Goal: Task Accomplishment & Management: Manage account settings

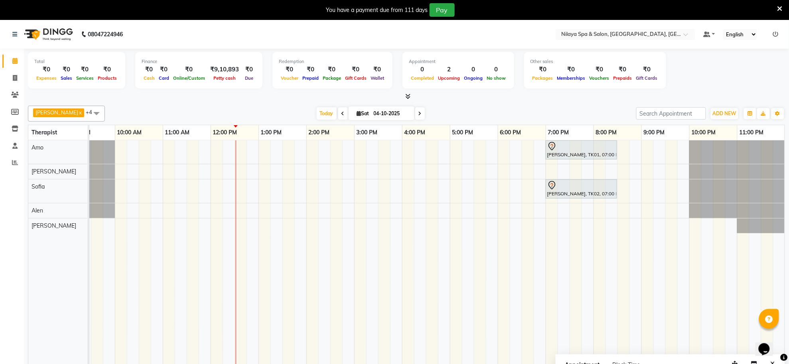
scroll to position [20, 0]
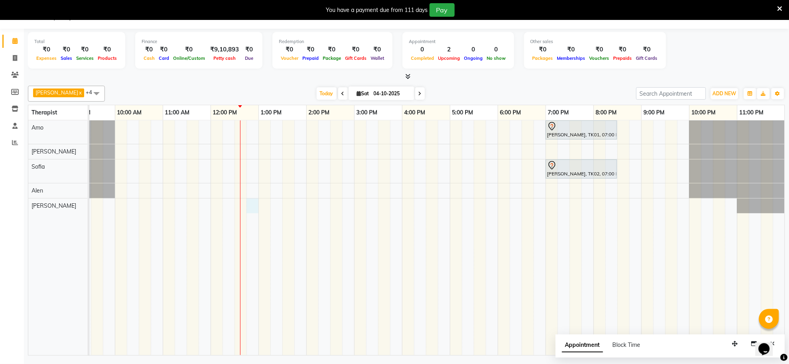
click at [250, 207] on div "[PERSON_NAME], TK01, 07:00 PM-08:30 PM, Deep Tissue Repair Therapy([DEMOGRAPHIC…" at bounding box center [377, 237] width 813 height 235
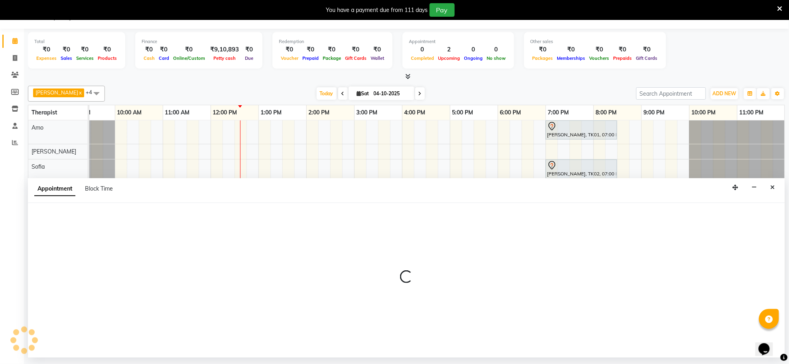
select select "93640"
select select "765"
select select "tentative"
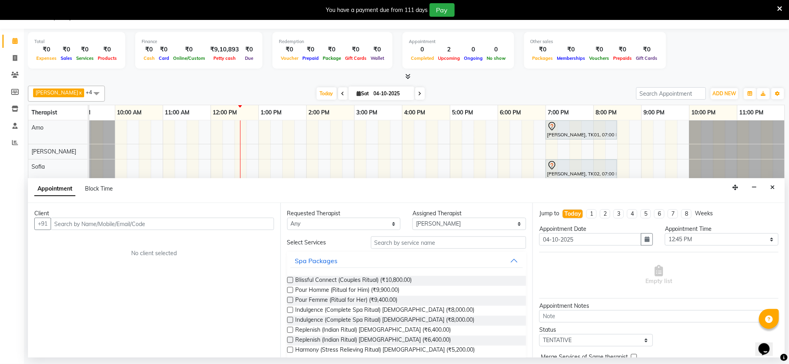
click at [226, 226] on input "text" at bounding box center [162, 224] width 223 height 12
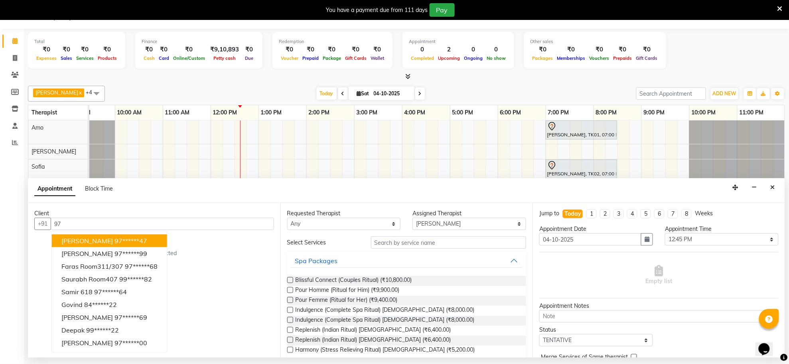
type input "9"
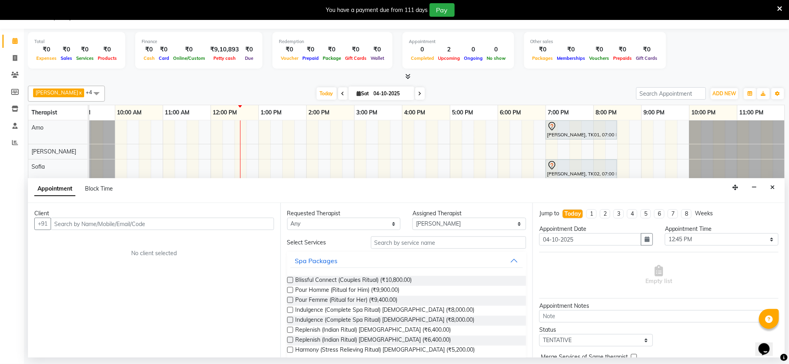
click at [226, 226] on input "text" at bounding box center [162, 224] width 223 height 12
type input "9717355444"
click at [260, 226] on span "Add Client" at bounding box center [257, 223] width 27 height 7
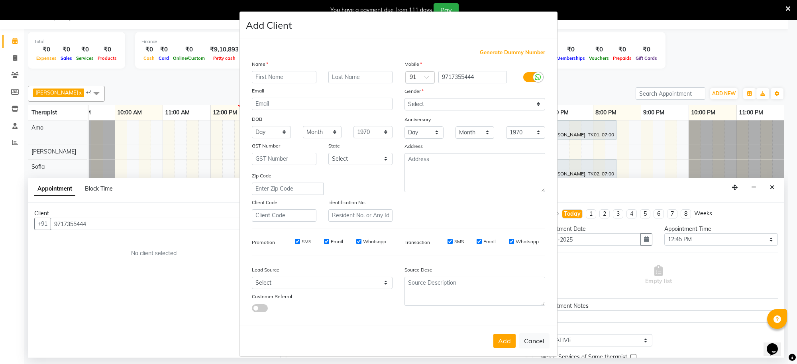
click at [257, 77] on input "text" at bounding box center [284, 77] width 65 height 12
type input "[PERSON_NAME]"
click at [405, 104] on select "Select [DEMOGRAPHIC_DATA] [DEMOGRAPHIC_DATA] Other Prefer Not To Say" at bounding box center [475, 104] width 141 height 12
select select "[DEMOGRAPHIC_DATA]"
click at [405, 98] on select "Select [DEMOGRAPHIC_DATA] [DEMOGRAPHIC_DATA] Other Prefer Not To Say" at bounding box center [475, 104] width 141 height 12
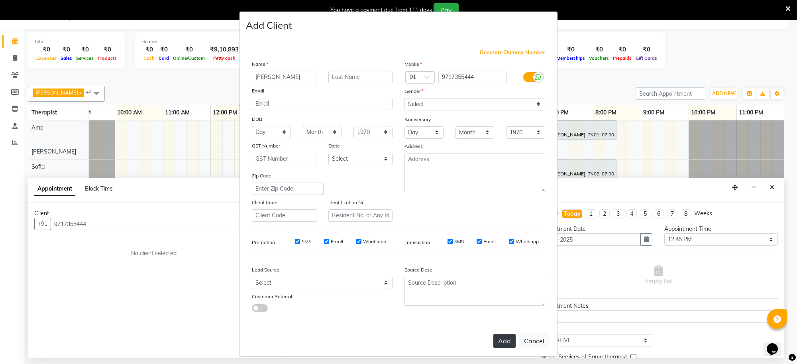
click at [499, 337] on button "Add" at bounding box center [505, 341] width 22 height 14
click at [499, 337] on div "Add Cancel" at bounding box center [399, 340] width 318 height 31
type input "97******44"
select select
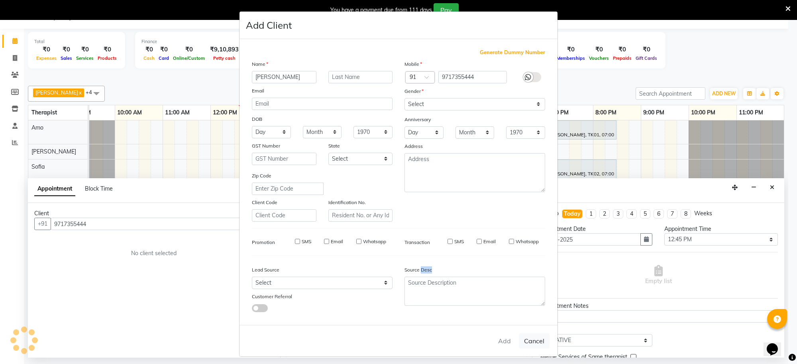
select select
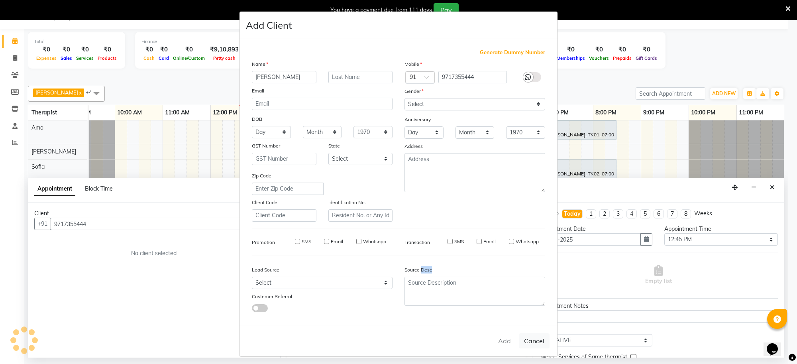
checkbox input "false"
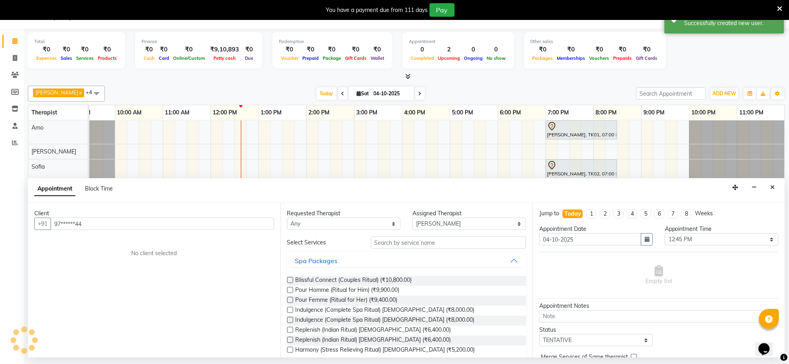
scroll to position [0, 110]
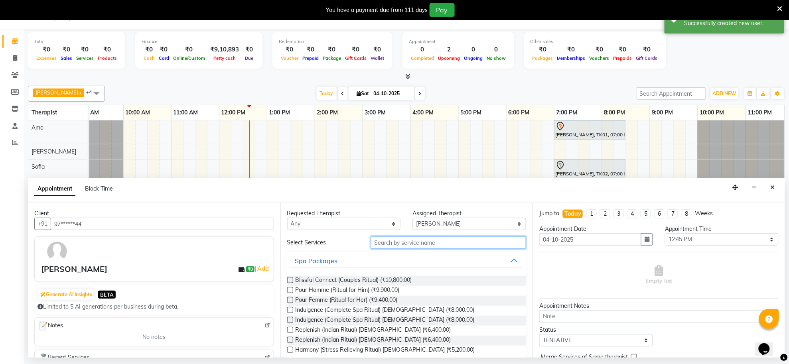
click at [471, 241] on input "text" at bounding box center [448, 242] width 155 height 12
click at [468, 243] on input "text" at bounding box center [448, 242] width 155 height 12
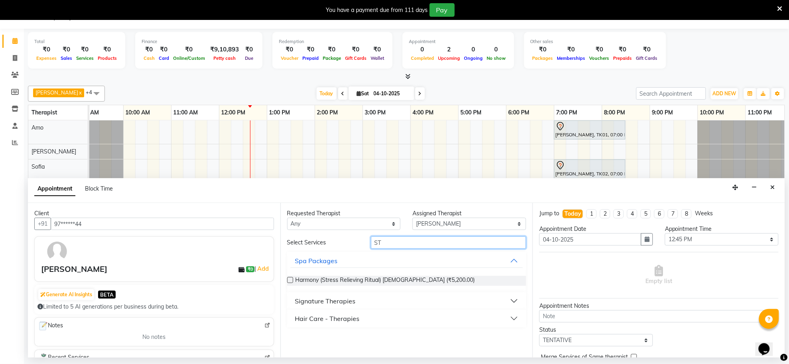
type input "S"
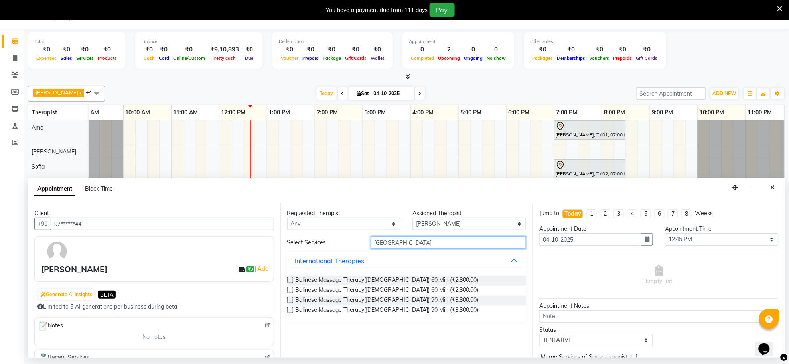
type input "[GEOGRAPHIC_DATA]"
click at [445, 280] on div "Balinese Massage Therapy([DEMOGRAPHIC_DATA]) 60 Min (₹2,800.00)" at bounding box center [406, 281] width 239 height 10
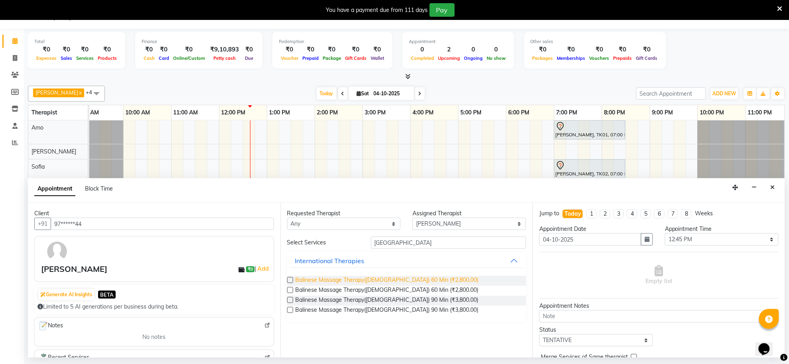
click at [419, 280] on span "Balinese Massage Therapy([DEMOGRAPHIC_DATA]) 60 Min (₹2,800.00)" at bounding box center [386, 281] width 183 height 10
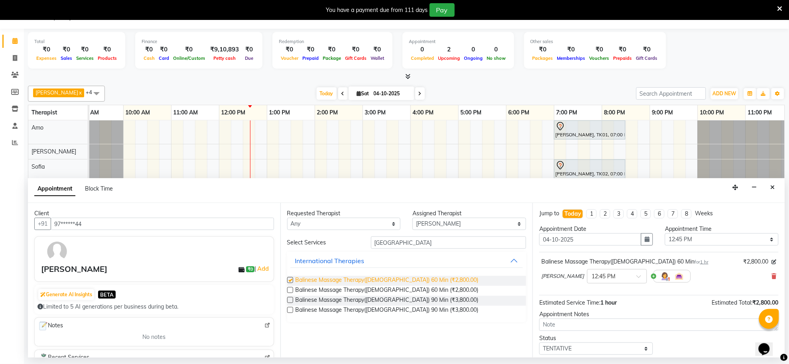
checkbox input "false"
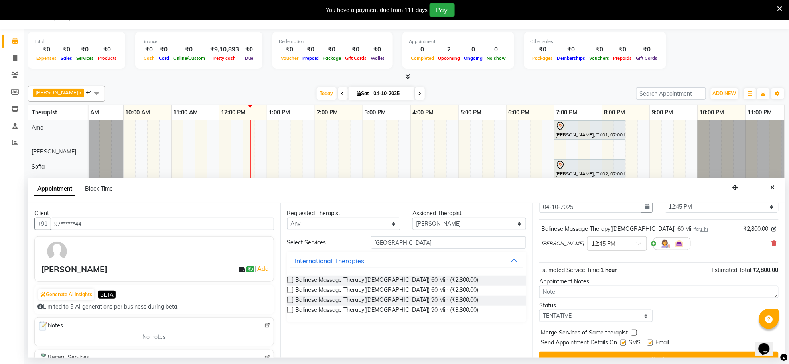
scroll to position [48, 0]
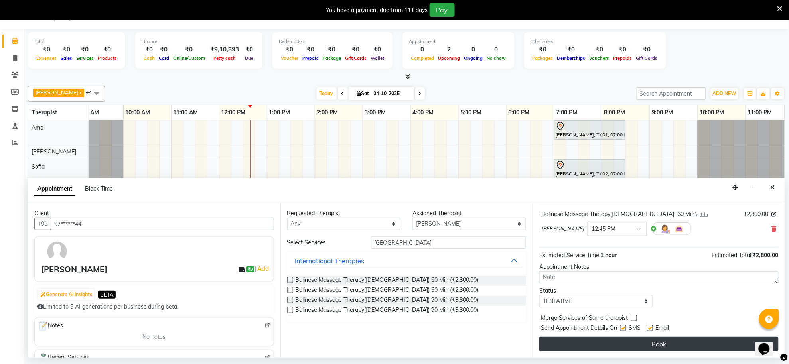
click at [661, 346] on button "Book" at bounding box center [658, 344] width 239 height 14
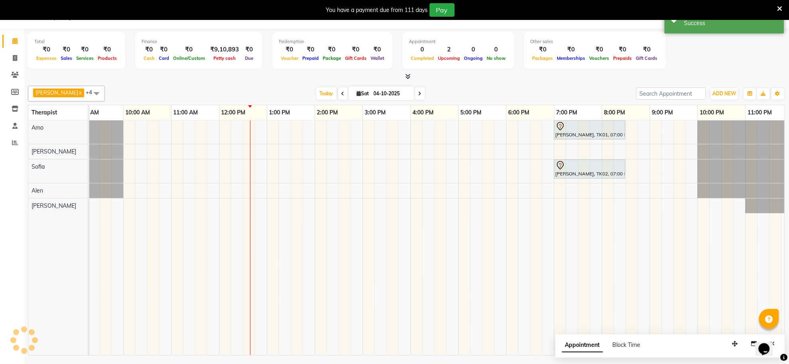
scroll to position [0, 0]
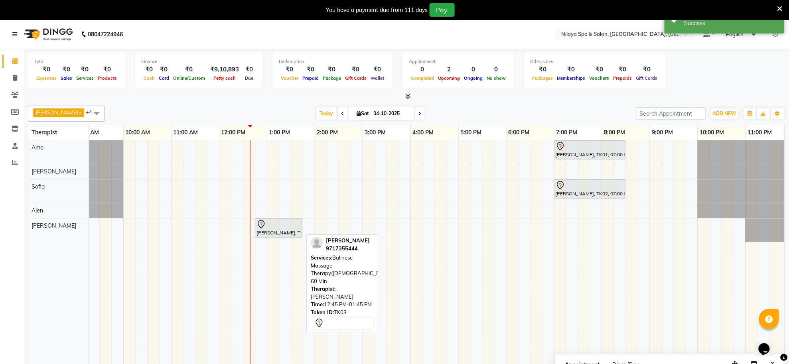
click at [266, 233] on div "[PERSON_NAME], TK03, 12:45 PM-01:45 PM, Balinese Massage Therapy([DEMOGRAPHIC_D…" at bounding box center [279, 228] width 46 height 17
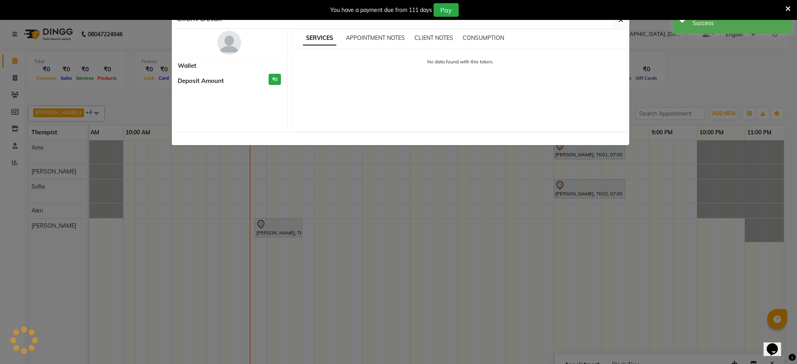
select select "7"
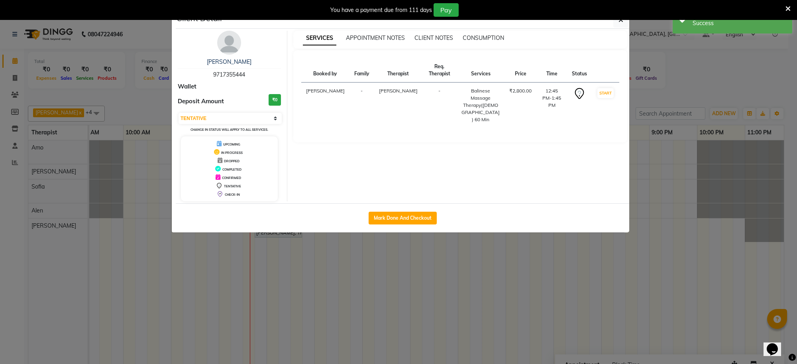
click at [622, 18] on div "You have a payment due from 111 days Pay" at bounding box center [398, 10] width 797 height 20
click at [619, 22] on icon "button" at bounding box center [621, 20] width 5 height 6
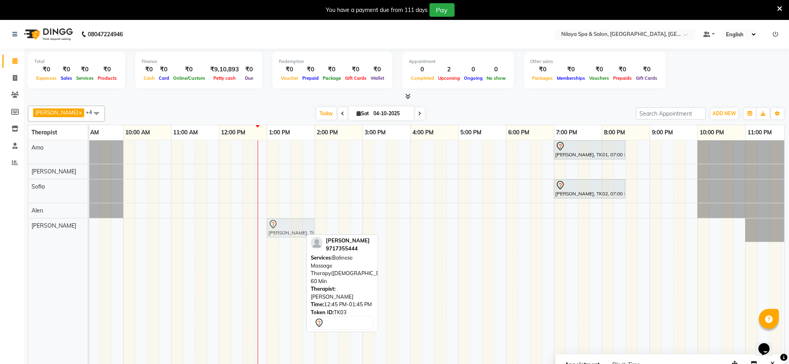
drag, startPoint x: 268, startPoint y: 234, endPoint x: 276, endPoint y: 232, distance: 9.0
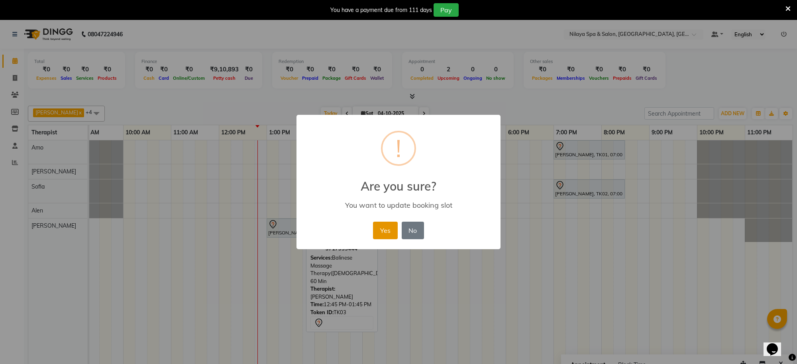
click at [384, 230] on button "Yes" at bounding box center [385, 231] width 24 height 18
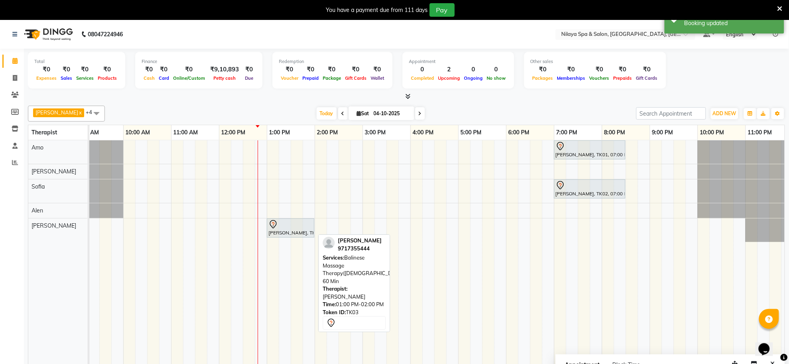
click at [274, 230] on div "[PERSON_NAME], TK03, 01:00 PM-02:00 PM, Balinese Massage Therapy([DEMOGRAPHIC_D…" at bounding box center [291, 228] width 46 height 17
click at [306, 226] on div at bounding box center [290, 225] width 44 height 10
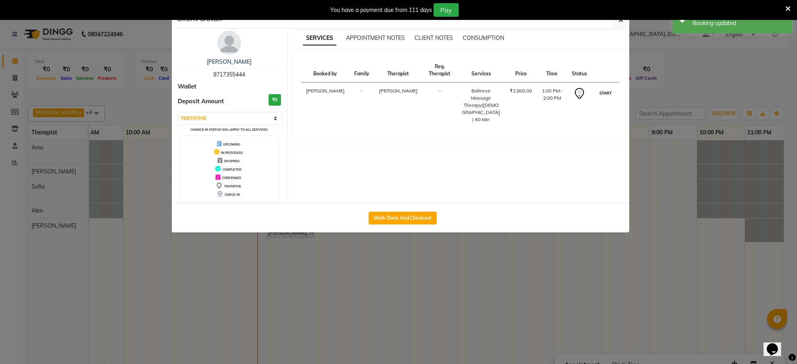
click at [611, 96] on button "START" at bounding box center [606, 93] width 16 height 10
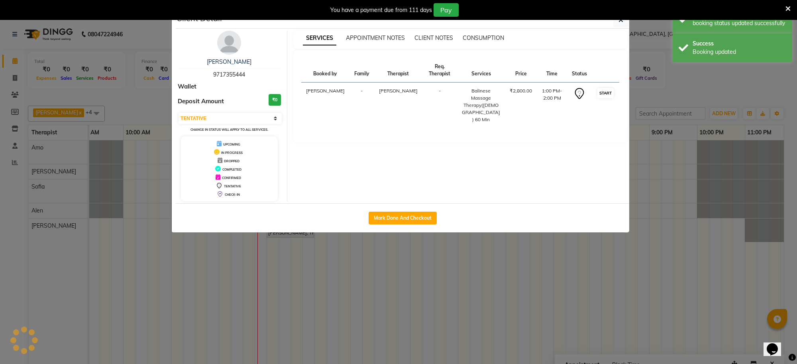
select select "1"
click at [620, 24] on button "button" at bounding box center [621, 19] width 15 height 15
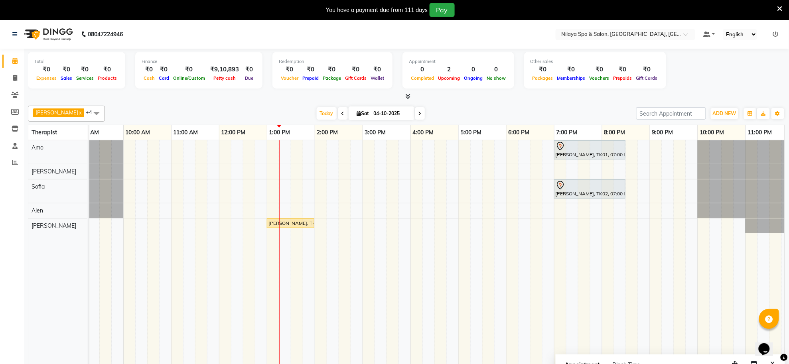
click at [318, 144] on div "[PERSON_NAME], TK01, 07:00 PM-08:30 PM, Deep Tissue Repair Therapy([DEMOGRAPHIC…" at bounding box center [386, 257] width 813 height 235
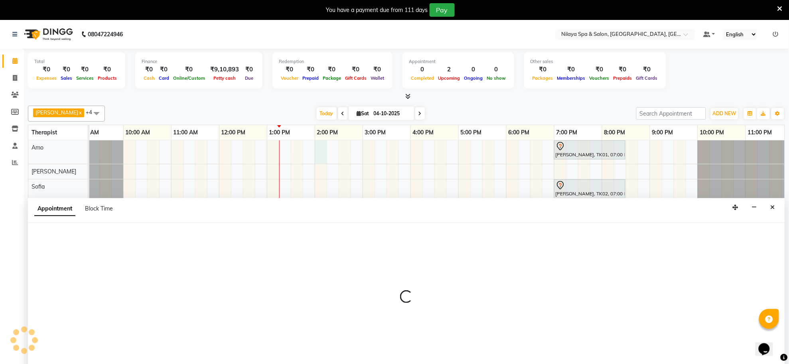
scroll to position [20, 0]
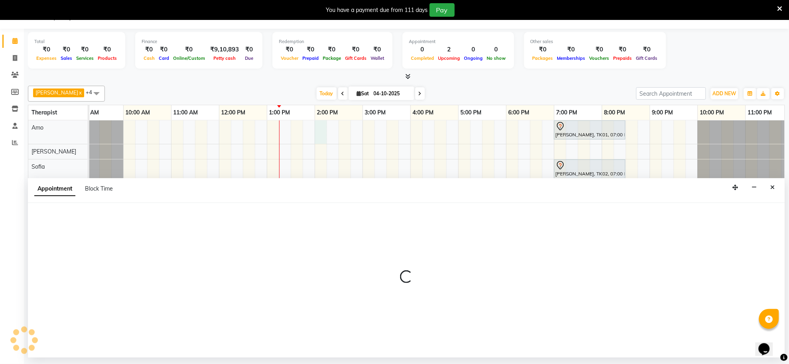
select select "80700"
select select "840"
select select "tentative"
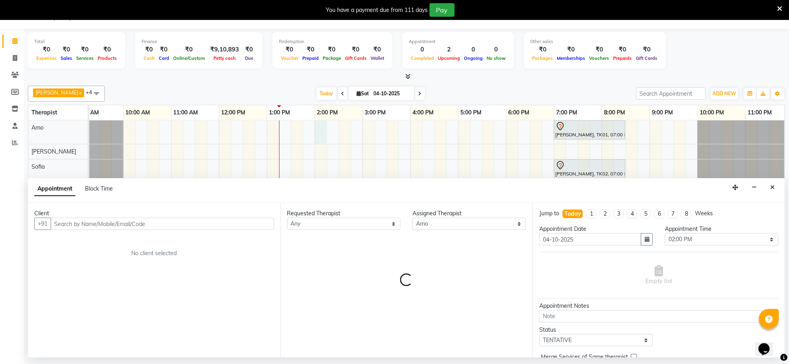
click at [208, 226] on input "text" at bounding box center [162, 224] width 223 height 12
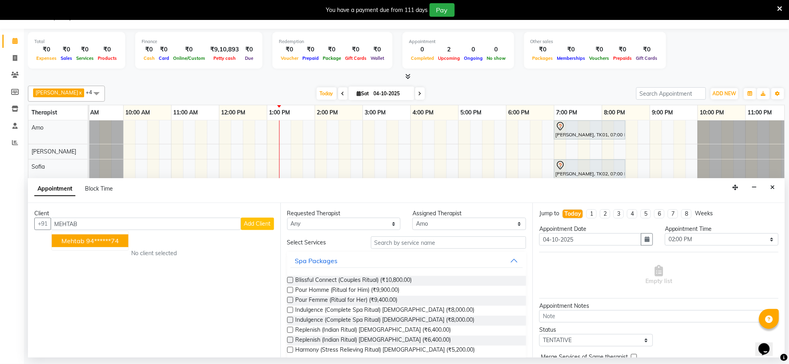
click at [127, 242] on button "mehtab 94******74" at bounding box center [90, 240] width 77 height 13
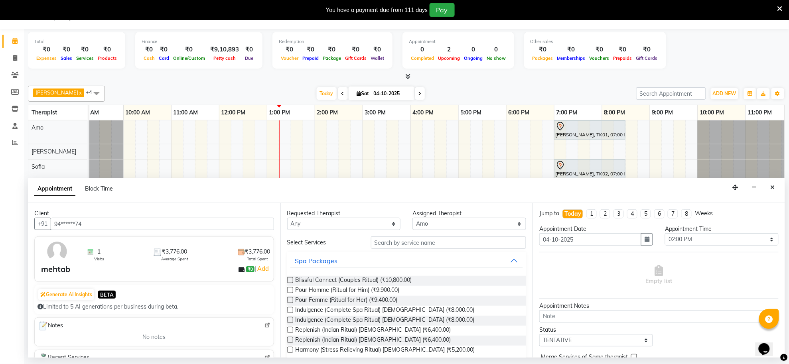
type input "94******74"
click at [383, 244] on input "text" at bounding box center [448, 242] width 155 height 12
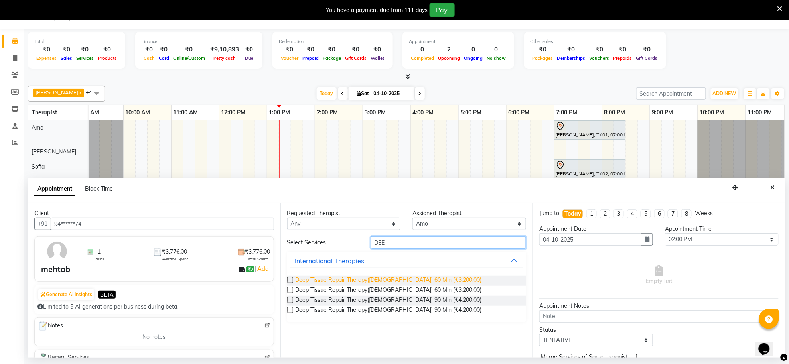
type input "DEE"
click at [397, 280] on span "Deep Tissue Repair Therapy([DEMOGRAPHIC_DATA]) 60 Min (₹3,200.00)" at bounding box center [388, 281] width 186 height 10
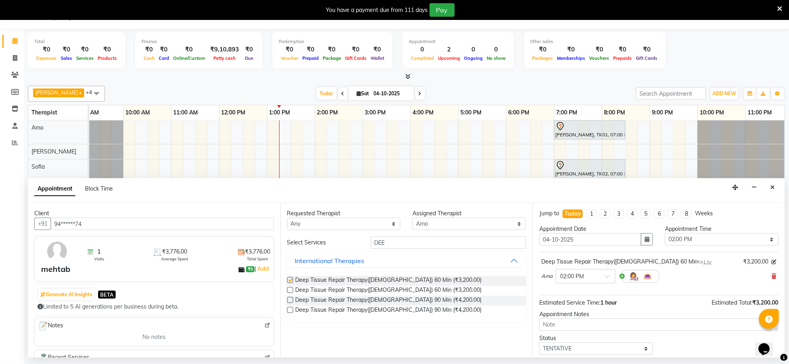
checkbox input "false"
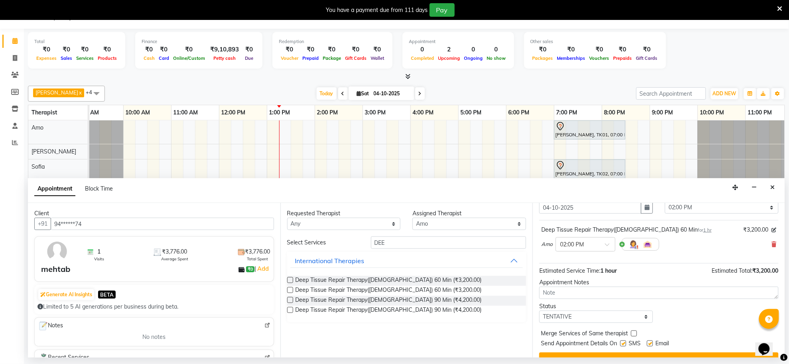
scroll to position [48, 0]
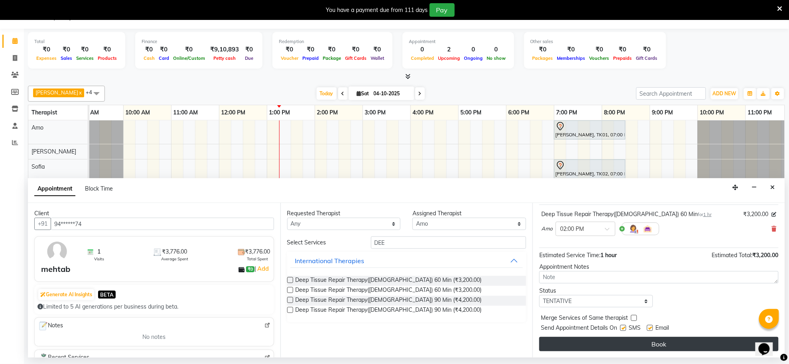
click at [596, 344] on button "Book" at bounding box center [658, 344] width 239 height 14
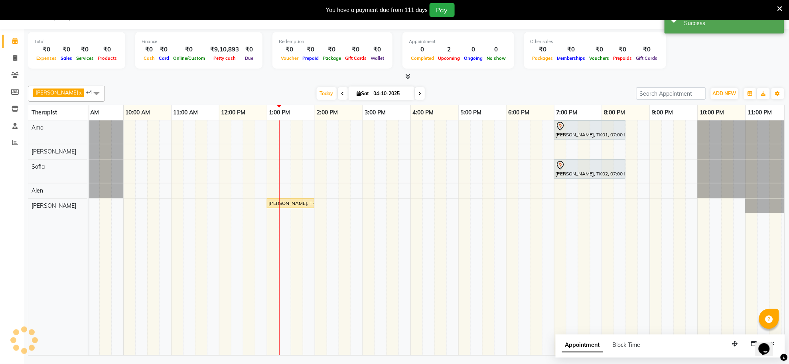
scroll to position [0, 0]
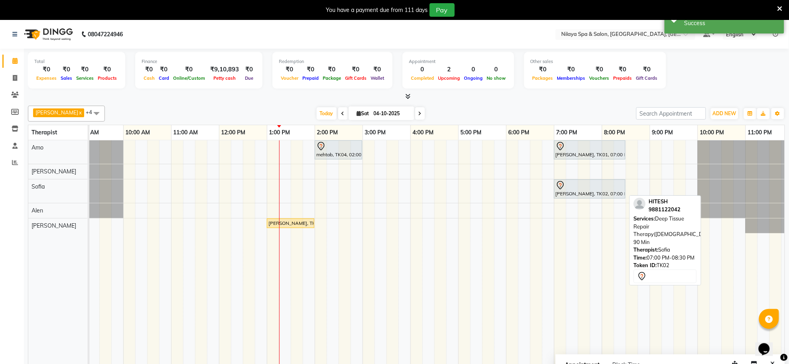
click at [578, 193] on div "[PERSON_NAME], TK02, 07:00 PM-08:30 PM, Deep Tissue Repair Therapy([DEMOGRAPHIC…" at bounding box center [590, 189] width 70 height 17
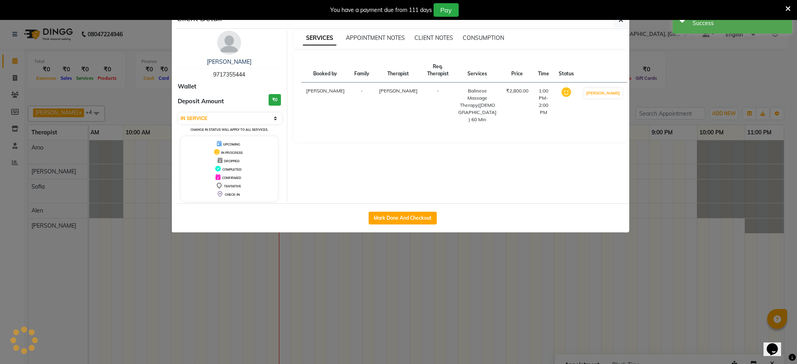
select select "7"
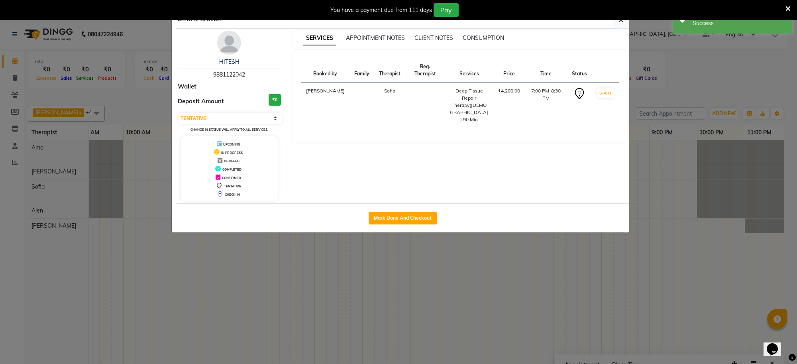
click at [578, 193] on div "Client Detail [PERSON_NAME] 9881122042 Wallet Deposit Amount ₹0 Select IN SERVI…" at bounding box center [403, 122] width 454 height 221
click at [621, 19] on div "You have a payment due from 111 days Pay" at bounding box center [398, 10] width 797 height 20
click at [618, 25] on button "button" at bounding box center [621, 19] width 15 height 15
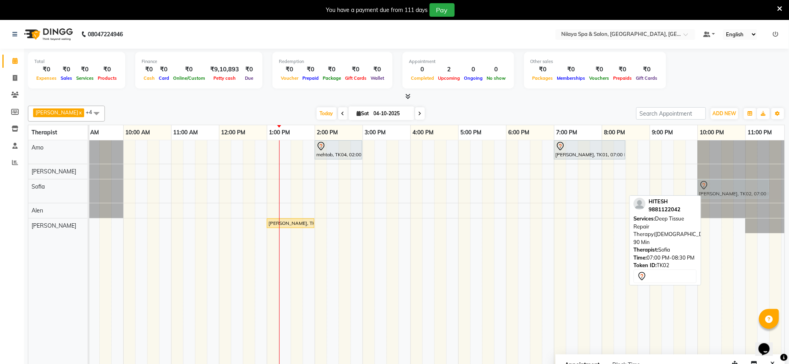
drag, startPoint x: 563, startPoint y: 195, endPoint x: 706, endPoint y: 208, distance: 143.8
click at [706, 208] on tbody "mehtab, TK04, 02:00 PM-03:00 PM, Deep Tissue Repair Therapy([DEMOGRAPHIC_DATA])…" at bounding box center [386, 186] width 813 height 93
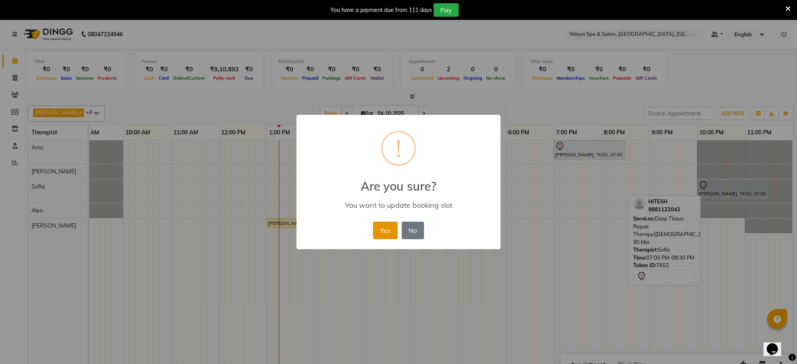
click at [383, 238] on button "Yes" at bounding box center [385, 231] width 24 height 18
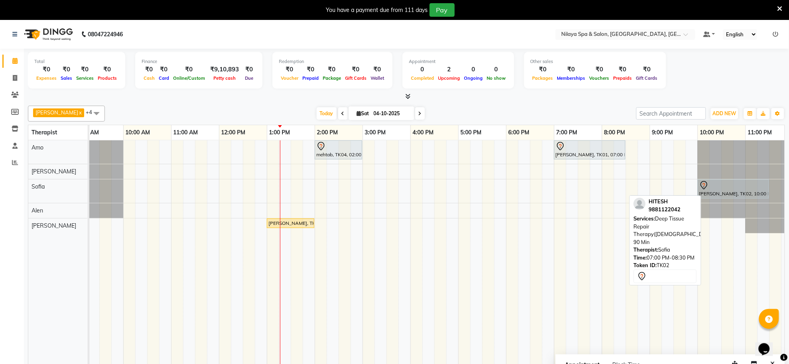
click at [417, 161] on div "mehtab, TK04, 02:00 PM-03:00 PM, Deep Tissue Repair Therapy([DEMOGRAPHIC_DATA])…" at bounding box center [386, 257] width 813 height 235
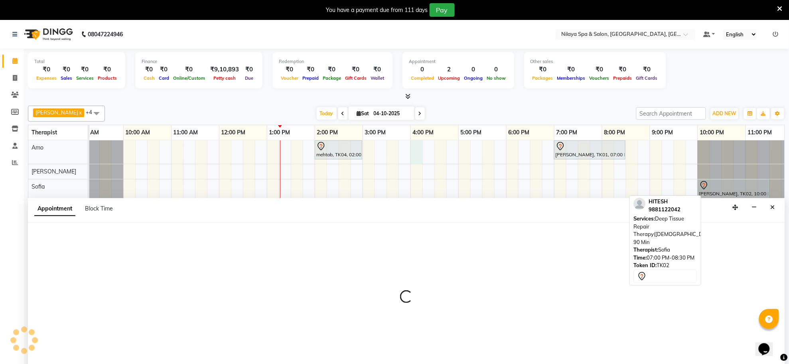
scroll to position [20, 0]
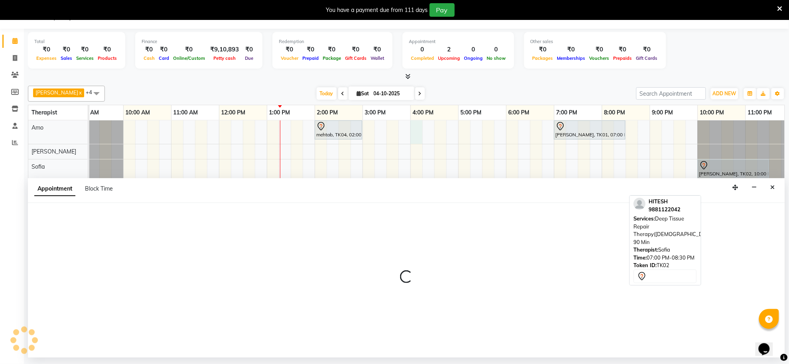
select select "80700"
select select "960"
select select "tentative"
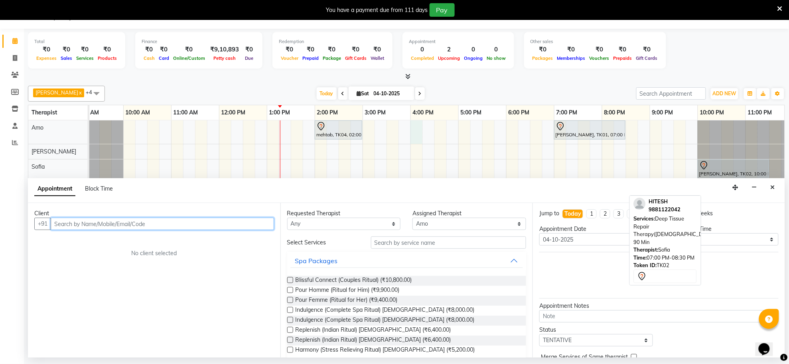
click at [238, 223] on input "text" at bounding box center [162, 224] width 223 height 12
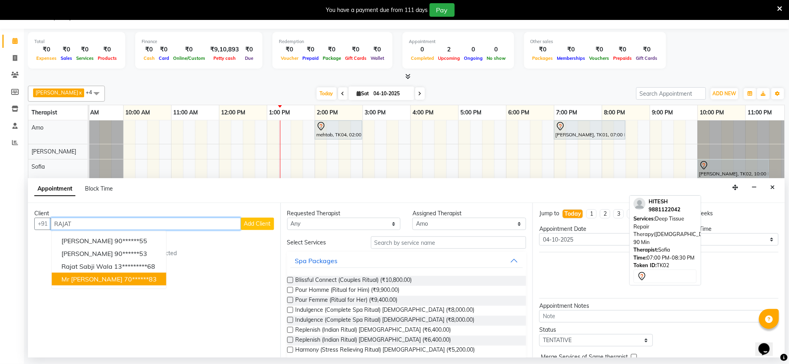
click at [132, 280] on ngb-highlight "70******83" at bounding box center [140, 279] width 33 height 8
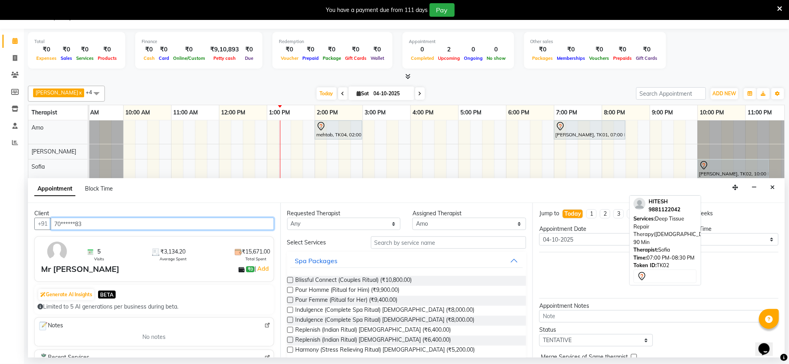
type input "70******83"
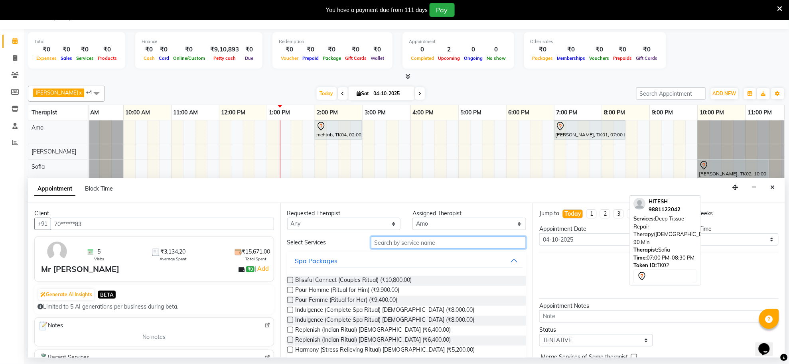
click at [405, 243] on input "text" at bounding box center [448, 242] width 155 height 12
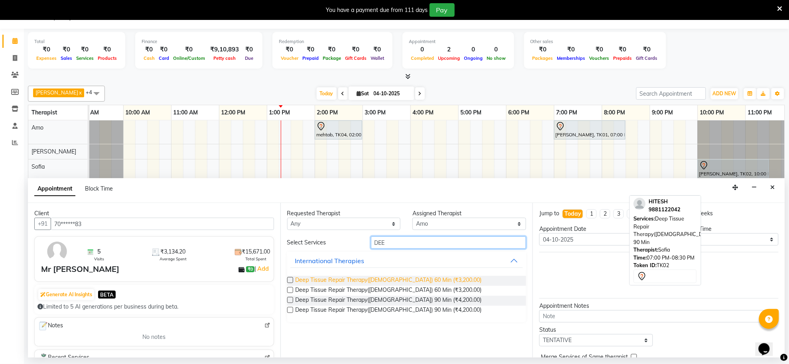
type input "DEE"
click at [381, 277] on span "Deep Tissue Repair Therapy([DEMOGRAPHIC_DATA]) 60 Min (₹3,200.00)" at bounding box center [388, 281] width 186 height 10
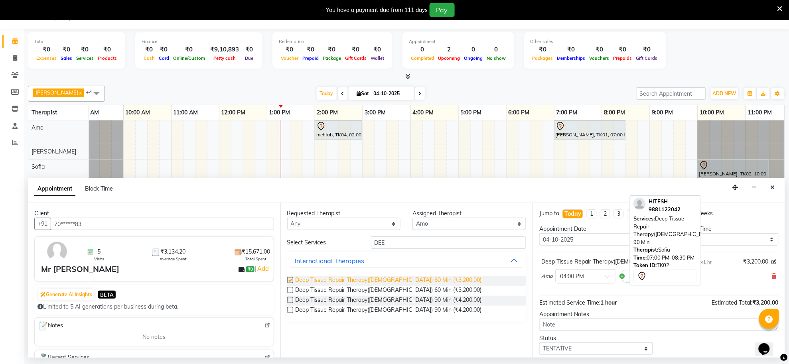
checkbox input "false"
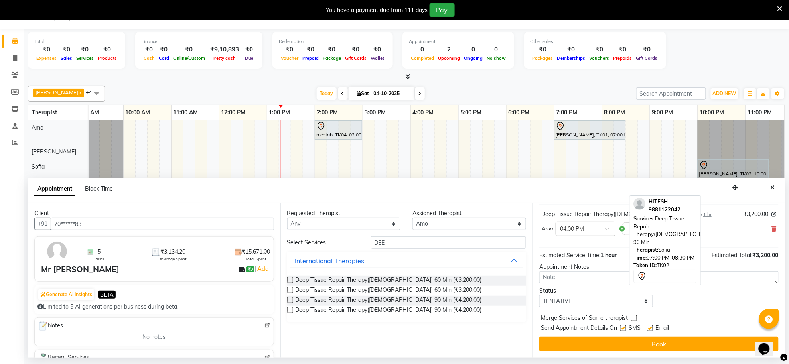
click at [656, 348] on button "Book" at bounding box center [658, 344] width 239 height 14
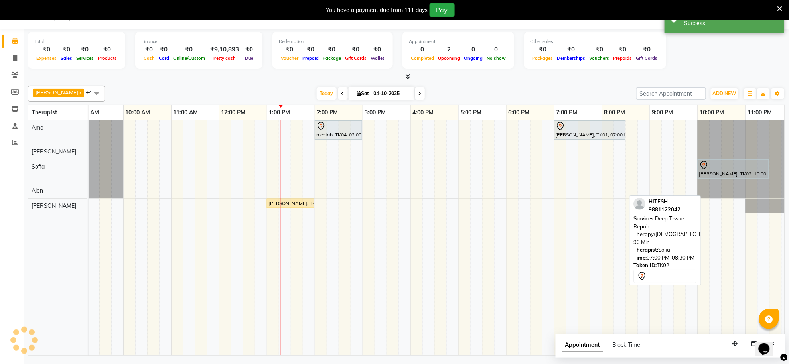
scroll to position [0, 0]
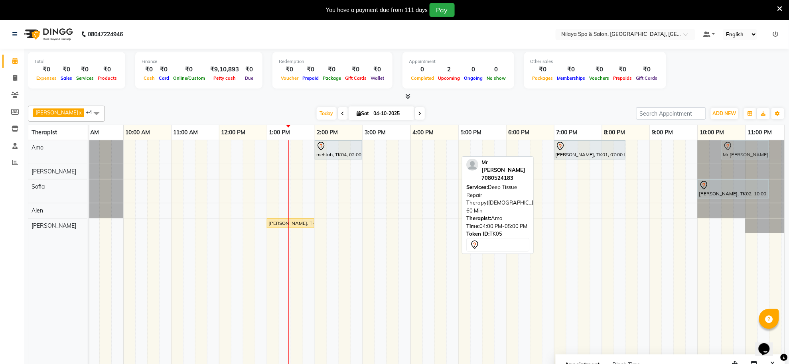
drag, startPoint x: 425, startPoint y: 150, endPoint x: 740, endPoint y: 162, distance: 314.4
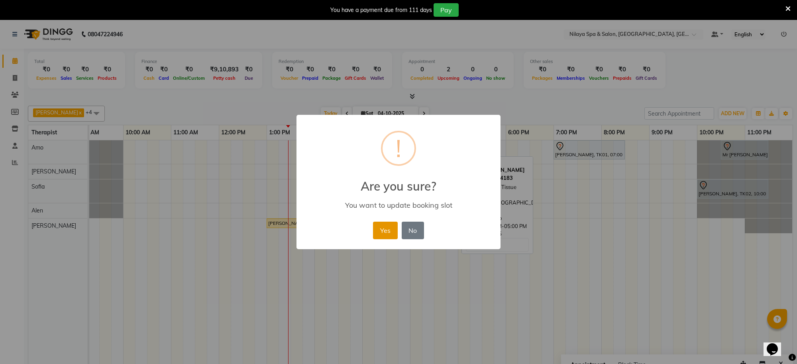
click at [379, 230] on button "Yes" at bounding box center [385, 231] width 24 height 18
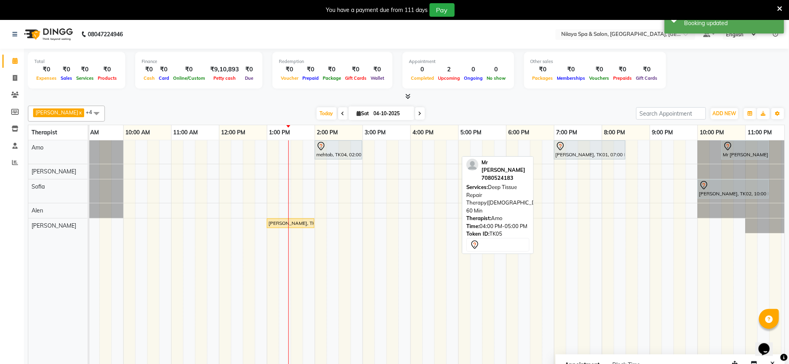
click at [415, 159] on div "mehtab, TK04, 02:00 PM-03:00 PM, Deep Tissue Repair Therapy([DEMOGRAPHIC_DATA])…" at bounding box center [386, 257] width 813 height 235
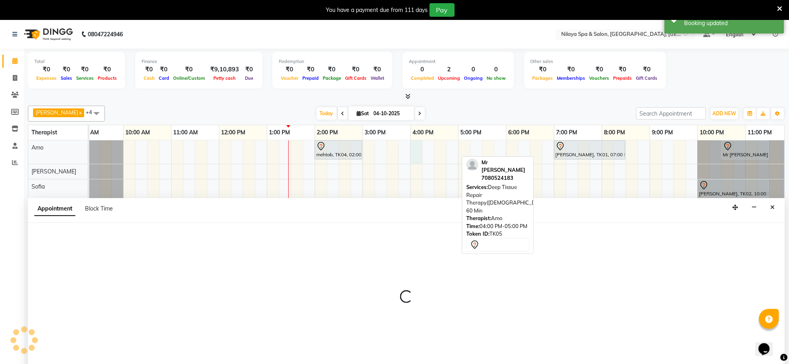
scroll to position [20, 0]
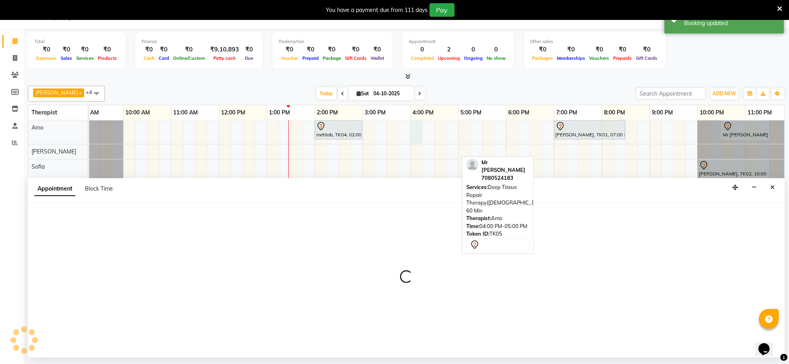
select select "80700"
select select "960"
select select "tentative"
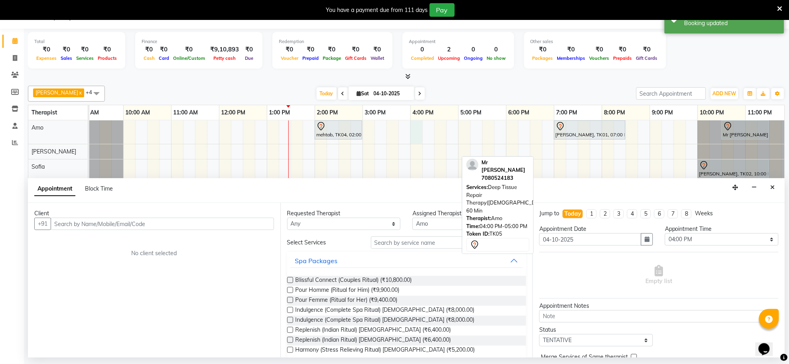
click at [136, 222] on input "text" at bounding box center [162, 224] width 223 height 12
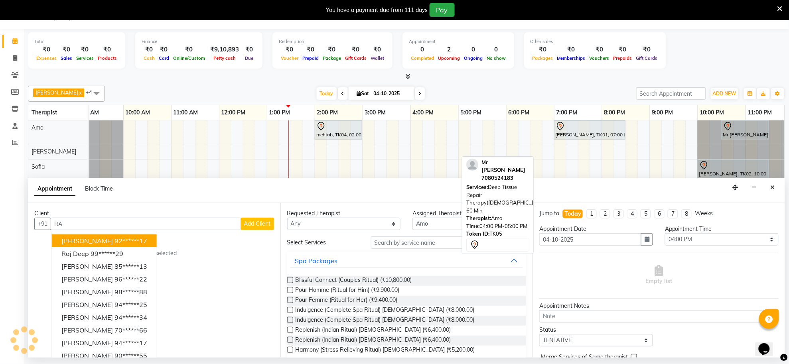
type input "R"
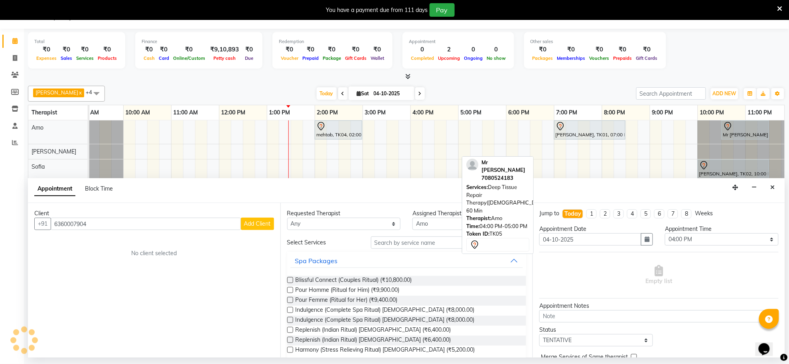
type input "6360007904"
click at [242, 224] on button "Add Client" at bounding box center [257, 224] width 33 height 12
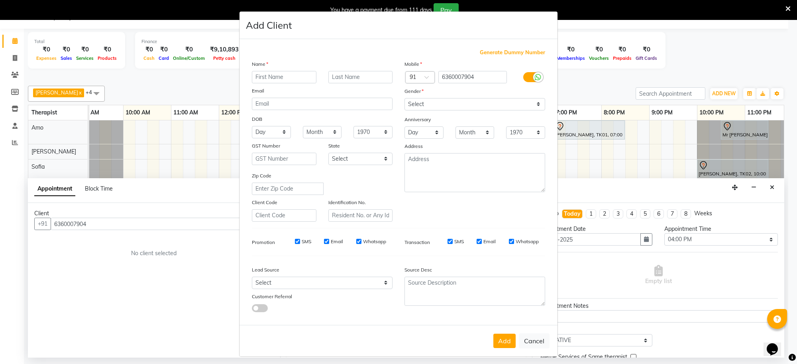
click at [252, 77] on input "text" at bounding box center [284, 77] width 65 height 12
type input "RAJAT"
click at [363, 80] on input "text" at bounding box center [361, 77] width 65 height 12
type input "[PERSON_NAME]"
click at [425, 100] on select "Select [DEMOGRAPHIC_DATA] [DEMOGRAPHIC_DATA] Other Prefer Not To Say" at bounding box center [475, 104] width 141 height 12
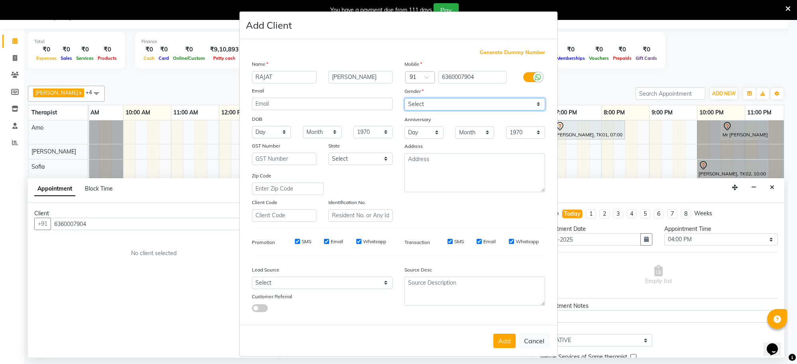
click at [425, 100] on select "Select [DEMOGRAPHIC_DATA] [DEMOGRAPHIC_DATA] Other Prefer Not To Say" at bounding box center [475, 104] width 141 height 12
click at [423, 105] on select "Select [DEMOGRAPHIC_DATA] [DEMOGRAPHIC_DATA] Other Prefer Not To Say" at bounding box center [475, 104] width 141 height 12
select select "[DEMOGRAPHIC_DATA]"
click at [405, 98] on select "Select [DEMOGRAPHIC_DATA] [DEMOGRAPHIC_DATA] Other Prefer Not To Say" at bounding box center [475, 104] width 141 height 12
click at [496, 341] on button "Add" at bounding box center [505, 341] width 22 height 14
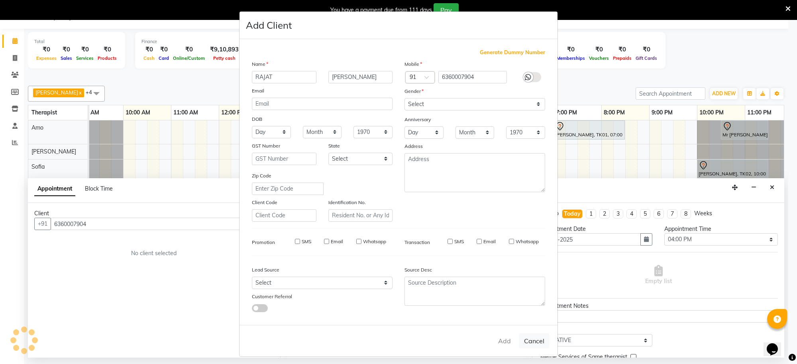
type input "63******04"
select select
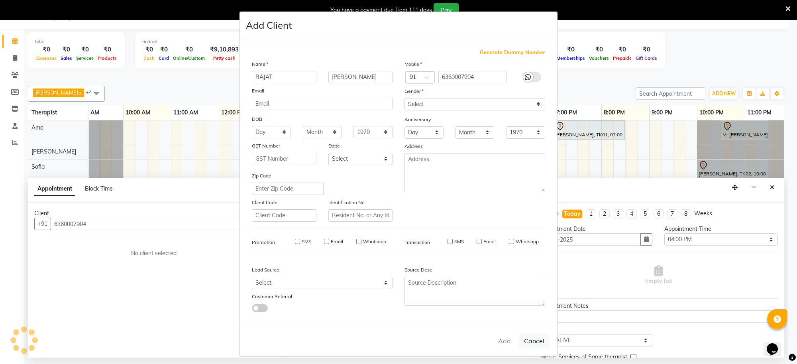
select select
checkbox input "false"
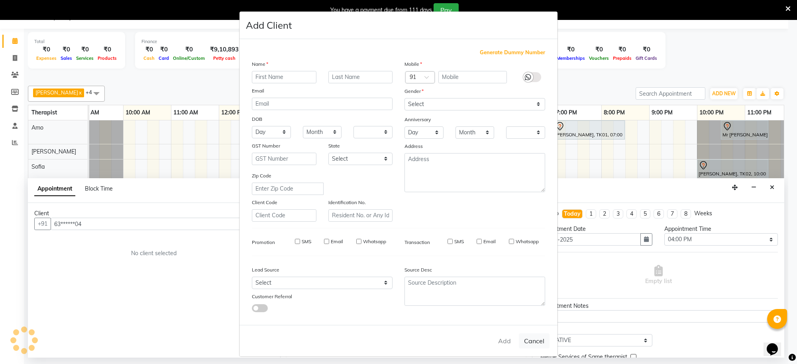
checkbox input "false"
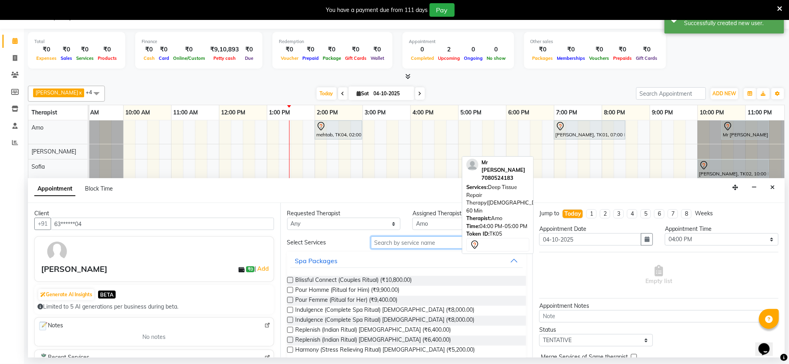
click at [400, 240] on input "text" at bounding box center [448, 242] width 155 height 12
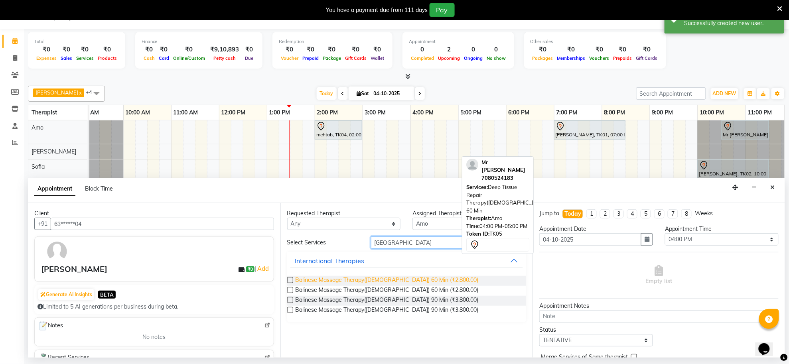
type input "[GEOGRAPHIC_DATA]"
click at [387, 277] on span "Balinese Massage Therapy([DEMOGRAPHIC_DATA]) 60 Min (₹2,800.00)" at bounding box center [386, 281] width 183 height 10
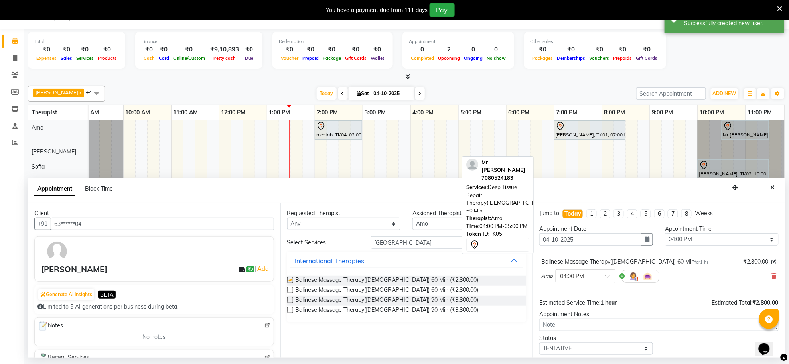
checkbox input "false"
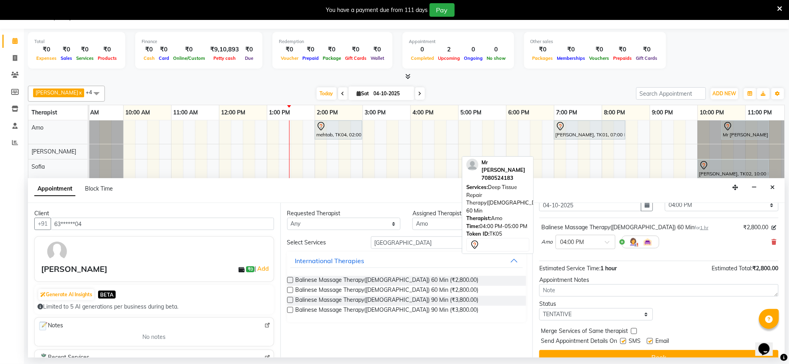
scroll to position [48, 0]
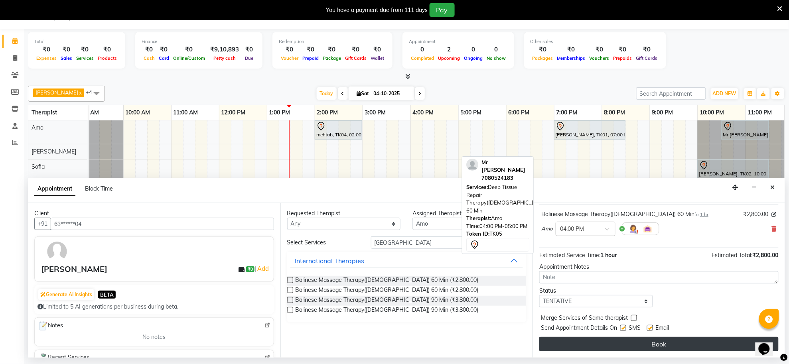
click at [673, 346] on button "Book" at bounding box center [658, 344] width 239 height 14
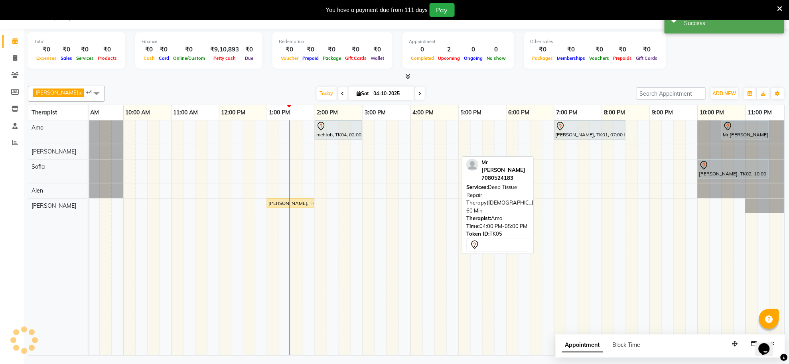
scroll to position [0, 0]
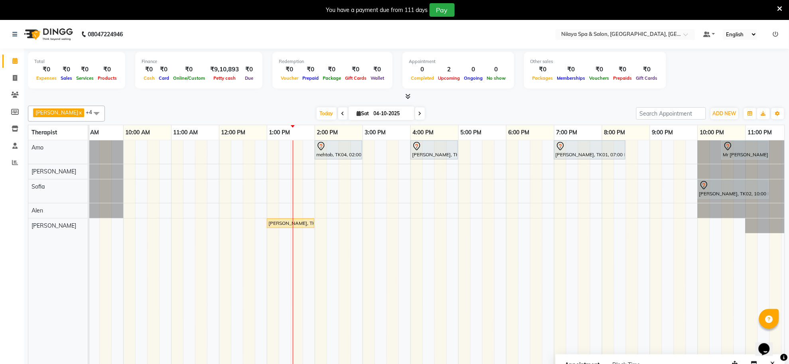
click at [418, 116] on icon at bounding box center [419, 113] width 3 height 5
type input "05-10-2025"
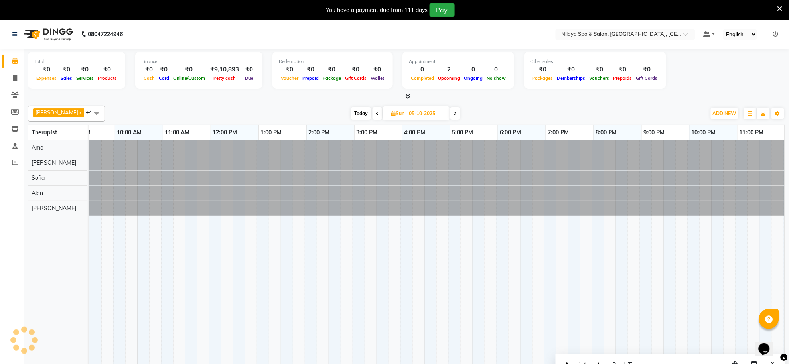
scroll to position [0, 118]
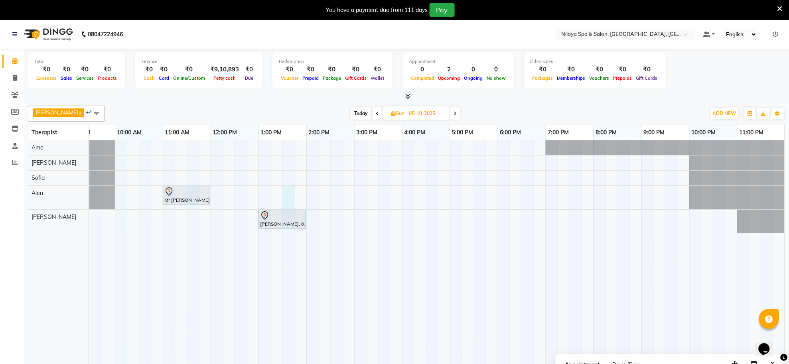
click at [292, 197] on div "Mr [PERSON_NAME], 11:00 AM-12:00 PM, Deep Tissue Repair Therapy([DEMOGRAPHIC_DA…" at bounding box center [377, 257] width 813 height 235
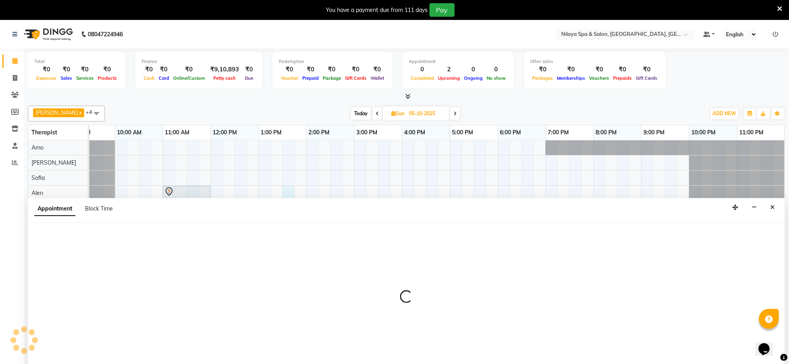
scroll to position [20, 0]
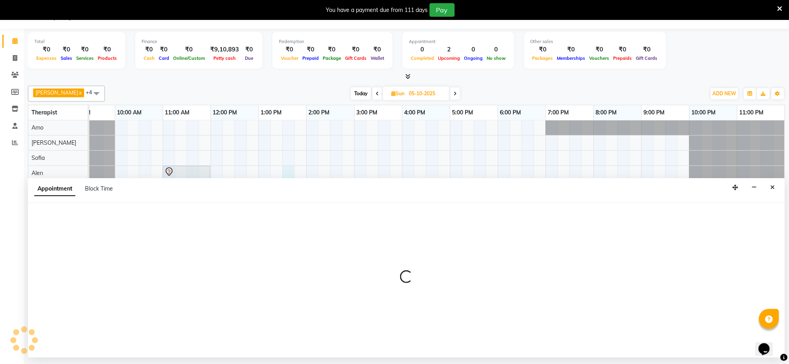
select select "84325"
select select "810"
select select "tentative"
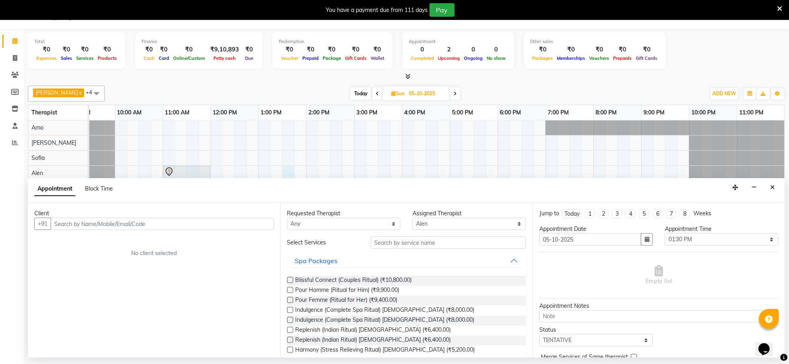
click at [205, 225] on input "text" at bounding box center [162, 224] width 223 height 12
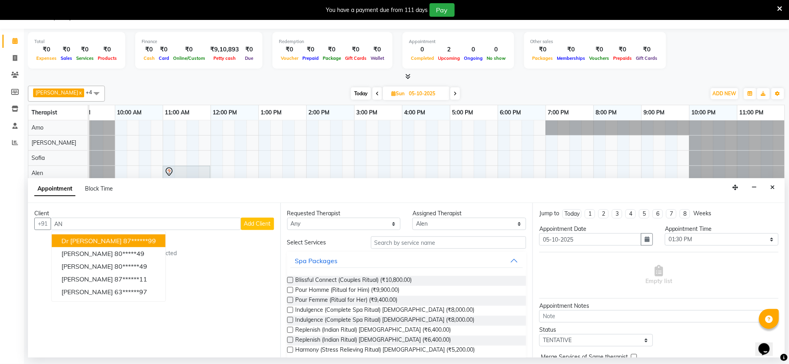
type input "A"
click at [85, 234] on ngb-typeahead-window "Dr [PERSON_NAME] 87******99 Mr. [PERSON_NAME] jalan 87******00 Mr. [PERSON_NAME…" at bounding box center [118, 273] width 134 height 84
click at [137, 242] on ngb-highlight "87******99" at bounding box center [139, 241] width 33 height 8
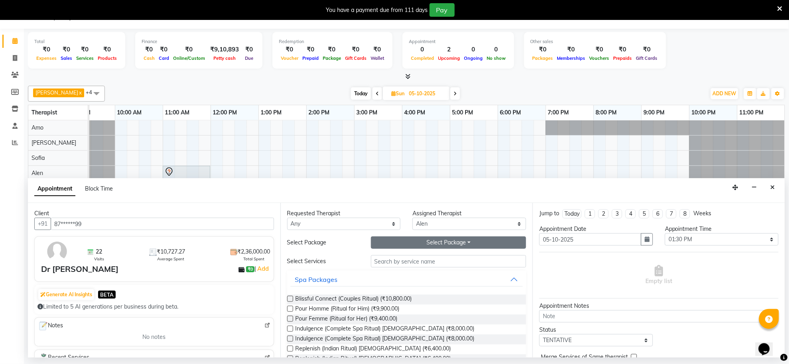
type input "87******99"
click at [413, 244] on button "Select Package Toggle Dropdown" at bounding box center [448, 242] width 155 height 12
click at [409, 275] on li "PALLADIUM_ALL" at bounding box center [403, 271] width 64 height 12
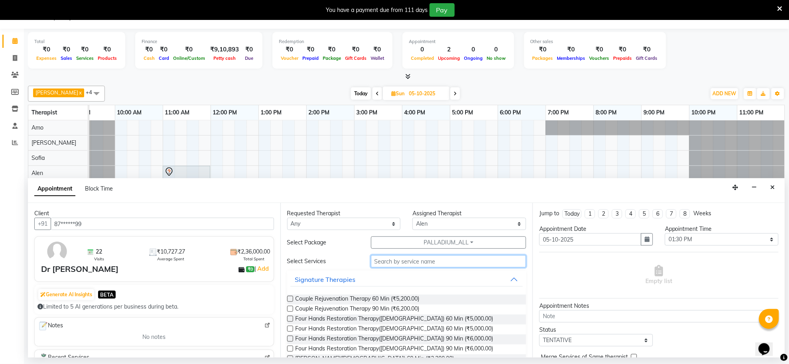
click at [409, 261] on input "text" at bounding box center [448, 261] width 155 height 12
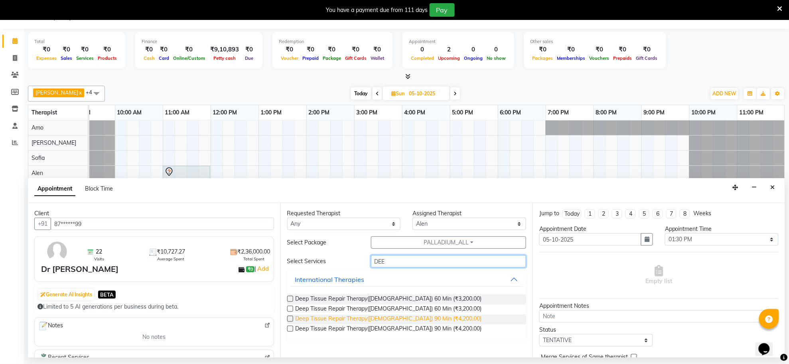
type input "DEE"
click at [403, 317] on span "Deep Tissue Repair Therapy([DEMOGRAPHIC_DATA]) 90 Min (₹4,200.00)" at bounding box center [388, 320] width 186 height 10
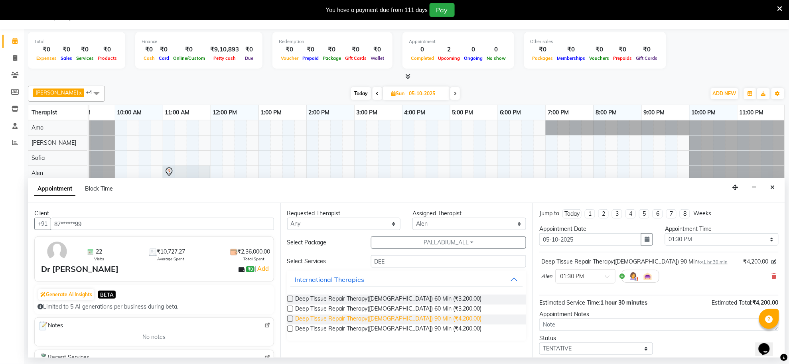
click at [403, 317] on span "Deep Tissue Repair Therapy([DEMOGRAPHIC_DATA]) 90 Min (₹4,200.00)" at bounding box center [388, 320] width 186 height 10
checkbox input "false"
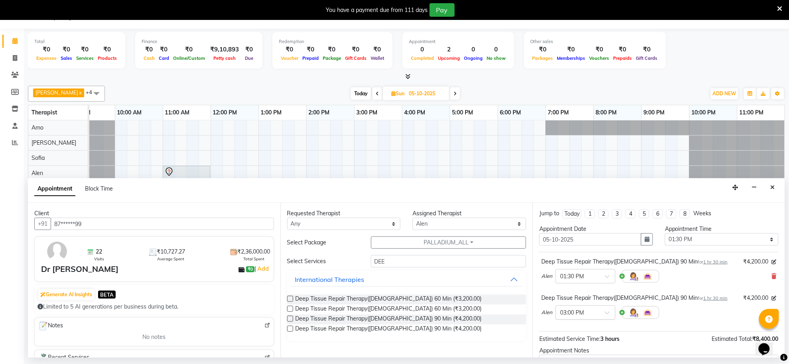
scroll to position [85, 0]
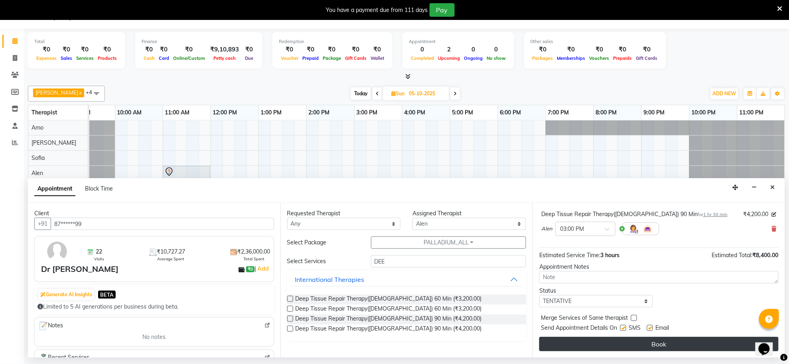
click at [627, 343] on button "Book" at bounding box center [658, 344] width 239 height 14
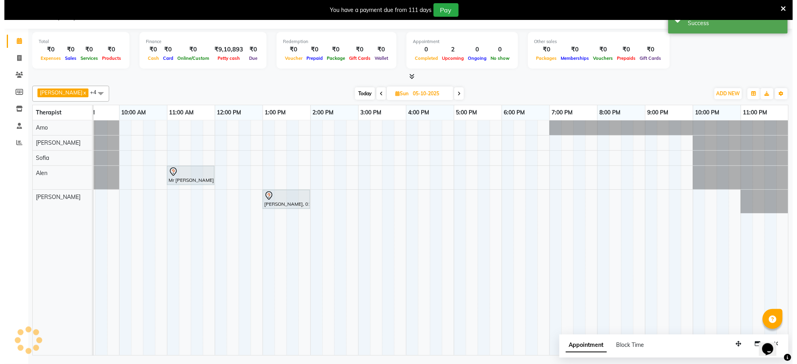
scroll to position [0, 0]
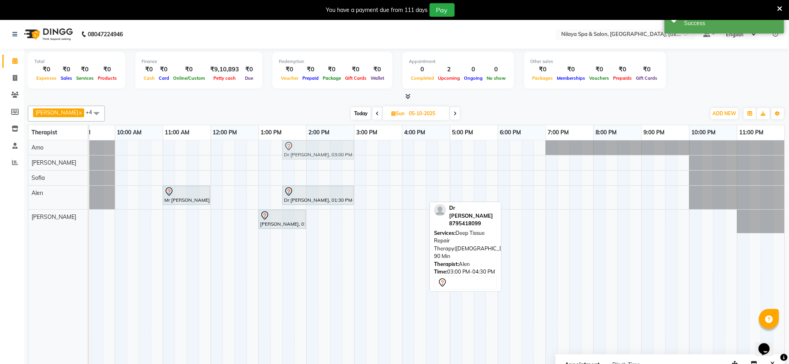
drag, startPoint x: 380, startPoint y: 194, endPoint x: 310, endPoint y: 147, distance: 84.7
click at [310, 147] on tbody "Dr [PERSON_NAME], 03:00 PM-04:30 PM, Deep Tissue Repair Therapy([DEMOGRAPHIC_DA…" at bounding box center [377, 186] width 813 height 93
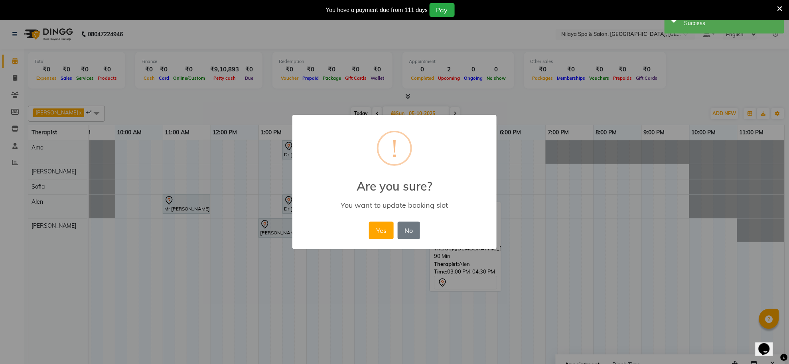
scroll to position [0, 110]
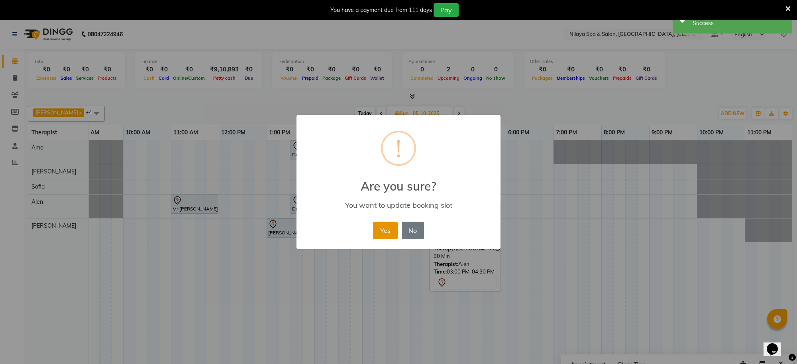
click at [383, 234] on button "Yes" at bounding box center [385, 231] width 24 height 18
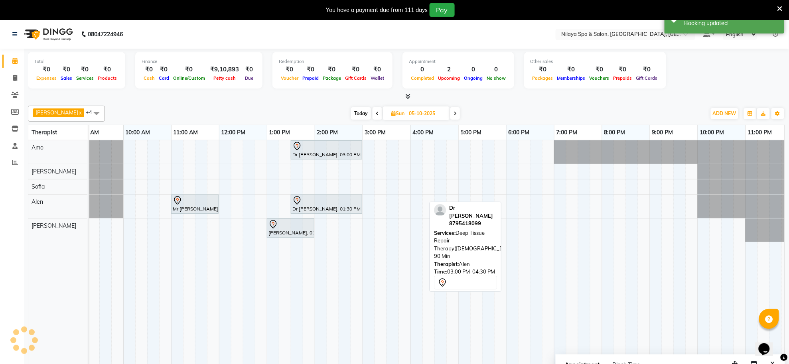
click at [355, 114] on span "Today" at bounding box center [361, 113] width 20 height 12
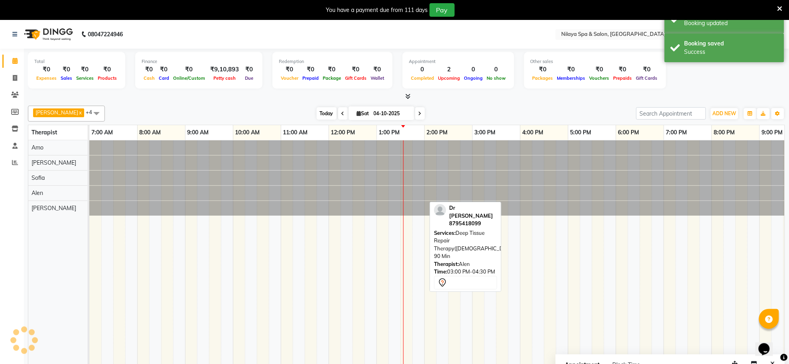
scroll to position [0, 118]
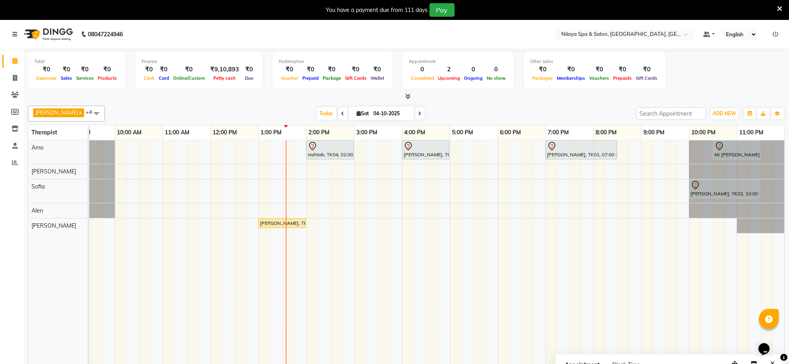
click at [418, 115] on icon at bounding box center [419, 113] width 3 height 5
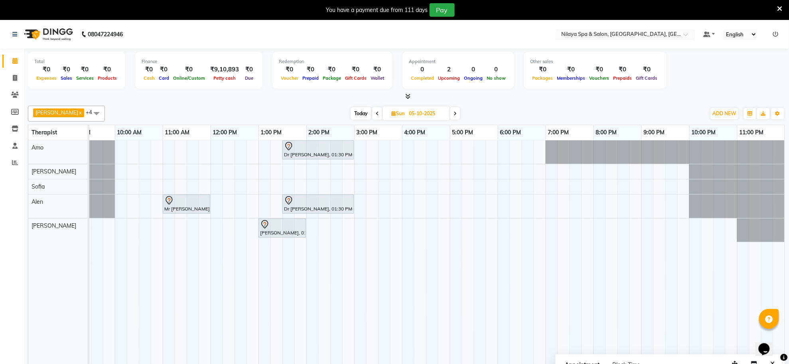
click at [372, 113] on span at bounding box center [377, 113] width 10 height 12
type input "04-10-2025"
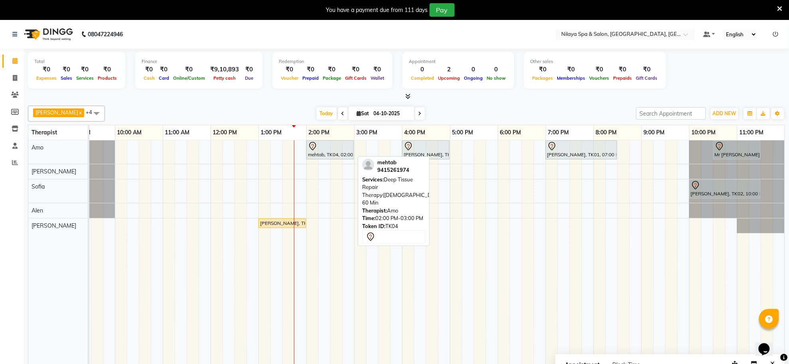
click at [318, 154] on div "mehtab, TK04, 02:00 PM-03:00 PM, Deep Tissue Repair Therapy([DEMOGRAPHIC_DATA])…" at bounding box center [330, 150] width 46 height 17
click at [330, 153] on div "mehtab, TK04, 02:00 PM-03:00 PM, Deep Tissue Repair Therapy([DEMOGRAPHIC_DATA])…" at bounding box center [330, 150] width 46 height 17
select select "7"
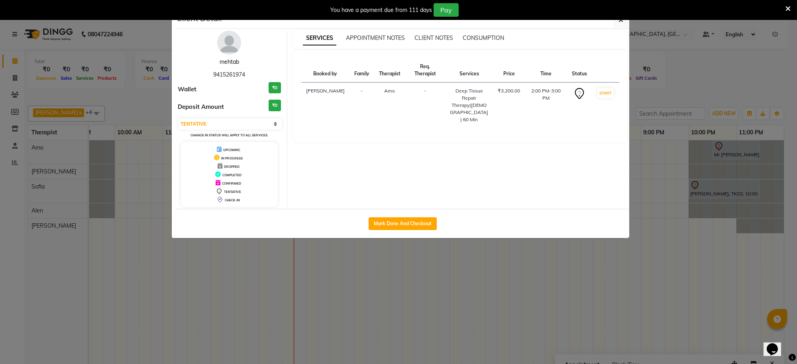
click at [235, 60] on link "mehtab" at bounding box center [230, 61] width 20 height 7
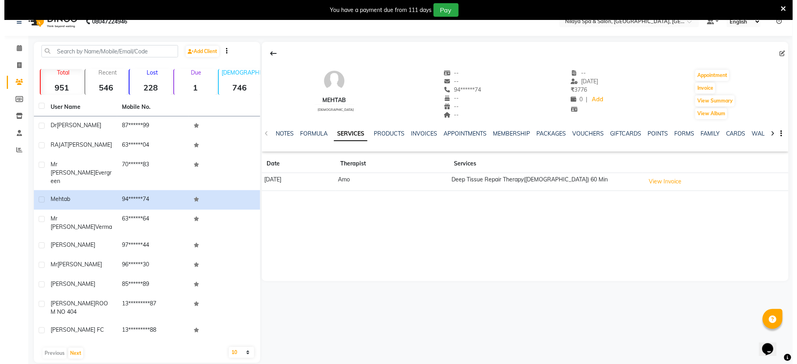
scroll to position [20, 0]
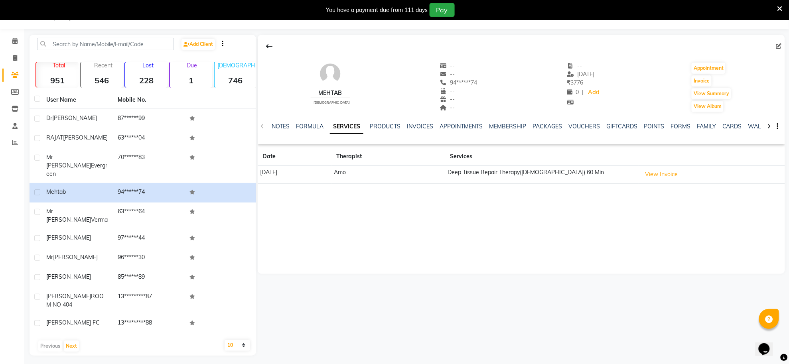
click at [509, 173] on td "Deep Tissue Repair Therapy([DEMOGRAPHIC_DATA]) 60 Min" at bounding box center [542, 175] width 194 height 18
click at [539, 228] on div "mehtab [DEMOGRAPHIC_DATA] -- -- 94******74 -- -- -- -- [DATE] ₹ 3776 0 | Add Ap…" at bounding box center [521, 154] width 527 height 239
click at [664, 175] on button "View Invoice" at bounding box center [661, 174] width 40 height 12
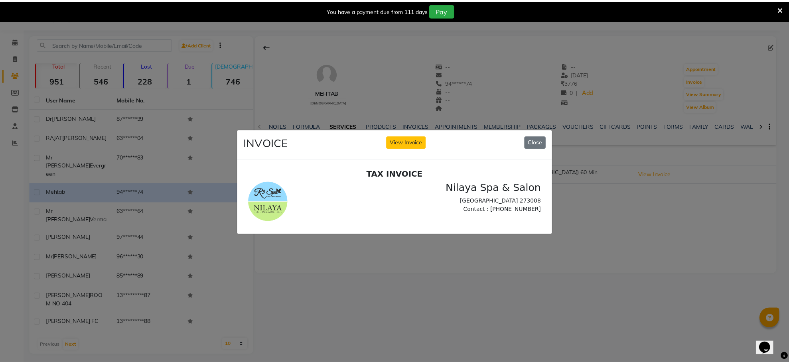
scroll to position [0, 0]
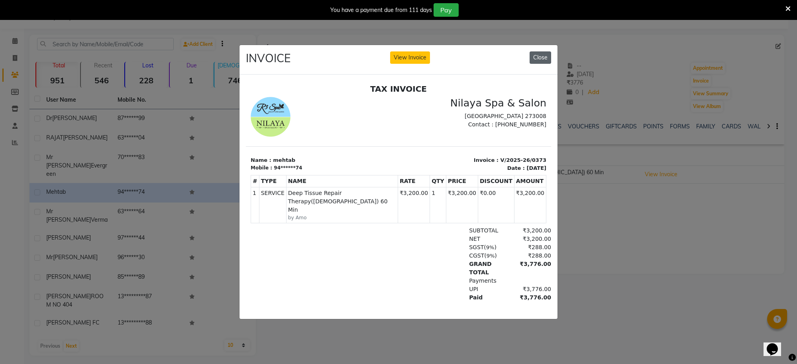
drag, startPoint x: 535, startPoint y: 51, endPoint x: 295, endPoint y: 10, distance: 243.8
click at [535, 51] on button "Close" at bounding box center [541, 57] width 22 height 12
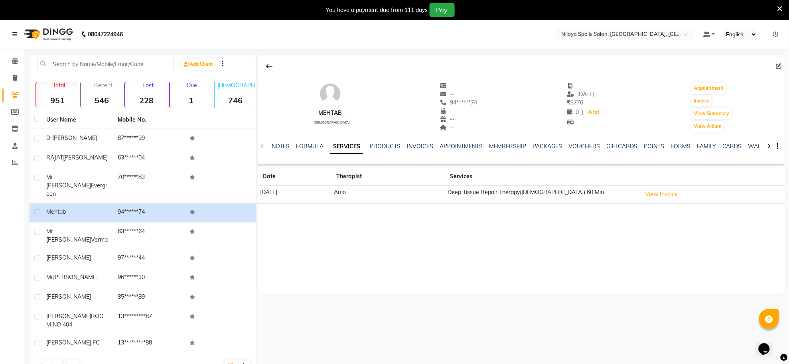
click at [780, 67] on icon at bounding box center [779, 66] width 6 height 6
select select "[DEMOGRAPHIC_DATA]"
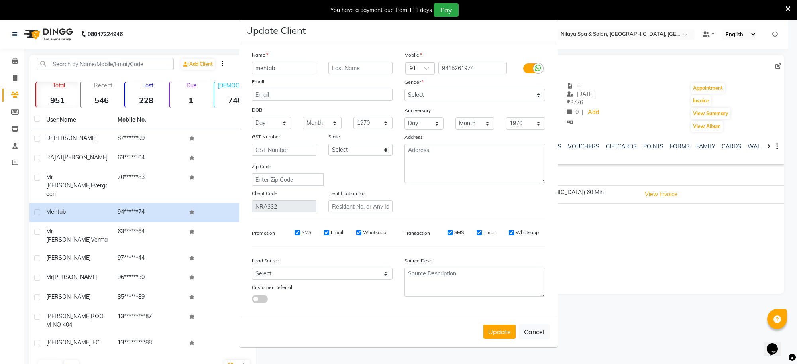
click at [675, 216] on ngb-modal-window "Update Client Name mehtab Email DOB Day 01 02 03 04 05 06 07 08 09 10 11 12 13 …" at bounding box center [398, 182] width 797 height 364
click at [15, 61] on ngb-modal-window "Update Client Name mehtab Email DOB Day 01 02 03 04 05 06 07 08 09 10 11 12 13 …" at bounding box center [398, 182] width 797 height 364
click at [536, 330] on button "Cancel" at bounding box center [534, 331] width 31 height 15
select select
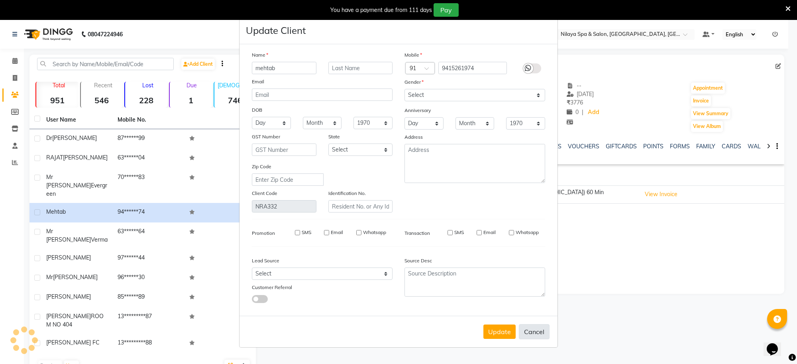
select select
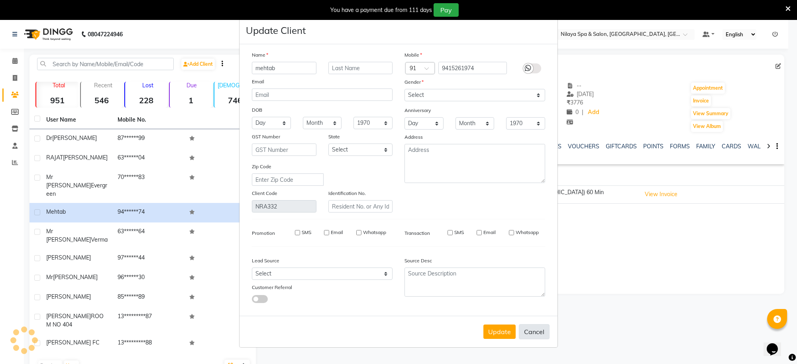
checkbox input "false"
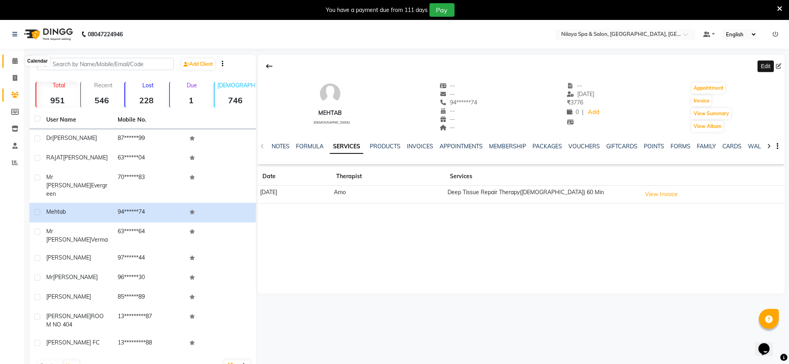
click at [12, 60] on icon at bounding box center [14, 61] width 5 height 6
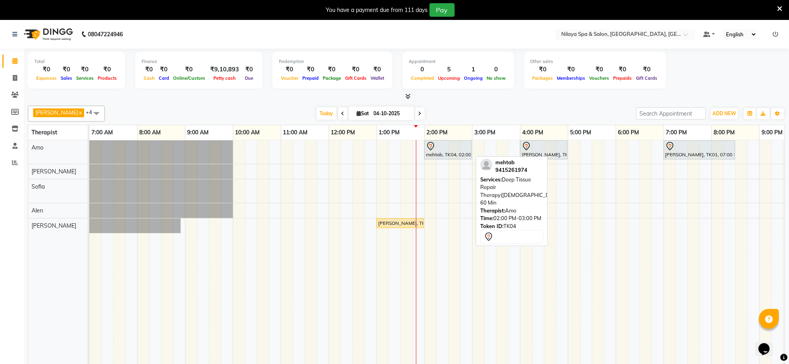
click at [451, 153] on div "mehtab, TK04, 02:00 PM-03:00 PM, Deep Tissue Repair Therapy([DEMOGRAPHIC_DATA])…" at bounding box center [448, 150] width 46 height 17
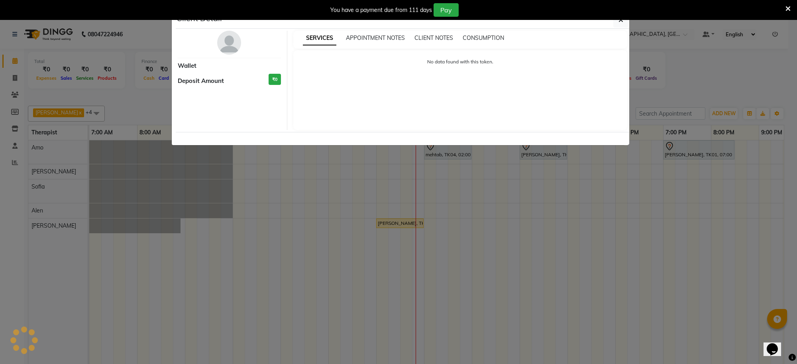
select select "7"
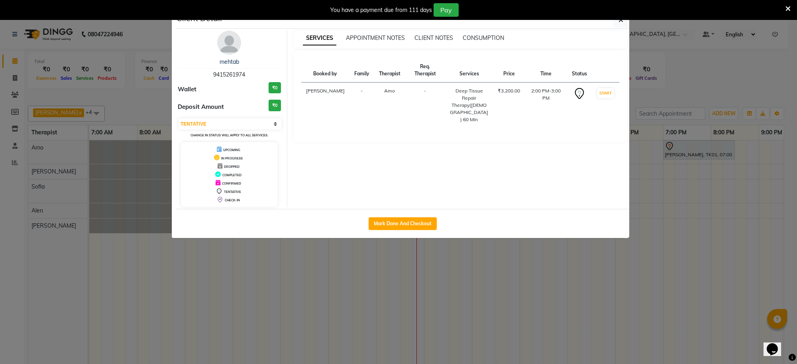
click at [531, 328] on ngb-modal-window "Client Detail mehtab 9415261974 Wallet ₹0 Deposit Amount ₹0 Select IN SERVICE C…" at bounding box center [398, 182] width 797 height 364
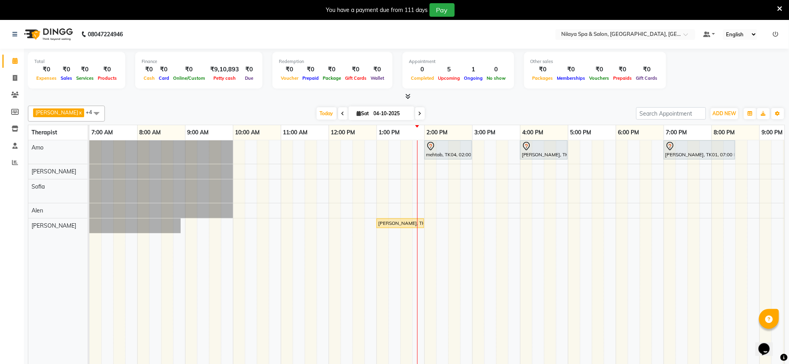
click at [443, 187] on div "mehtab, TK04, 02:00 PM-03:00 PM, Deep Tissue Repair Therapy([DEMOGRAPHIC_DATA])…" at bounding box center [495, 257] width 813 height 235
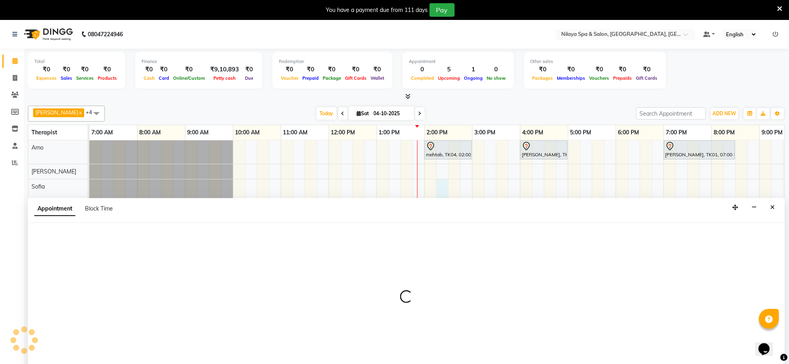
scroll to position [20, 0]
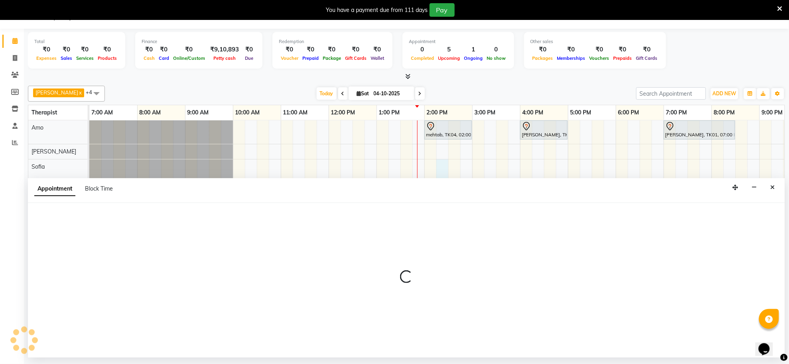
select select "84324"
select select "855"
select select "tentative"
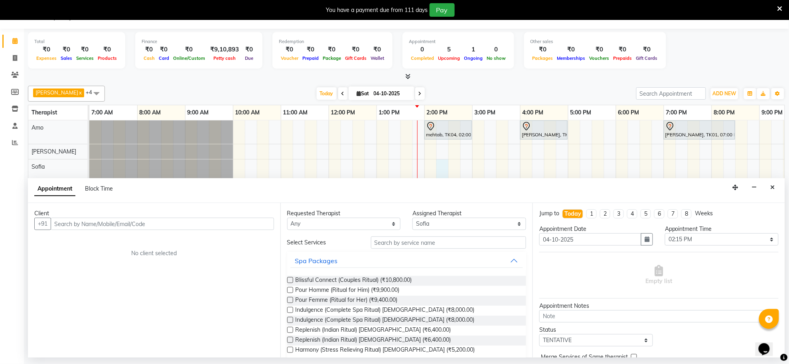
click at [126, 221] on input "text" at bounding box center [162, 224] width 223 height 12
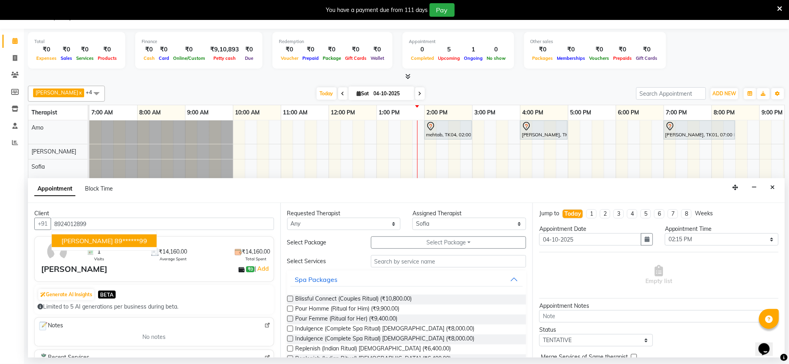
click at [114, 242] on ngb-highlight "89******99" at bounding box center [130, 241] width 33 height 8
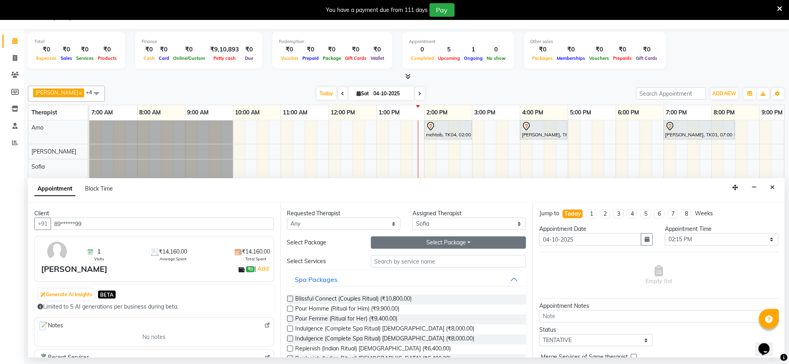
type input "89******99"
click at [465, 242] on button "Select Package Toggle Dropdown" at bounding box center [448, 242] width 155 height 12
click at [470, 281] on button "Spa Packages" at bounding box center [406, 279] width 233 height 14
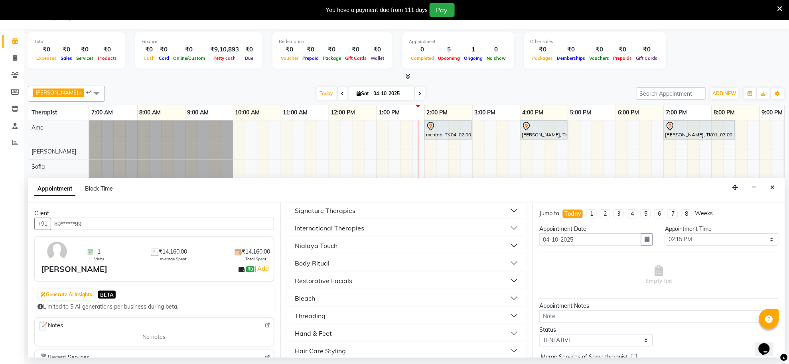
scroll to position [0, 0]
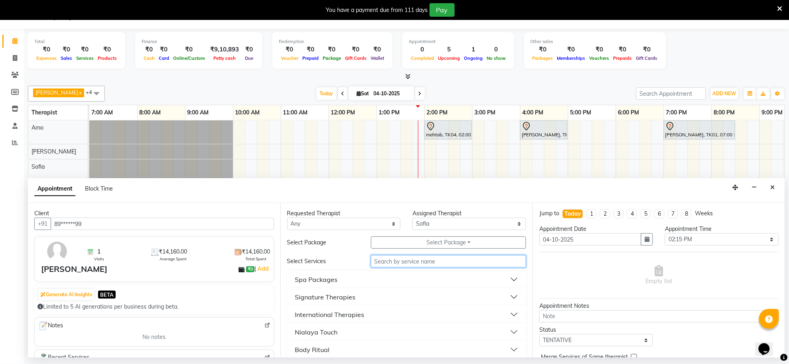
click at [388, 263] on input "text" at bounding box center [448, 261] width 155 height 12
type input "DEEP T"
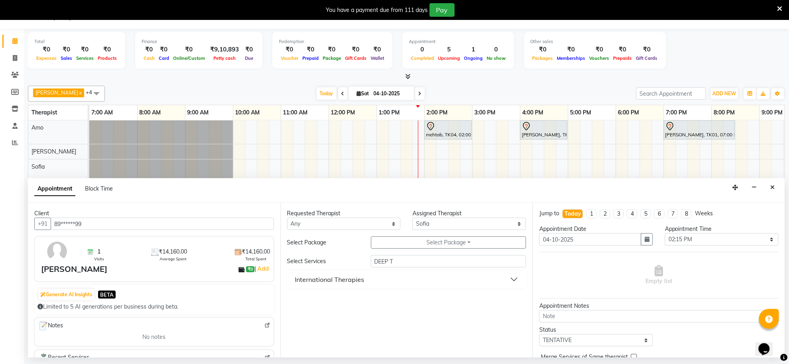
click at [511, 278] on button "International Therapies" at bounding box center [406, 279] width 233 height 14
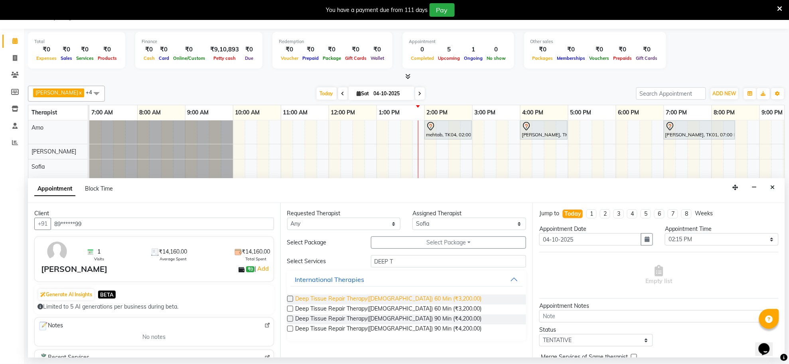
click at [347, 302] on span "Deep Tissue Repair Therapy([DEMOGRAPHIC_DATA]) 60 Min (₹3,200.00)" at bounding box center [388, 300] width 186 height 10
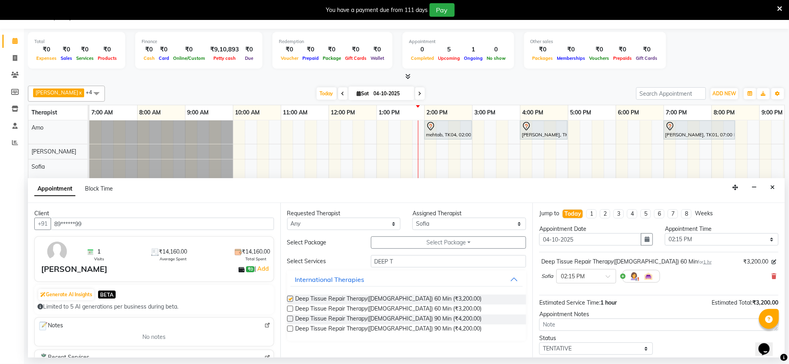
checkbox input "false"
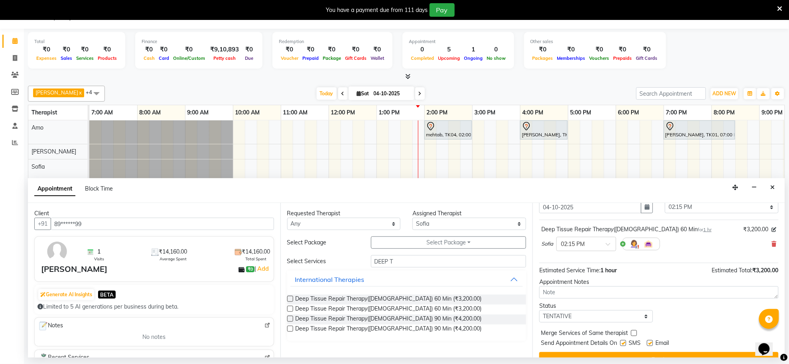
scroll to position [48, 0]
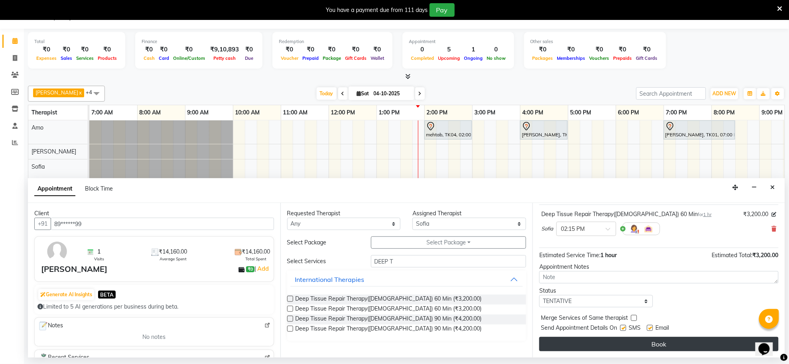
click at [676, 342] on button "Book" at bounding box center [658, 344] width 239 height 14
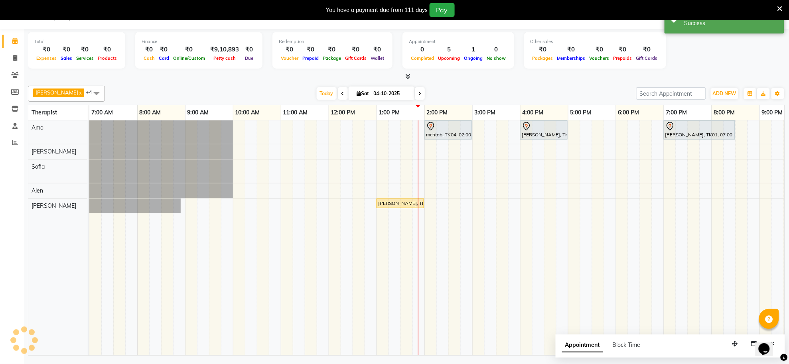
scroll to position [0, 0]
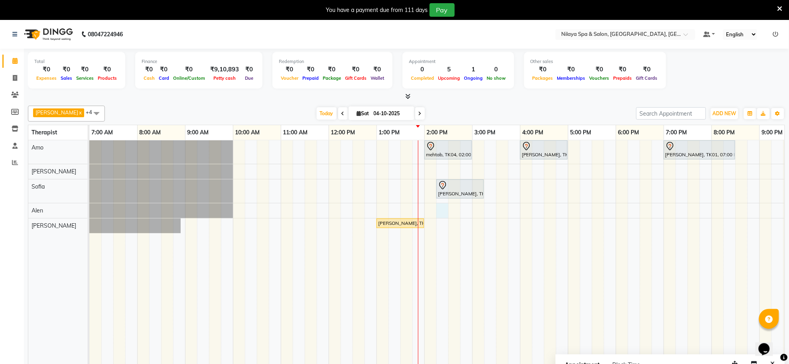
click at [439, 208] on div "mehtab, TK04, 02:00 PM-03:00 PM, Deep Tissue Repair Therapy([DEMOGRAPHIC_DATA])…" at bounding box center [495, 257] width 813 height 235
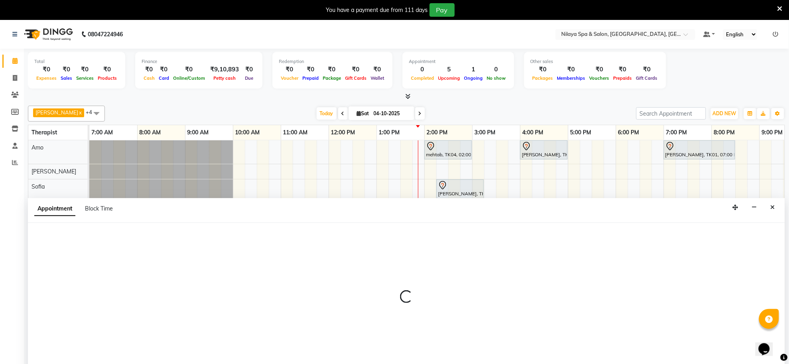
scroll to position [20, 0]
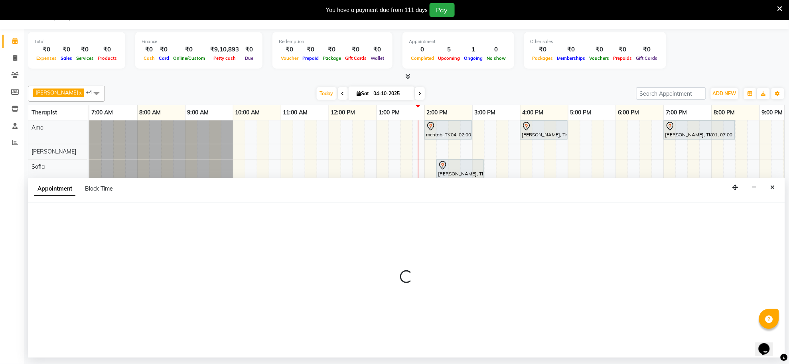
select select "84325"
select select "855"
select select "tentative"
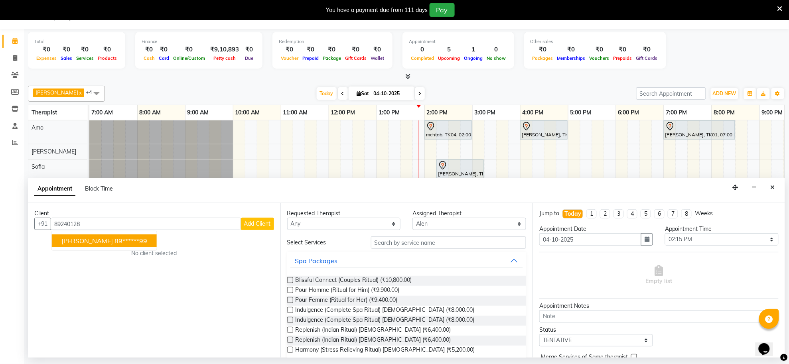
click at [95, 242] on span "[PERSON_NAME]" at bounding box center [86, 241] width 51 height 8
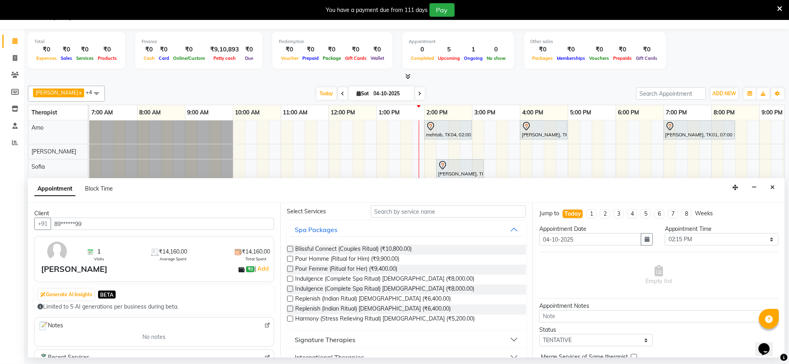
scroll to position [0, 0]
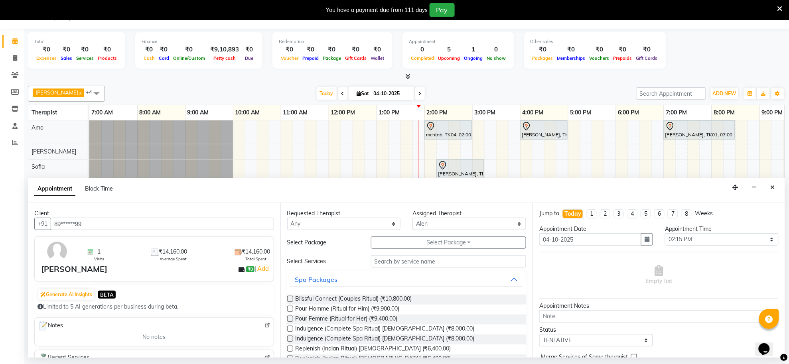
type input "89******99"
click at [412, 264] on input "text" at bounding box center [448, 261] width 155 height 12
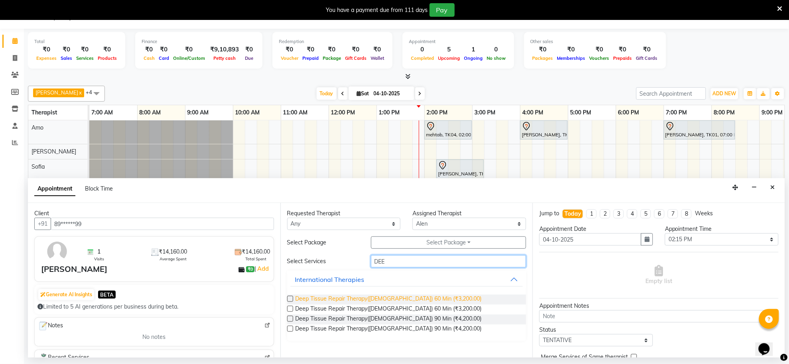
type input "DEE"
click at [390, 301] on span "Deep Tissue Repair Therapy([DEMOGRAPHIC_DATA]) 60 Min (₹3,200.00)" at bounding box center [388, 300] width 186 height 10
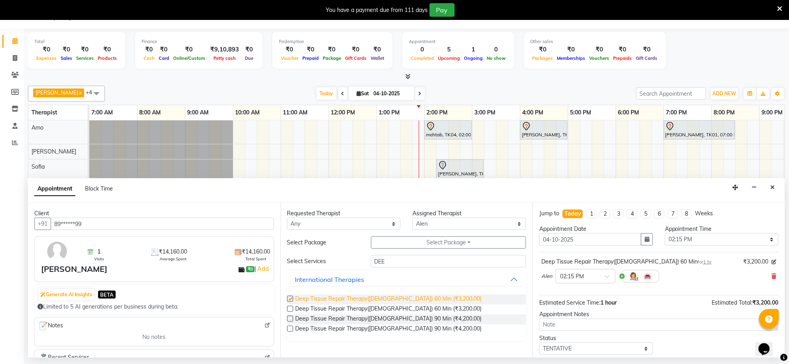
checkbox input "false"
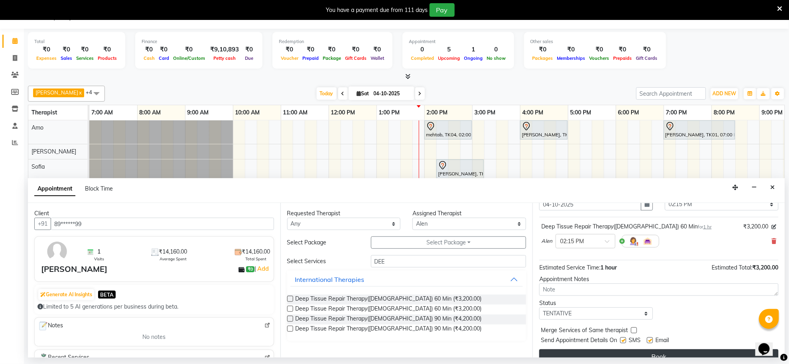
scroll to position [48, 0]
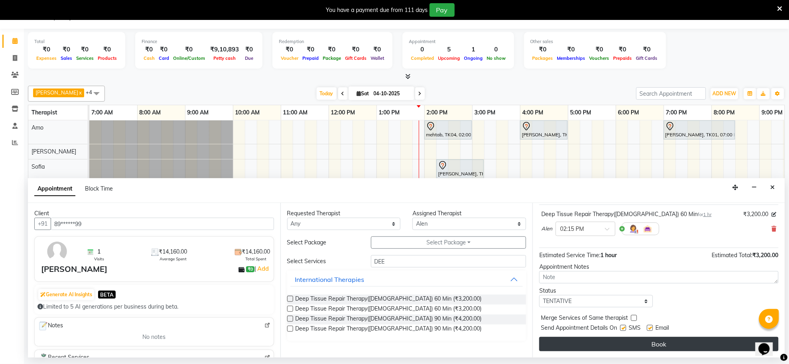
click at [671, 348] on button "Book" at bounding box center [658, 344] width 239 height 14
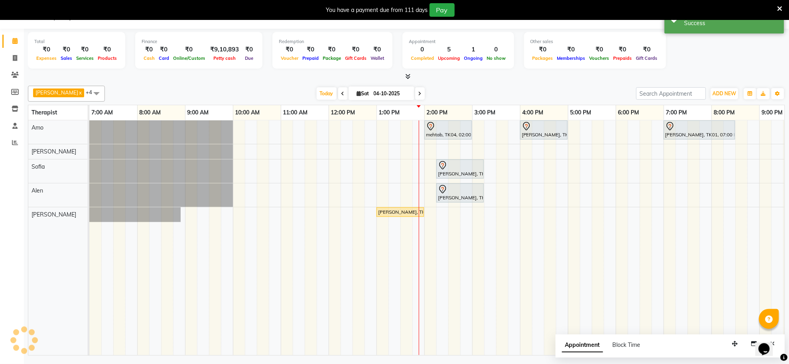
scroll to position [0, 0]
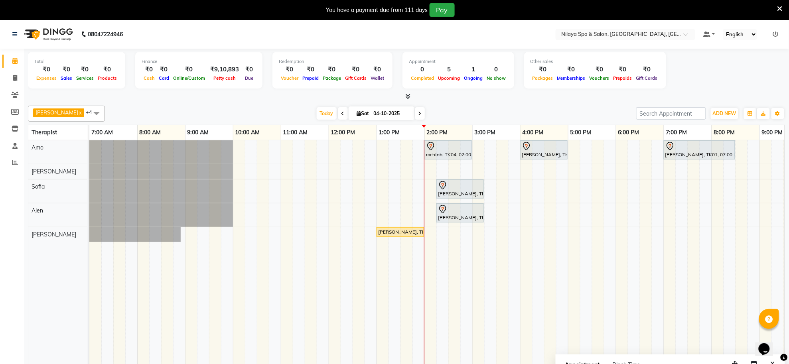
click at [517, 305] on td at bounding box center [514, 257] width 12 height 235
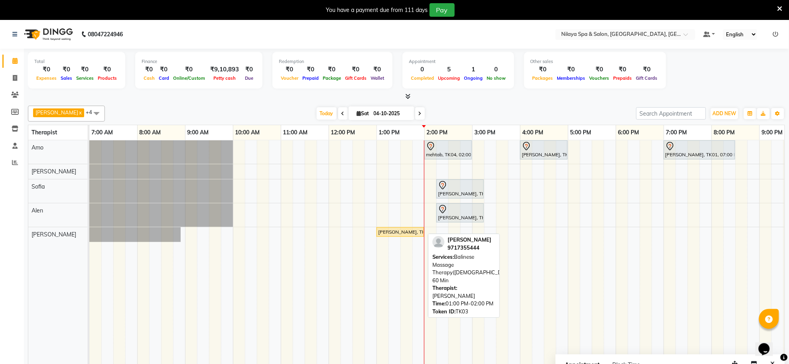
click at [407, 234] on div "[PERSON_NAME], TK03, 01:00 PM-02:00 PM, Balinese Massage Therapy([DEMOGRAPHIC_D…" at bounding box center [400, 231] width 46 height 7
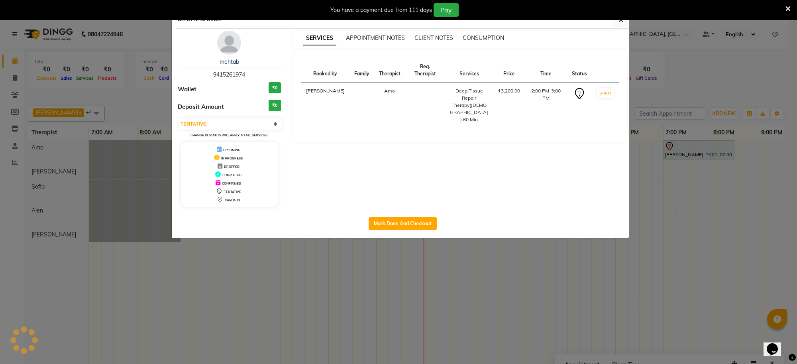
select select "1"
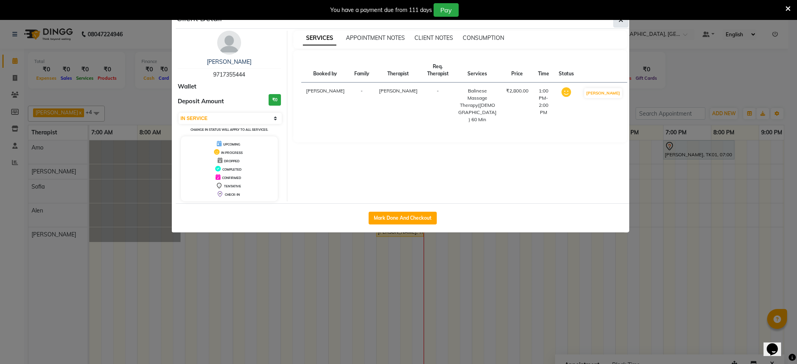
click at [616, 23] on button "button" at bounding box center [621, 19] width 15 height 15
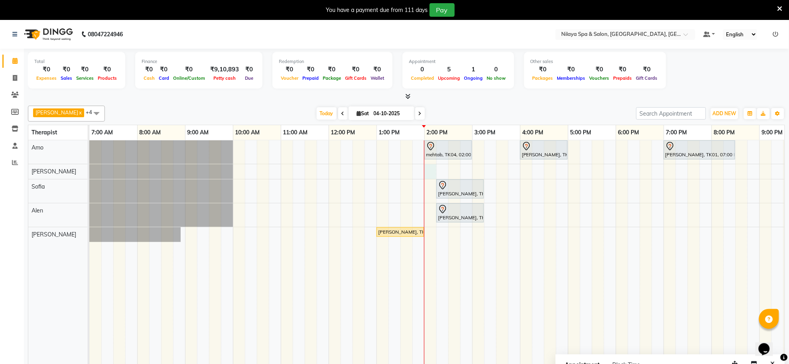
click at [433, 168] on div "mehtab, TK04, 02:00 PM-03:00 PM, Deep Tissue Repair Therapy([DEMOGRAPHIC_DATA])…" at bounding box center [495, 257] width 813 height 235
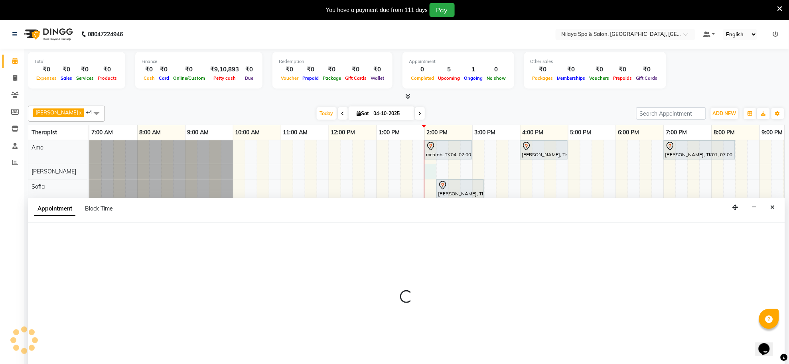
scroll to position [20, 0]
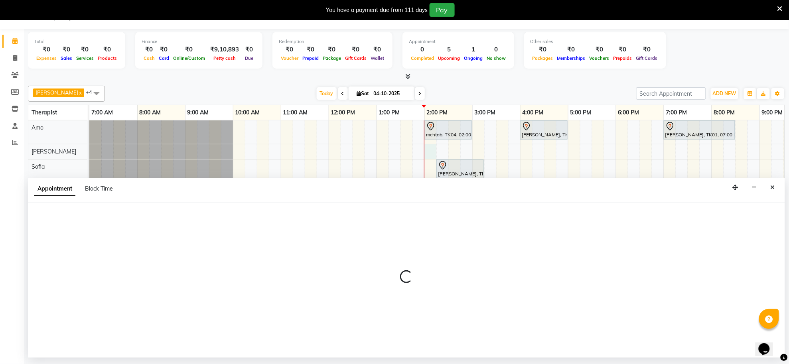
select select "80704"
select select "840"
select select "tentative"
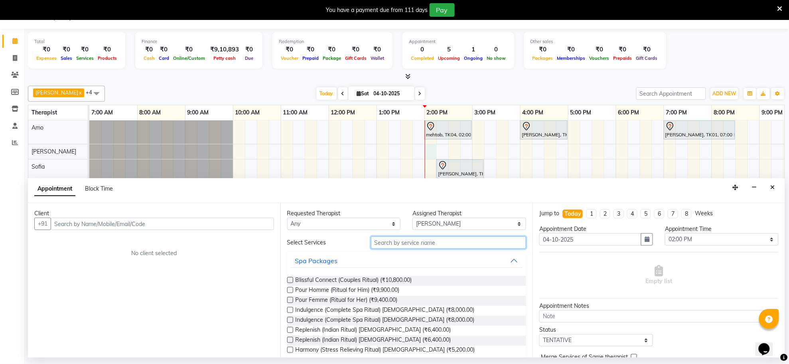
click at [423, 244] on input "text" at bounding box center [448, 242] width 155 height 12
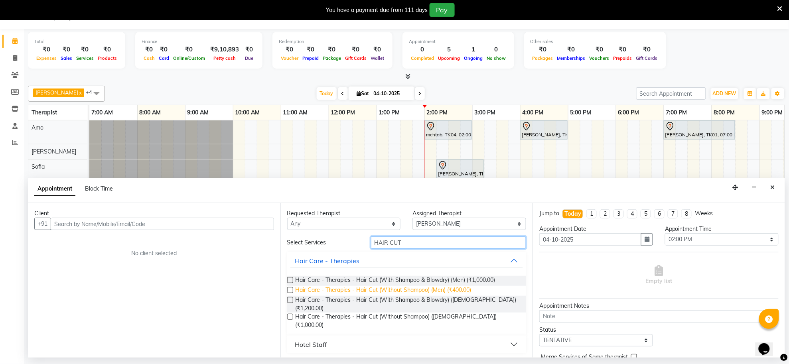
type input "HAIR CUT"
click at [463, 288] on span "Hair Care - Therapies - Hair Cut (Without Shampoo) (Men) (₹400.00)" at bounding box center [383, 291] width 176 height 10
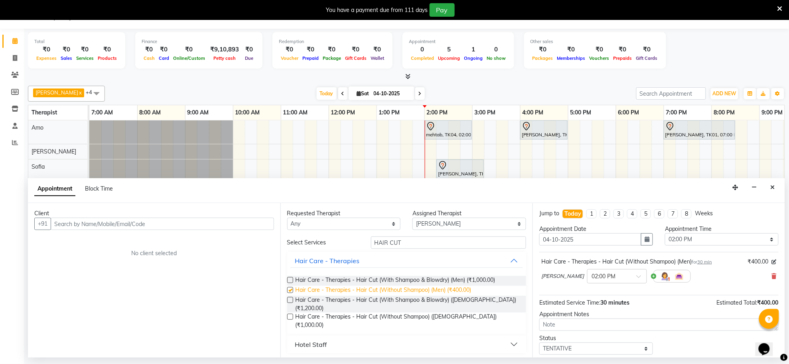
checkbox input "false"
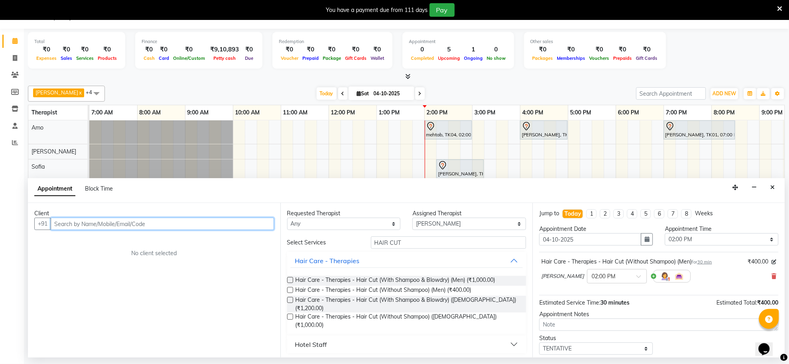
click at [158, 221] on input "text" at bounding box center [162, 224] width 223 height 12
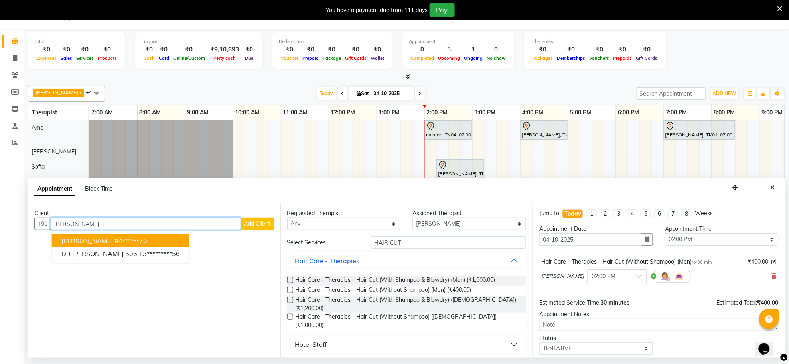
click at [142, 238] on ngb-highlight "94******70" at bounding box center [130, 241] width 33 height 8
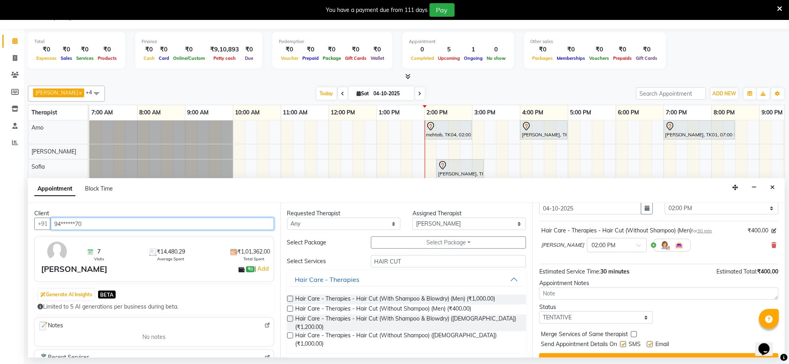
scroll to position [48, 0]
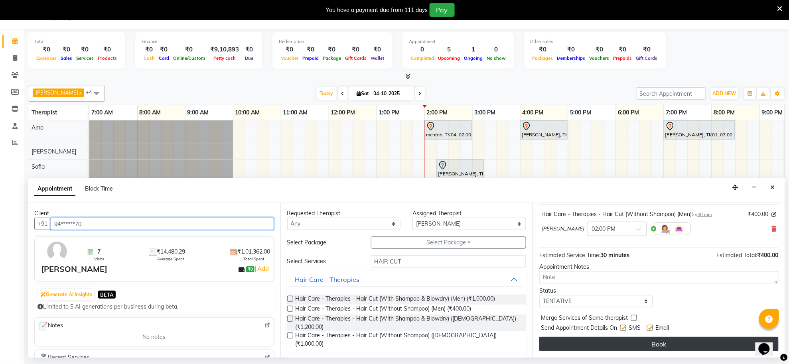
type input "94******70"
click at [635, 344] on button "Book" at bounding box center [658, 344] width 239 height 14
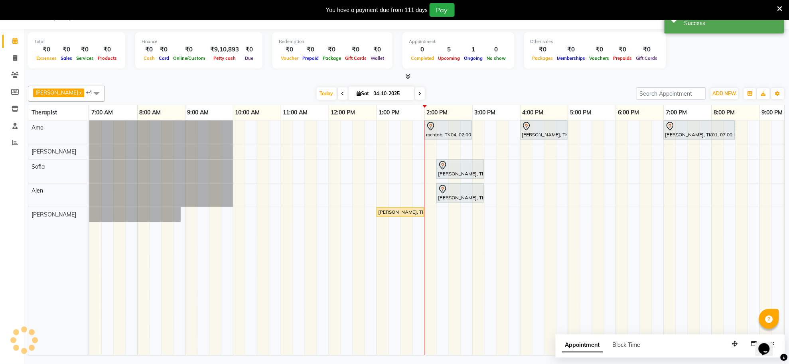
scroll to position [0, 0]
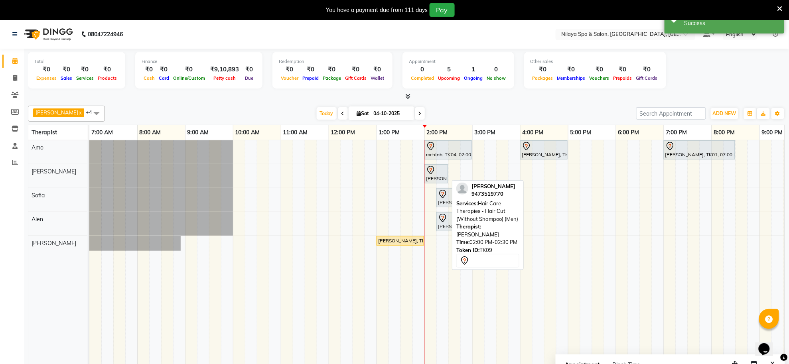
click at [441, 176] on div "[PERSON_NAME], TK09, 02:00 PM-02:30 PM, Hair Care - Therapies - Hair Cut (Witho…" at bounding box center [436, 173] width 22 height 17
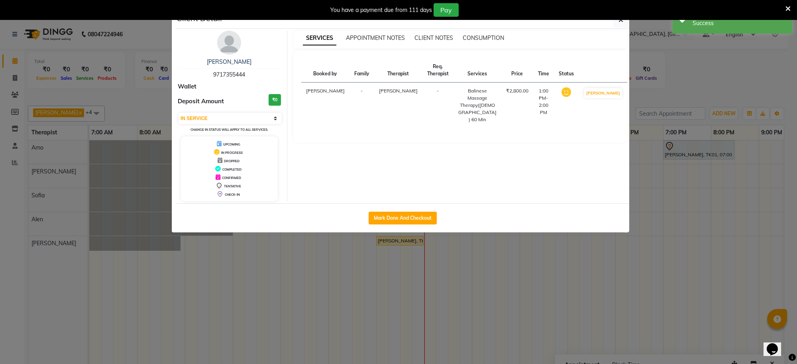
select select "7"
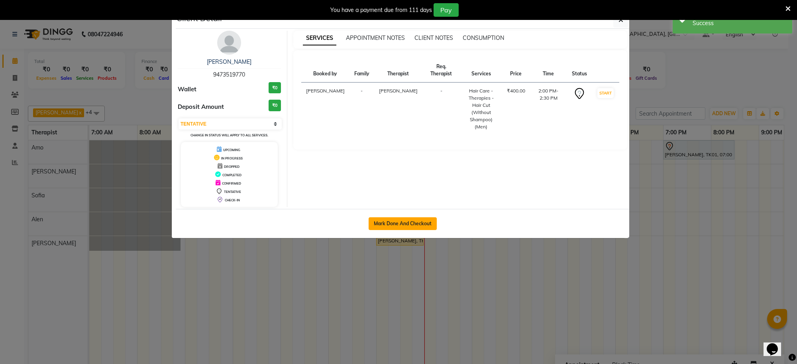
click at [403, 225] on button "Mark Done And Checkout" at bounding box center [403, 223] width 68 height 13
select select "service"
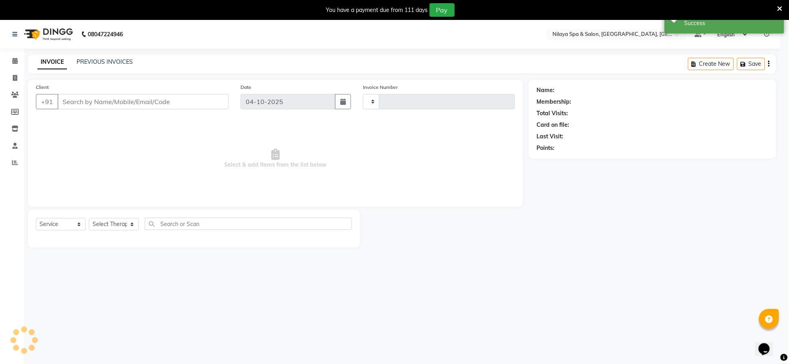
type input "1587"
select select "8283"
type input "94******70"
select select "80704"
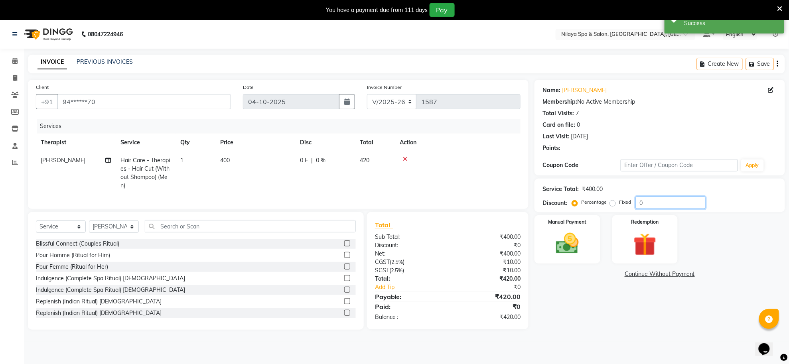
click at [652, 208] on input "0" at bounding box center [670, 203] width 70 height 12
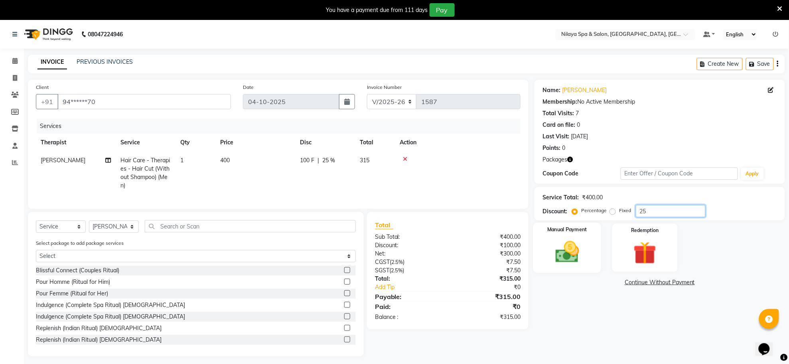
type input "25"
click at [570, 250] on img at bounding box center [567, 252] width 39 height 28
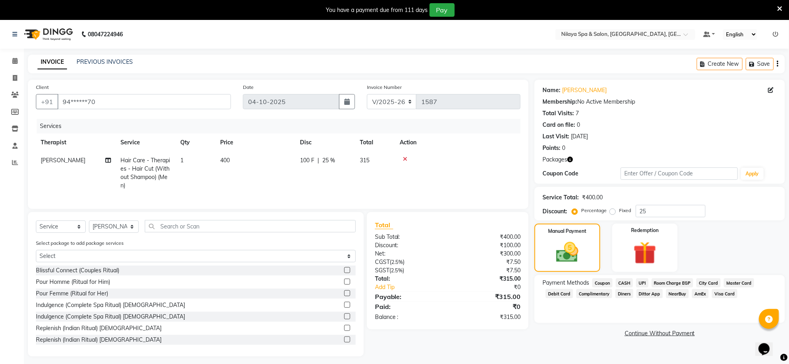
click at [638, 284] on span "UPI" at bounding box center [642, 282] width 12 height 9
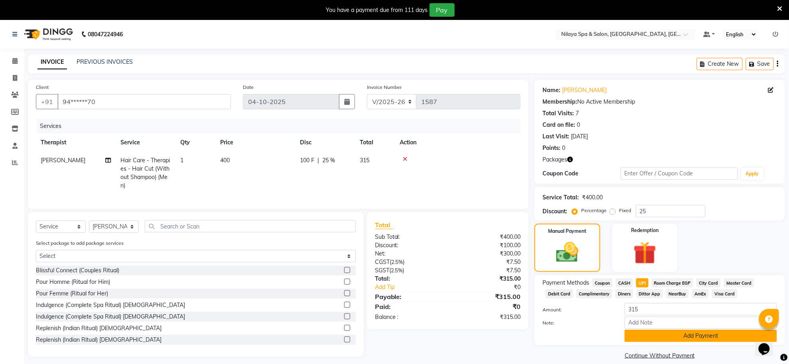
click at [651, 335] on button "Add Payment" at bounding box center [700, 336] width 152 height 12
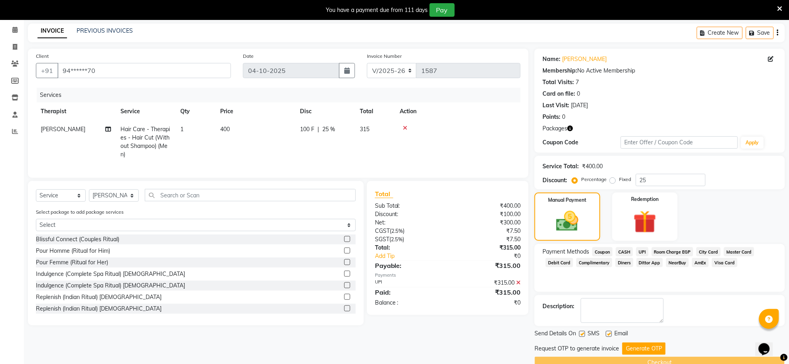
scroll to position [48, 0]
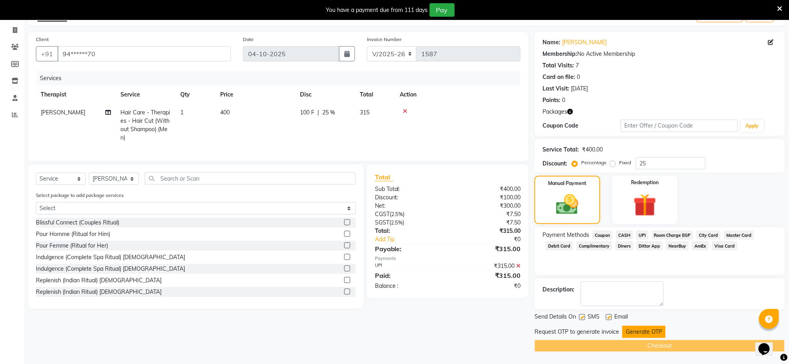
click at [631, 336] on button "Generate OTP" at bounding box center [643, 332] width 43 height 12
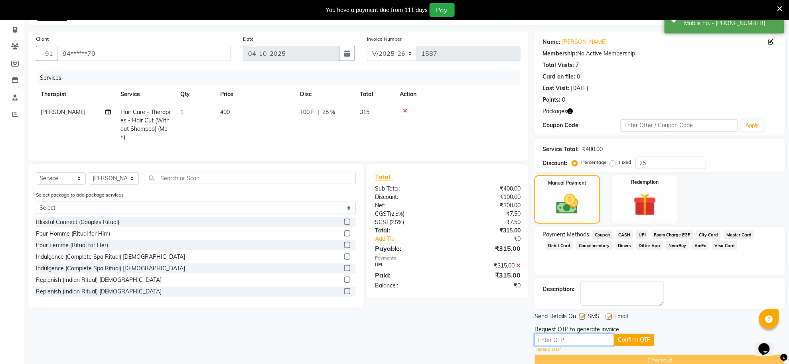
click at [562, 342] on input "text" at bounding box center [574, 340] width 80 height 12
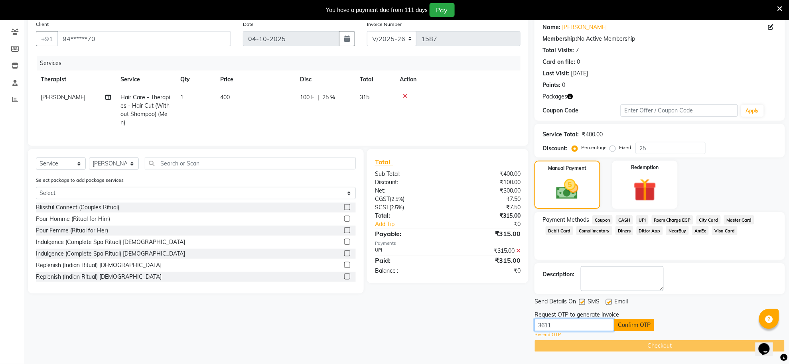
type input "3611"
click at [633, 324] on button "Confirm OTP" at bounding box center [634, 325] width 40 height 12
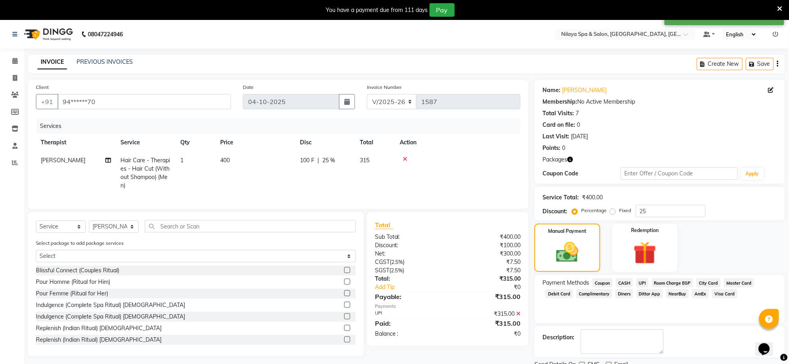
scroll to position [32, 0]
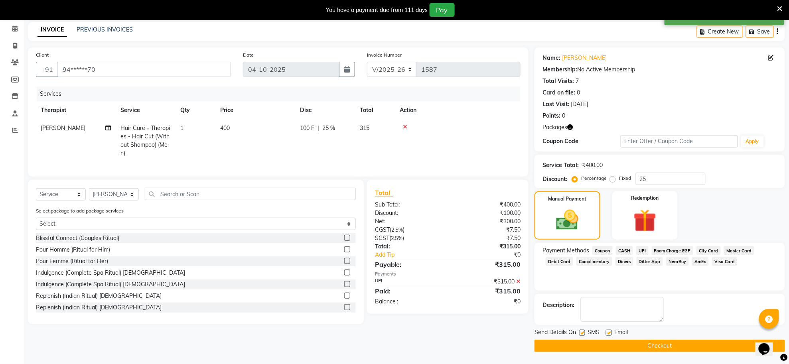
click at [669, 342] on button "Checkout" at bounding box center [659, 346] width 250 height 12
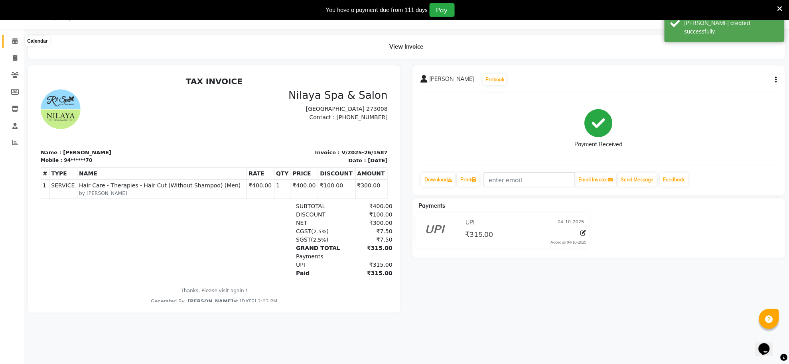
click at [12, 43] on icon at bounding box center [14, 41] width 5 height 6
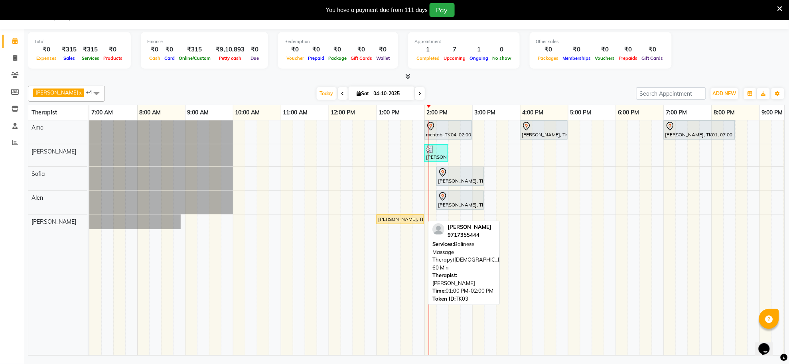
click at [399, 220] on div "[PERSON_NAME], TK03, 01:00 PM-02:00 PM, Balinese Massage Therapy([DEMOGRAPHIC_D…" at bounding box center [400, 219] width 46 height 7
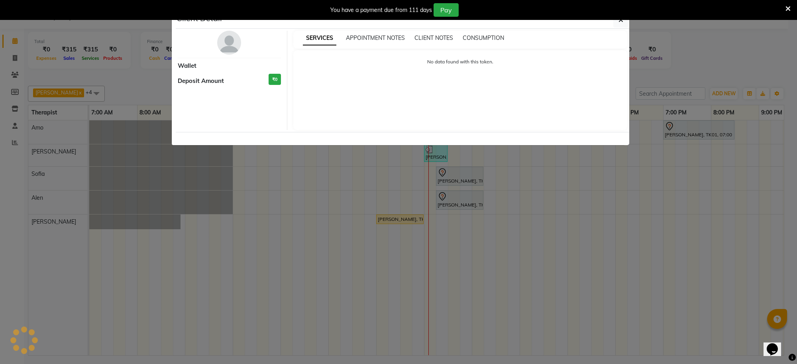
select select "1"
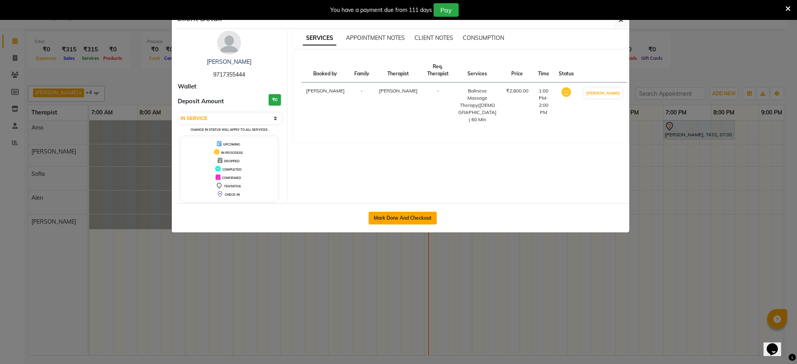
click at [410, 216] on button "Mark Done And Checkout" at bounding box center [403, 218] width 68 height 13
select select "service"
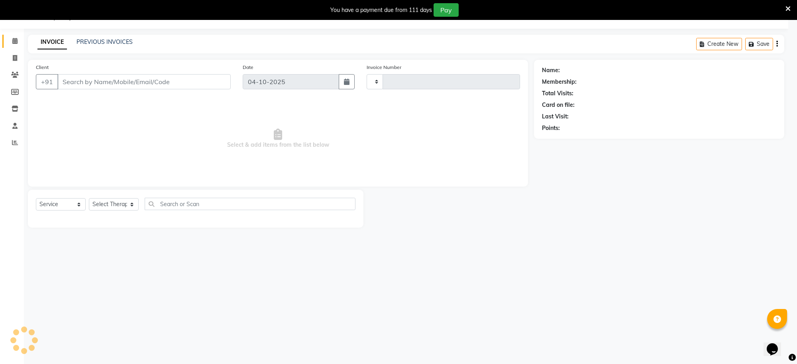
type input "1588"
select select "8283"
type input "97******44"
select select "93640"
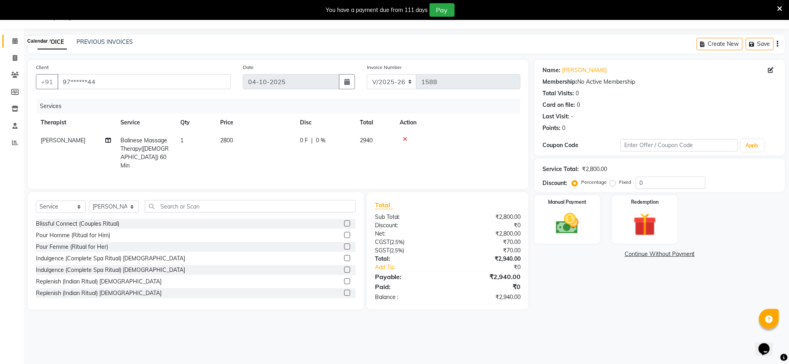
click at [14, 41] on icon at bounding box center [14, 41] width 5 height 6
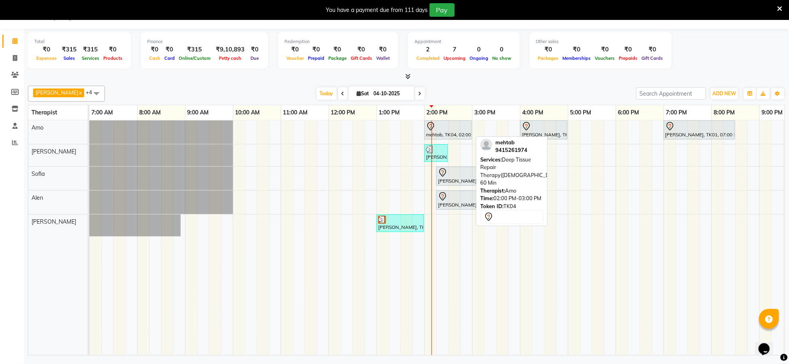
click at [447, 137] on div "mehtab, TK04, 02:00 PM-03:00 PM, Deep Tissue Repair Therapy([DEMOGRAPHIC_DATA])…" at bounding box center [448, 130] width 46 height 17
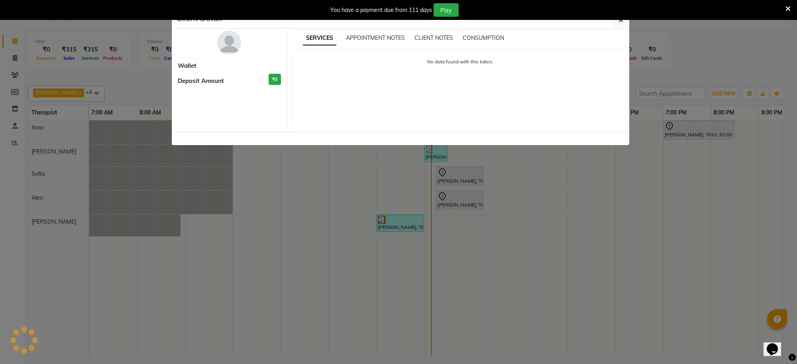
select select "7"
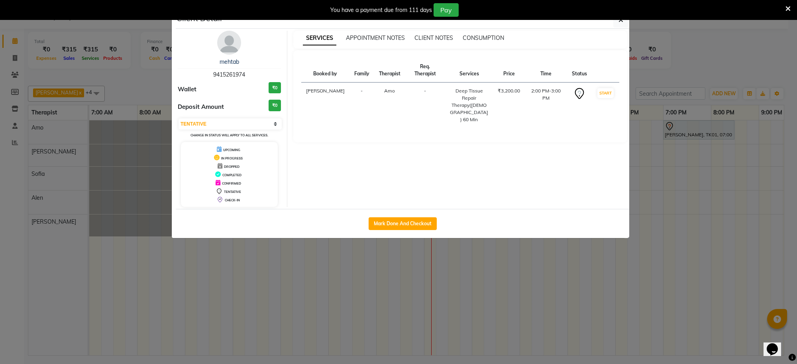
click at [563, 309] on ngb-modal-window "Client Detail mehtab 9415261974 Wallet ₹0 Deposit Amount ₹0 Select IN SERVICE C…" at bounding box center [398, 182] width 797 height 364
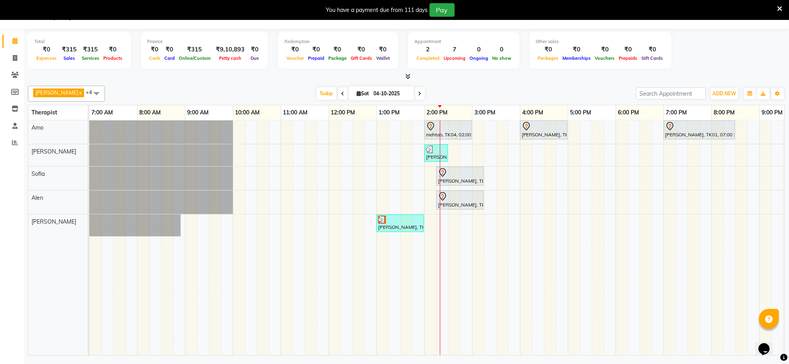
click at [501, 160] on div "mehtab, TK04, 02:00 PM-03:00 PM, Deep Tissue Repair Therapy([DEMOGRAPHIC_DATA])…" at bounding box center [495, 237] width 813 height 235
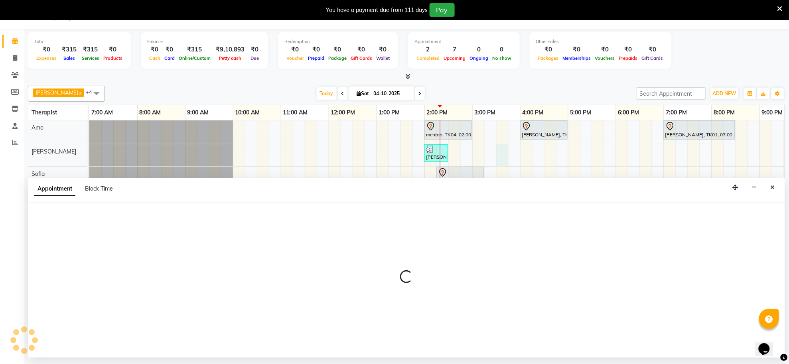
select select "80704"
select select "tentative"
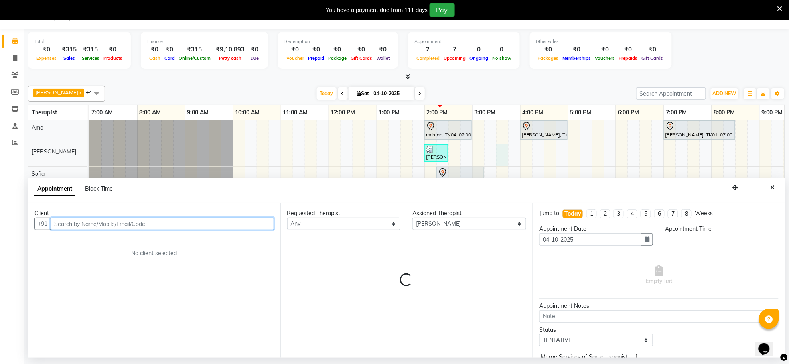
select select "930"
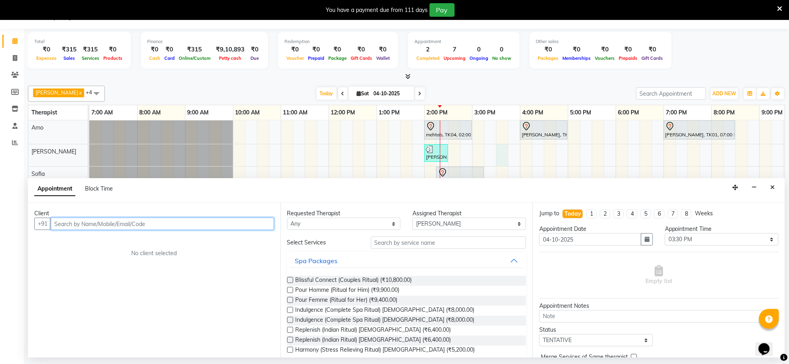
click at [190, 223] on input "text" at bounding box center [162, 224] width 223 height 12
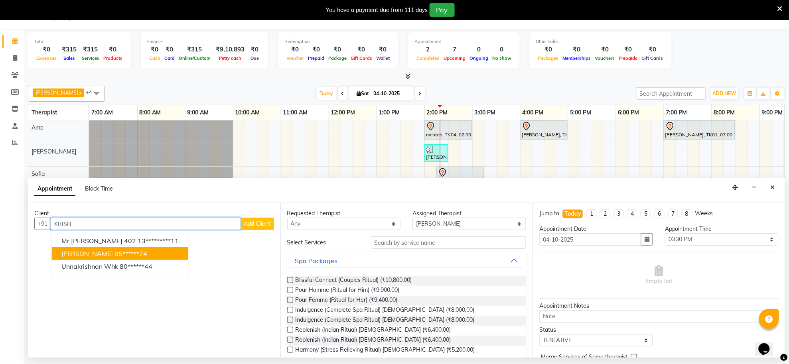
click at [113, 256] on span "[PERSON_NAME]" at bounding box center [86, 254] width 51 height 8
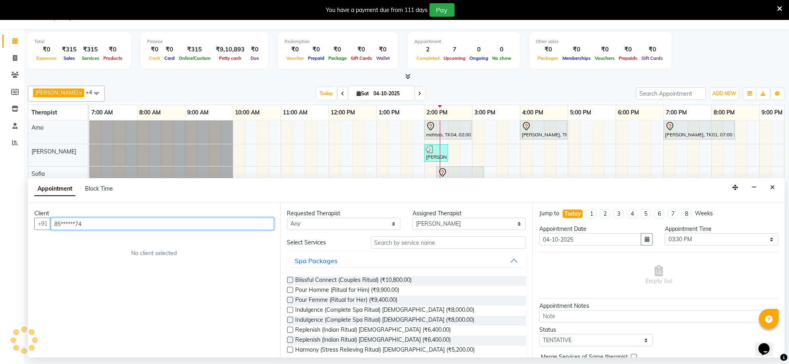
type input "85******74"
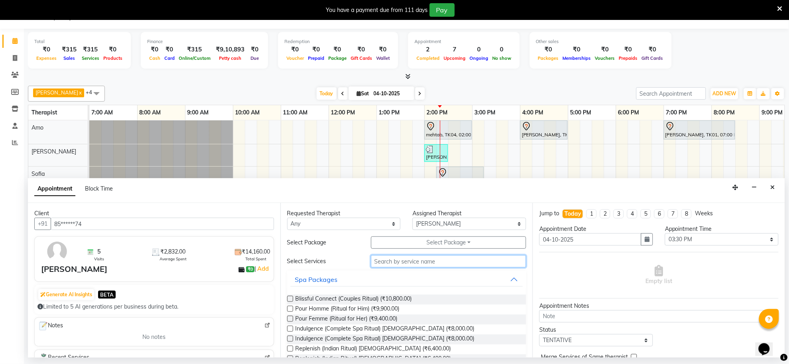
click at [487, 242] on div "Requested Therapist Any [PERSON_NAME] [PERSON_NAME] [PERSON_NAME] Assigned Ther…" at bounding box center [406, 280] width 252 height 155
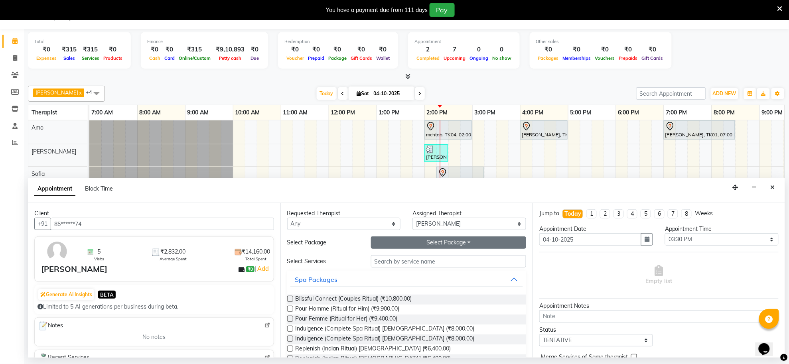
click at [464, 240] on button "Select Package Toggle Dropdown" at bounding box center [448, 242] width 155 height 12
click at [398, 274] on li "SILVER_ALL" at bounding box center [402, 271] width 63 height 12
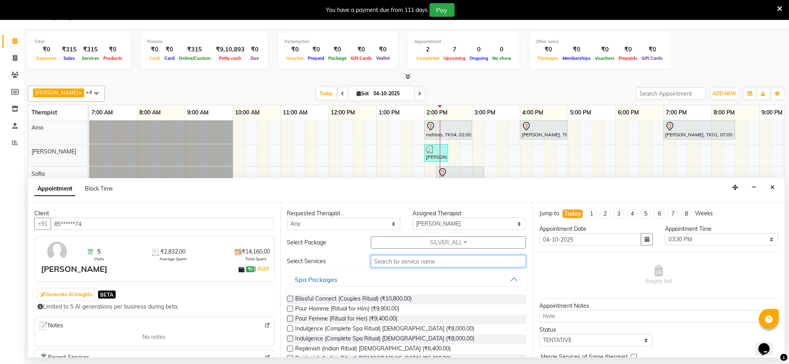
click at [402, 264] on input "text" at bounding box center [448, 261] width 155 height 12
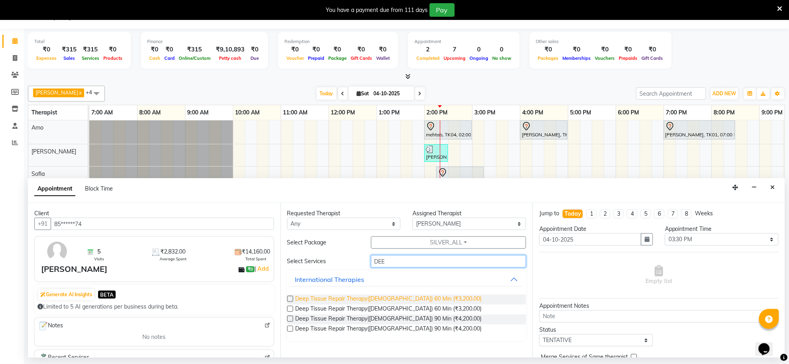
type input "DEE"
click at [401, 297] on span "Deep Tissue Repair Therapy([DEMOGRAPHIC_DATA]) 60 Min (₹3,200.00)" at bounding box center [388, 300] width 186 height 10
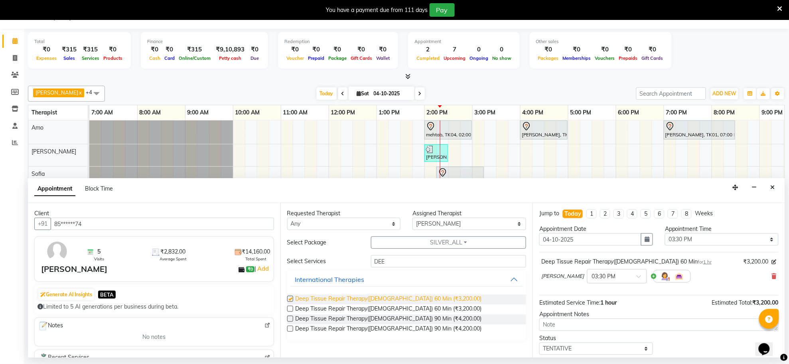
checkbox input "false"
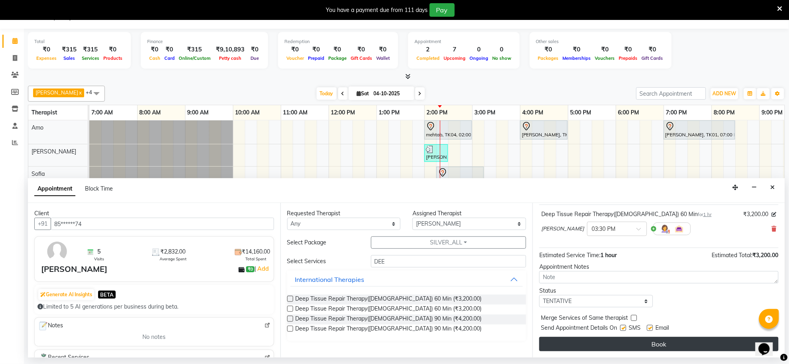
click at [670, 342] on button "Book" at bounding box center [658, 344] width 239 height 14
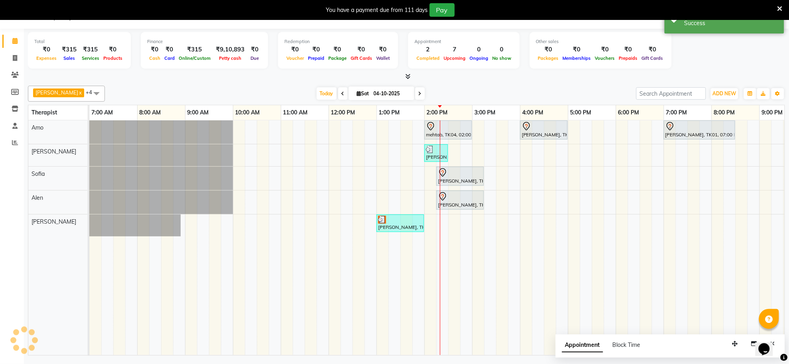
scroll to position [0, 0]
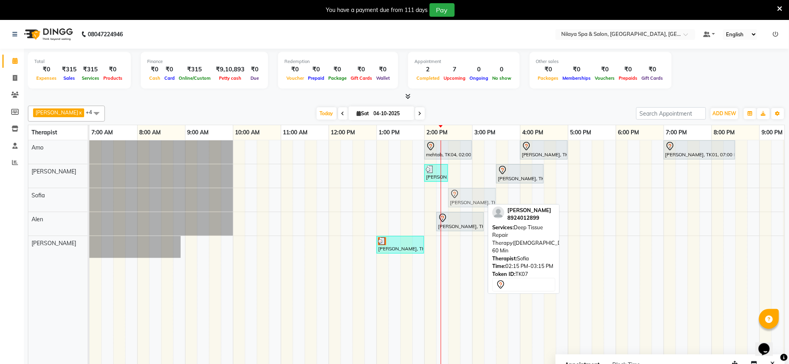
drag, startPoint x: 448, startPoint y: 201, endPoint x: 457, endPoint y: 201, distance: 9.6
click at [89, 201] on div "[PERSON_NAME], TK07, 02:15 PM-03:15 PM, Deep Tissue Repair Therapy([DEMOGRAPHIC…" at bounding box center [89, 200] width 0 height 24
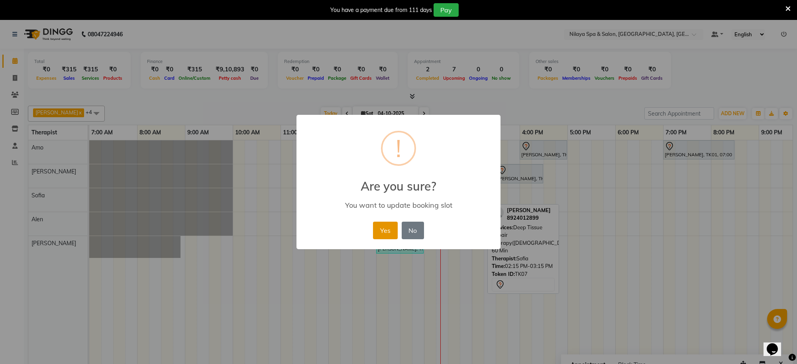
click at [389, 236] on button "Yes" at bounding box center [385, 231] width 24 height 18
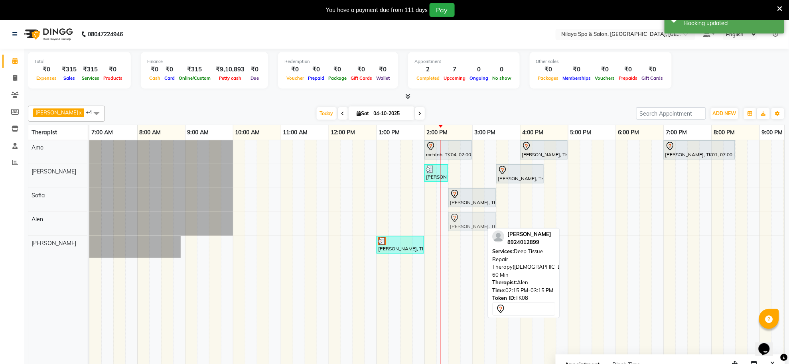
drag, startPoint x: 453, startPoint y: 228, endPoint x: 471, endPoint y: 226, distance: 17.6
click at [89, 226] on div "[PERSON_NAME], TK08, 02:15 PM-03:15 PM, Deep Tissue Repair Therapy([DEMOGRAPHIC…" at bounding box center [89, 224] width 0 height 24
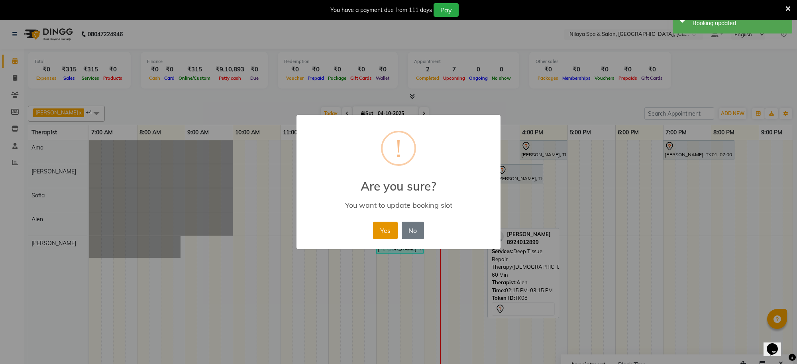
click at [383, 232] on button "Yes" at bounding box center [385, 231] width 24 height 18
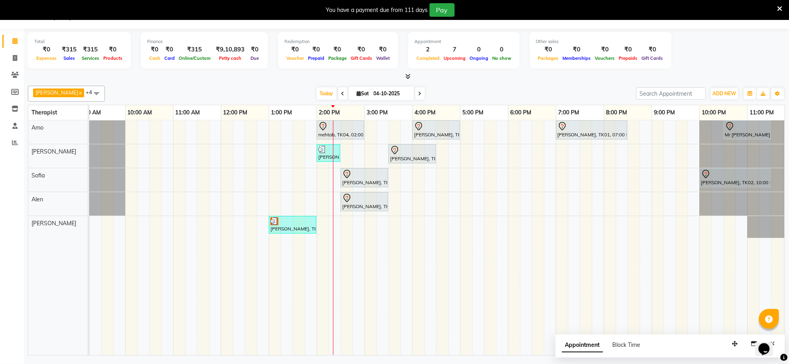
scroll to position [0, 118]
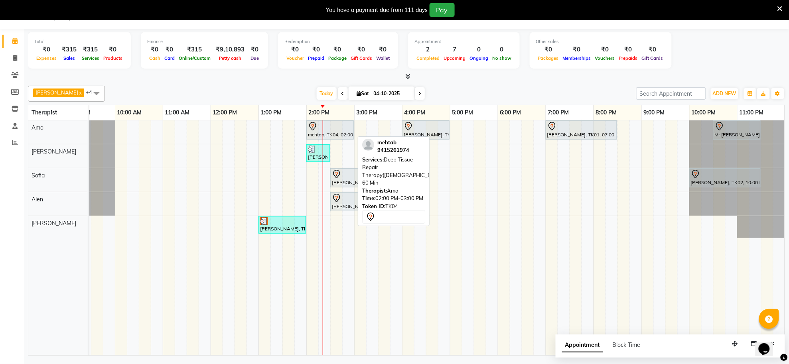
click at [341, 130] on div at bounding box center [330, 127] width 44 height 10
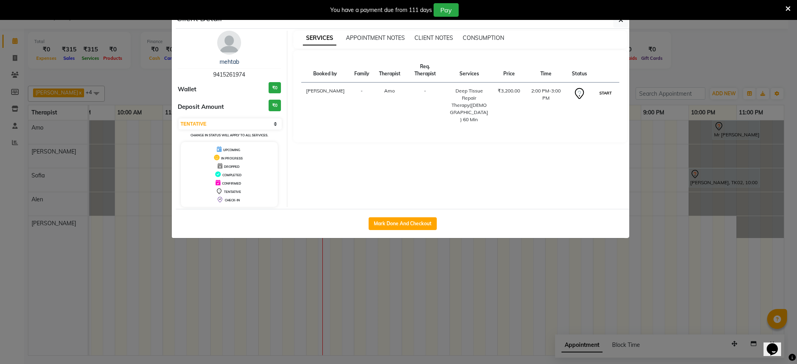
click at [611, 89] on button "START" at bounding box center [606, 93] width 16 height 10
select select "1"
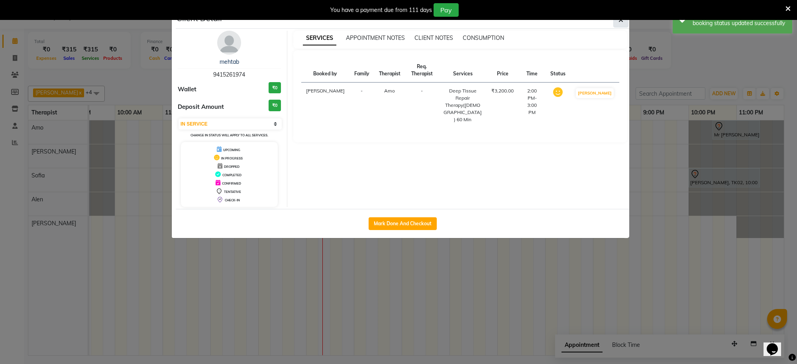
click at [623, 23] on button "button" at bounding box center [621, 19] width 15 height 15
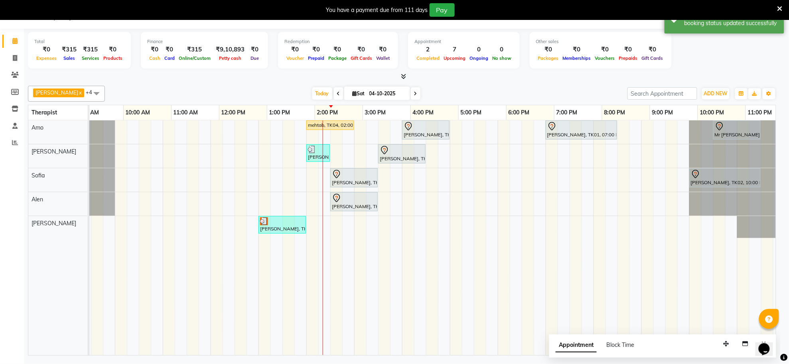
scroll to position [0, 110]
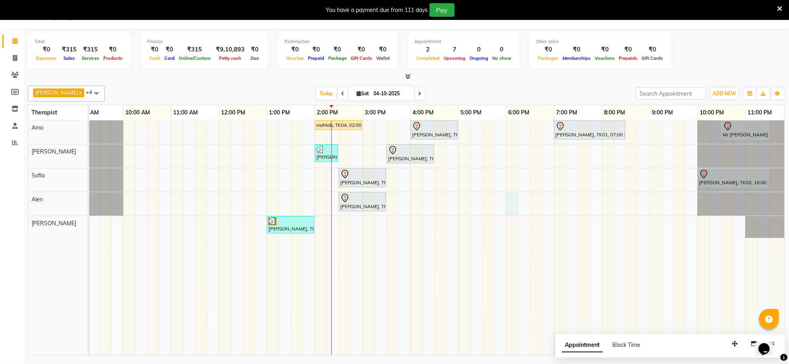
click at [511, 210] on div "mehtab, TK04, 02:00 PM-03:00 PM, Deep Tissue Repair Therapy([DEMOGRAPHIC_DATA])…" at bounding box center [386, 237] width 813 height 235
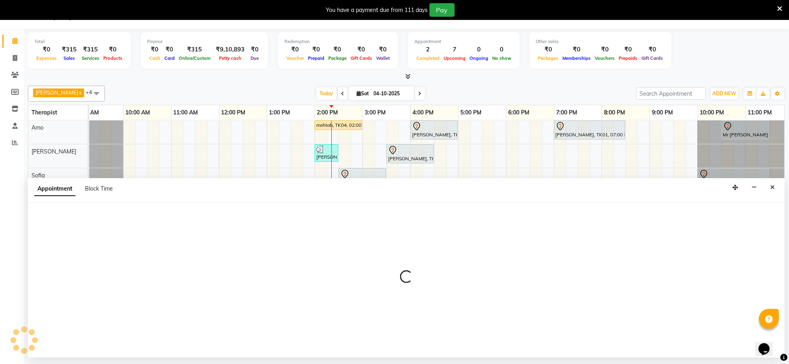
select select "84325"
select select "1080"
select select "tentative"
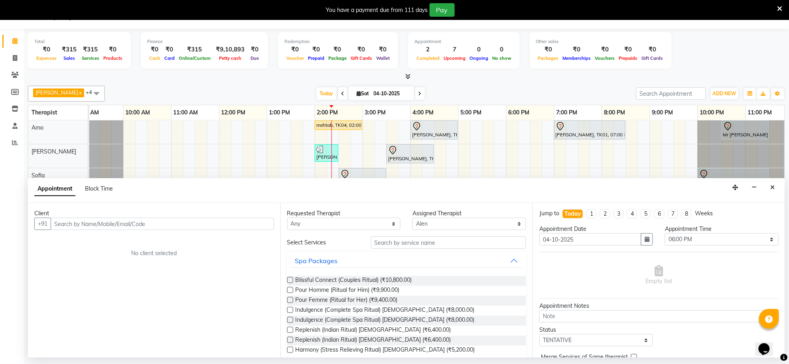
click at [151, 228] on input "text" at bounding box center [162, 224] width 223 height 12
type input "9"
click at [768, 189] on button "Close" at bounding box center [773, 187] width 12 height 12
click at [768, 189] on div at bounding box center [744, 180] width 95 height 24
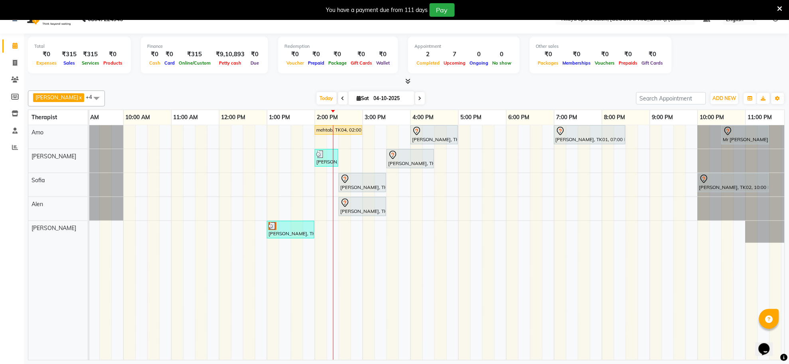
scroll to position [20, 0]
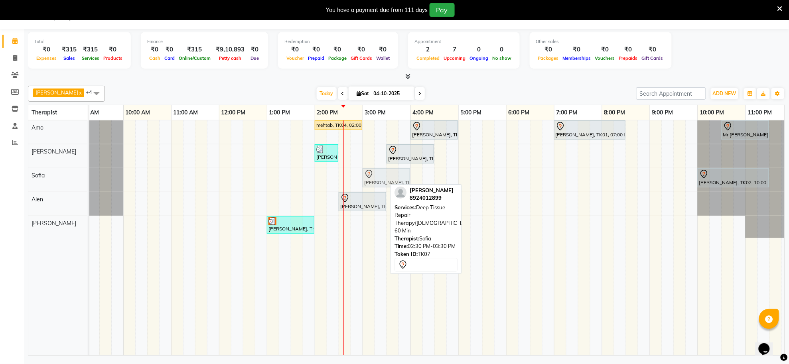
drag, startPoint x: 362, startPoint y: 183, endPoint x: 372, endPoint y: 181, distance: 10.4
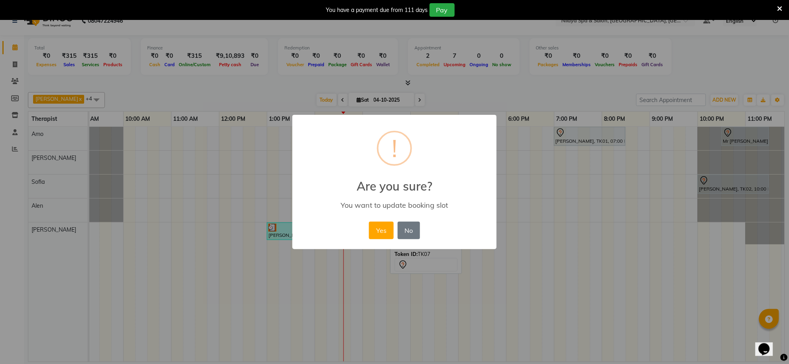
scroll to position [13, 0]
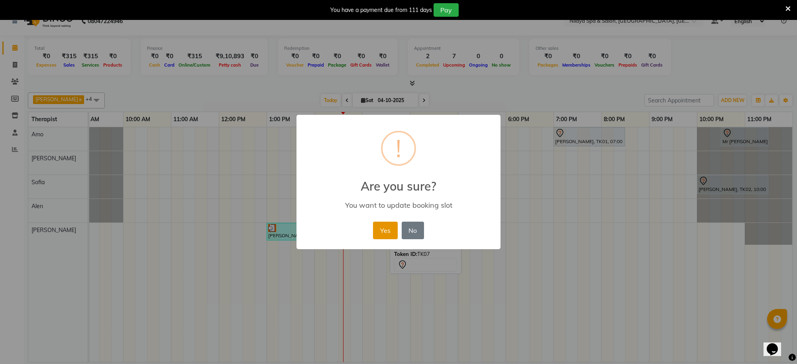
click at [387, 228] on button "Yes" at bounding box center [385, 231] width 24 height 18
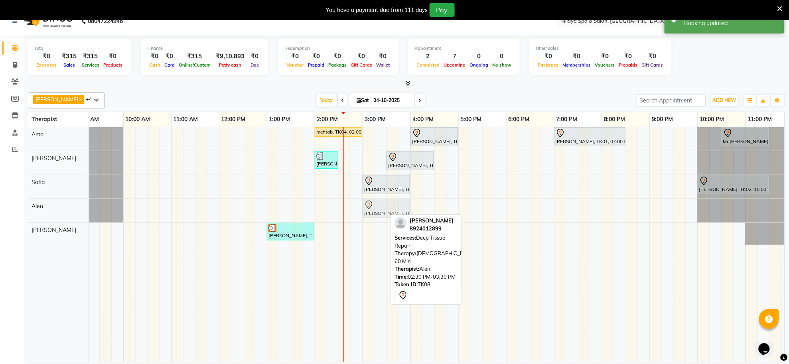
drag, startPoint x: 361, startPoint y: 216, endPoint x: 365, endPoint y: 216, distance: 4.0
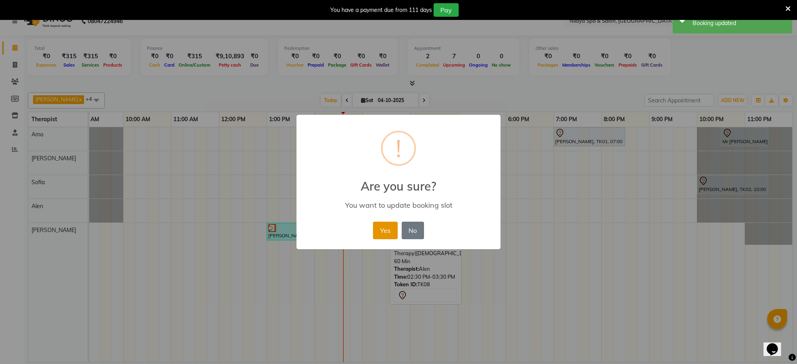
click at [390, 224] on button "Yes" at bounding box center [385, 231] width 24 height 18
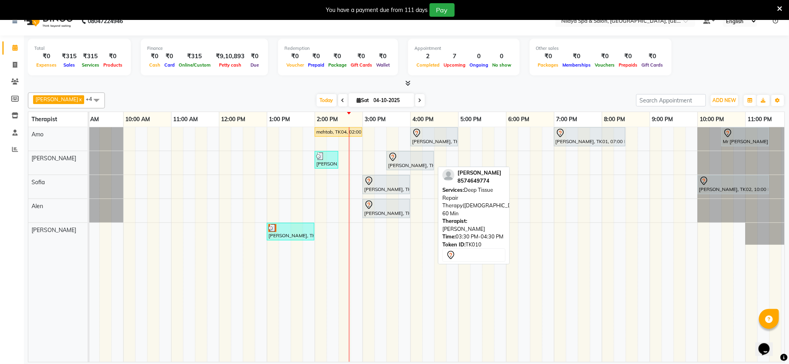
click at [411, 167] on div "[PERSON_NAME], TK10, 03:30 PM-04:30 PM, Deep Tissue Repair Therapy([DEMOGRAPHIC…" at bounding box center [410, 160] width 46 height 17
click at [406, 158] on div at bounding box center [410, 157] width 44 height 10
select select "7"
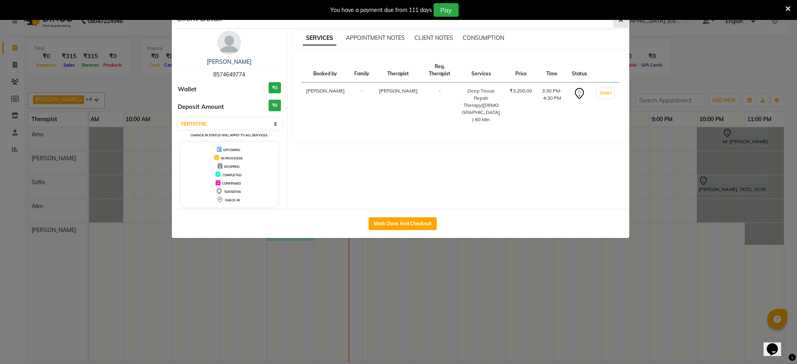
click at [617, 22] on button "button" at bounding box center [621, 19] width 15 height 15
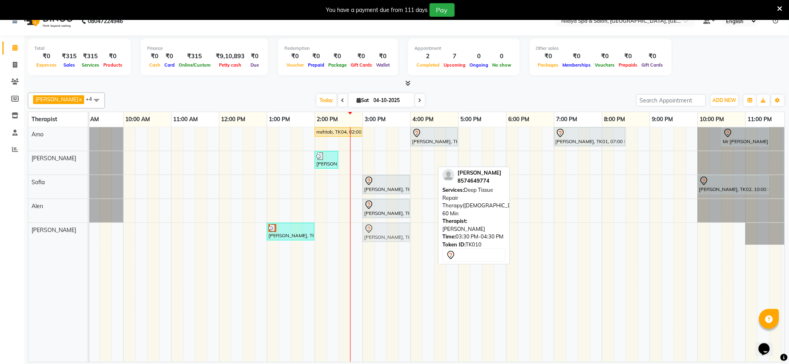
drag, startPoint x: 415, startPoint y: 159, endPoint x: 387, endPoint y: 238, distance: 83.7
click at [387, 238] on tbody "mehtab, TK04, 02:00 PM-03:00 PM, Deep Tissue Repair Therapy([DEMOGRAPHIC_DATA])…" at bounding box center [386, 186] width 813 height 118
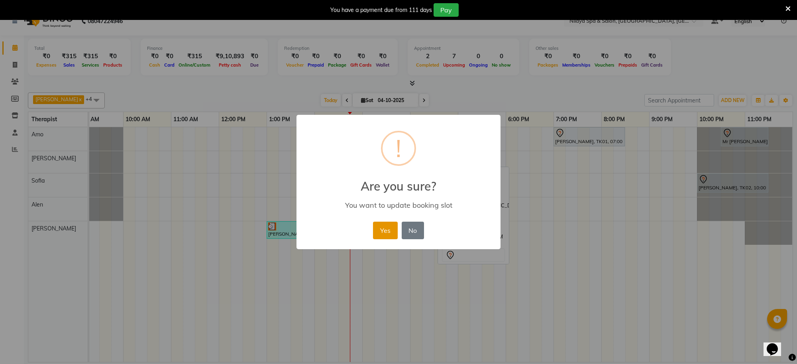
drag, startPoint x: 376, startPoint y: 228, endPoint x: 381, endPoint y: 232, distance: 6.5
click at [377, 230] on button "Yes" at bounding box center [385, 231] width 24 height 18
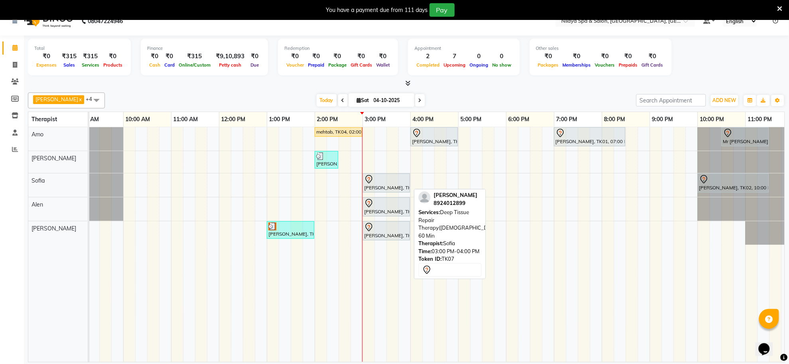
click at [372, 189] on div "[PERSON_NAME], TK07, 03:00 PM-04:00 PM, Deep Tissue Repair Therapy([DEMOGRAPHIC…" at bounding box center [386, 183] width 46 height 17
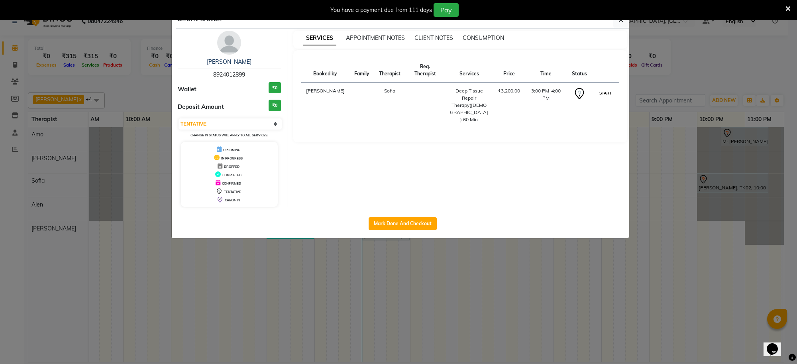
click at [600, 93] on button "START" at bounding box center [606, 93] width 16 height 10
select select "1"
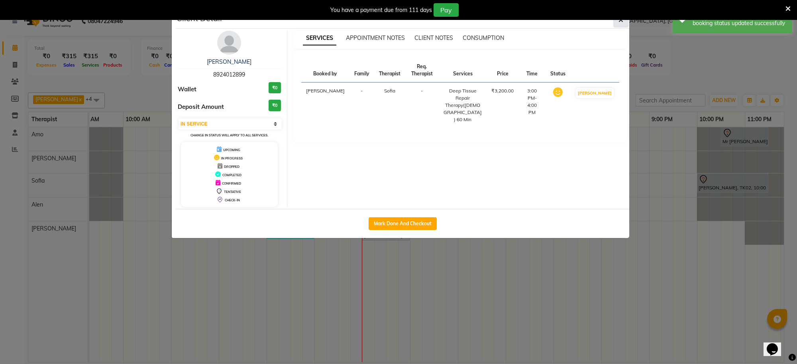
click at [624, 22] on button "button" at bounding box center [621, 19] width 15 height 15
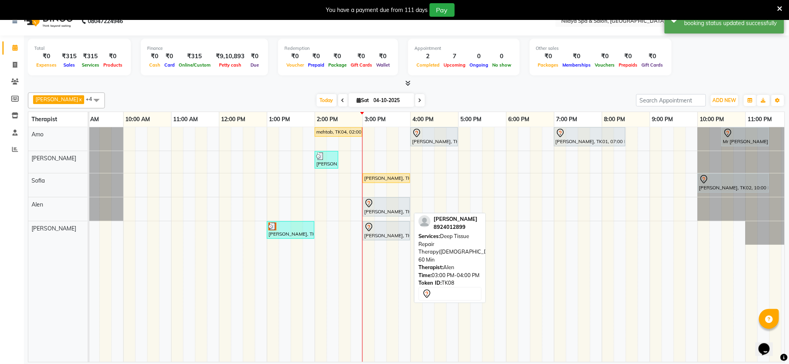
click at [395, 209] on div "[PERSON_NAME], TK08, 03:00 PM-04:00 PM, Deep Tissue Repair Therapy([DEMOGRAPHIC…" at bounding box center [386, 207] width 46 height 17
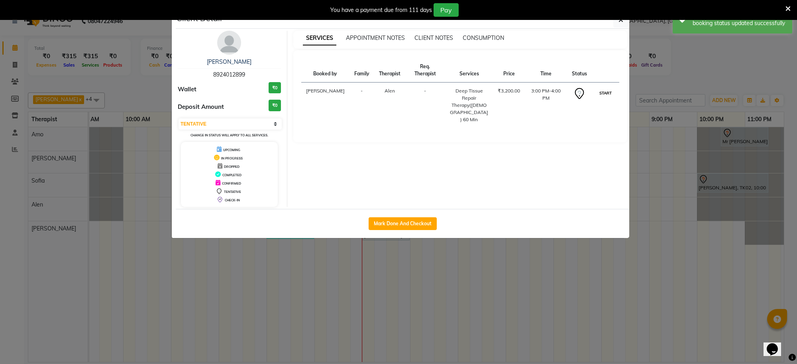
click at [605, 94] on button "START" at bounding box center [606, 93] width 16 height 10
select select "1"
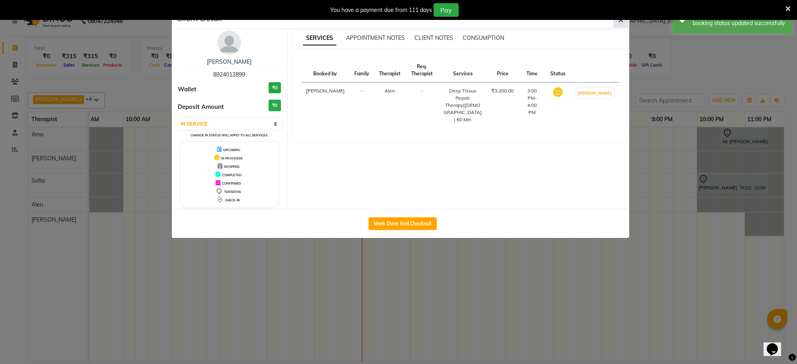
click at [624, 23] on button "button" at bounding box center [621, 19] width 15 height 15
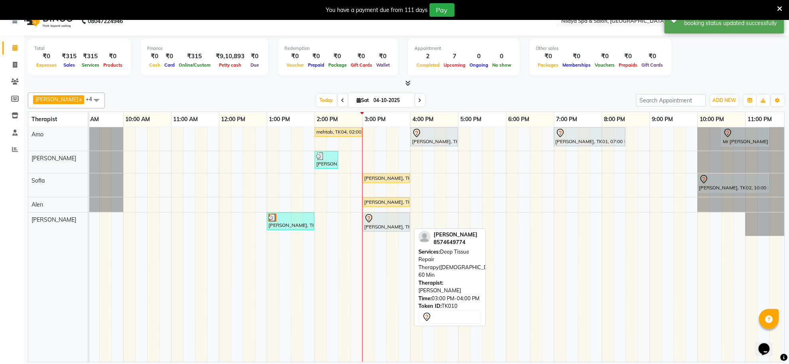
click at [403, 218] on div at bounding box center [386, 219] width 44 height 10
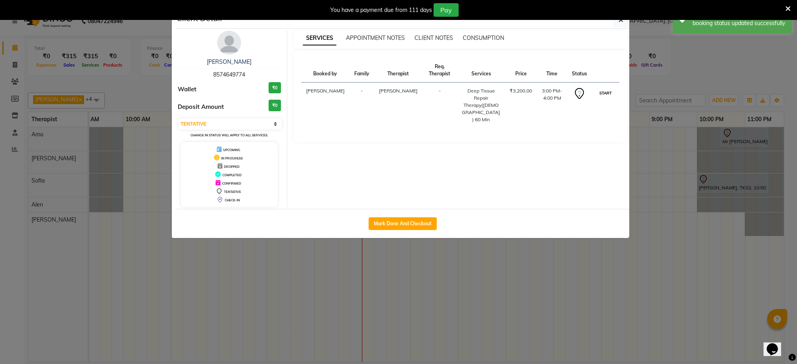
click at [607, 94] on button "START" at bounding box center [606, 93] width 16 height 10
select select "1"
click at [620, 23] on icon "button" at bounding box center [621, 20] width 5 height 6
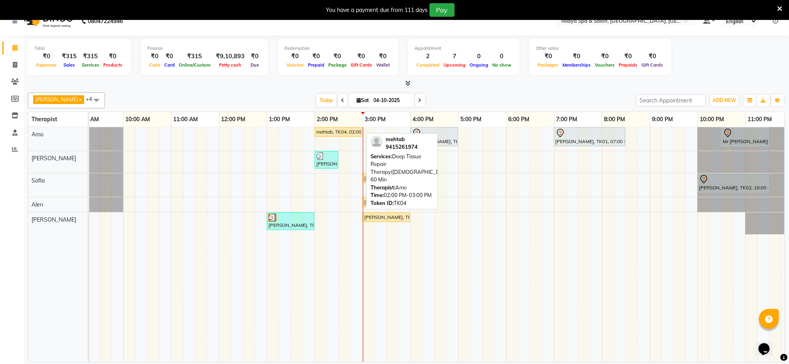
click at [355, 130] on div "mehtab, TK04, 02:00 PM-03:00 PM, Deep Tissue Repair Therapy([DEMOGRAPHIC_DATA])…" at bounding box center [338, 131] width 46 height 7
select select "1"
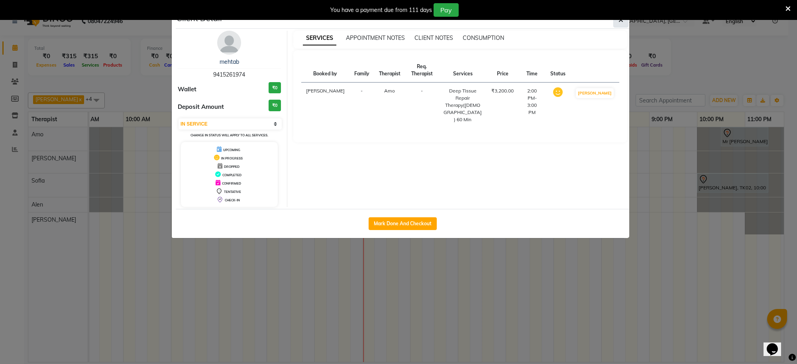
click at [616, 24] on button "button" at bounding box center [621, 19] width 15 height 15
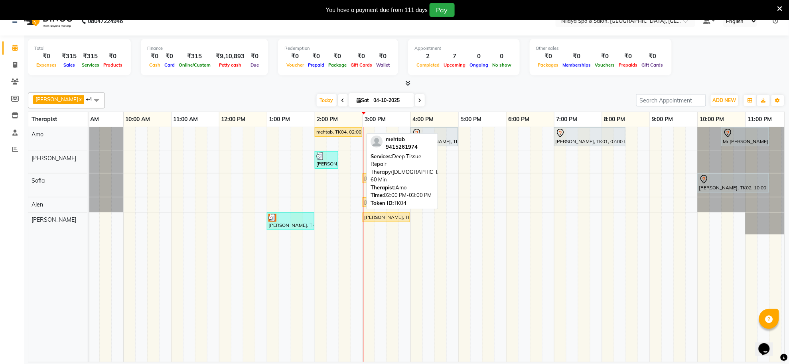
click at [352, 133] on div "mehtab, TK04, 02:00 PM-03:00 PM, Deep Tissue Repair Therapy([DEMOGRAPHIC_DATA])…" at bounding box center [338, 131] width 46 height 7
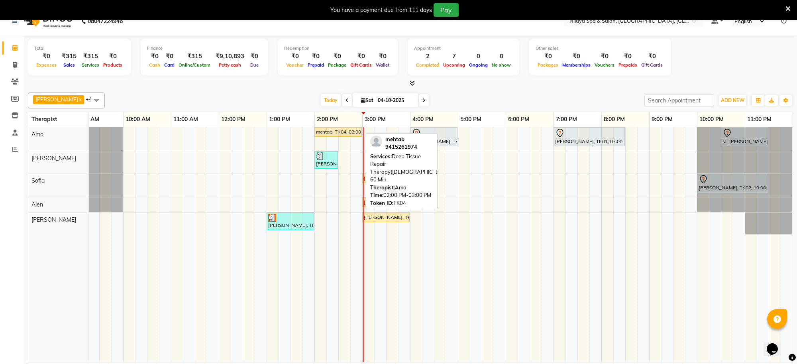
select select "1"
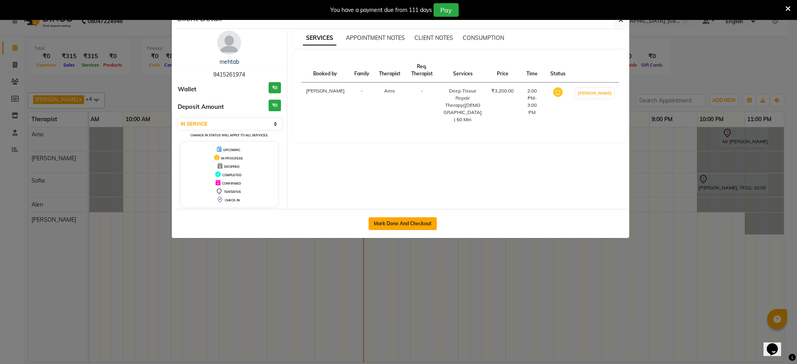
click at [397, 222] on button "Mark Done And Checkout" at bounding box center [403, 223] width 68 height 13
select select "service"
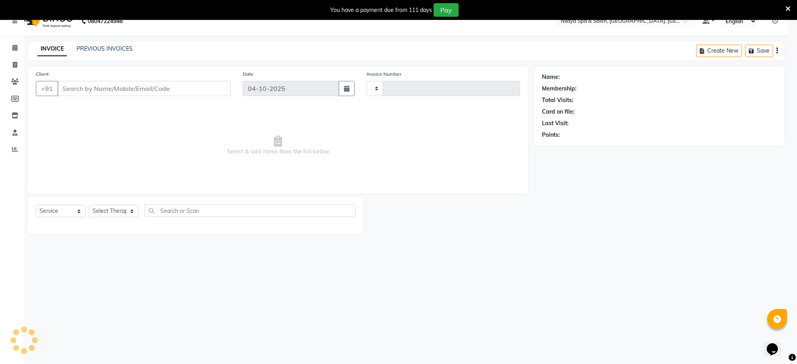
type input "1588"
select select "8283"
type input "94******74"
select select "80700"
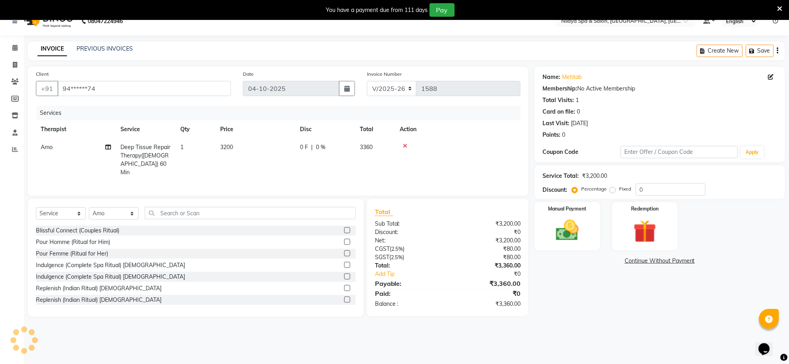
click at [406, 144] on icon at bounding box center [405, 146] width 4 height 6
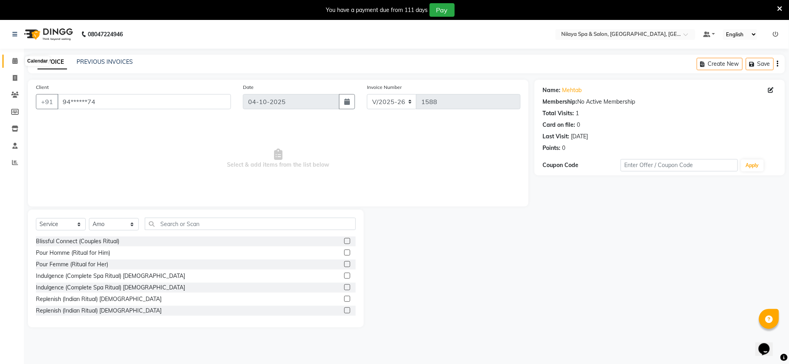
click at [11, 63] on span at bounding box center [15, 61] width 14 height 9
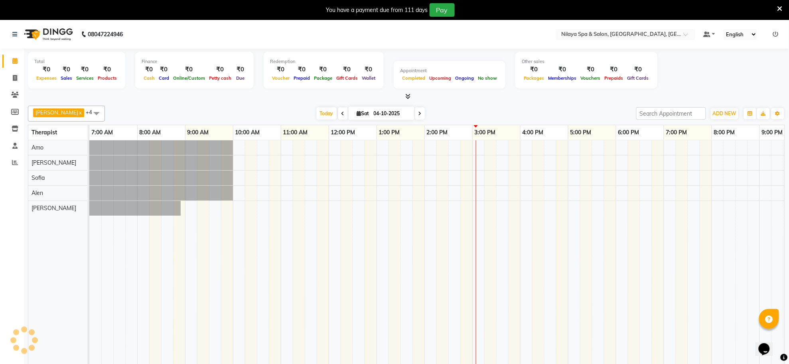
scroll to position [0, 118]
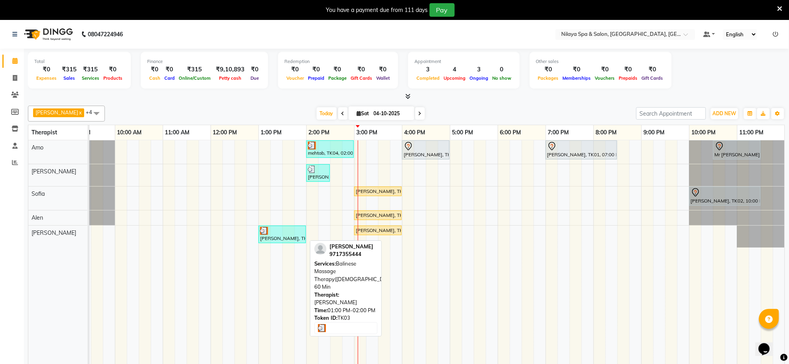
click at [279, 242] on div "[PERSON_NAME], TK03, 01:00 PM-02:00 PM, Balinese Massage Therapy([DEMOGRAPHIC_D…" at bounding box center [282, 234] width 46 height 15
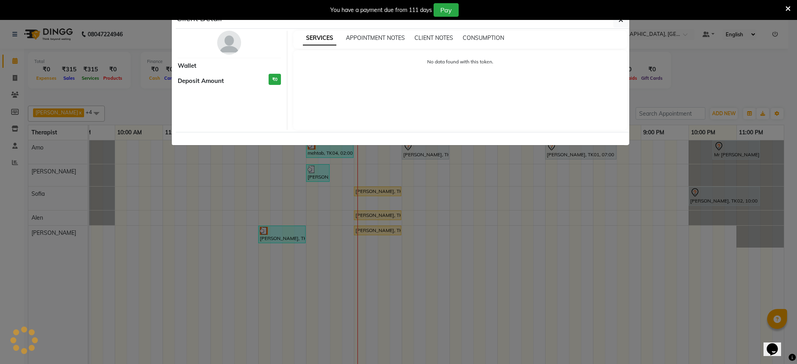
select select "3"
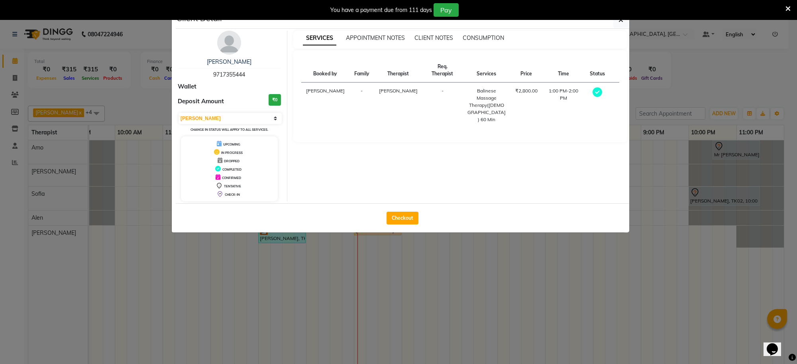
click at [441, 316] on ngb-modal-window "Client Detail [PERSON_NAME] 9717355444 Wallet Deposit Amount ₹0 Select MARK DON…" at bounding box center [398, 182] width 797 height 364
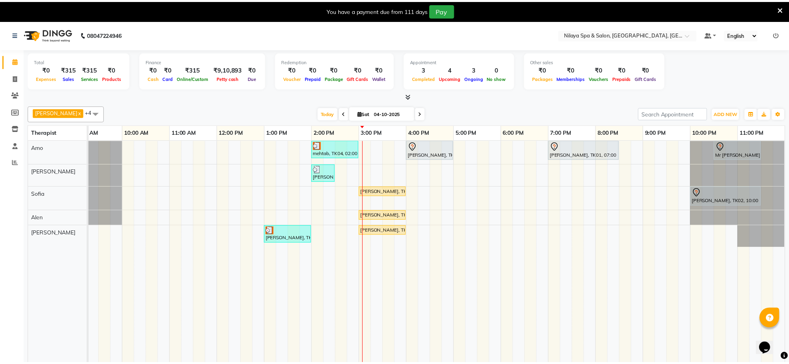
scroll to position [0, 110]
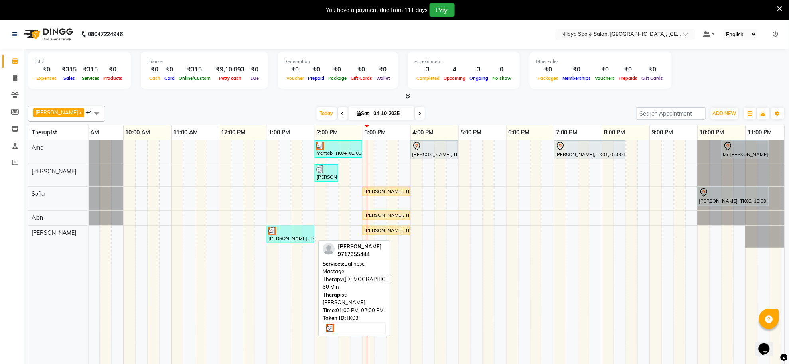
click at [294, 240] on div "[PERSON_NAME], TK03, 01:00 PM-02:00 PM, Balinese Massage Therapy([DEMOGRAPHIC_D…" at bounding box center [291, 234] width 46 height 15
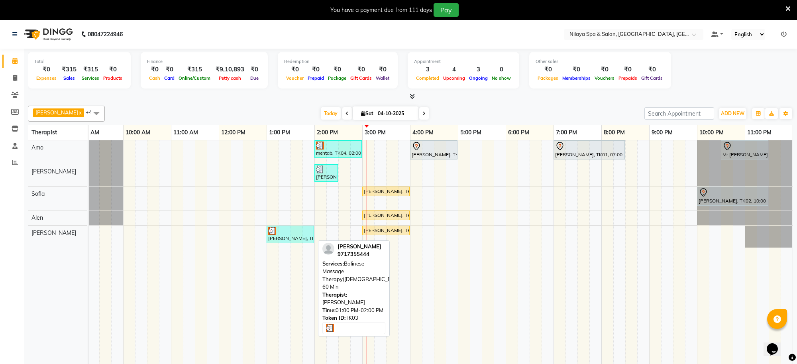
select select "3"
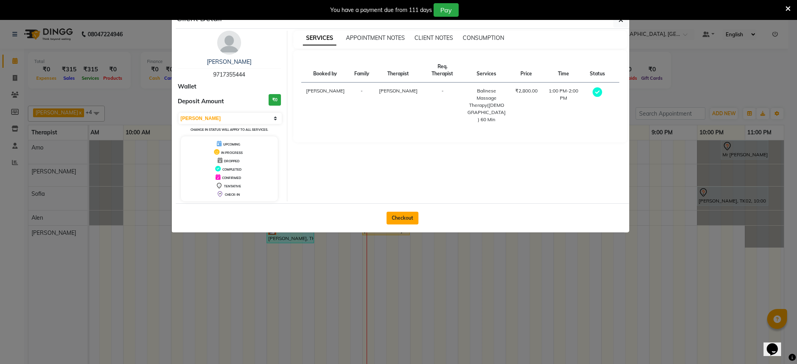
click at [401, 218] on button "Checkout" at bounding box center [403, 218] width 32 height 13
select select "service"
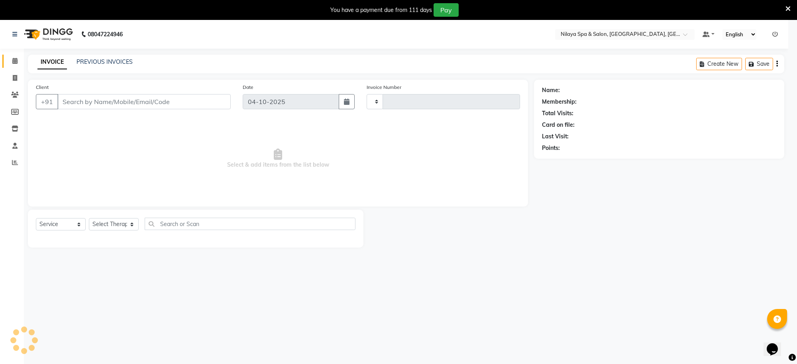
type input "1588"
select select "8283"
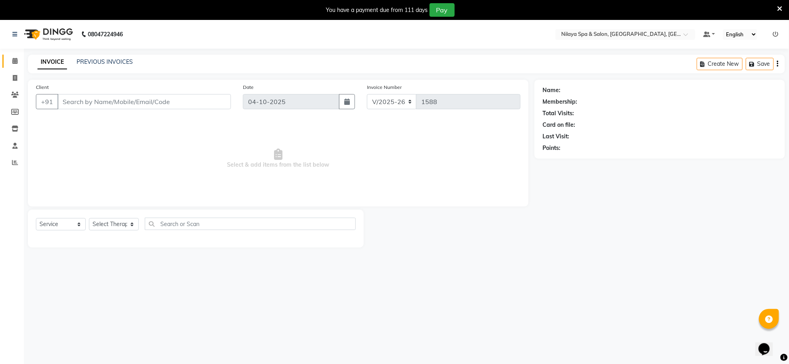
type input "97******44"
select select "93640"
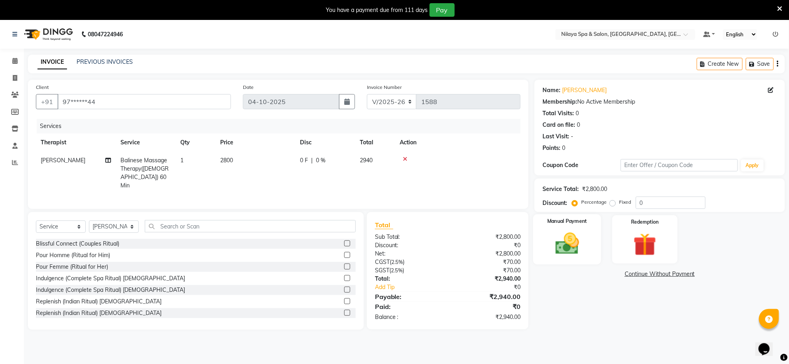
click at [561, 240] on img at bounding box center [567, 244] width 39 height 28
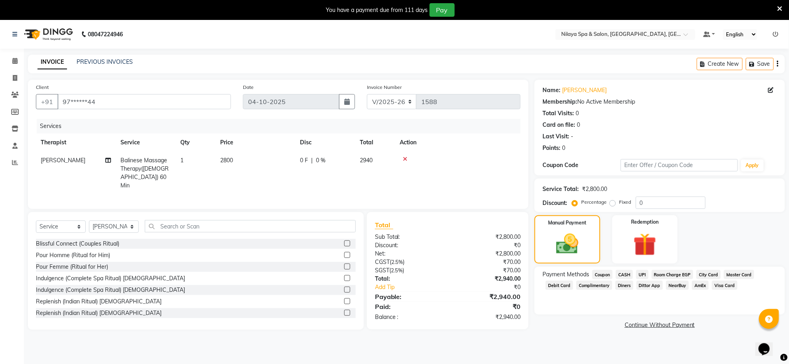
click at [644, 276] on span "UPI" at bounding box center [642, 274] width 12 height 9
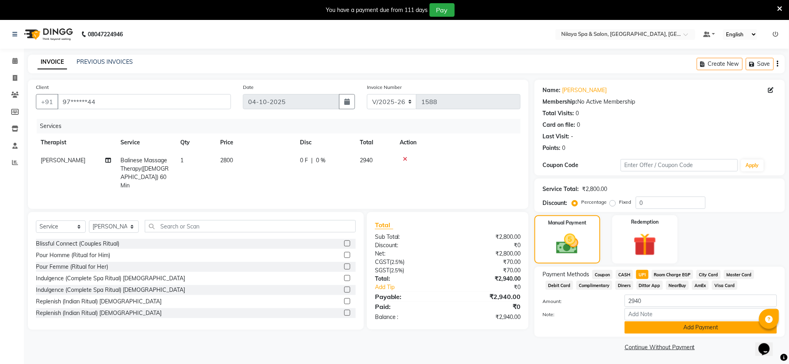
click at [674, 330] on button "Add Payment" at bounding box center [700, 327] width 152 height 12
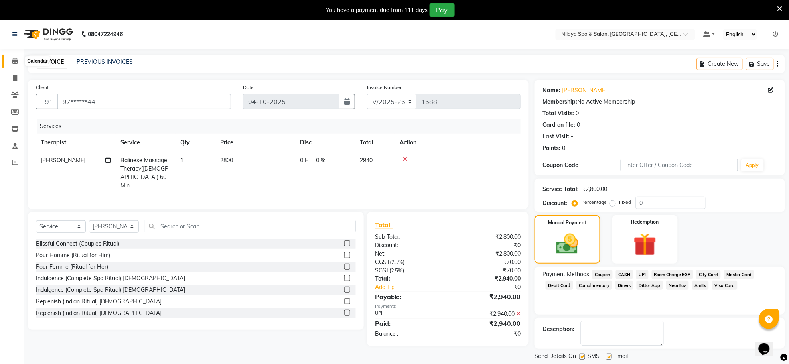
click at [12, 64] on icon at bounding box center [14, 61] width 5 height 6
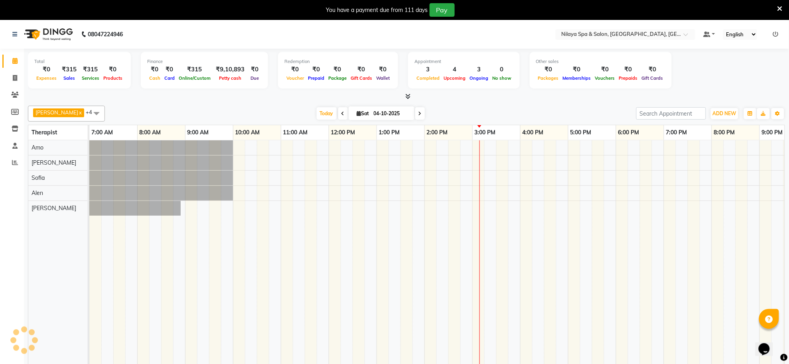
scroll to position [0, 118]
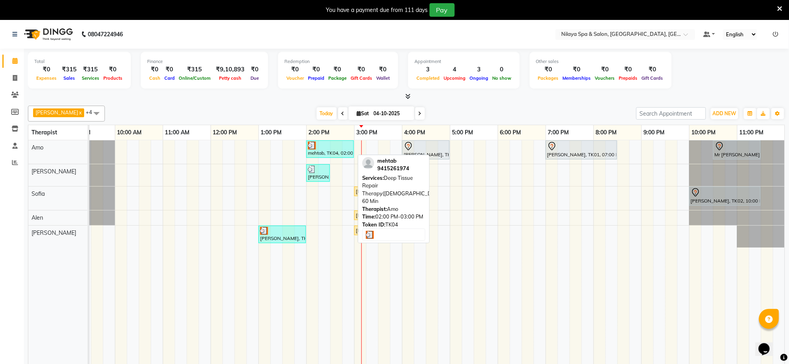
click at [325, 153] on div "mehtab, TK04, 02:00 PM-03:00 PM, Deep Tissue Repair Therapy([DEMOGRAPHIC_DATA])…" at bounding box center [330, 149] width 46 height 15
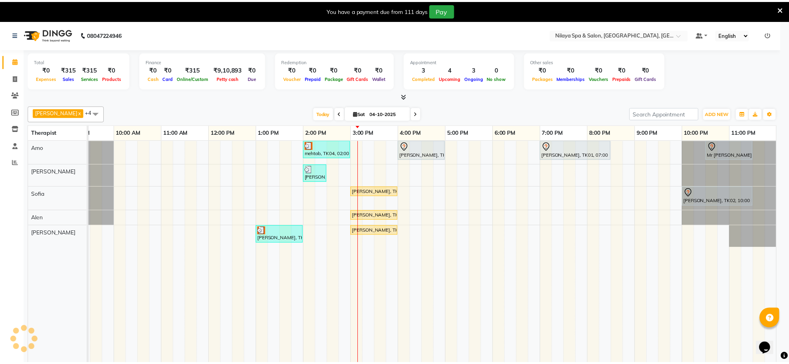
scroll to position [0, 110]
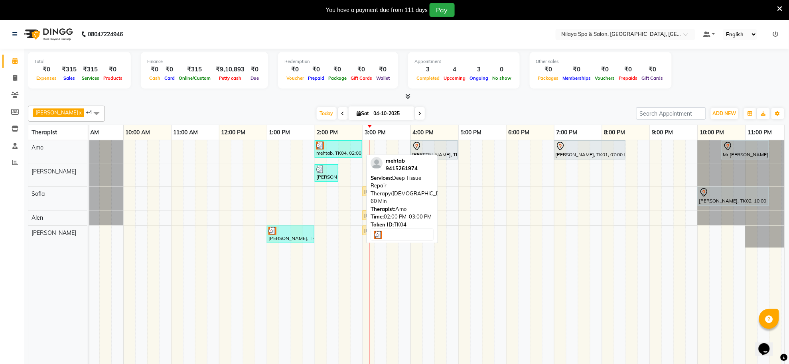
click at [330, 150] on div "mehtab, TK04, 02:00 PM-03:00 PM, Deep Tissue Repair Therapy([DEMOGRAPHIC_DATA])…" at bounding box center [338, 149] width 46 height 15
select select "3"
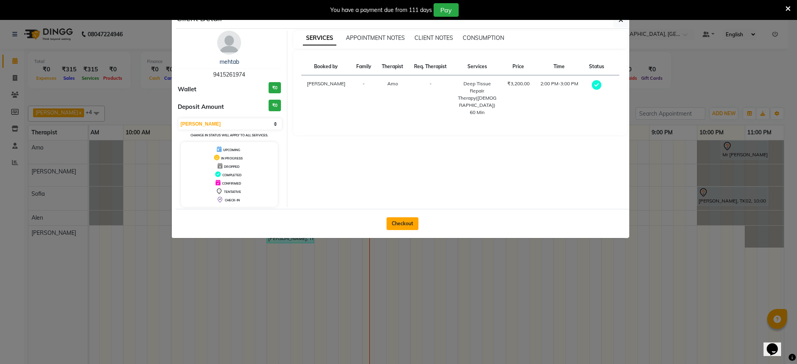
click at [394, 222] on button "Checkout" at bounding box center [403, 223] width 32 height 13
select select "service"
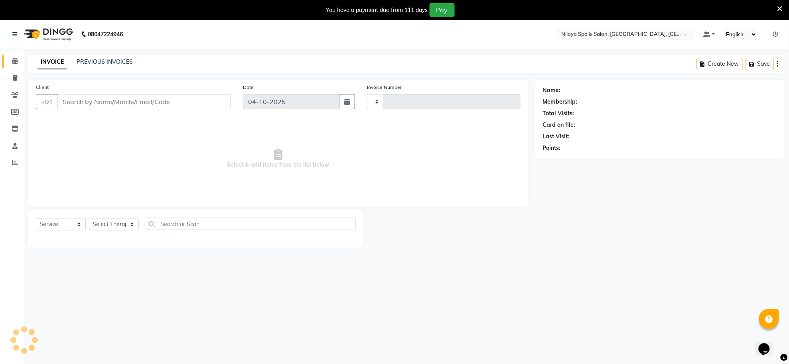
type input "1588"
select select "8283"
type input "94******74"
select select "80700"
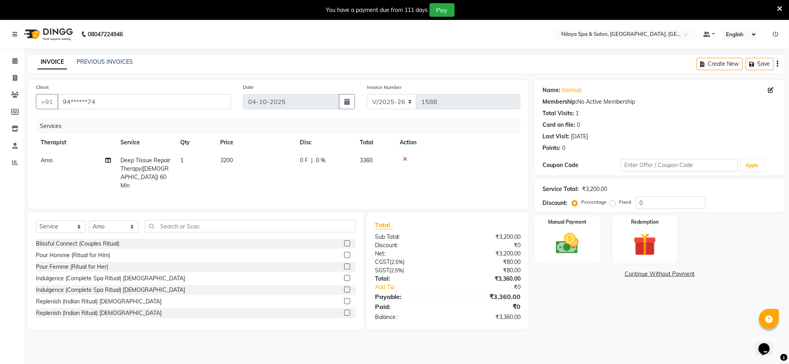
click at [401, 158] on div at bounding box center [457, 159] width 116 height 6
click at [403, 158] on icon at bounding box center [405, 159] width 4 height 6
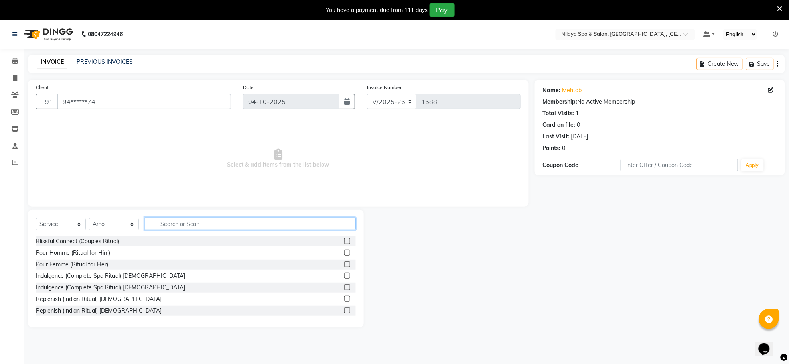
drag, startPoint x: 188, startPoint y: 228, endPoint x: 222, endPoint y: 223, distance: 35.0
click at [210, 222] on input "text" at bounding box center [250, 224] width 211 height 12
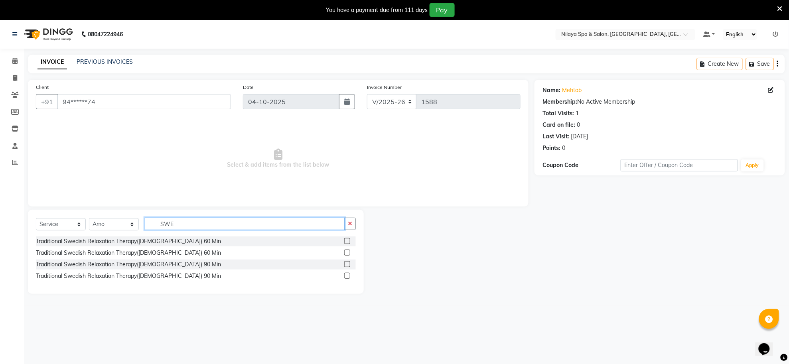
type input "SWE"
click at [346, 242] on label at bounding box center [347, 241] width 6 height 6
click at [346, 242] on input "checkbox" at bounding box center [346, 241] width 5 height 5
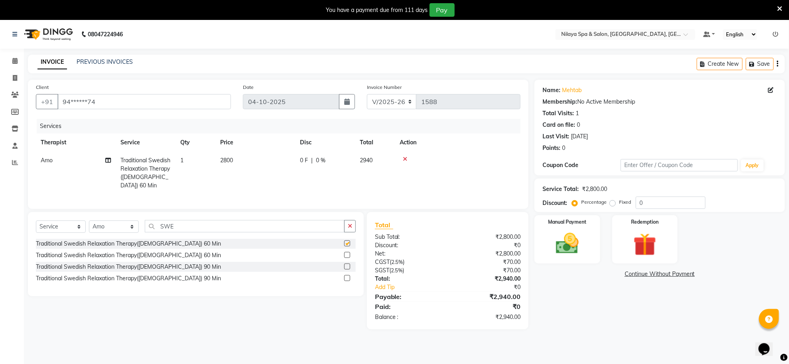
checkbox input "false"
click at [557, 250] on img at bounding box center [567, 244] width 39 height 28
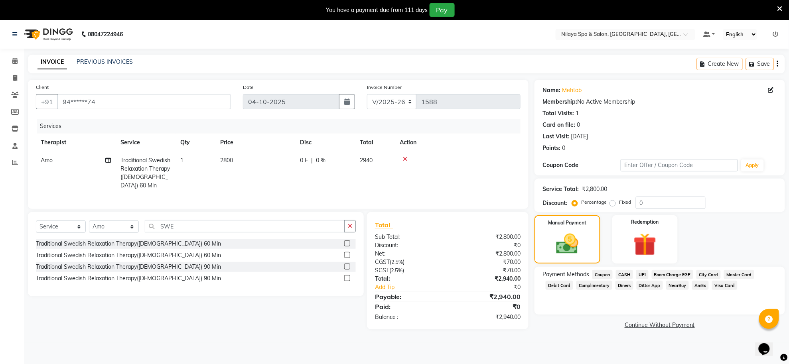
click at [639, 274] on span "UPI" at bounding box center [642, 274] width 12 height 9
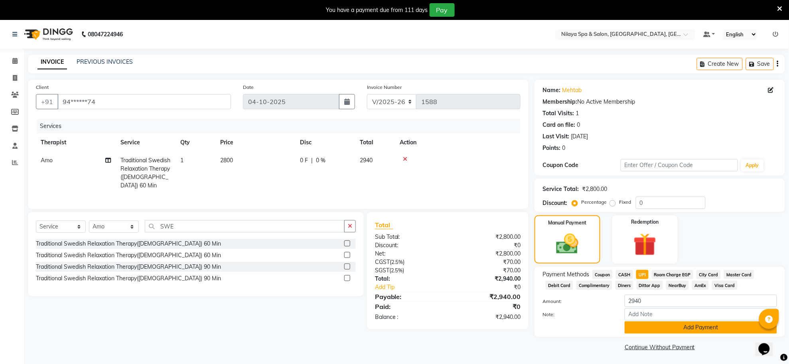
click at [642, 330] on button "Add Payment" at bounding box center [700, 327] width 152 height 12
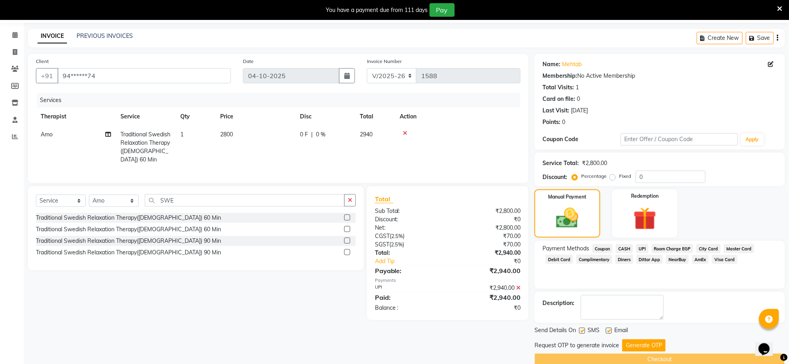
scroll to position [40, 0]
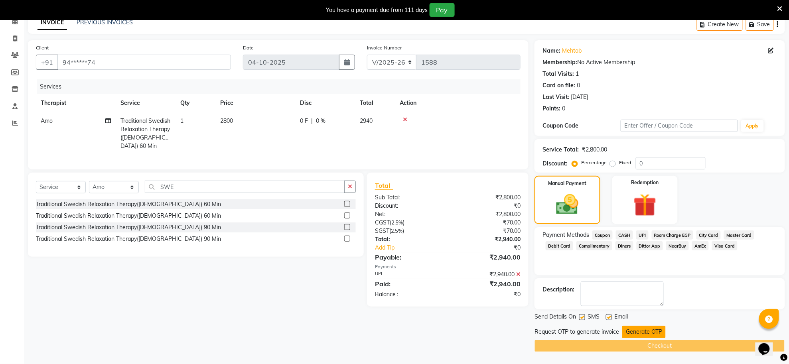
click at [646, 335] on button "Generate OTP" at bounding box center [643, 332] width 43 height 12
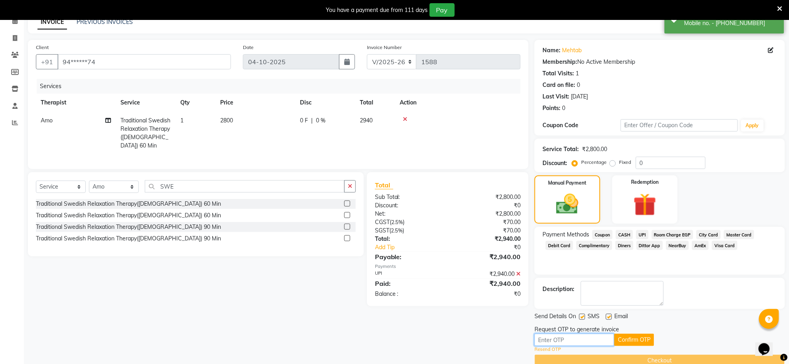
click at [600, 341] on input "text" at bounding box center [574, 340] width 80 height 12
click at [567, 337] on input "text" at bounding box center [574, 340] width 80 height 12
type input "3939"
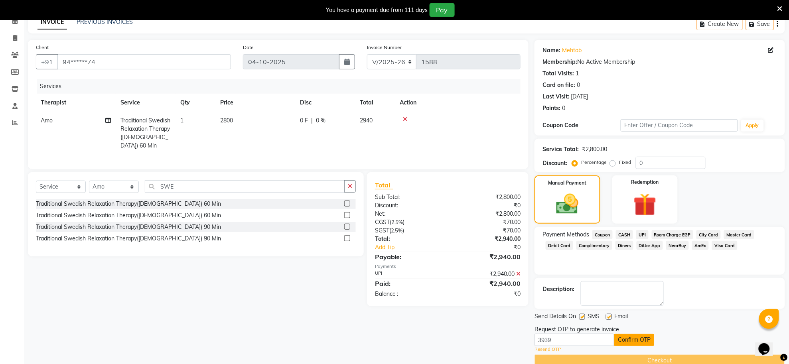
click at [639, 343] on button "Confirm OTP" at bounding box center [634, 340] width 40 height 12
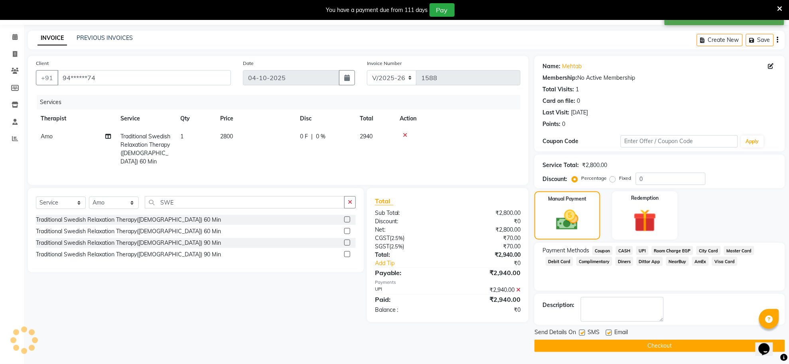
click at [639, 343] on button "Checkout" at bounding box center [659, 346] width 250 height 12
click at [639, 343] on div "Checkout" at bounding box center [659, 346] width 250 height 12
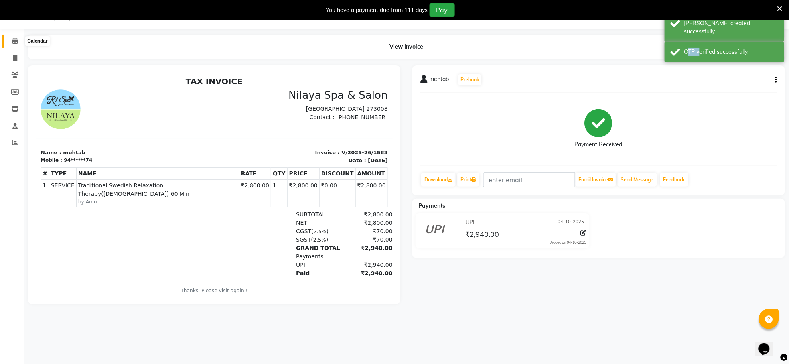
click at [15, 39] on icon at bounding box center [14, 41] width 5 height 6
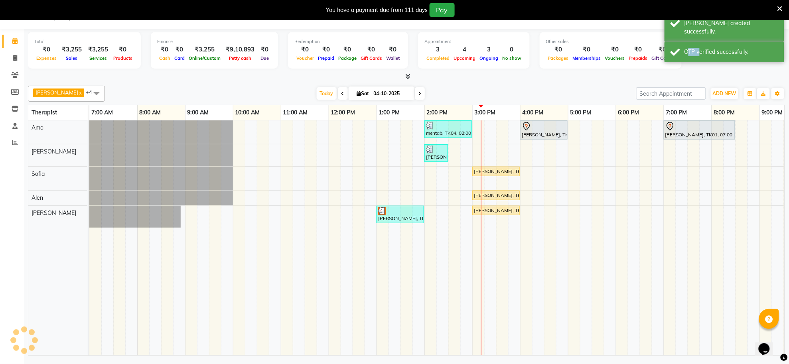
scroll to position [0, 118]
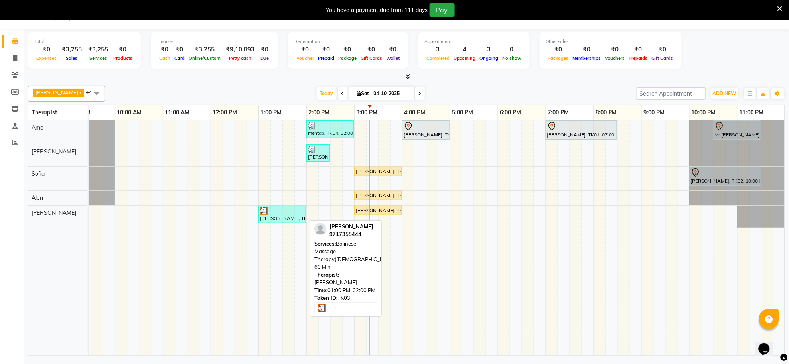
click at [273, 218] on div "[PERSON_NAME], TK03, 01:00 PM-02:00 PM, Balinese Massage Therapy([DEMOGRAPHIC_D…" at bounding box center [282, 214] width 46 height 15
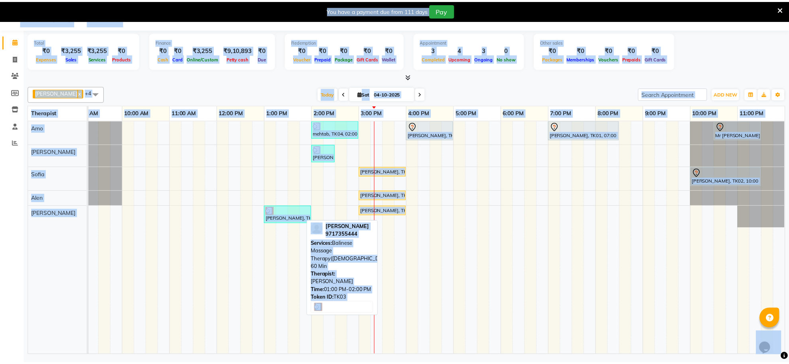
scroll to position [0, 110]
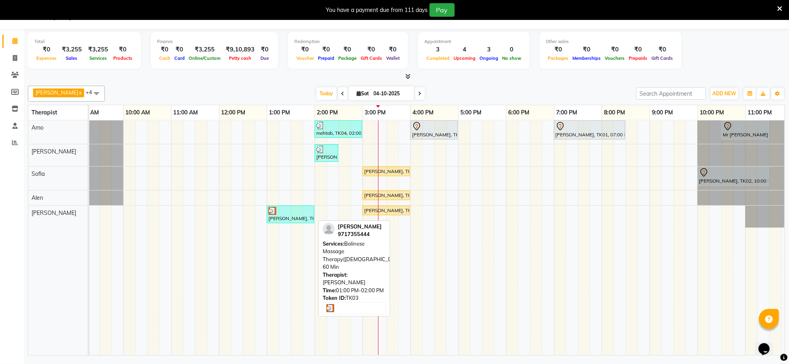
click at [301, 214] on div at bounding box center [290, 211] width 44 height 8
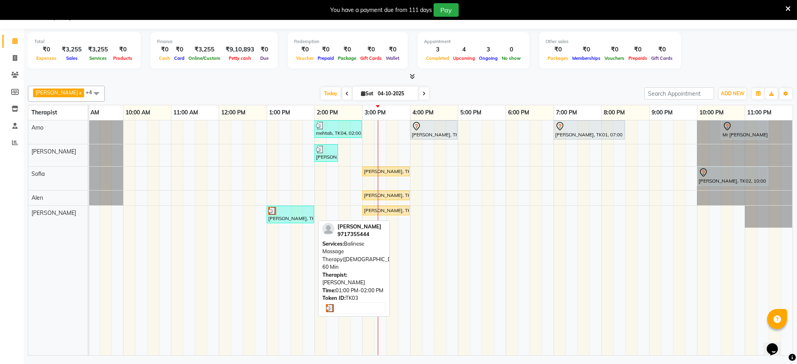
select select "3"
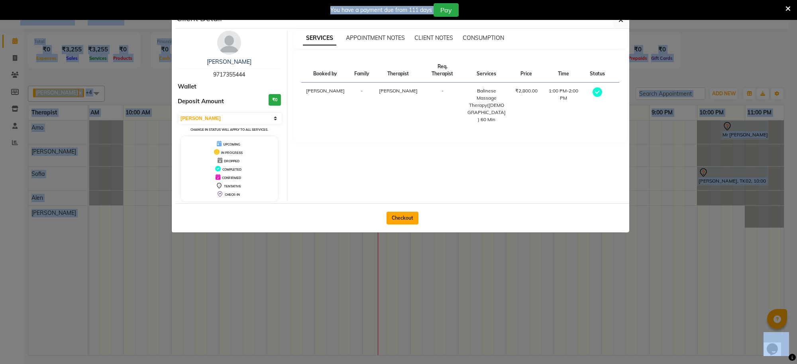
click at [403, 214] on button "Checkout" at bounding box center [403, 218] width 32 height 13
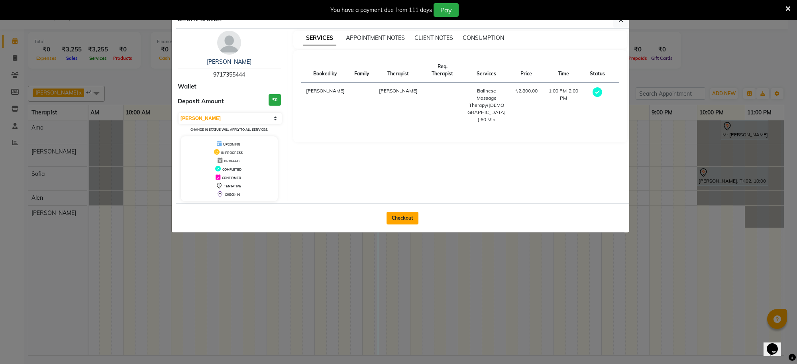
select select "service"
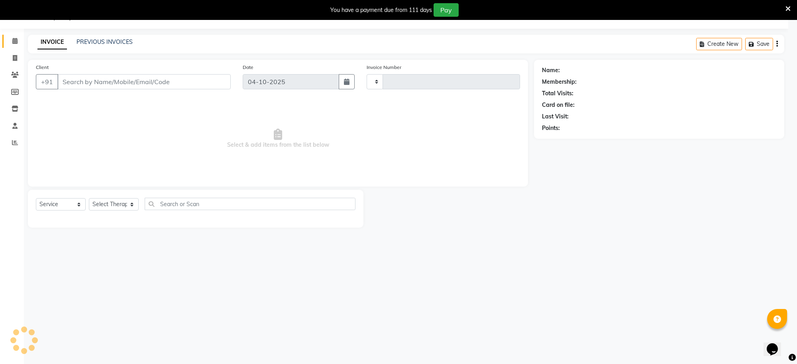
type input "1589"
select select "8283"
type input "97******44"
select select "93640"
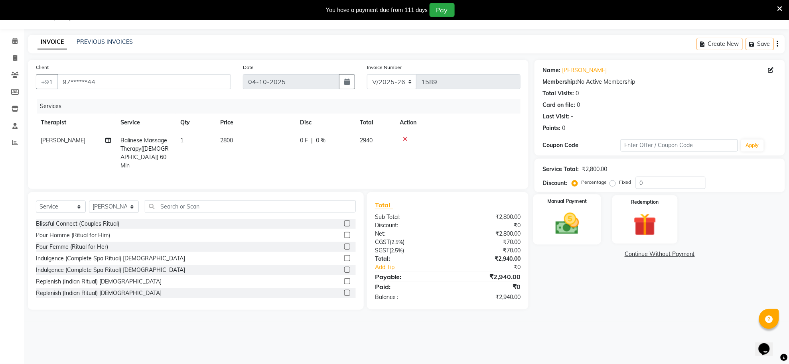
click at [553, 232] on img at bounding box center [567, 224] width 39 height 28
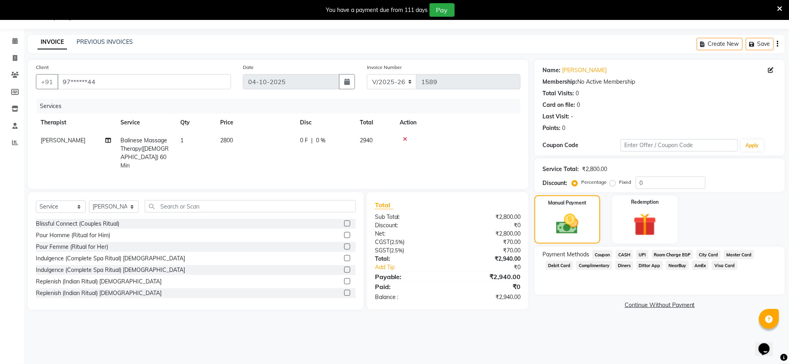
click at [638, 253] on span "UPI" at bounding box center [642, 254] width 12 height 9
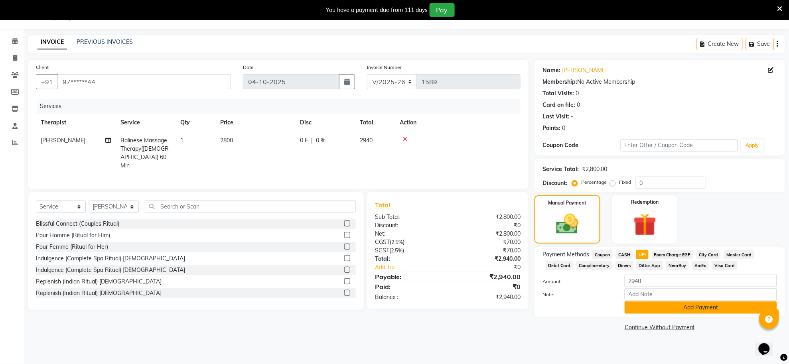
click at [649, 303] on button "Add Payment" at bounding box center [700, 307] width 152 height 12
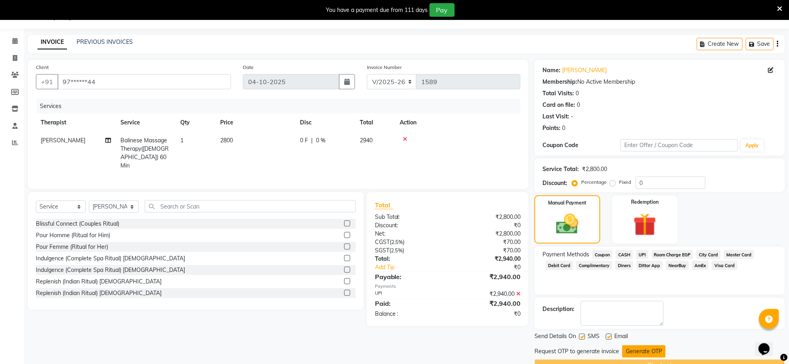
click at [632, 348] on button "Generate OTP" at bounding box center [643, 351] width 43 height 12
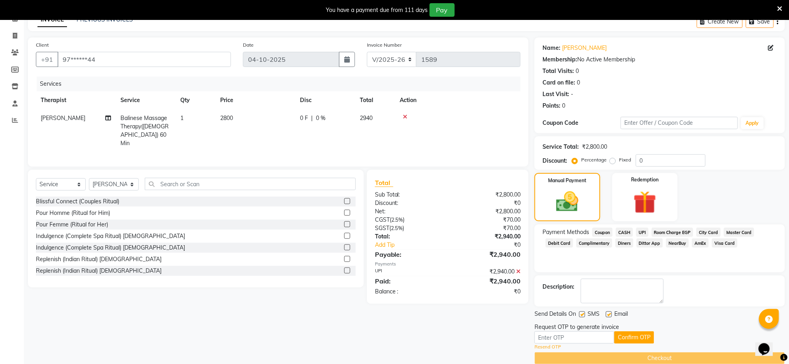
scroll to position [55, 0]
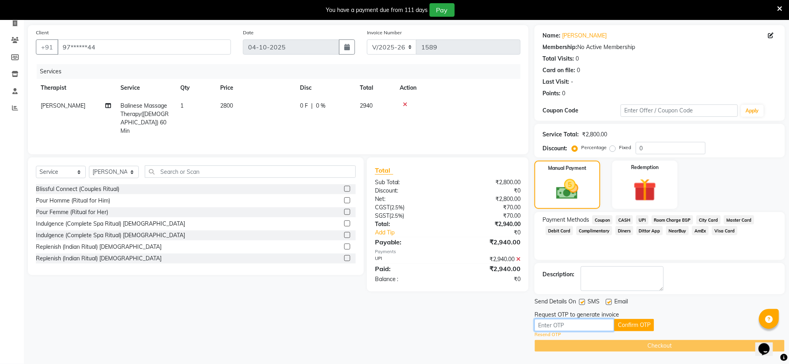
click at [565, 324] on input "text" at bounding box center [574, 325] width 80 height 12
type input "4166"
click at [625, 325] on button "Confirm OTP" at bounding box center [634, 325] width 40 height 12
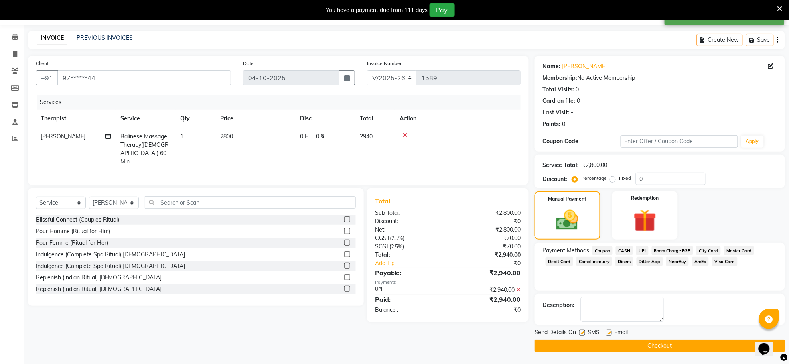
scroll to position [24, 0]
click at [612, 350] on button "Checkout" at bounding box center [659, 346] width 250 height 12
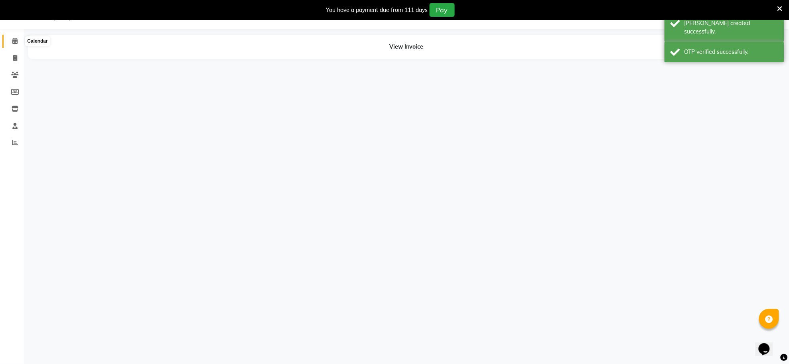
scroll to position [20, 0]
click at [14, 44] on icon at bounding box center [14, 41] width 5 height 6
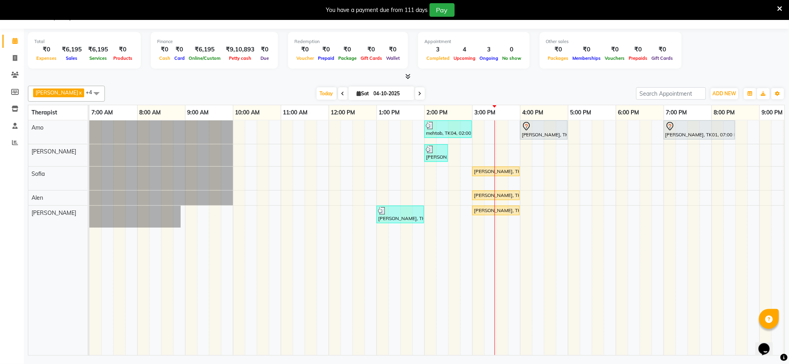
click at [565, 184] on div "mehtab, TK04, 02:00 PM-03:00 PM, Traditional Swedish Relaxation Therapy([DEMOGR…" at bounding box center [495, 237] width 813 height 235
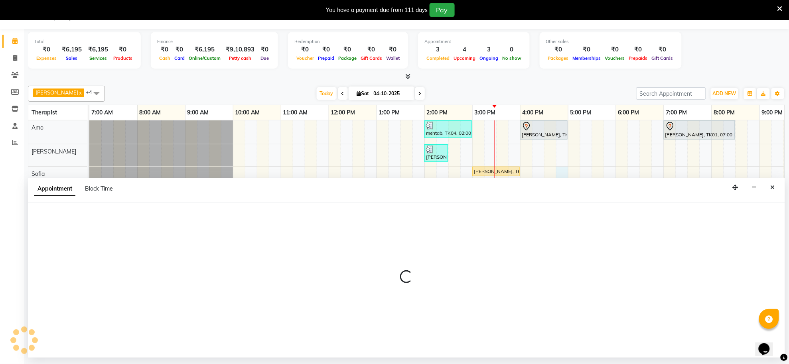
select select "84324"
select select "tentative"
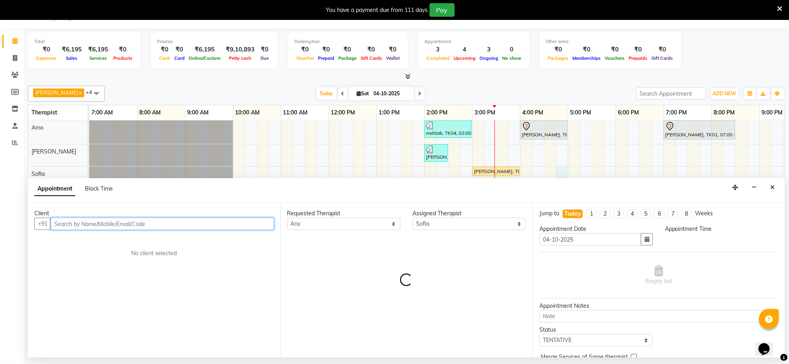
select select "1005"
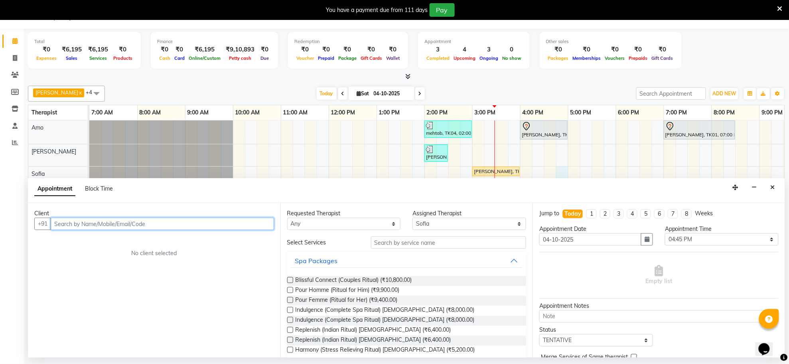
click at [195, 230] on input "text" at bounding box center [162, 224] width 223 height 12
type input "8171875533"
click at [260, 226] on span "Add Client" at bounding box center [257, 223] width 27 height 7
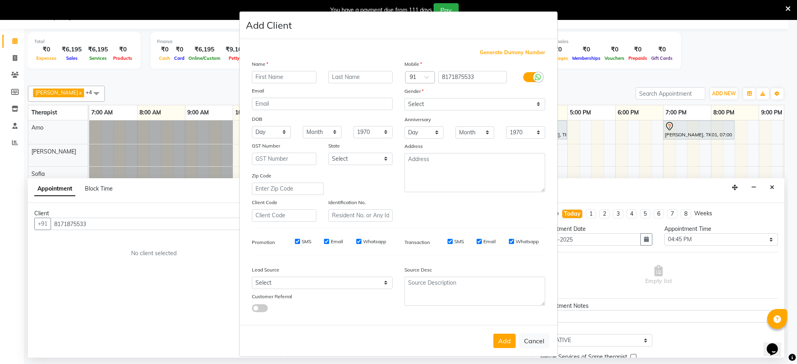
click at [304, 75] on input "text" at bounding box center [284, 77] width 65 height 12
type input "[PERSON_NAME]"
click at [479, 102] on select "Select [DEMOGRAPHIC_DATA] [DEMOGRAPHIC_DATA] Other Prefer Not To Say" at bounding box center [475, 104] width 141 height 12
select select "[DEMOGRAPHIC_DATA]"
click at [405, 98] on select "Select [DEMOGRAPHIC_DATA] [DEMOGRAPHIC_DATA] Other Prefer Not To Say" at bounding box center [475, 104] width 141 height 12
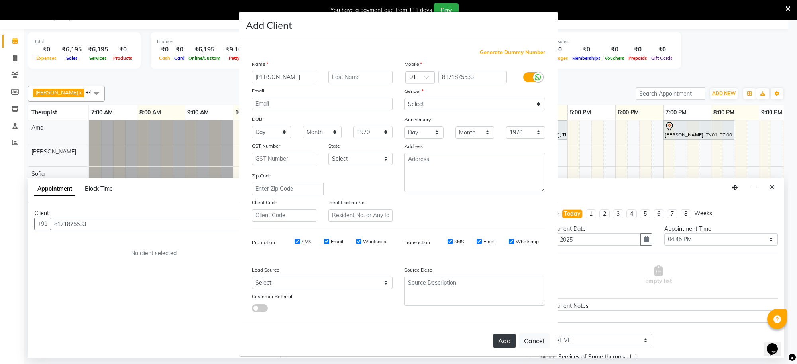
click at [504, 341] on button "Add" at bounding box center [505, 341] width 22 height 14
type input "81******33"
select select
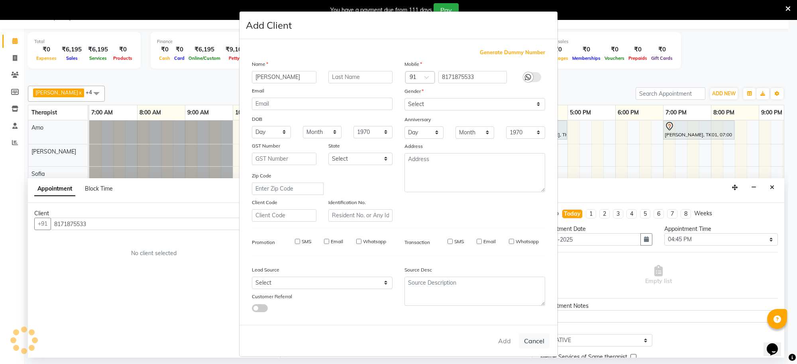
select select
checkbox input "false"
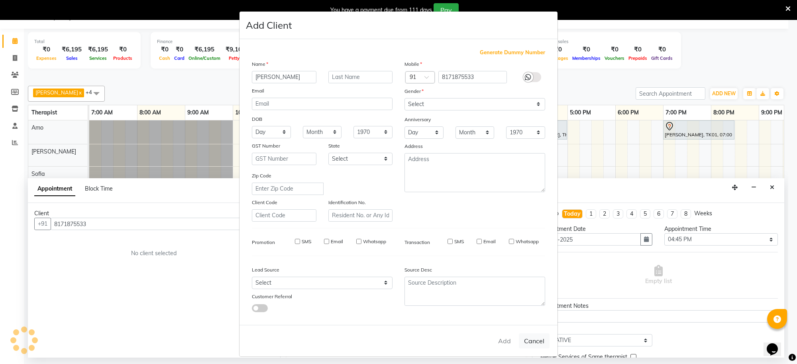
checkbox input "false"
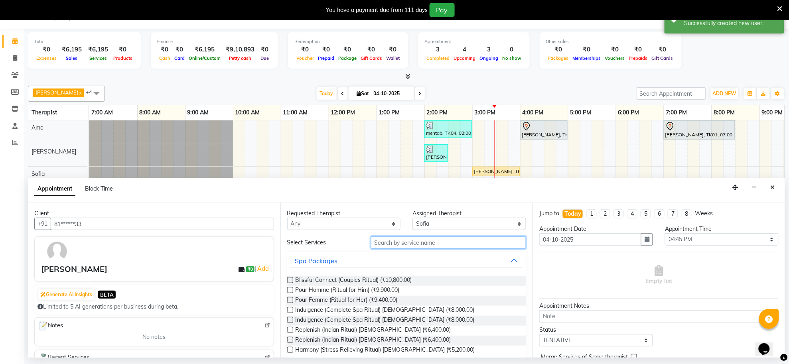
click at [452, 247] on input "text" at bounding box center [448, 242] width 155 height 12
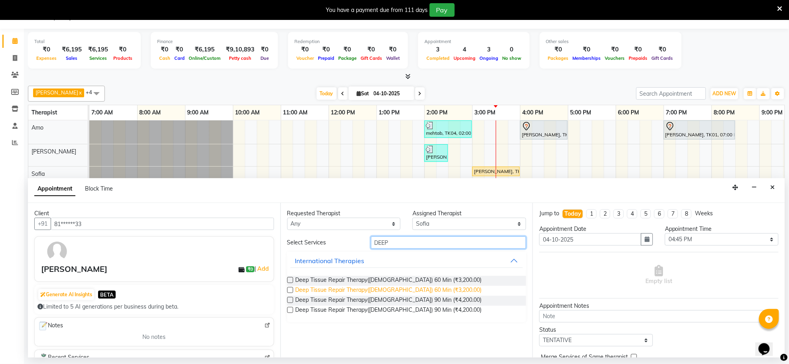
type input "DEEP"
click at [427, 292] on span "Deep Tissue Repair Therapy([DEMOGRAPHIC_DATA]) 60 Min (₹3,200.00)" at bounding box center [388, 291] width 186 height 10
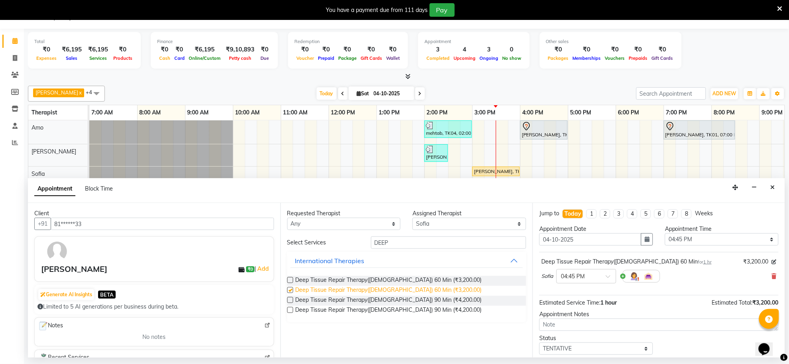
checkbox input "false"
click at [426, 283] on span "Deep Tissue Repair Therapy([DEMOGRAPHIC_DATA]) 60 Min (₹3,200.00)" at bounding box center [388, 281] width 186 height 10
checkbox input "false"
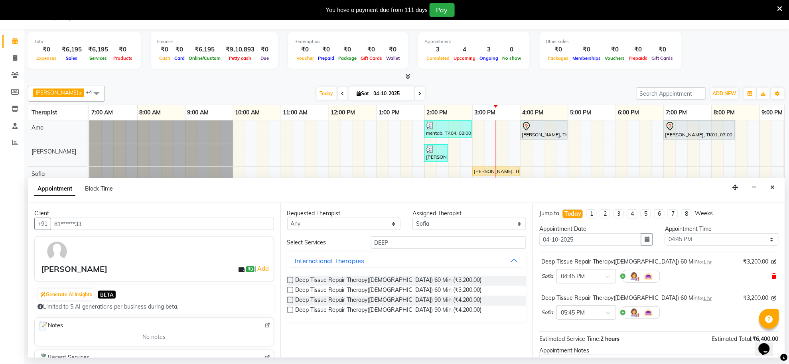
click at [771, 274] on icon at bounding box center [773, 276] width 5 height 6
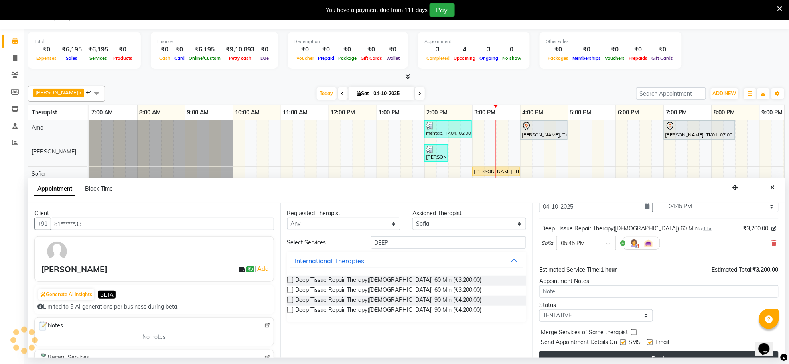
scroll to position [48, 0]
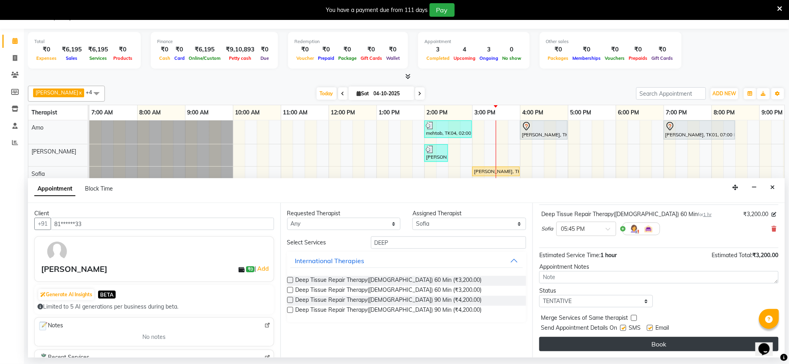
click at [742, 343] on button "Book" at bounding box center [658, 344] width 239 height 14
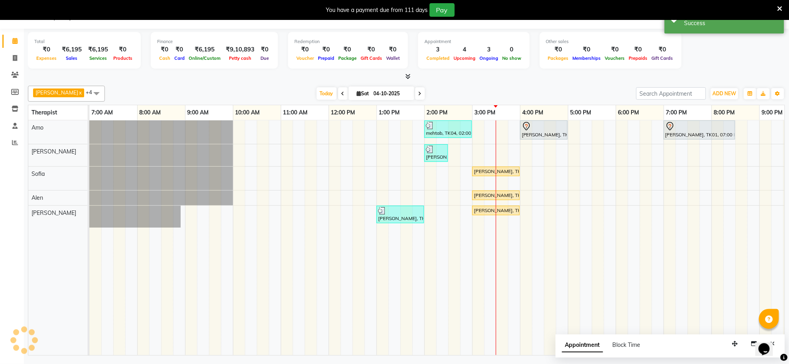
scroll to position [0, 0]
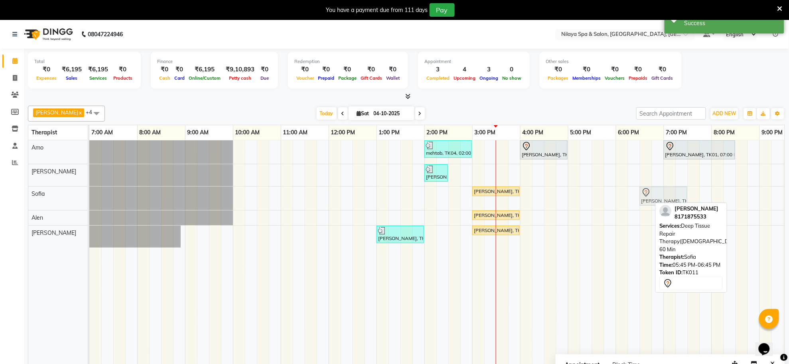
drag, startPoint x: 629, startPoint y: 196, endPoint x: 668, endPoint y: 200, distance: 38.8
click at [89, 200] on div "[PERSON_NAME], TK07, 03:00 PM-04:00 PM, Deep Tissue Repair Therapy([DEMOGRAPHIC…" at bounding box center [89, 199] width 0 height 24
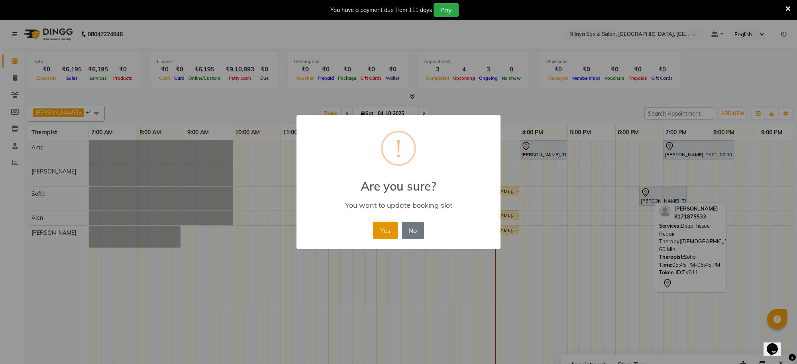
click at [378, 228] on button "Yes" at bounding box center [385, 231] width 24 height 18
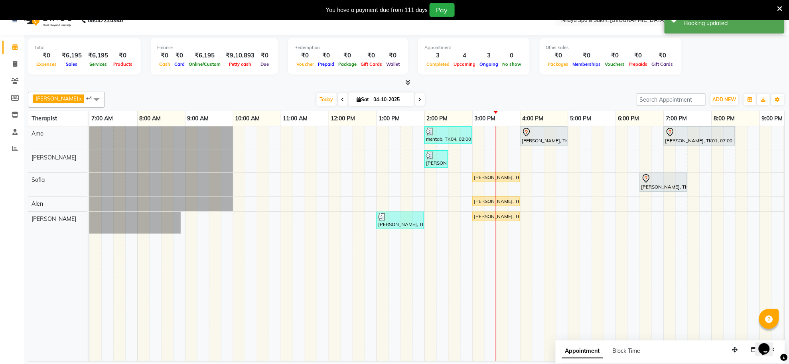
scroll to position [20, 0]
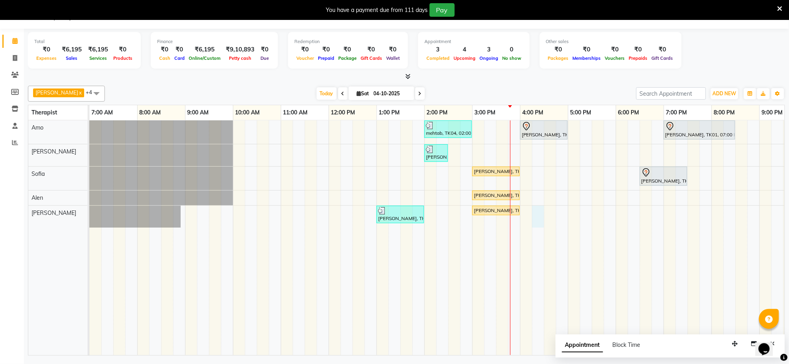
click at [533, 210] on div "mehtab, TK04, 02:00 PM-03:00 PM, Traditional Swedish Relaxation Therapy([DEMOGR…" at bounding box center [495, 237] width 813 height 235
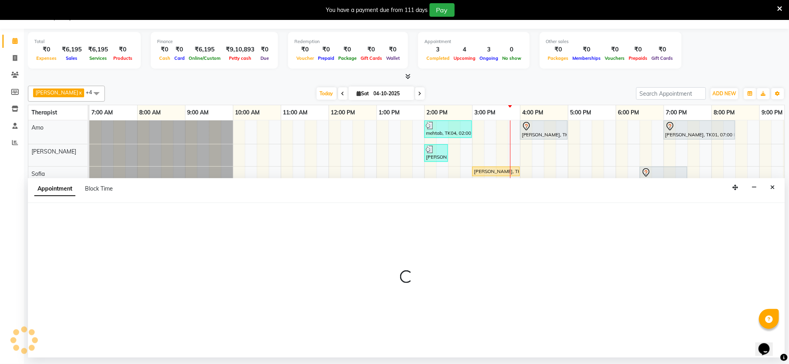
select select "93640"
select select "975"
select select "tentative"
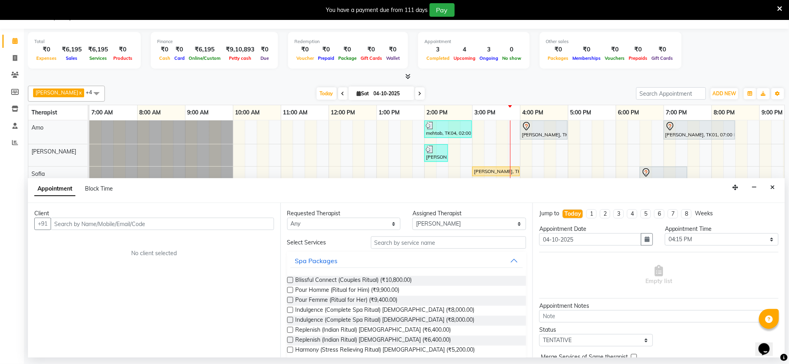
click at [193, 220] on input "text" at bounding box center [162, 224] width 223 height 12
click at [230, 226] on input "text" at bounding box center [162, 224] width 223 height 12
type input "9820150833"
click at [246, 229] on button "Add Client" at bounding box center [257, 224] width 33 height 12
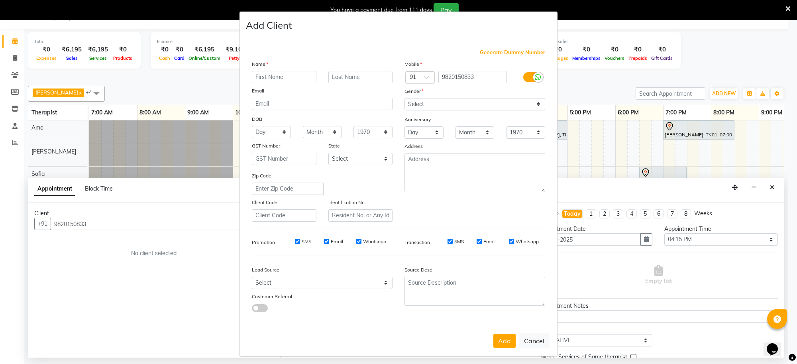
click at [282, 77] on input "text" at bounding box center [284, 77] width 65 height 12
type input "BHARTIYA"
click at [419, 100] on select "Select [DEMOGRAPHIC_DATA] [DEMOGRAPHIC_DATA] Other Prefer Not To Say" at bounding box center [475, 104] width 141 height 12
select select "[DEMOGRAPHIC_DATA]"
click at [405, 98] on select "Select [DEMOGRAPHIC_DATA] [DEMOGRAPHIC_DATA] Other Prefer Not To Say" at bounding box center [475, 104] width 141 height 12
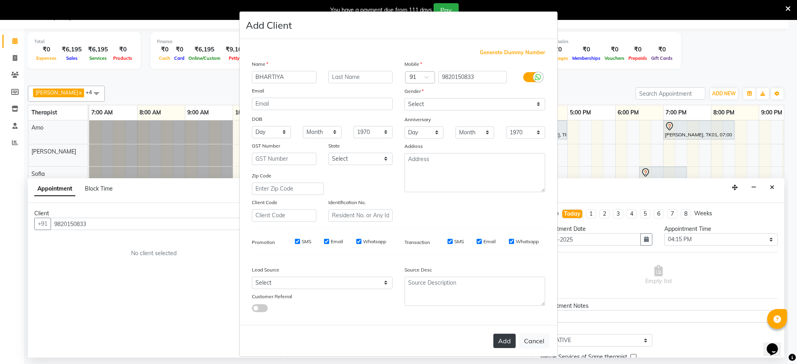
click at [494, 339] on button "Add" at bounding box center [505, 341] width 22 height 14
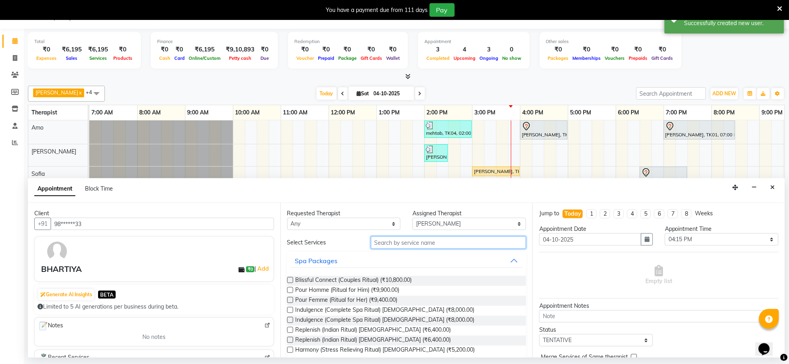
click at [431, 244] on input "text" at bounding box center [448, 242] width 155 height 12
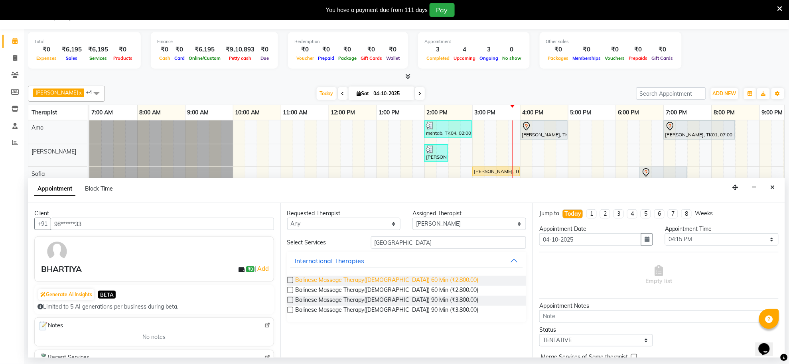
click at [423, 283] on span "Balinese Massage Therapy([DEMOGRAPHIC_DATA]) 60 Min (₹2,800.00)" at bounding box center [386, 281] width 183 height 10
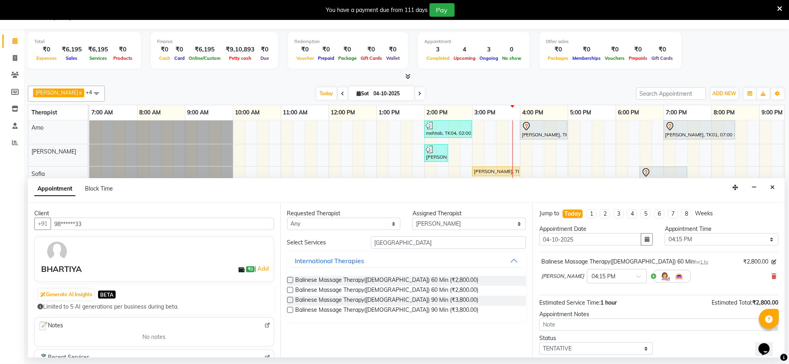
scroll to position [48, 0]
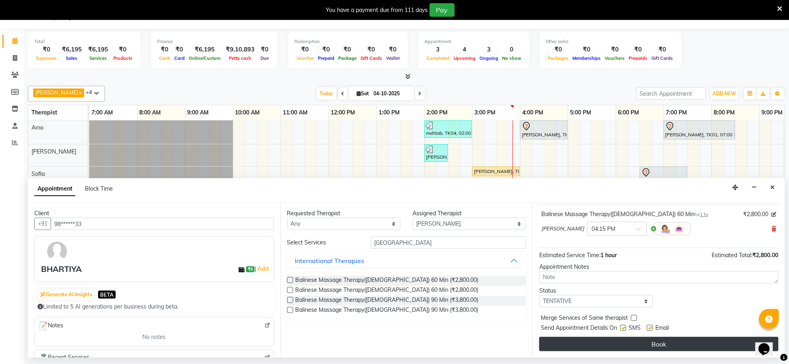
click at [669, 344] on button "Book" at bounding box center [658, 344] width 239 height 14
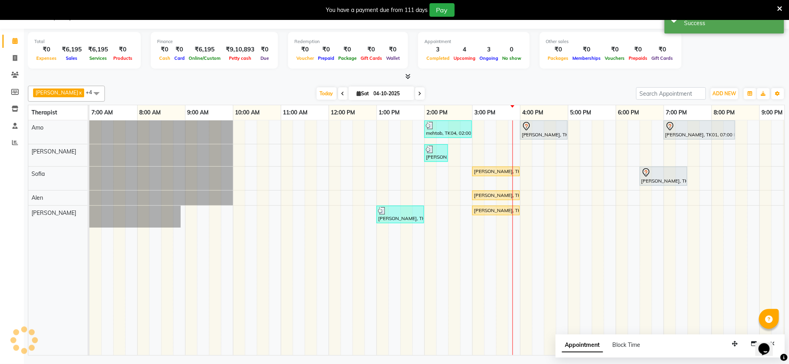
scroll to position [0, 0]
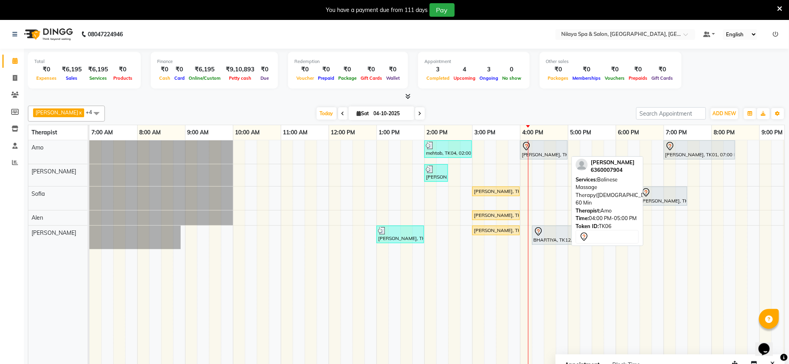
click at [551, 152] on div "[PERSON_NAME], TK06, 04:00 PM-05:00 PM, Balinese Massage Therapy([DEMOGRAPHIC_D…" at bounding box center [544, 150] width 46 height 17
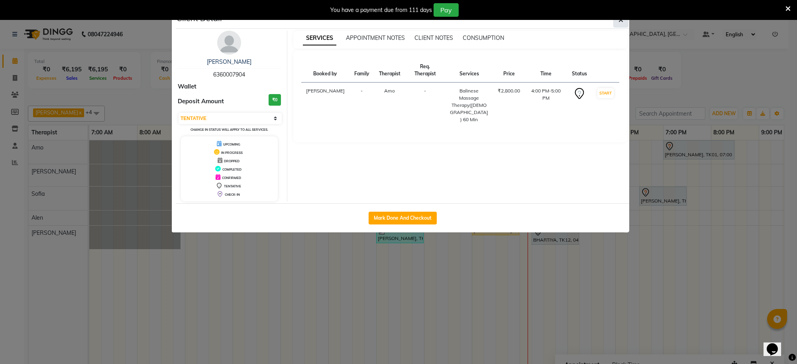
click at [622, 24] on button "button" at bounding box center [621, 19] width 15 height 15
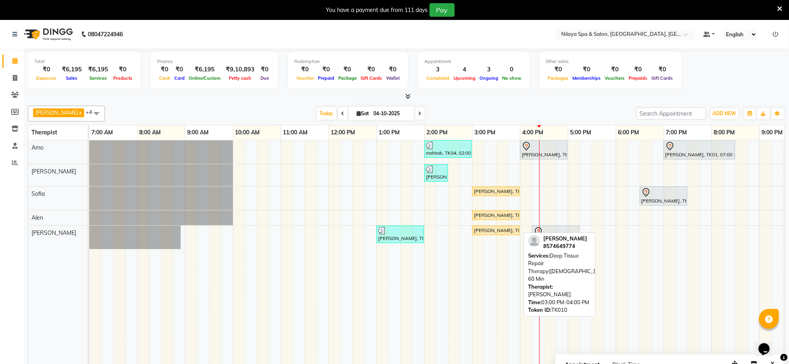
click at [497, 232] on div "[PERSON_NAME], TK10, 03:00 PM-04:00 PM, Deep Tissue Repair Therapy([DEMOGRAPHIC…" at bounding box center [496, 230] width 46 height 7
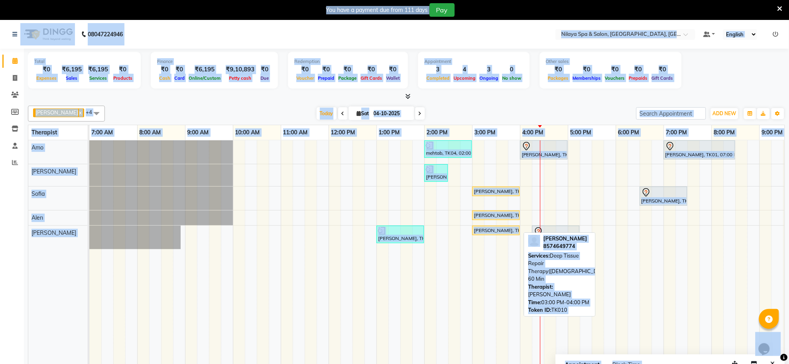
click at [497, 232] on div "[PERSON_NAME], TK10, 03:00 PM-04:00 PM, Deep Tissue Repair Therapy([DEMOGRAPHIC…" at bounding box center [496, 230] width 46 height 7
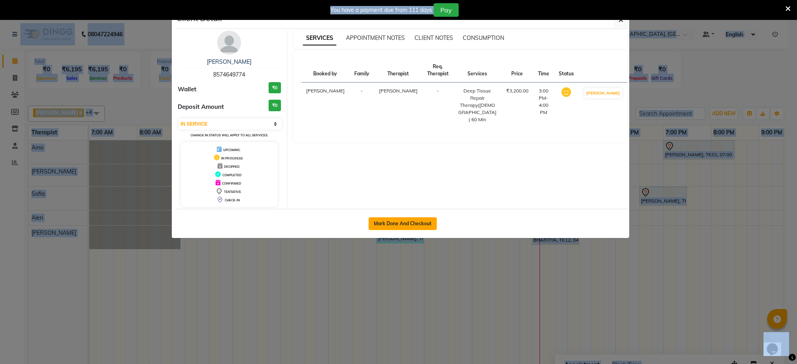
click at [421, 224] on button "Mark Done And Checkout" at bounding box center [403, 223] width 68 height 13
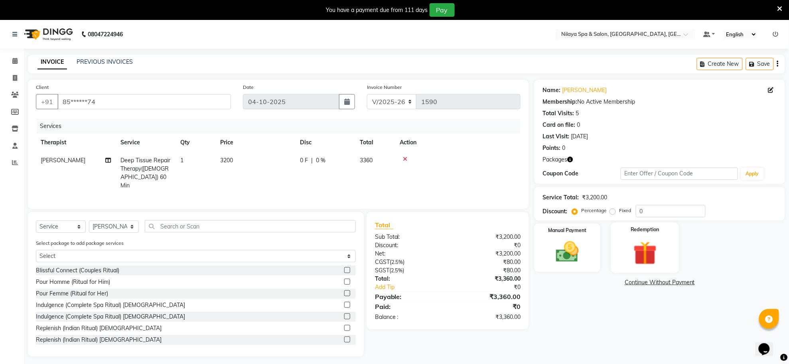
click at [653, 253] on img at bounding box center [644, 253] width 39 height 30
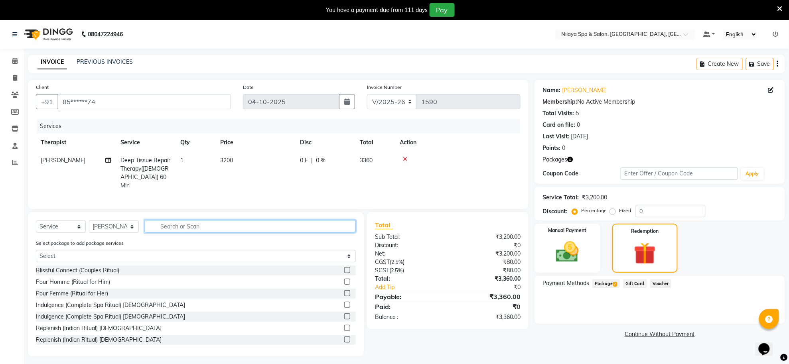
click at [336, 222] on input "text" at bounding box center [250, 226] width 211 height 12
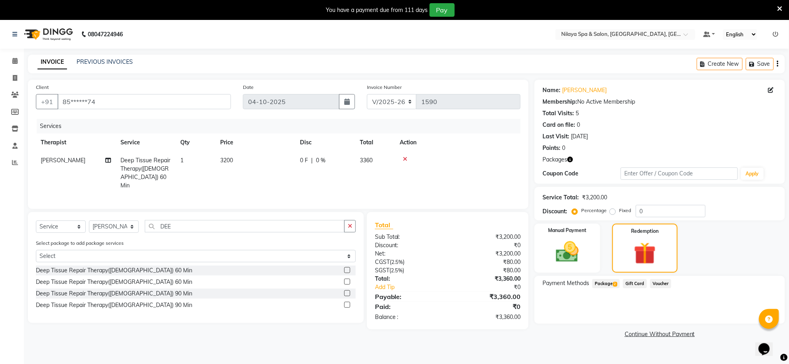
click at [349, 268] on label at bounding box center [347, 270] width 6 height 6
click at [349, 268] on input "checkbox" at bounding box center [346, 270] width 5 height 5
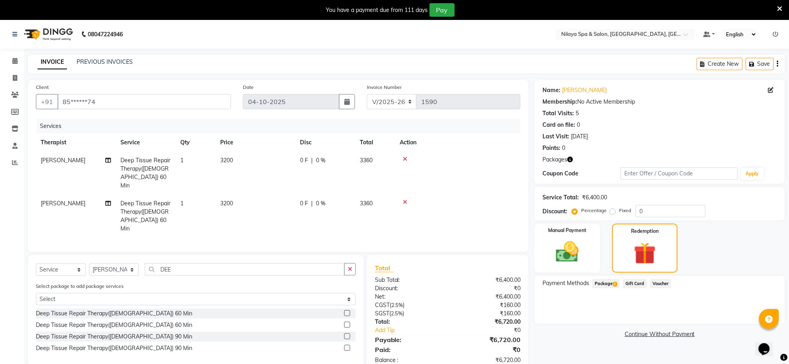
click at [611, 284] on span "Package 2" at bounding box center [606, 283] width 28 height 9
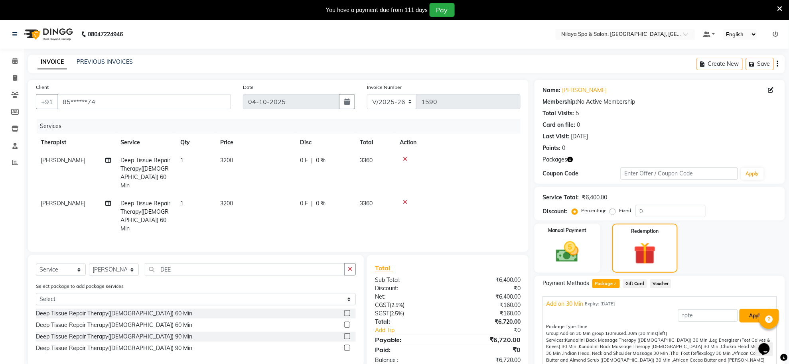
click at [741, 314] on button "Apply" at bounding box center [755, 316] width 33 height 14
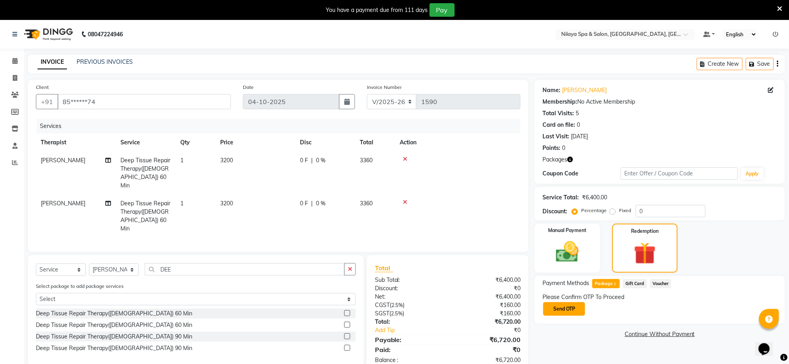
click at [573, 308] on button "Send OTP" at bounding box center [564, 309] width 42 height 14
click at [573, 308] on input "text" at bounding box center [582, 309] width 80 height 12
click at [13, 59] on icon at bounding box center [14, 61] width 5 height 6
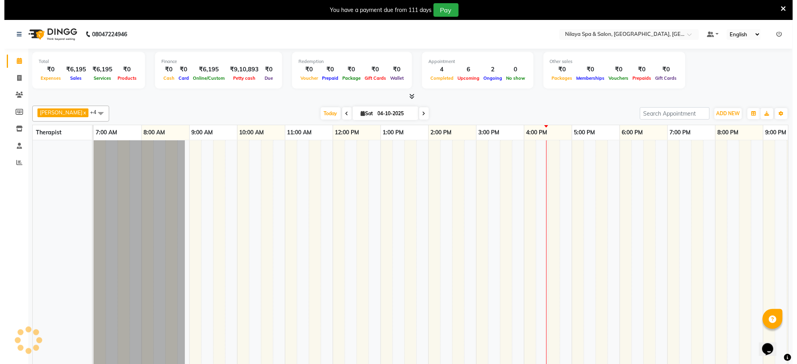
scroll to position [0, 118]
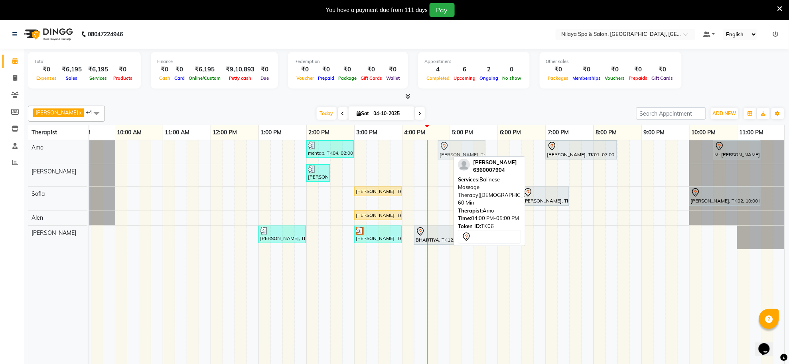
drag, startPoint x: 441, startPoint y: 153, endPoint x: 473, endPoint y: 155, distance: 32.4
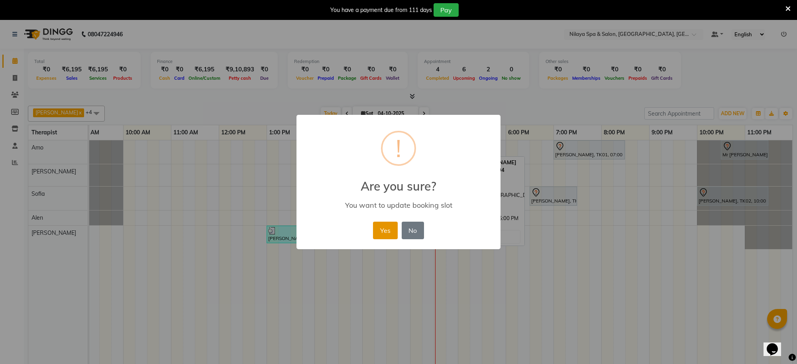
click at [388, 231] on button "Yes" at bounding box center [385, 231] width 24 height 18
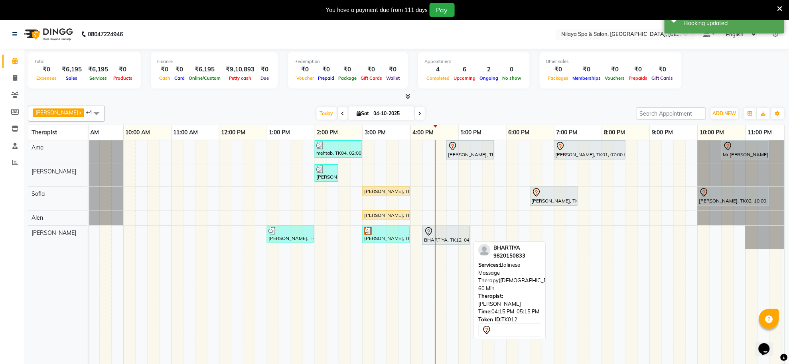
click at [441, 238] on div "BHARTIYA, TK12, 04:15 PM-05:15 PM, Balinese Massage Therapy([DEMOGRAPHIC_DATA])…" at bounding box center [446, 235] width 46 height 17
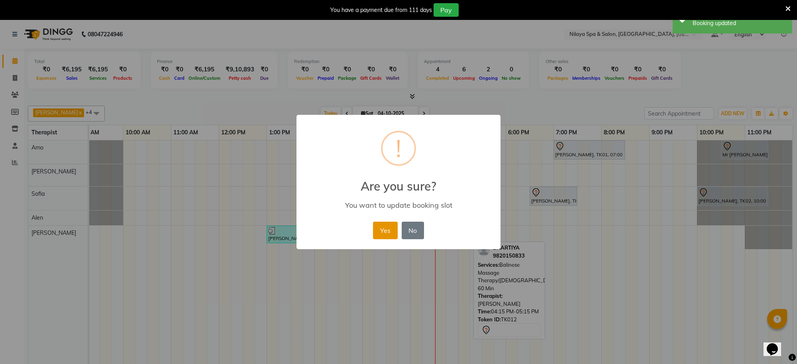
click at [383, 226] on button "Yes" at bounding box center [385, 231] width 24 height 18
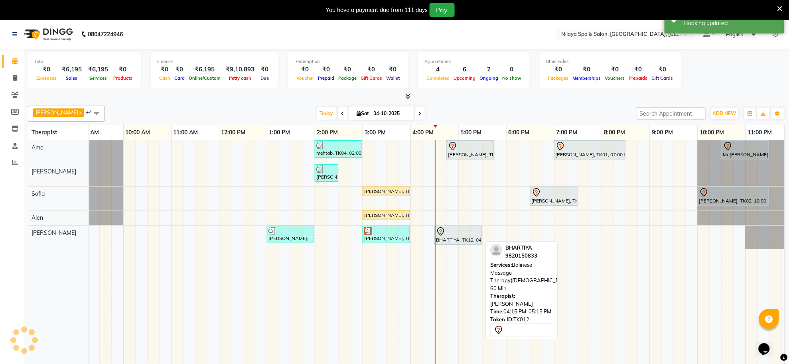
click at [439, 237] on div "BHARTIYA, TK12, 04:30 PM-05:30 PM, Balinese Massage Therapy([DEMOGRAPHIC_DATA])…" at bounding box center [458, 235] width 46 height 17
click at [465, 236] on div at bounding box center [458, 232] width 44 height 10
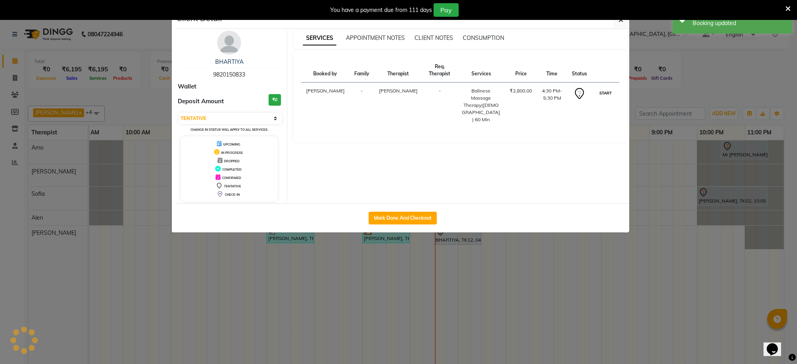
click at [603, 94] on button "START" at bounding box center [606, 93] width 16 height 10
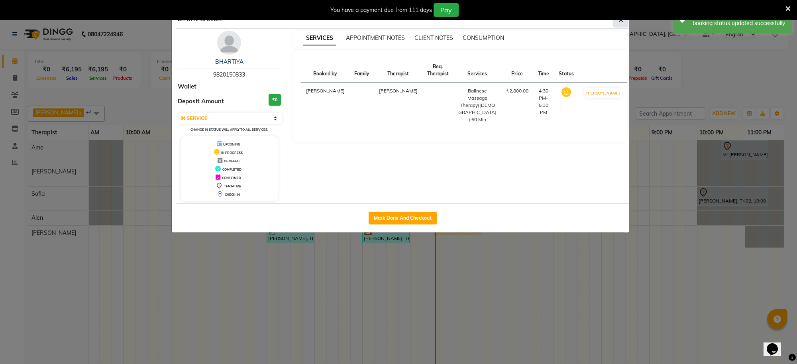
click at [623, 24] on button "button" at bounding box center [621, 19] width 15 height 15
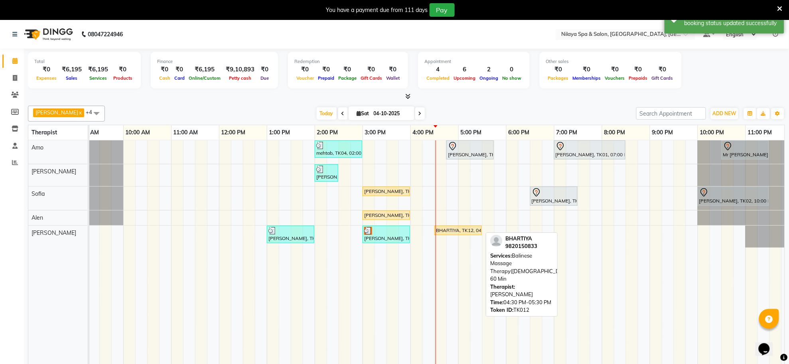
click at [449, 231] on div "BHARTIYA, TK12, 04:30 PM-05:30 PM, Balinese Massage Therapy([DEMOGRAPHIC_DATA])…" at bounding box center [458, 230] width 46 height 7
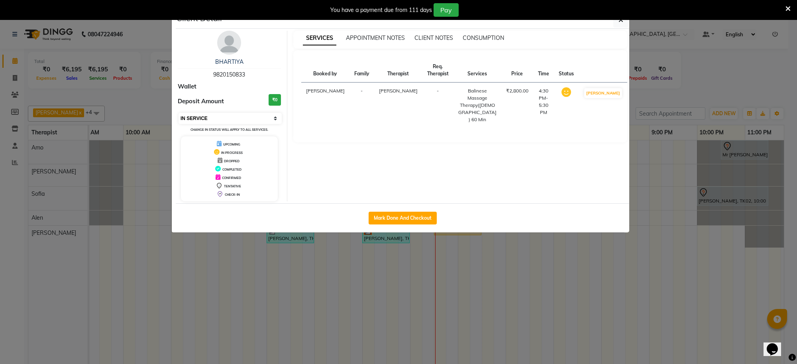
click at [220, 120] on select "Select IN SERVICE CONFIRMED TENTATIVE CHECK IN MARK DONE UPCOMING" at bounding box center [230, 118] width 103 height 11
click at [331, 122] on div "Booked by Family Therapist Req. Therapist Services Price Time Status [PERSON_NA…" at bounding box center [460, 96] width 319 height 76
click at [242, 146] on div "UPCOMING" at bounding box center [229, 144] width 90 height 8
click at [235, 119] on select "Select IN SERVICE CONFIRMED TENTATIVE CHECK IN MARK DONE UPCOMING" at bounding box center [230, 118] width 103 height 11
click at [179, 113] on select "Select IN SERVICE CONFIRMED TENTATIVE CHECK IN MARK DONE UPCOMING" at bounding box center [230, 118] width 103 height 11
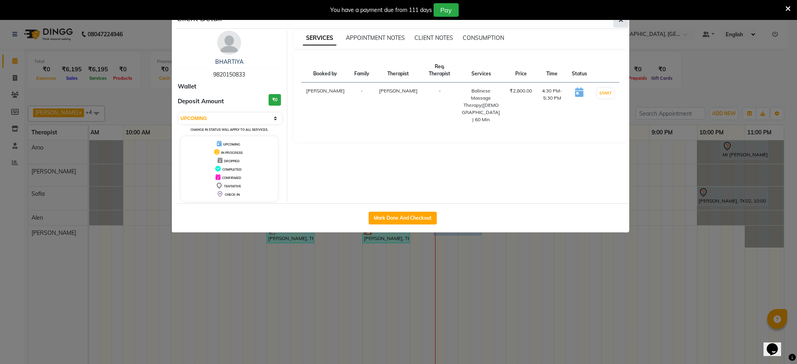
click at [620, 23] on icon "button" at bounding box center [621, 20] width 5 height 6
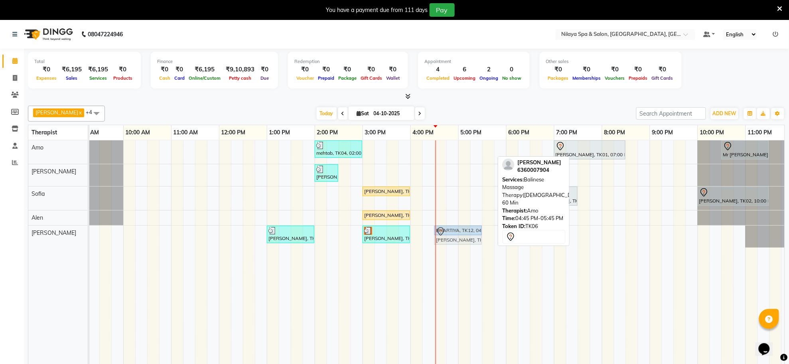
drag, startPoint x: 474, startPoint y: 150, endPoint x: 466, endPoint y: 238, distance: 89.3
click at [466, 238] on tbody "mehtab, TK04, 02:00 PM-03:00 PM, Traditional Swedish Relaxation Therapy([DEMOGR…" at bounding box center [386, 193] width 813 height 107
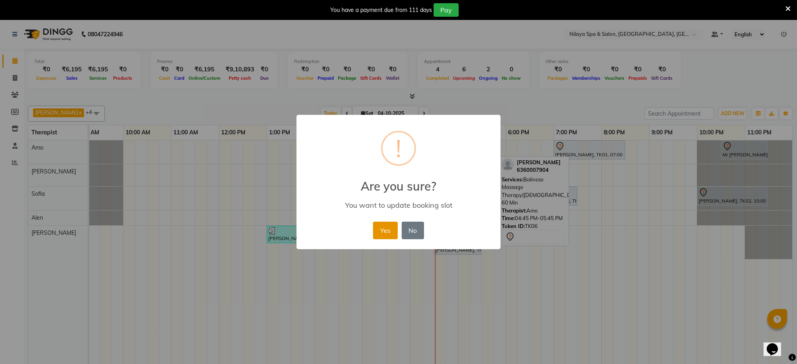
click at [389, 230] on button "Yes" at bounding box center [385, 231] width 24 height 18
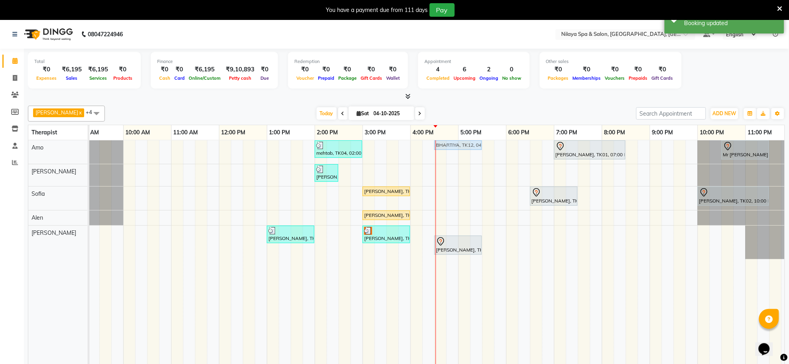
drag, startPoint x: 452, startPoint y: 228, endPoint x: 446, endPoint y: 150, distance: 78.4
click at [446, 150] on tbody "mehtab, TK04, 02:00 PM-03:00 PM, Traditional Swedish Relaxation Therapy([DEMOGR…" at bounding box center [386, 199] width 813 height 119
click at [446, 150] on link "BHARTIYA, TK12, 04:30 PM-05:30 PM, Balinese Massage Therapy([DEMOGRAPHIC_DATA])…" at bounding box center [457, 145] width 47 height 10
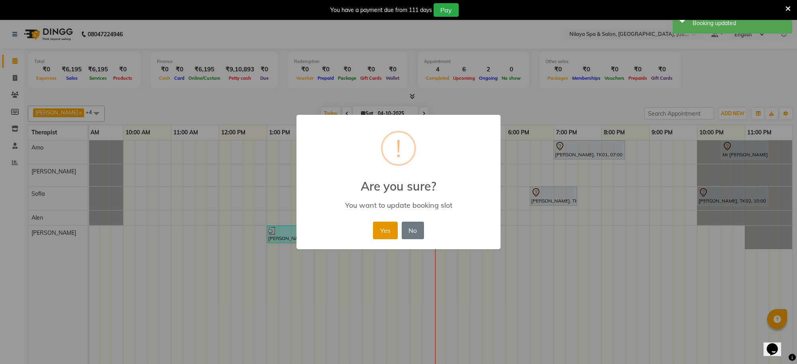
click at [390, 228] on button "Yes" at bounding box center [385, 231] width 24 height 18
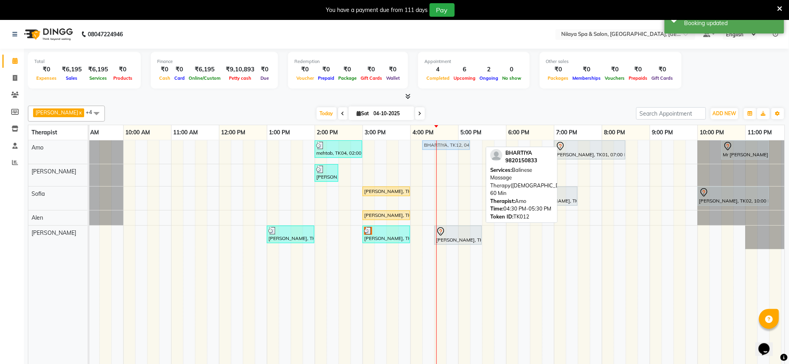
drag, startPoint x: 444, startPoint y: 153, endPoint x: 439, endPoint y: 149, distance: 6.2
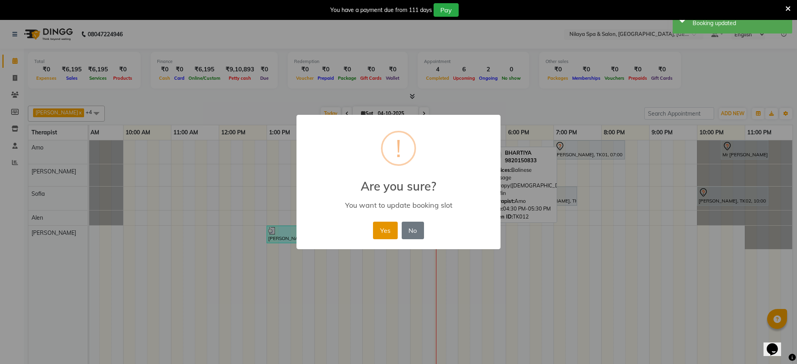
click at [381, 236] on button "Yes" at bounding box center [385, 231] width 24 height 18
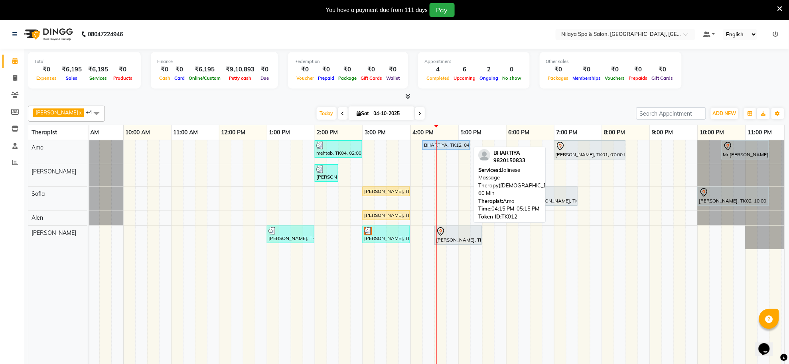
click at [455, 142] on link "BHARTIYA, TK12, 04:15 PM-05:15 PM, Balinese Massage Therapy([DEMOGRAPHIC_DATA])…" at bounding box center [445, 145] width 47 height 10
click at [454, 145] on div "BHARTIYA, TK12, 04:15 PM-05:15 PM, Balinese Massage Therapy([DEMOGRAPHIC_DATA])…" at bounding box center [446, 145] width 46 height 7
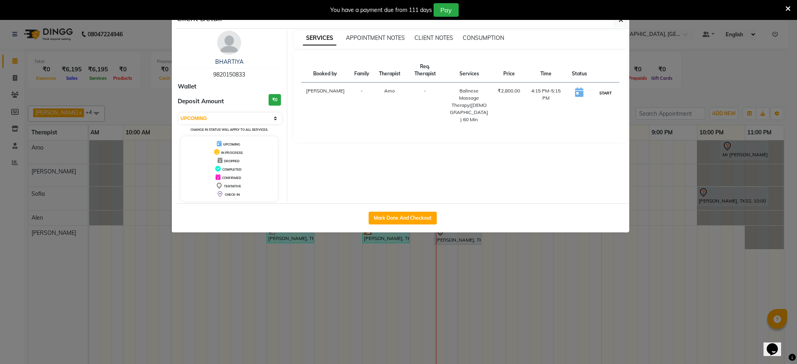
click at [603, 94] on button "START" at bounding box center [606, 93] width 16 height 10
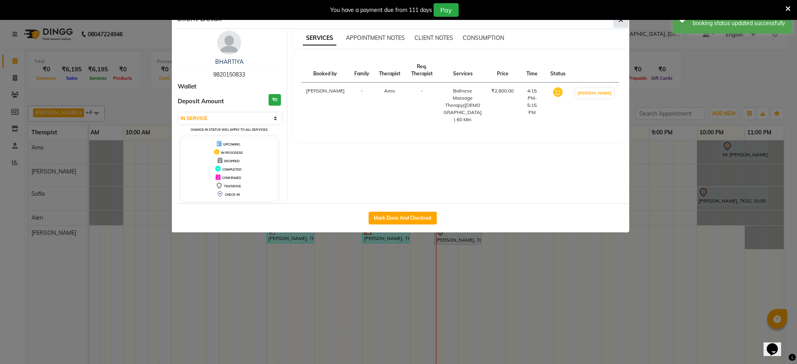
click at [618, 22] on button "button" at bounding box center [621, 19] width 15 height 15
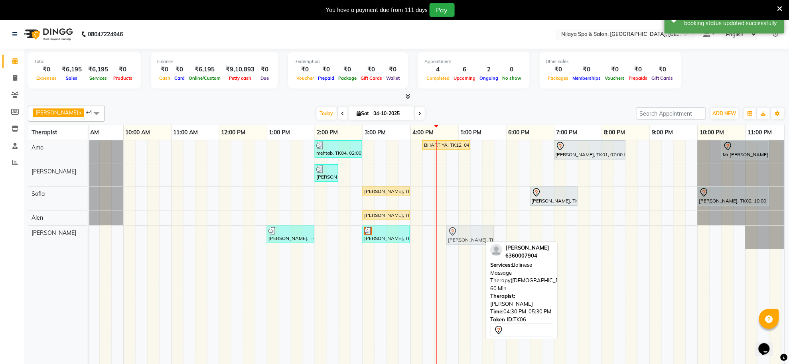
drag, startPoint x: 455, startPoint y: 239, endPoint x: 462, endPoint y: 236, distance: 7.1
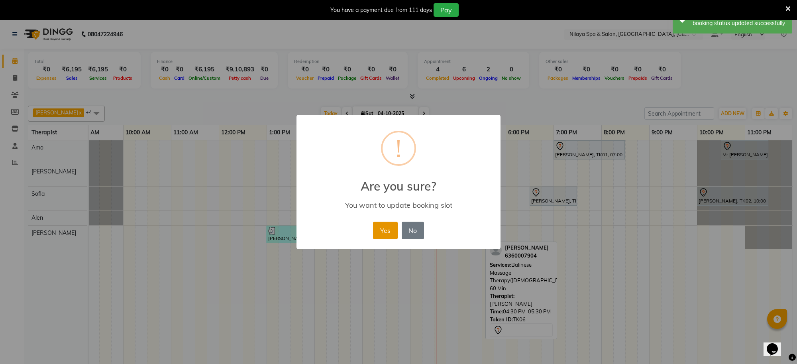
click at [386, 238] on button "Yes" at bounding box center [385, 231] width 24 height 18
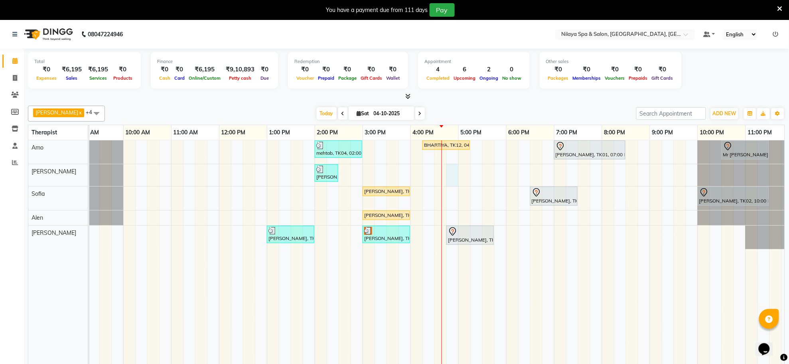
click at [454, 177] on div "mehtab, TK04, 02:00 PM-03:00 PM, Traditional Swedish Relaxation Therapy([DEMOGR…" at bounding box center [386, 257] width 813 height 235
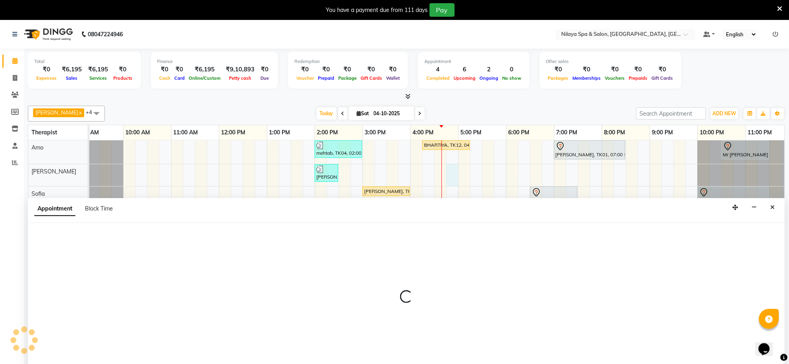
scroll to position [20, 0]
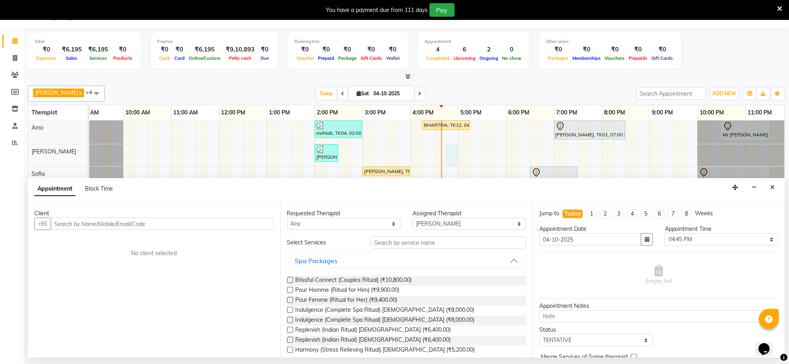
click at [780, 190] on div "Appointment Block Time" at bounding box center [406, 190] width 757 height 25
click at [768, 193] on button "Close" at bounding box center [773, 187] width 12 height 12
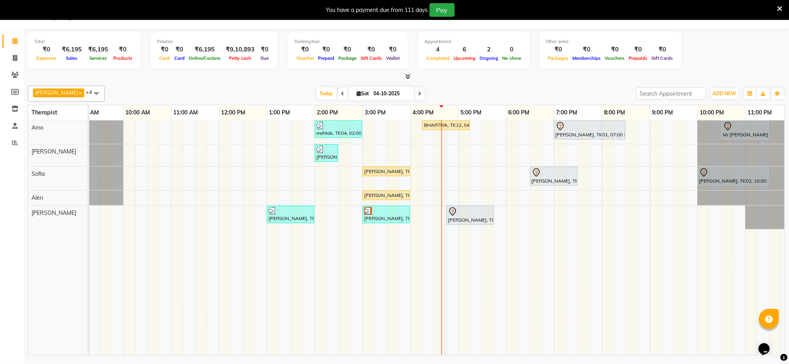
click at [449, 180] on div "mehtab, TK04, 02:00 PM-03:00 PM, Traditional Swedish Relaxation Therapy([DEMOGR…" at bounding box center [386, 237] width 813 height 235
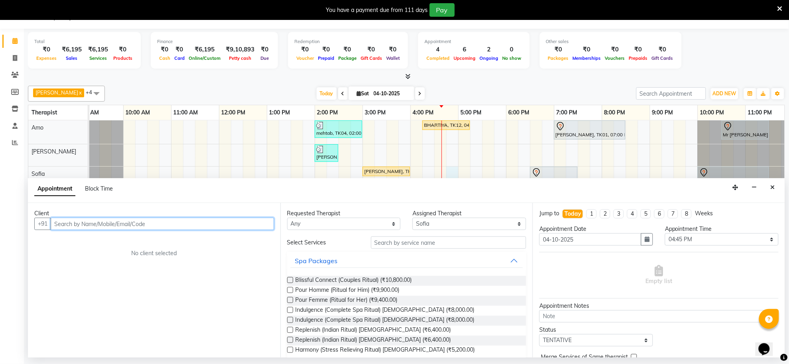
click at [195, 224] on input "text" at bounding box center [162, 224] width 223 height 12
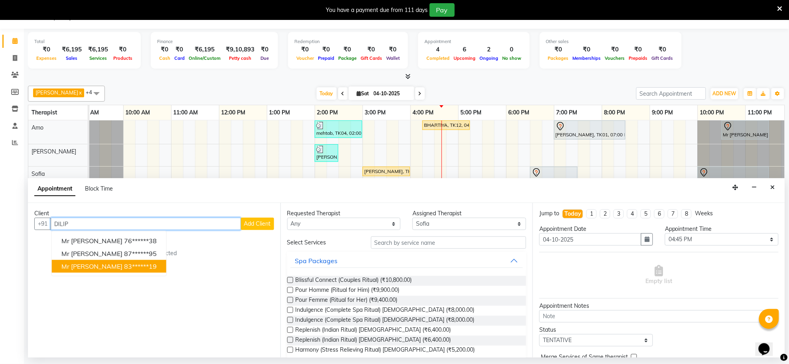
click at [124, 265] on ngb-highlight "83******19" at bounding box center [140, 266] width 33 height 8
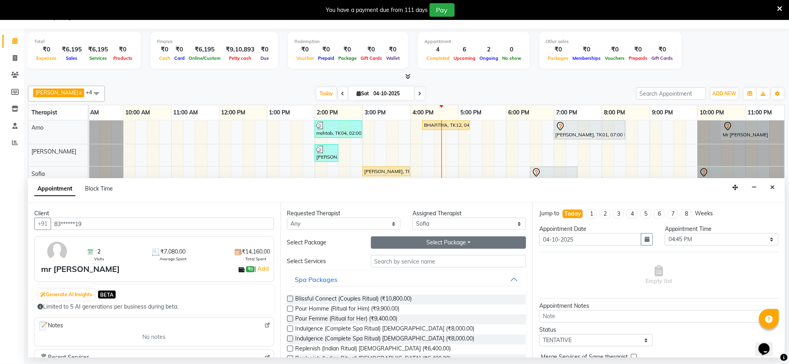
click at [375, 243] on button "Select Package Toggle Dropdown" at bounding box center [448, 242] width 155 height 12
click at [372, 264] on li "Silver-All 6" at bounding box center [402, 260] width 63 height 12
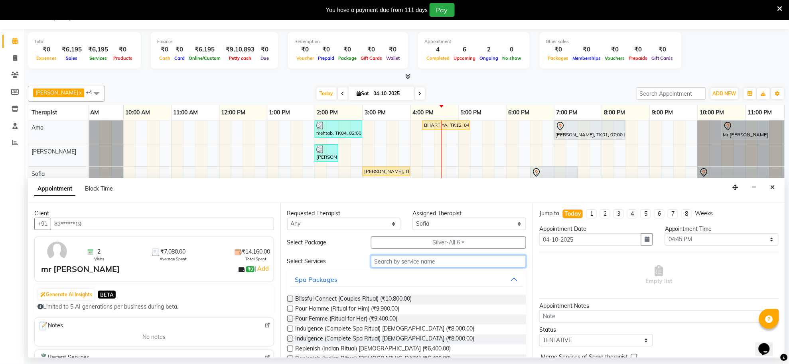
click at [384, 264] on input "text" at bounding box center [448, 261] width 155 height 12
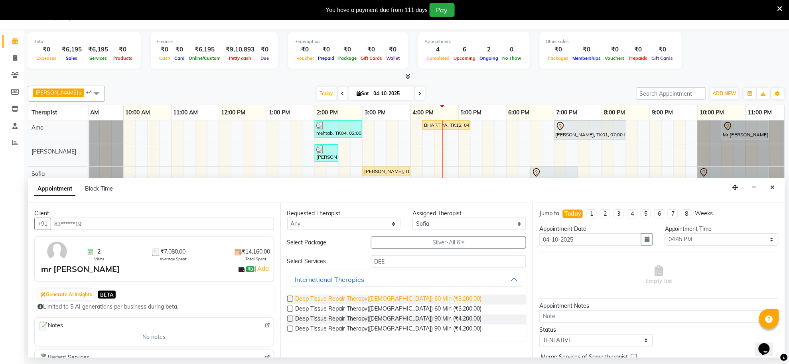
click at [393, 298] on span "Deep Tissue Repair Therapy([DEMOGRAPHIC_DATA]) 60 Min (₹3,200.00)" at bounding box center [388, 300] width 186 height 10
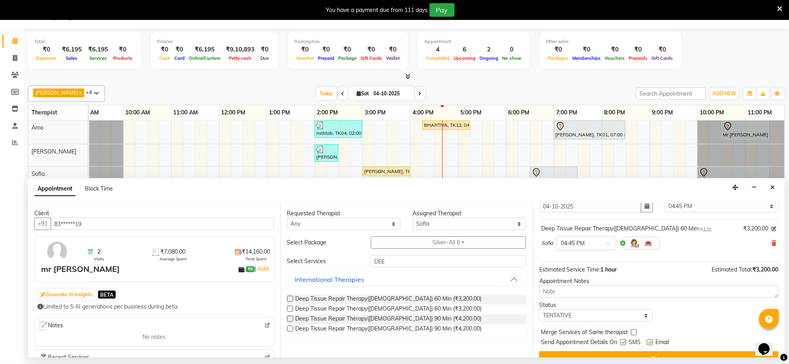
scroll to position [48, 0]
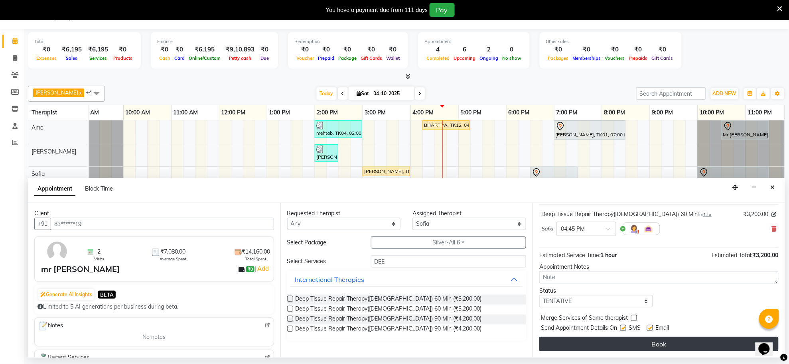
click at [593, 346] on button "Book" at bounding box center [658, 344] width 239 height 14
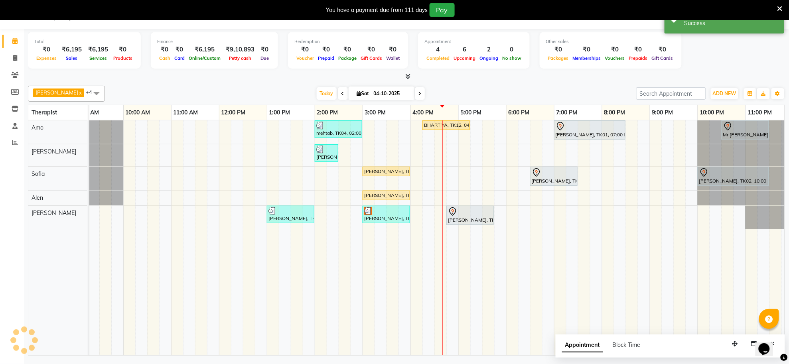
scroll to position [0, 0]
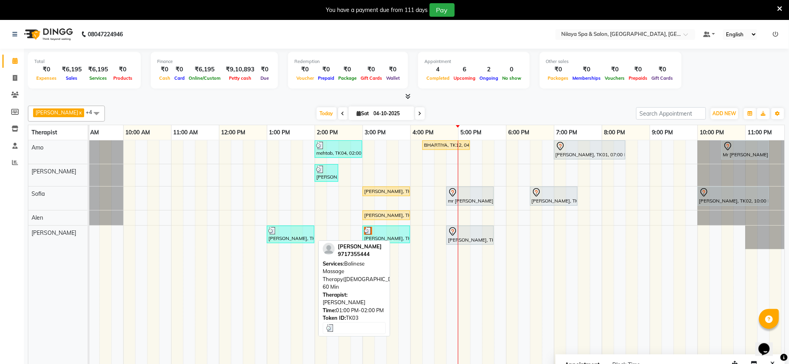
click at [296, 238] on div "[PERSON_NAME], TK03, 01:00 PM-02:00 PM, Balinese Massage Therapy([DEMOGRAPHIC_D…" at bounding box center [291, 234] width 46 height 15
click at [290, 232] on div at bounding box center [290, 231] width 44 height 8
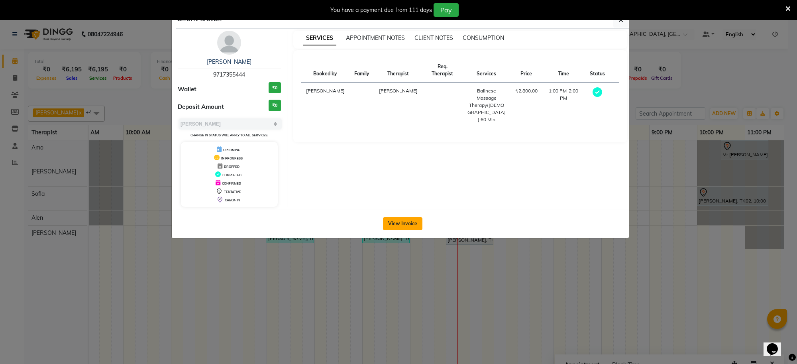
click at [406, 222] on button "View Invoice" at bounding box center [402, 223] width 39 height 13
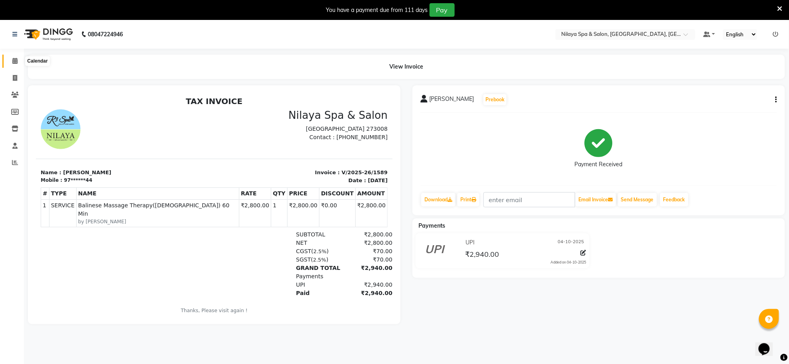
click at [18, 65] on span at bounding box center [15, 61] width 14 height 9
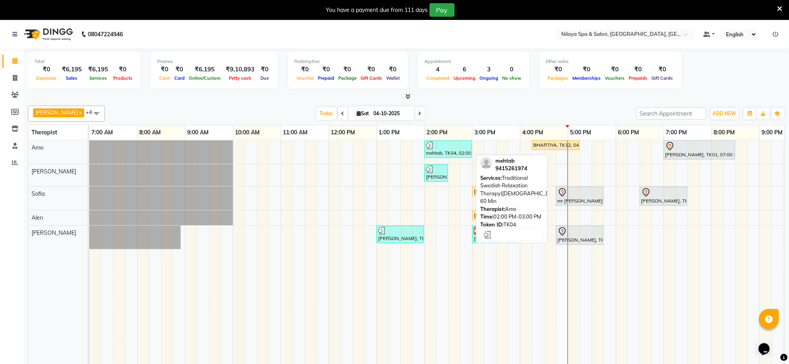
click at [446, 146] on div at bounding box center [448, 146] width 44 height 8
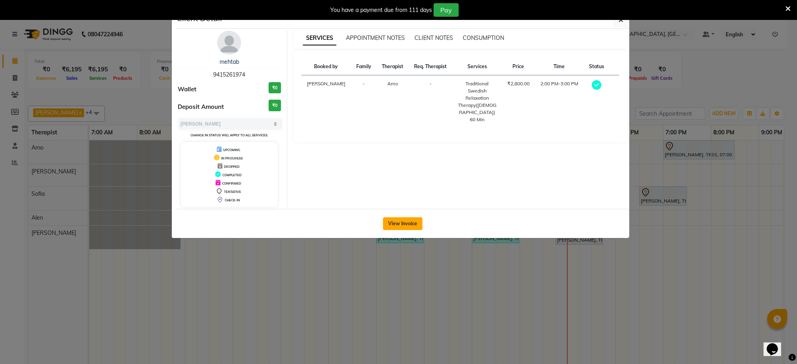
click at [418, 222] on button "View Invoice" at bounding box center [402, 223] width 39 height 13
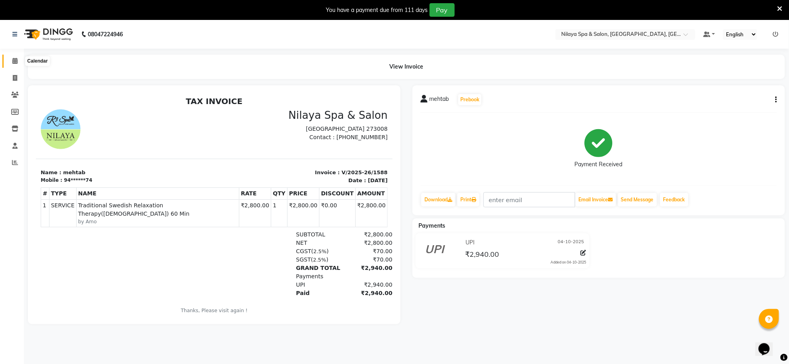
click at [15, 60] on icon at bounding box center [14, 61] width 5 height 6
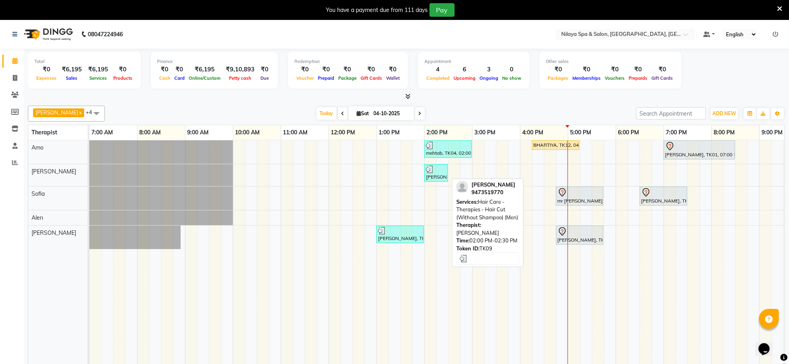
click at [437, 174] on div "[PERSON_NAME], TK09, 02:00 PM-02:30 PM, Hair Care - Therapies - Hair Cut (Witho…" at bounding box center [436, 172] width 22 height 15
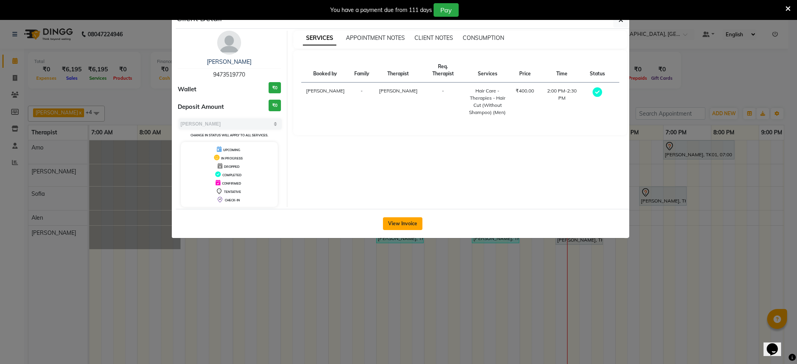
click at [397, 218] on button "View Invoice" at bounding box center [402, 223] width 39 height 13
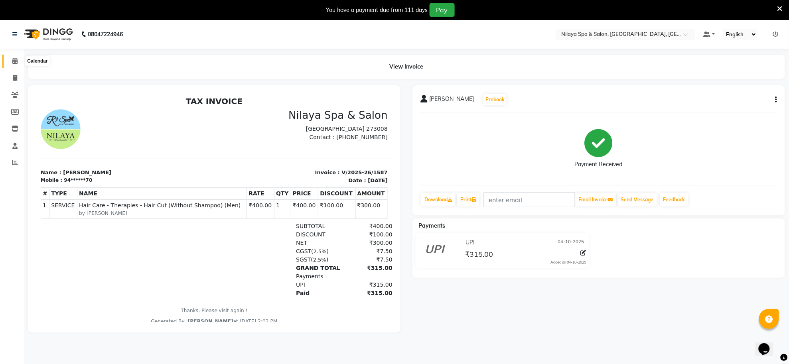
click at [14, 63] on icon at bounding box center [14, 61] width 5 height 6
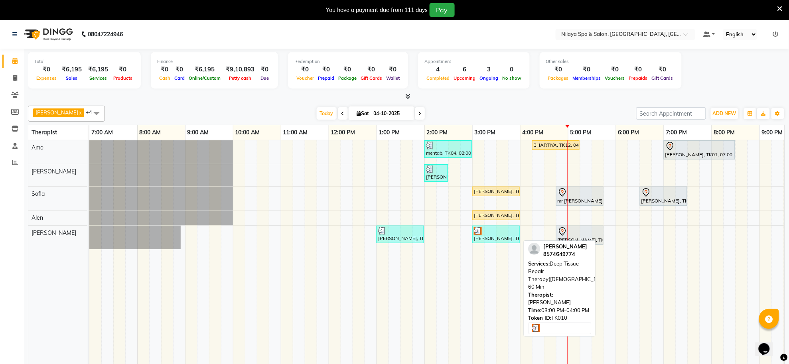
click at [499, 239] on div "[PERSON_NAME], TK10, 03:00 PM-04:00 PM, Deep Tissue Repair Therapy([DEMOGRAPHIC…" at bounding box center [496, 234] width 46 height 15
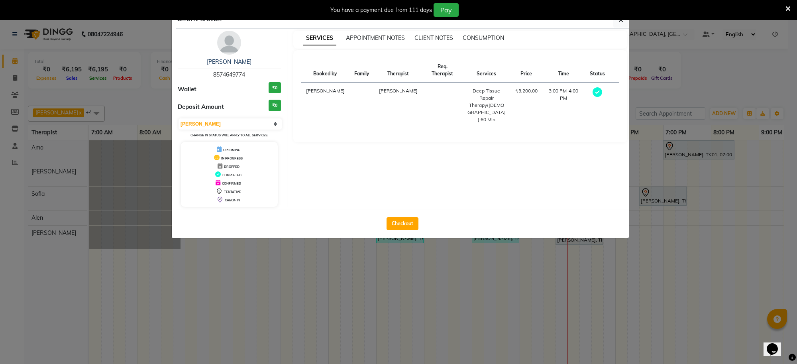
click at [356, 175] on div "SERVICES APPOINTMENT NOTES CLIENT NOTES CONSUMPTION Booked by Family Therapist …" at bounding box center [460, 119] width 346 height 176
click at [594, 305] on ngb-modal-window "Client Detail [PERSON_NAME] 8574649774 Wallet ₹0 Deposit Amount ₹0 Select MARK …" at bounding box center [398, 182] width 797 height 364
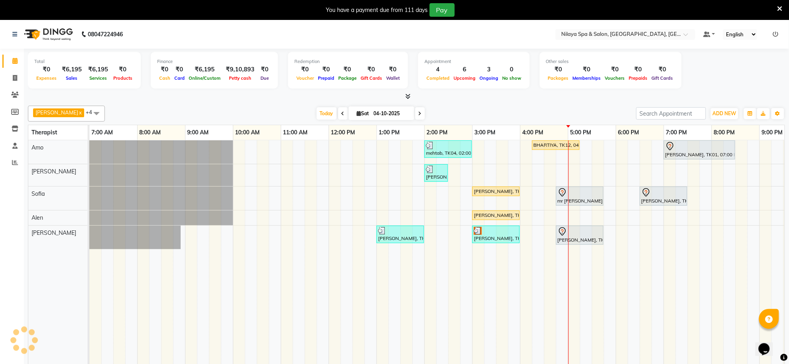
click at [655, 308] on td at bounding box center [657, 257] width 12 height 235
click at [476, 298] on td at bounding box center [478, 257] width 12 height 235
click at [671, 218] on div "mehtab, TK04, 02:00 PM-03:00 PM, Traditional Swedish Relaxation Therapy([DEMOGR…" at bounding box center [495, 257] width 813 height 235
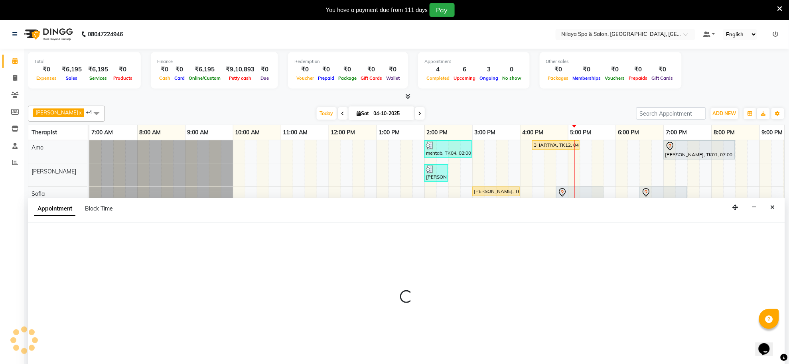
scroll to position [20, 0]
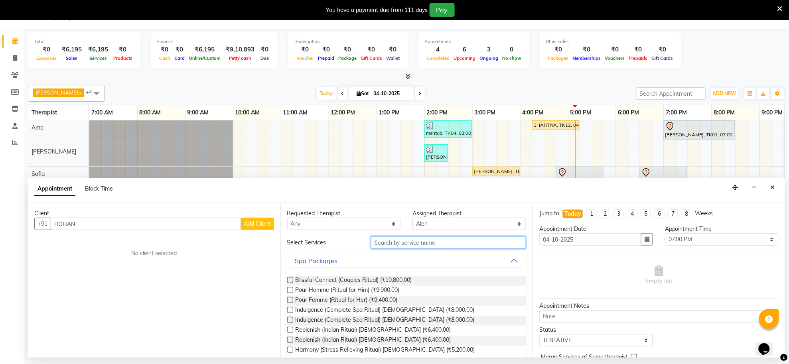
click at [431, 244] on input "text" at bounding box center [448, 242] width 155 height 12
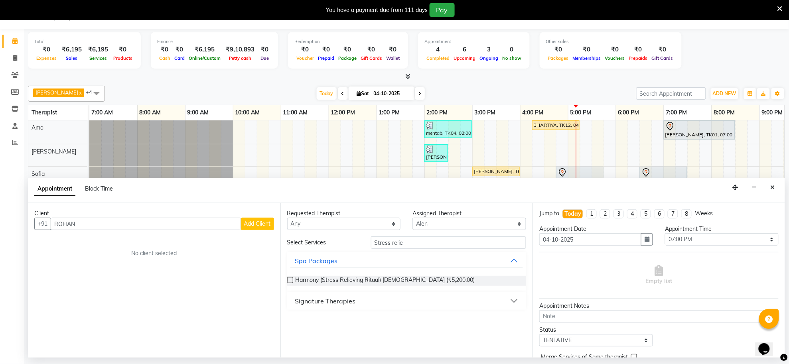
click at [512, 301] on button "Signature Therapies" at bounding box center [406, 301] width 233 height 14
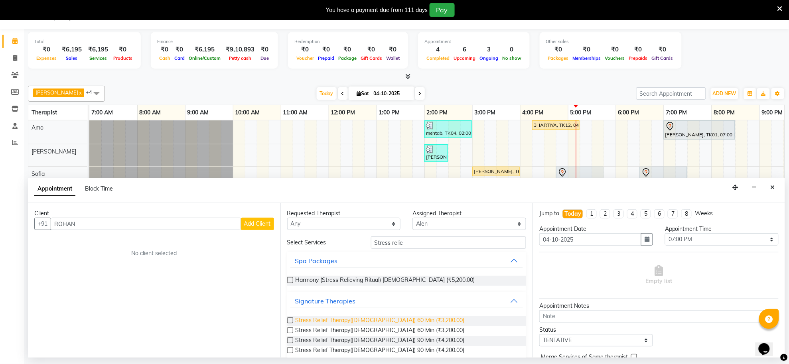
click at [399, 320] on span "Stress Relief Therapy([DEMOGRAPHIC_DATA]) 60 Min (₹3,200.00)" at bounding box center [379, 321] width 169 height 10
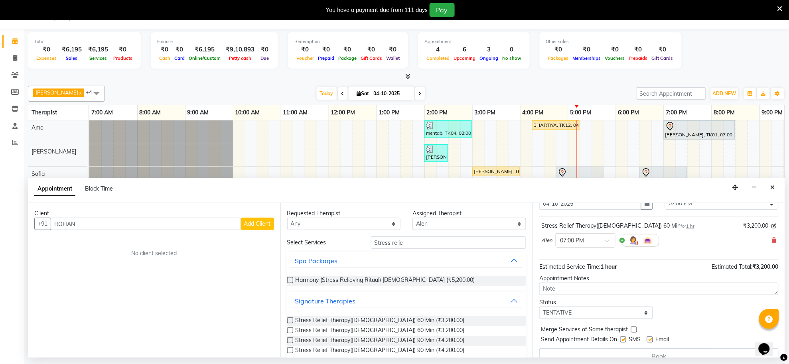
scroll to position [49, 0]
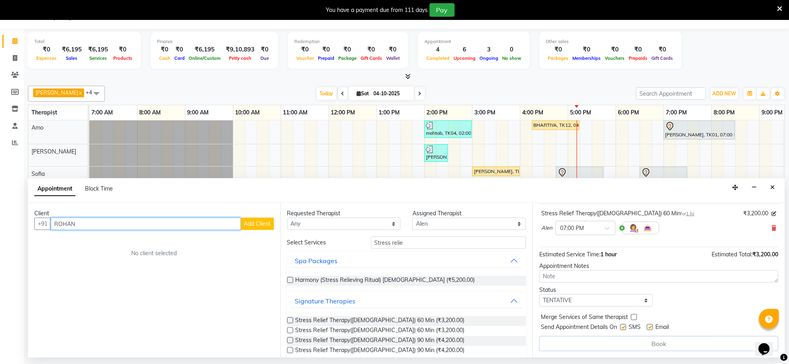
click at [176, 222] on input "ROHAN" at bounding box center [146, 224] width 190 height 12
click at [252, 220] on button "Add Client" at bounding box center [257, 224] width 33 height 12
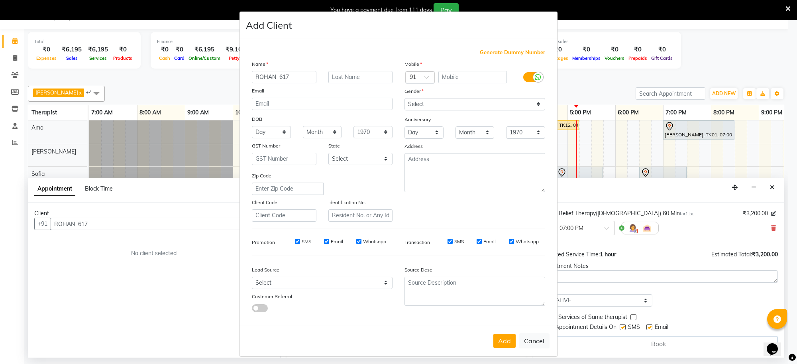
click at [501, 54] on span "Generate Dummy Number" at bounding box center [512, 53] width 65 height 8
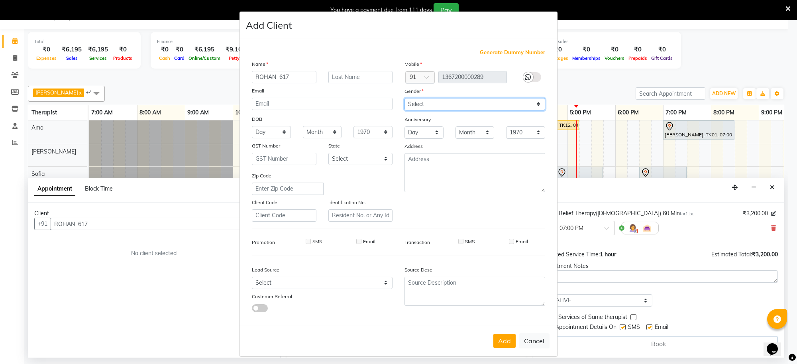
click at [505, 101] on select "Select [DEMOGRAPHIC_DATA] [DEMOGRAPHIC_DATA] Other Prefer Not To Say" at bounding box center [475, 104] width 141 height 12
click at [405, 98] on select "Select [DEMOGRAPHIC_DATA] [DEMOGRAPHIC_DATA] Other Prefer Not To Say" at bounding box center [475, 104] width 141 height 12
click at [500, 343] on button "Add" at bounding box center [505, 341] width 22 height 14
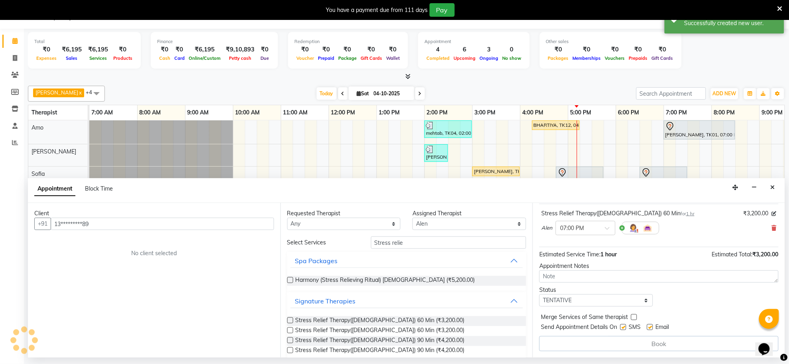
scroll to position [48, 0]
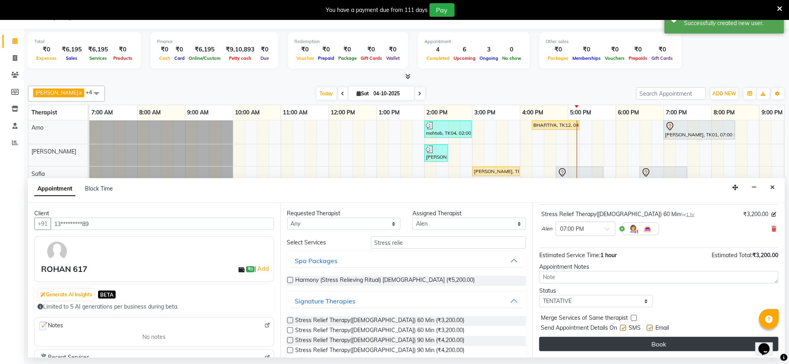
click at [566, 343] on button "Book" at bounding box center [658, 344] width 239 height 14
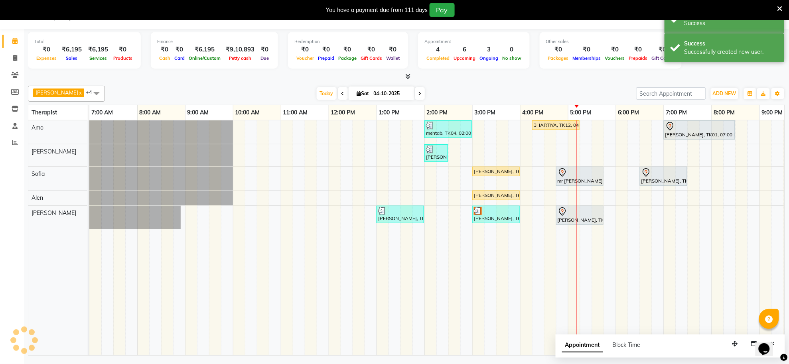
scroll to position [0, 0]
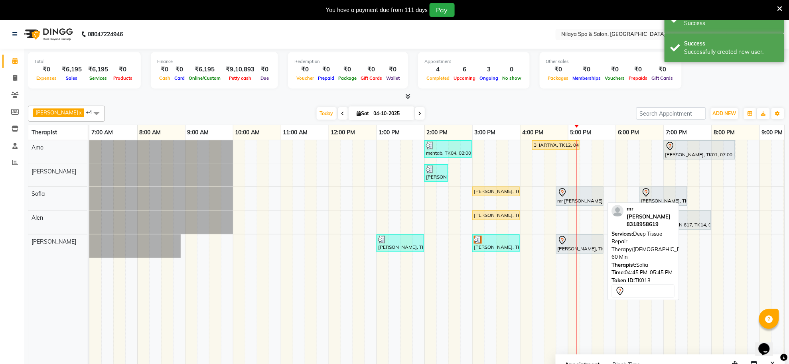
click at [577, 193] on div at bounding box center [579, 193] width 44 height 10
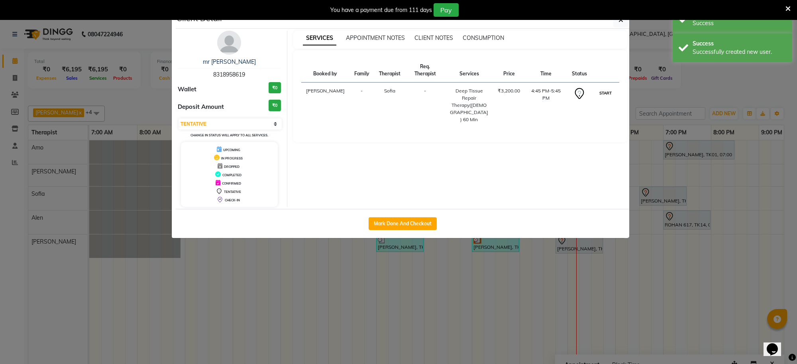
click at [605, 94] on button "START" at bounding box center [606, 93] width 16 height 10
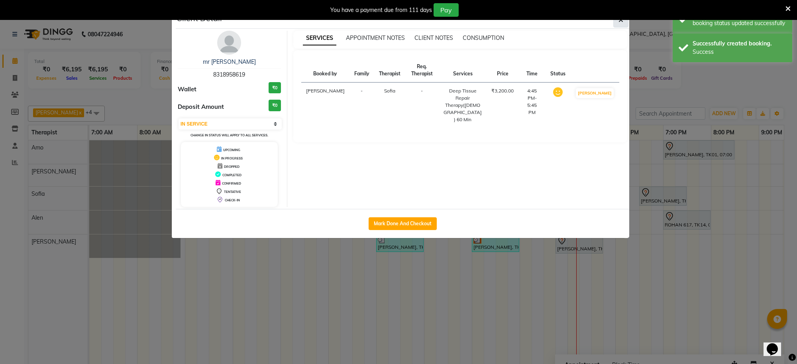
click at [620, 20] on icon "button" at bounding box center [621, 20] width 5 height 6
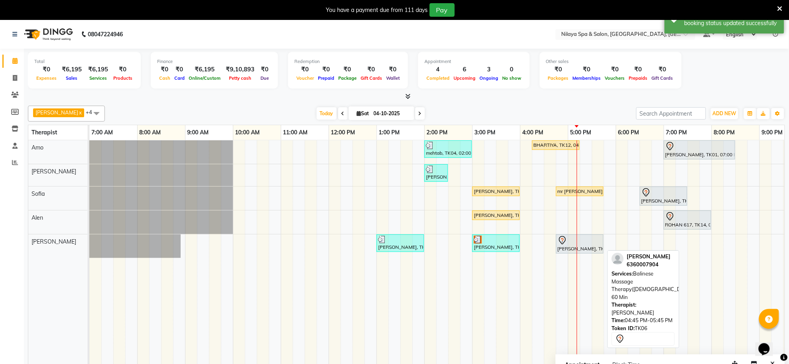
click at [593, 252] on div "[PERSON_NAME], TK06, 04:45 PM-05:45 PM, Balinese Massage Therapy([DEMOGRAPHIC_D…" at bounding box center [580, 244] width 46 height 17
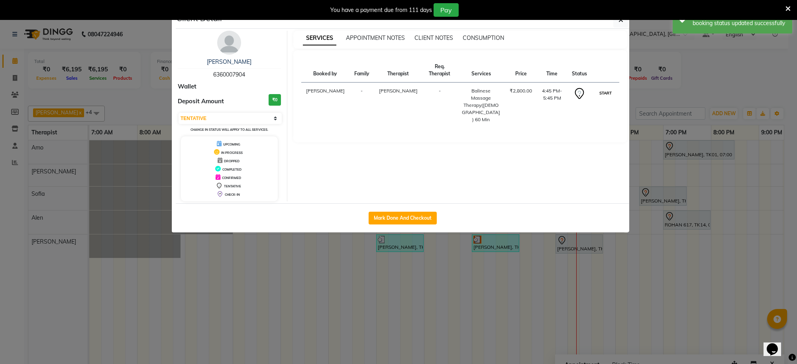
click at [609, 97] on button "START" at bounding box center [606, 93] width 16 height 10
click at [607, 92] on button "START" at bounding box center [606, 93] width 16 height 10
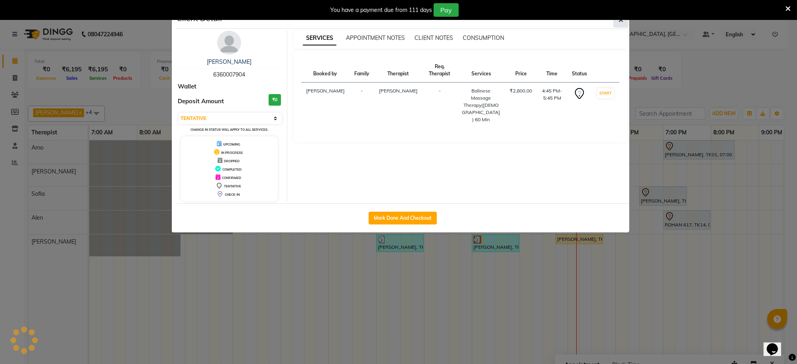
click at [623, 27] on button "button" at bounding box center [621, 19] width 15 height 15
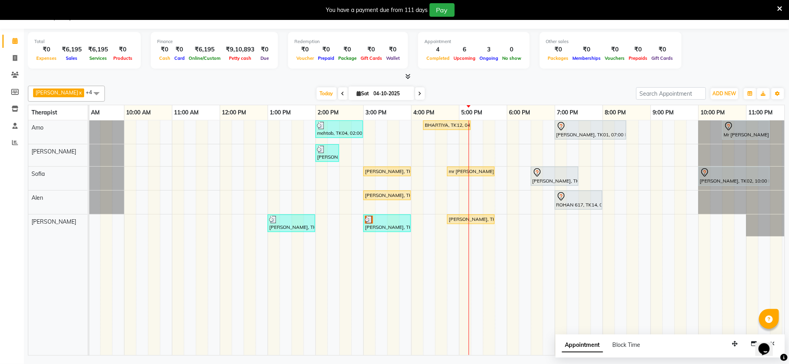
scroll to position [0, 118]
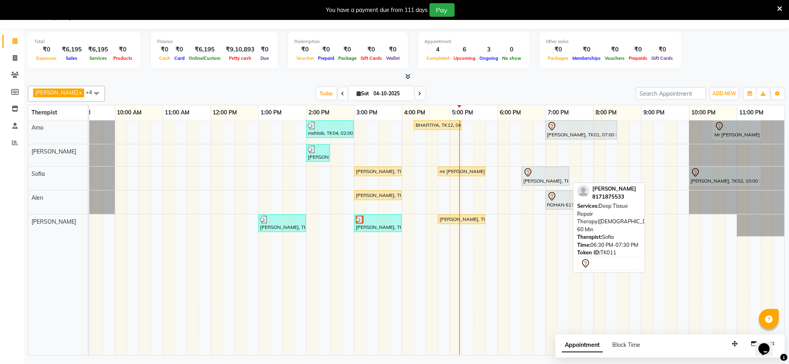
click at [529, 180] on div "[PERSON_NAME], TK11, 06:30 PM-07:30 PM, Deep Tissue Repair Therapy([DEMOGRAPHIC…" at bounding box center [545, 176] width 46 height 17
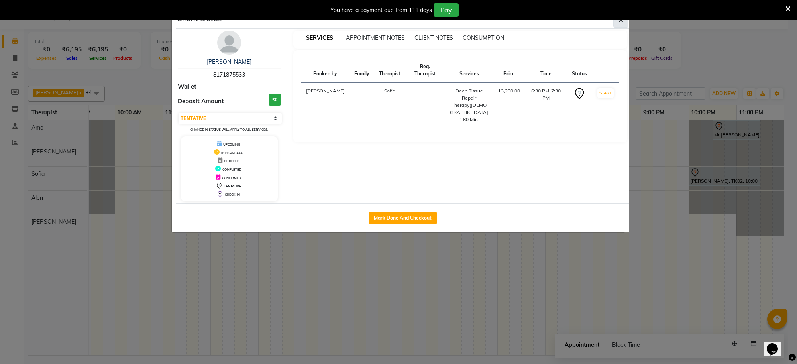
click at [622, 21] on icon "button" at bounding box center [621, 20] width 5 height 6
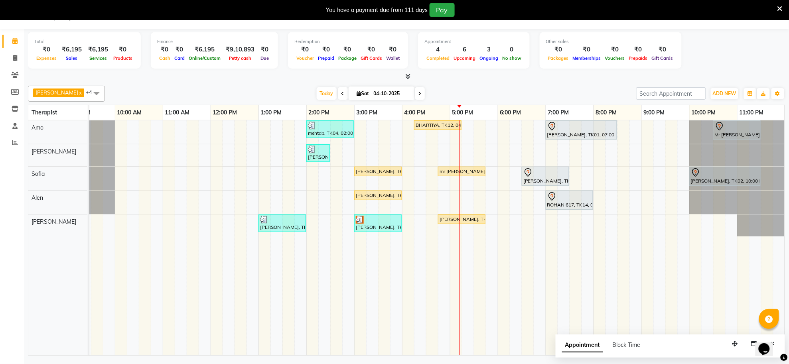
scroll to position [0, 110]
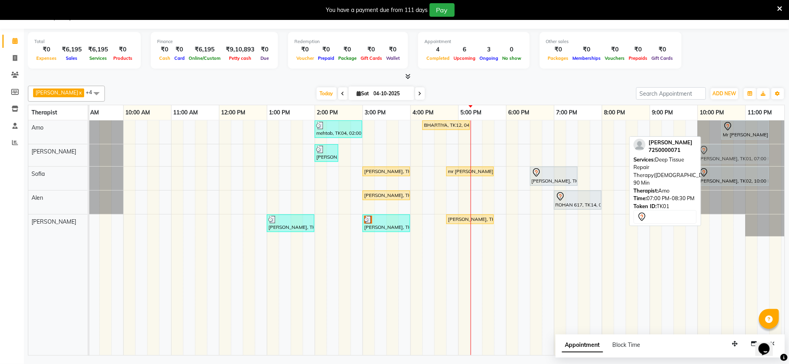
drag, startPoint x: 583, startPoint y: 126, endPoint x: 731, endPoint y: 156, distance: 150.9
click at [731, 156] on tbody "mehtab, TK04, 02:00 PM-03:00 PM, Traditional Swedish Relaxation Therapy([DEMOGR…" at bounding box center [386, 178] width 813 height 116
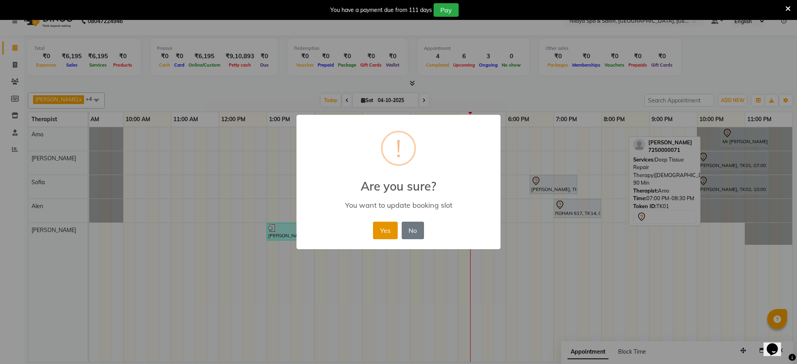
click at [381, 237] on button "Yes" at bounding box center [385, 231] width 24 height 18
click at [381, 237] on div "Yes No No" at bounding box center [398, 231] width 55 height 22
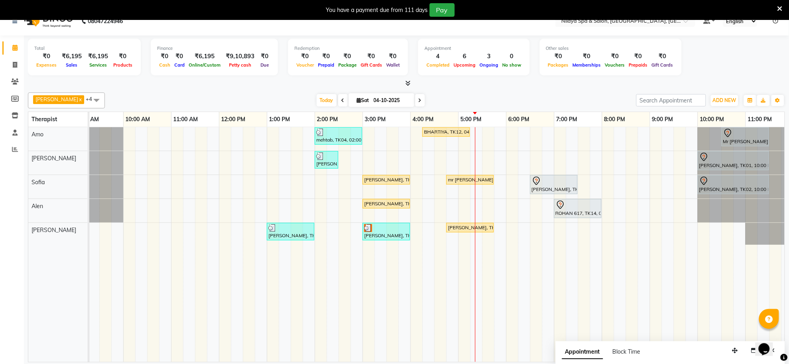
scroll to position [0, 118]
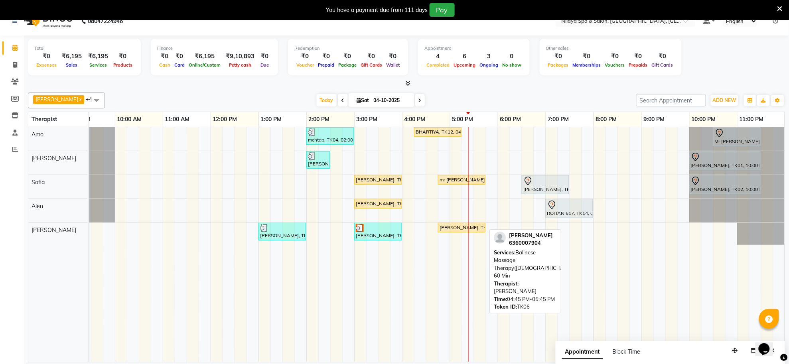
click at [464, 228] on div "[PERSON_NAME], TK06, 04:45 PM-05:45 PM, Balinese Massage Therapy([DEMOGRAPHIC_D…" at bounding box center [462, 227] width 46 height 7
click at [461, 230] on div "[PERSON_NAME], TK06, 04:45 PM-05:45 PM, Balinese Massage Therapy([DEMOGRAPHIC_D…" at bounding box center [462, 227] width 46 height 7
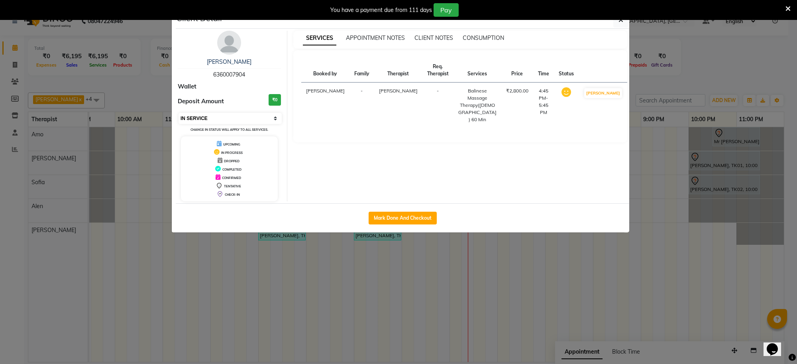
click at [240, 118] on select "Select IN SERVICE CONFIRMED TENTATIVE CHECK IN MARK DONE UPCOMING" at bounding box center [230, 118] width 103 height 11
click at [179, 113] on select "Select IN SERVICE CONFIRMED TENTATIVE CHECK IN MARK DONE UPCOMING" at bounding box center [230, 118] width 103 height 11
click at [619, 22] on icon "button" at bounding box center [621, 20] width 5 height 6
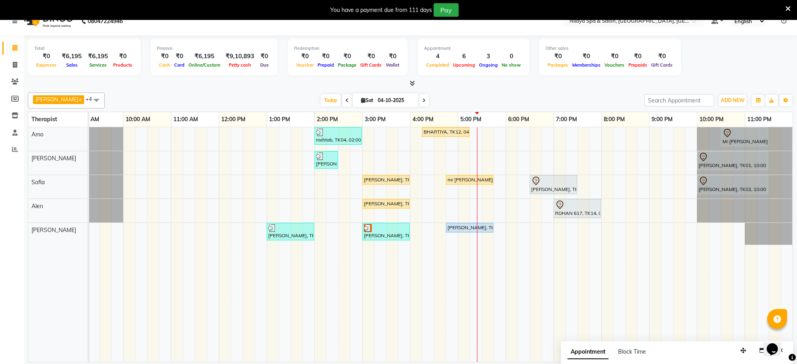
scroll to position [0, 110]
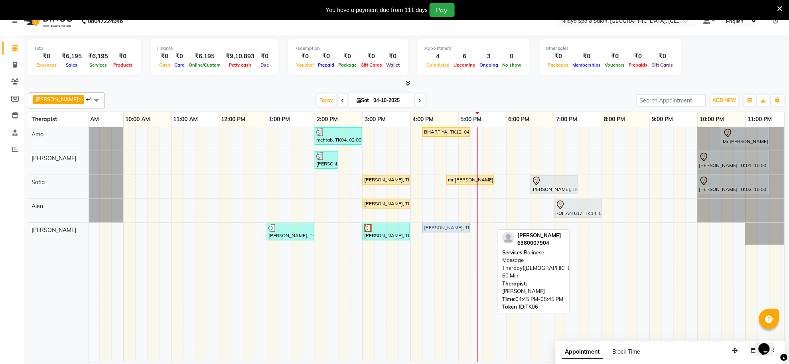
drag, startPoint x: 474, startPoint y: 226, endPoint x: 447, endPoint y: 230, distance: 28.3
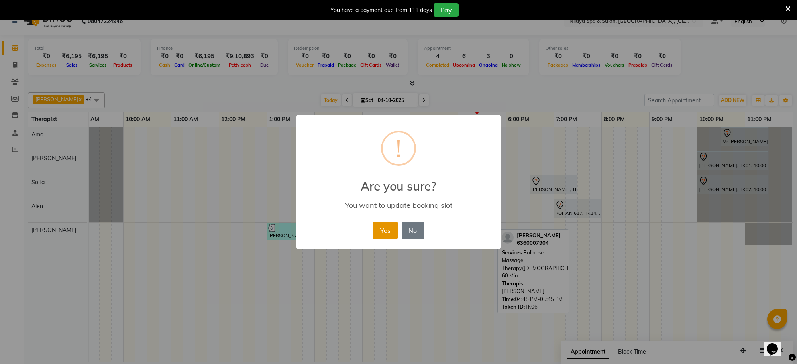
click at [393, 224] on button "Yes" at bounding box center [385, 231] width 24 height 18
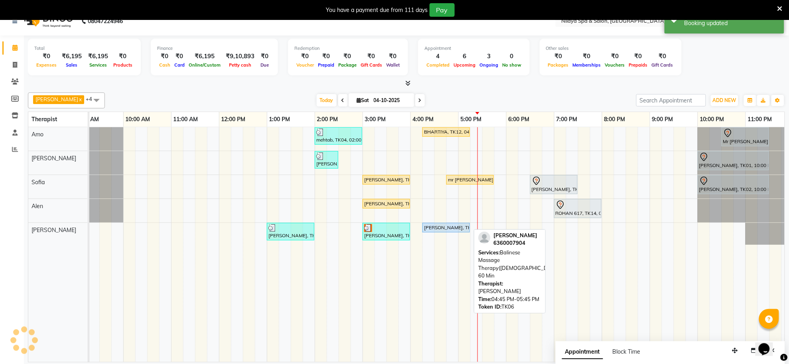
click at [429, 230] on div "[PERSON_NAME], TK06, 04:15 PM-05:15 PM, Balinese Massage Therapy([DEMOGRAPHIC_D…" at bounding box center [446, 227] width 46 height 7
click at [431, 232] on link "[PERSON_NAME], TK06, 04:15 PM-05:15 PM, Balinese Massage Therapy([DEMOGRAPHIC_D…" at bounding box center [445, 228] width 47 height 10
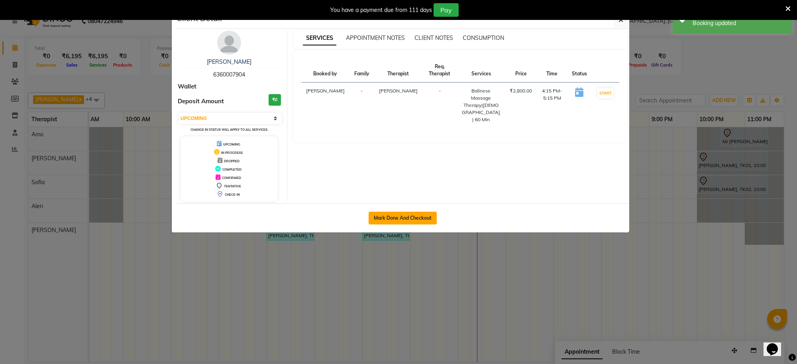
click at [431, 222] on button "Mark Done And Checkout" at bounding box center [403, 218] width 68 height 13
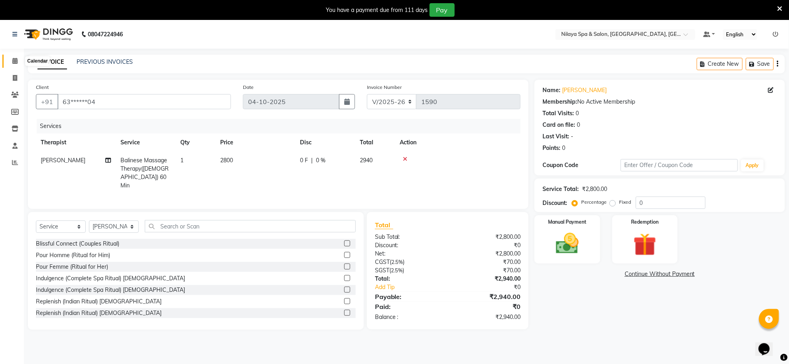
click at [10, 59] on span at bounding box center [15, 61] width 14 height 9
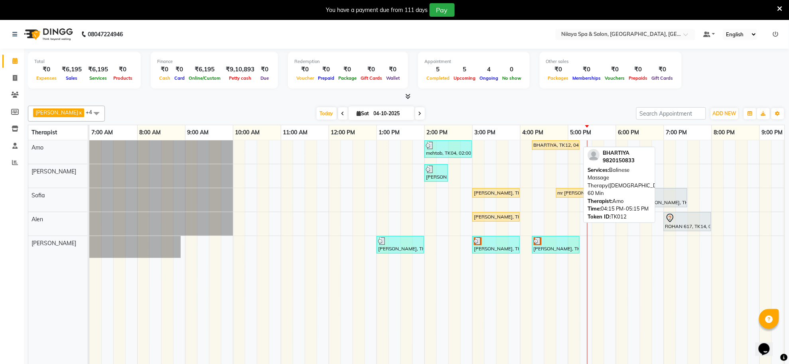
click at [550, 142] on div "BHARTIYA, TK12, 04:15 PM-05:15 PM, Balinese Massage Therapy([DEMOGRAPHIC_DATA])…" at bounding box center [556, 145] width 46 height 7
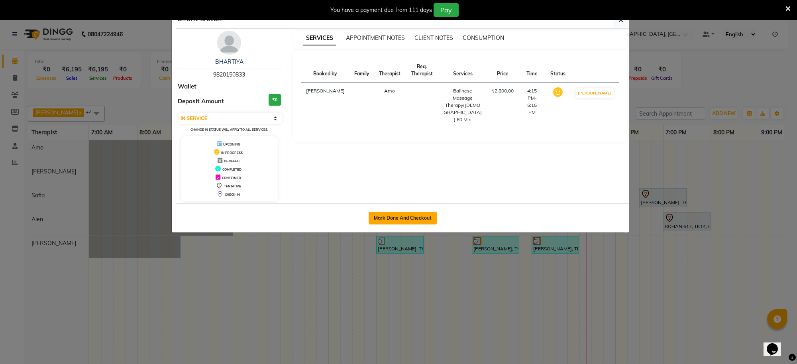
click at [406, 212] on button "Mark Done And Checkout" at bounding box center [403, 218] width 68 height 13
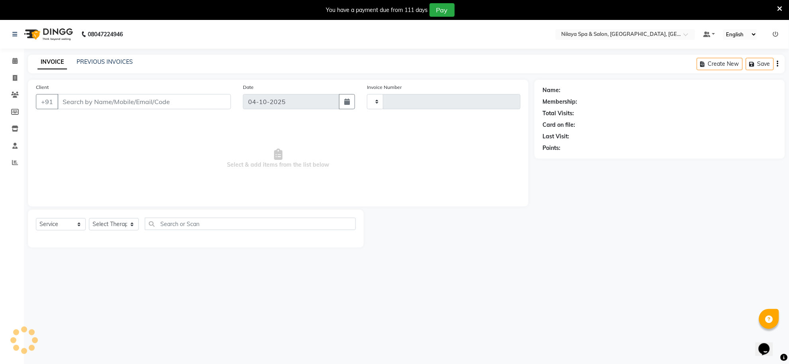
click at [583, 361] on div "08047224946 Select Location × Nilaya Spa & Salon, [GEOGRAPHIC_DATA], Gorakhpur …" at bounding box center [394, 202] width 789 height 364
click at [14, 59] on icon at bounding box center [14, 61] width 5 height 6
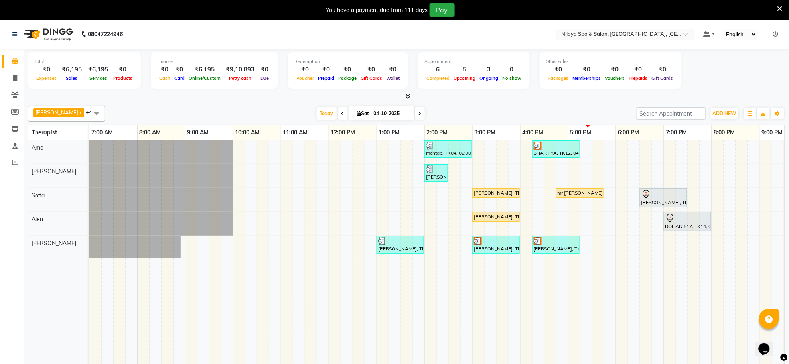
click at [761, 89] on div "Total ₹0 Expenses ₹6,195 Sales ₹6,195 Services ₹0 Products Finance ₹0 Cash ₹0 C…" at bounding box center [406, 71] width 757 height 39
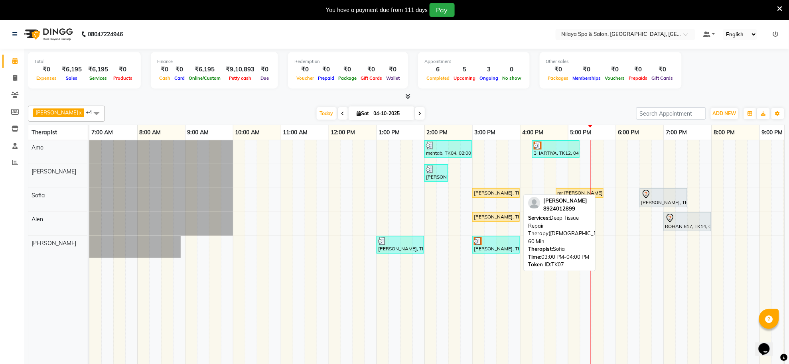
click at [494, 194] on div "[PERSON_NAME], TK07, 03:00 PM-04:00 PM, Deep Tissue Repair Therapy([DEMOGRAPHIC…" at bounding box center [496, 192] width 46 height 7
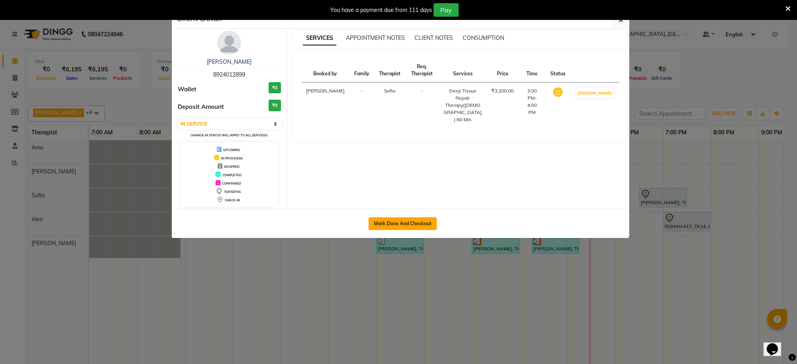
click at [395, 224] on button "Mark Done And Checkout" at bounding box center [403, 223] width 68 height 13
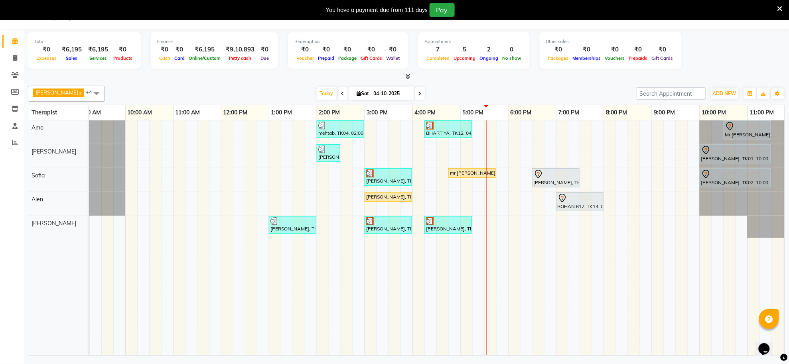
scroll to position [0, 118]
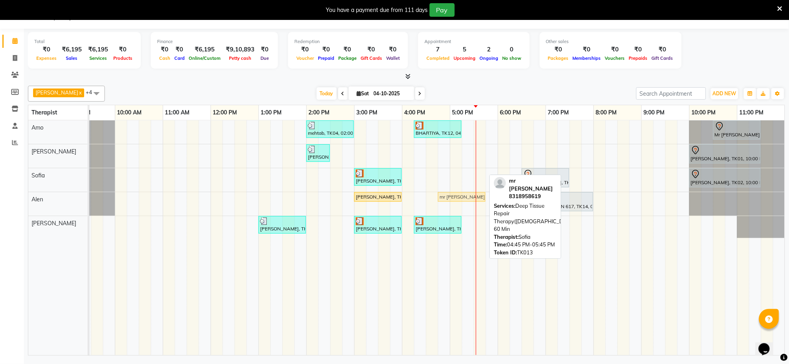
drag, startPoint x: 447, startPoint y: 172, endPoint x: 446, endPoint y: 191, distance: 19.6
click at [445, 195] on tbody "mehtab, TK04, 02:00 PM-03:00 PM, Traditional Swedish Relaxation Therapy([DEMOGR…" at bounding box center [377, 179] width 813 height 118
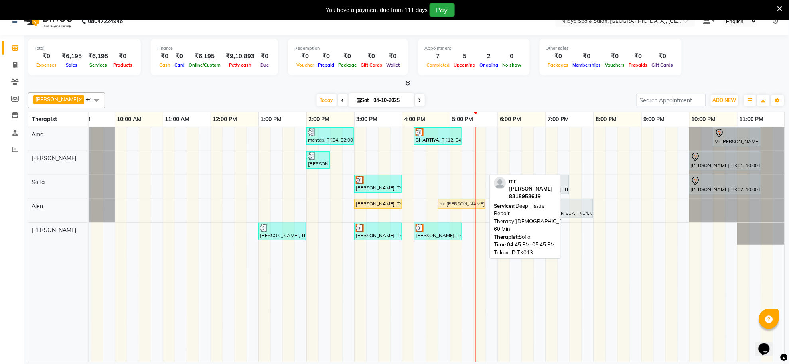
scroll to position [0, 110]
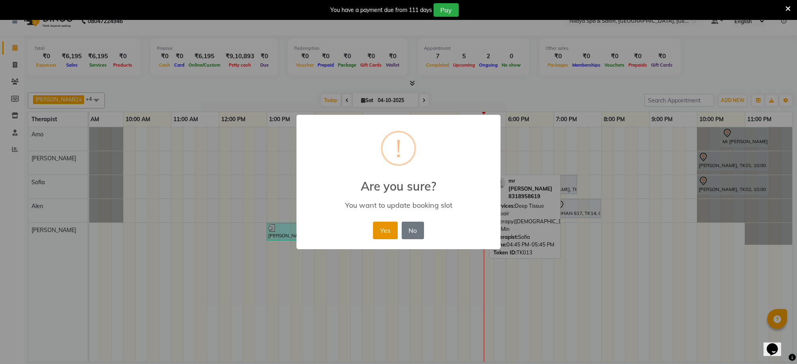
click at [379, 228] on button "Yes" at bounding box center [385, 231] width 24 height 18
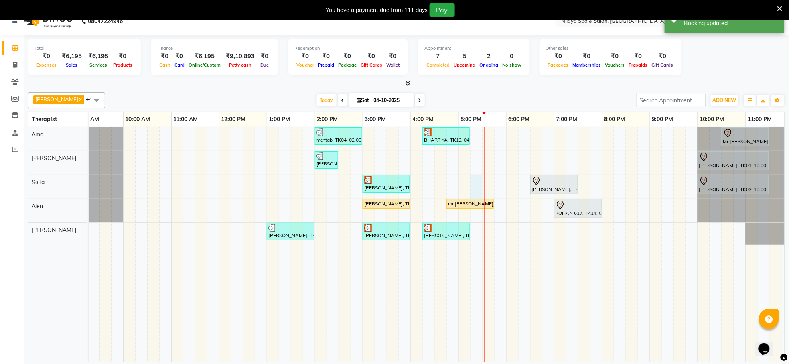
click at [474, 180] on div "mehtab, TK04, 02:00 PM-03:00 PM, Traditional Swedish Relaxation Therapy([DEMOGR…" at bounding box center [386, 244] width 813 height 235
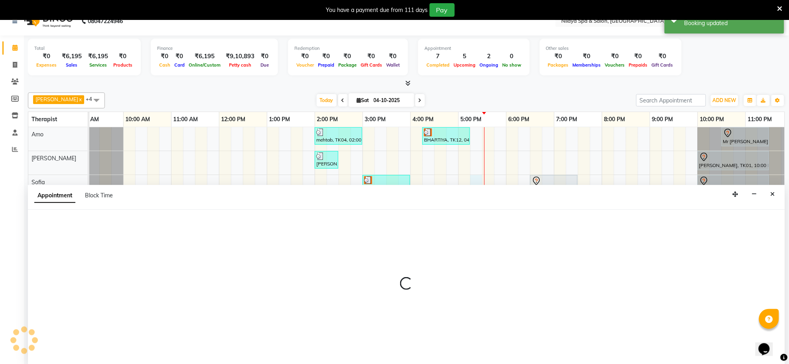
scroll to position [20, 0]
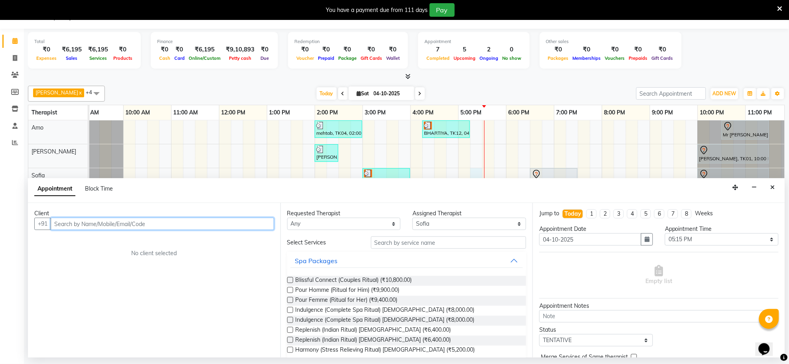
click at [244, 226] on input "text" at bounding box center [162, 224] width 223 height 12
click at [262, 226] on span "Add Client" at bounding box center [257, 223] width 27 height 7
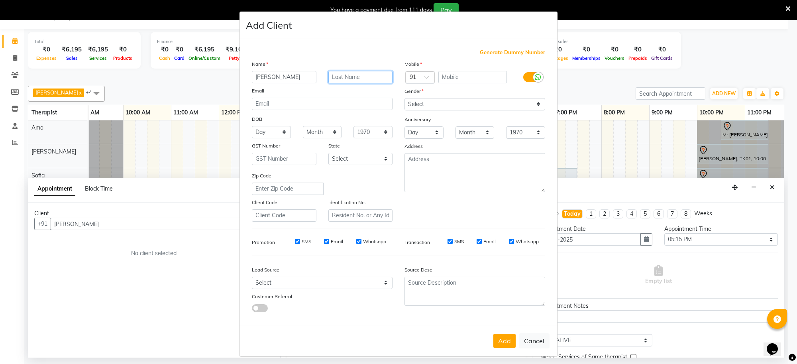
click at [342, 76] on input "text" at bounding box center [361, 77] width 65 height 12
click at [447, 73] on input "text" at bounding box center [473, 77] width 69 height 12
click at [491, 52] on span "Generate Dummy Number" at bounding box center [512, 53] width 65 height 8
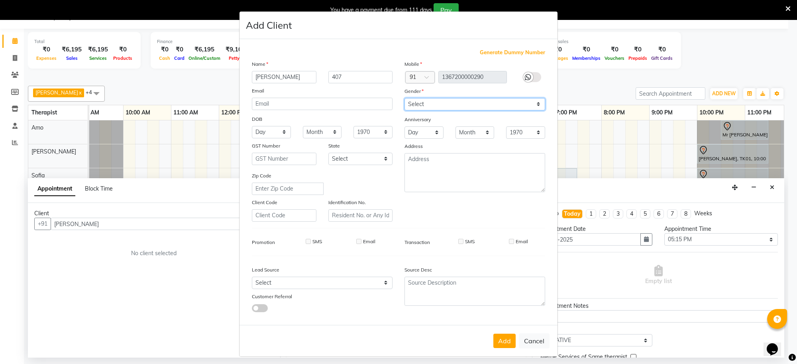
click at [479, 104] on select "Select [DEMOGRAPHIC_DATA] [DEMOGRAPHIC_DATA] Other Prefer Not To Say" at bounding box center [475, 104] width 141 height 12
click at [405, 98] on select "Select [DEMOGRAPHIC_DATA] [DEMOGRAPHIC_DATA] Other Prefer Not To Say" at bounding box center [475, 104] width 141 height 12
click at [497, 336] on button "Add" at bounding box center [505, 341] width 22 height 14
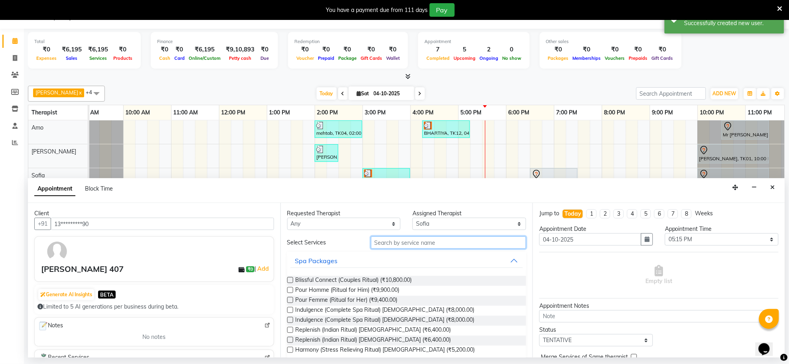
click at [405, 242] on input "text" at bounding box center [448, 242] width 155 height 12
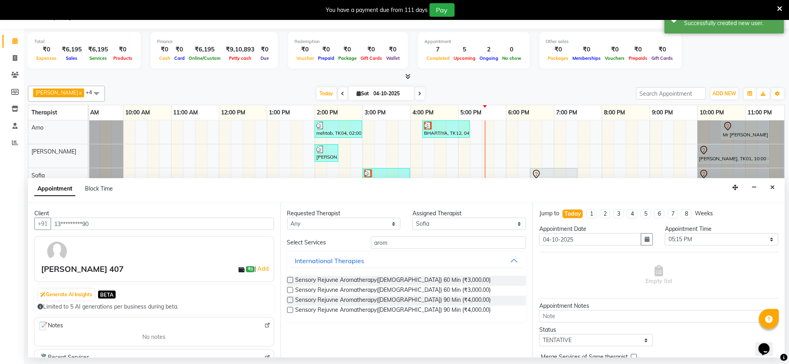
click at [289, 280] on label at bounding box center [290, 280] width 6 height 6
click at [289, 280] on input "checkbox" at bounding box center [289, 280] width 5 height 5
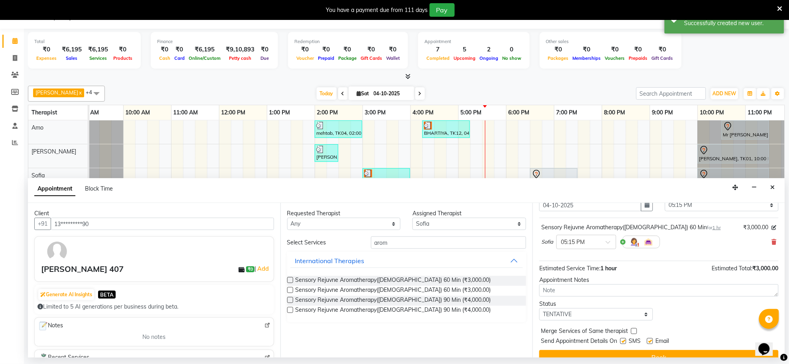
scroll to position [48, 0]
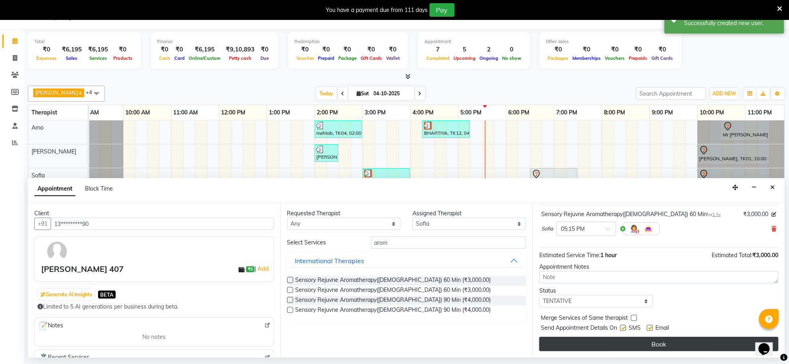
click at [582, 341] on button "Book" at bounding box center [658, 344] width 239 height 14
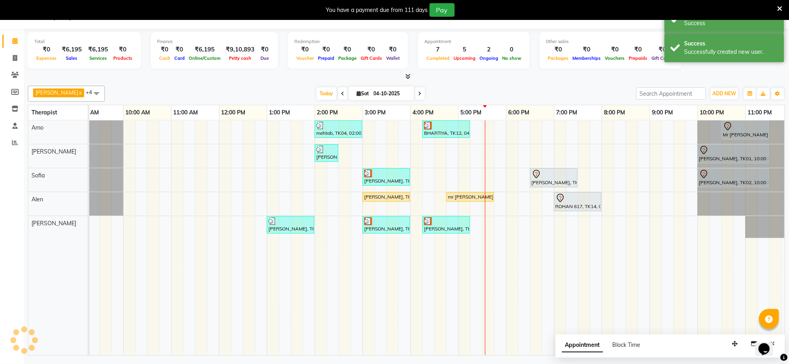
scroll to position [0, 0]
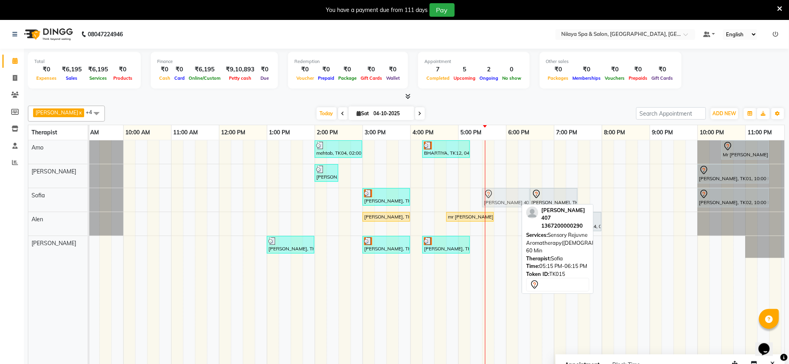
drag, startPoint x: 496, startPoint y: 197, endPoint x: 511, endPoint y: 197, distance: 14.4
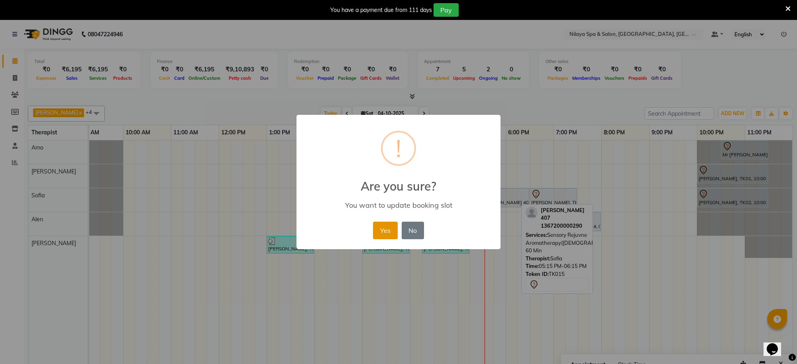
click at [387, 228] on button "Yes" at bounding box center [385, 231] width 24 height 18
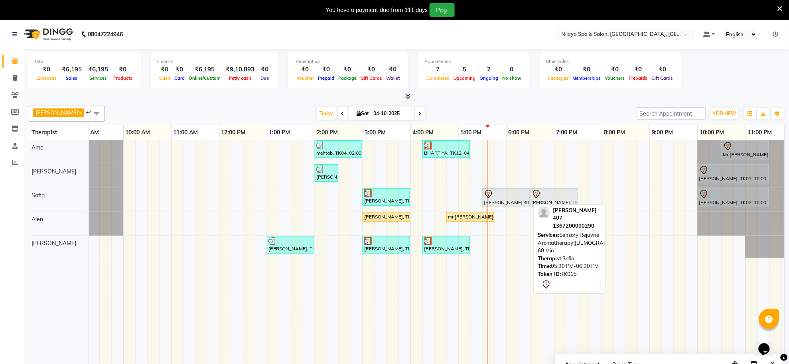
click at [494, 200] on div "[PERSON_NAME] 407, TK15, 05:30 PM-06:30 PM, Sensory Rejuvne Aromatherapy([DEMOG…" at bounding box center [506, 197] width 46 height 17
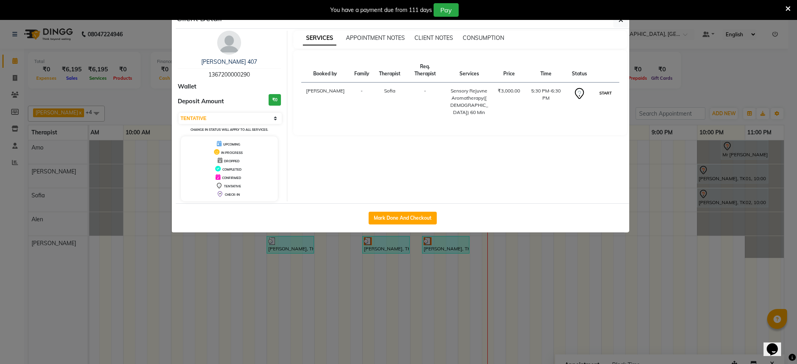
click at [605, 94] on button "START" at bounding box center [606, 93] width 16 height 10
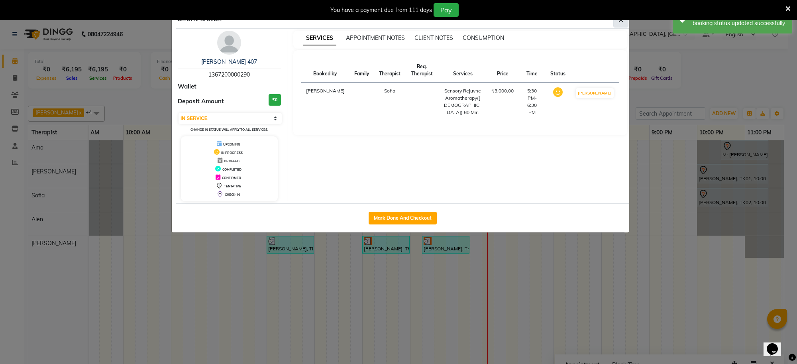
click at [621, 21] on icon "button" at bounding box center [621, 20] width 5 height 6
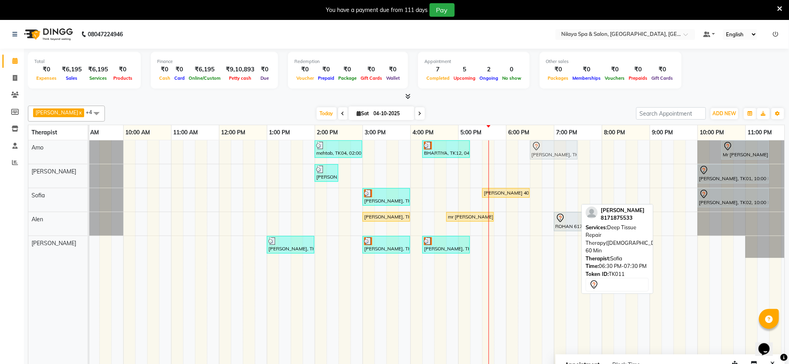
drag, startPoint x: 551, startPoint y: 199, endPoint x: 555, endPoint y: 161, distance: 37.4
click at [555, 161] on div "mehtab, TK04, 02:00 PM-03:00 PM, Traditional Swedish Relaxation Therapy([DEMOGR…" at bounding box center [386, 257] width 813 height 235
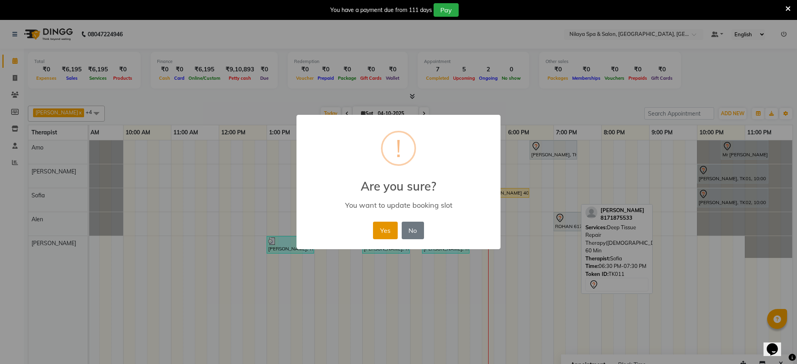
click at [390, 229] on button "Yes" at bounding box center [385, 231] width 24 height 18
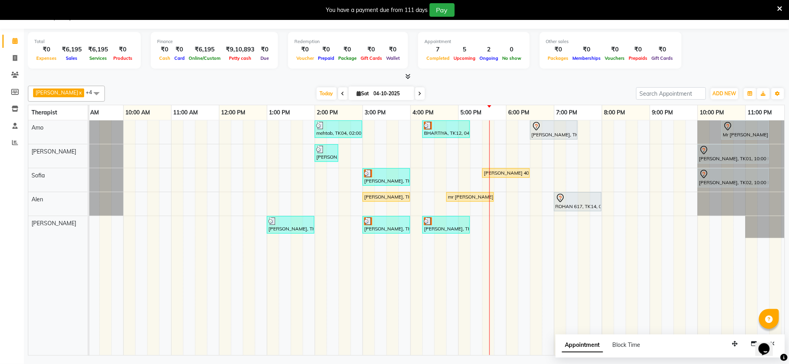
scroll to position [0, 118]
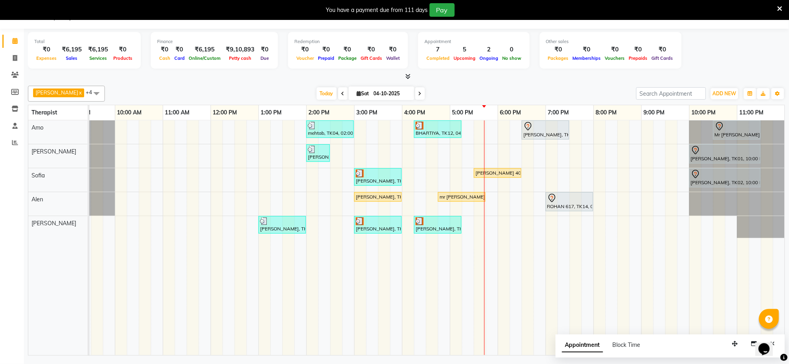
click at [415, 96] on span at bounding box center [420, 93] width 10 height 12
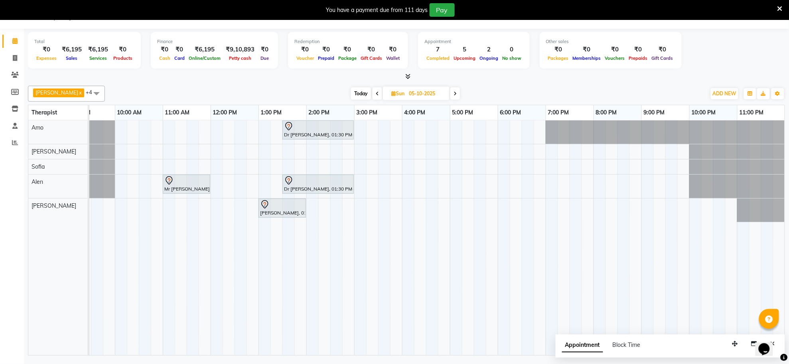
click at [474, 187] on div "Dr [PERSON_NAME], 01:30 PM-03:00 PM, Deep Tissue Repair Therapy([DEMOGRAPHIC_DA…" at bounding box center [377, 237] width 813 height 235
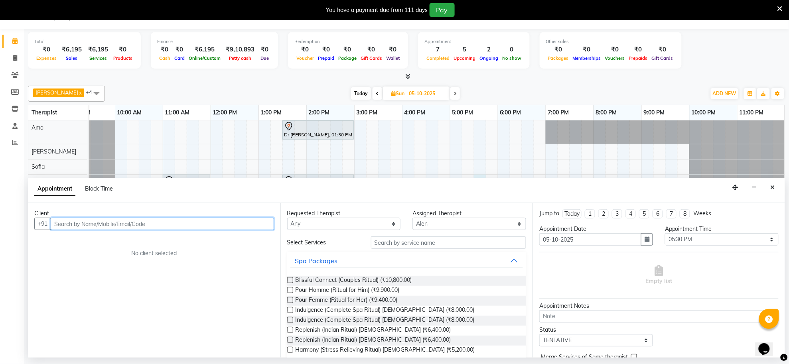
click at [254, 221] on input "text" at bounding box center [162, 224] width 223 height 12
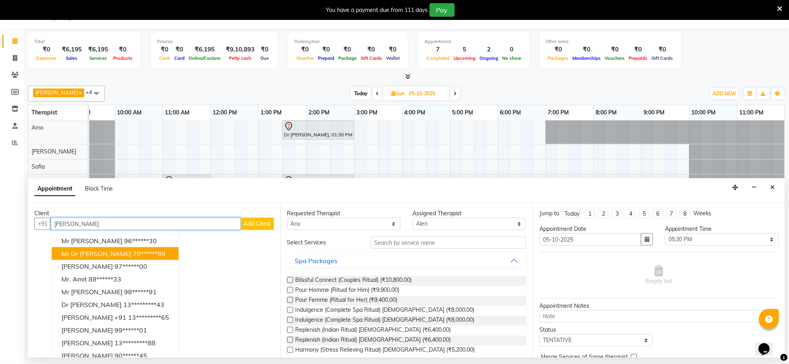
click at [134, 255] on ngb-highlight "70******89" at bounding box center [149, 254] width 33 height 8
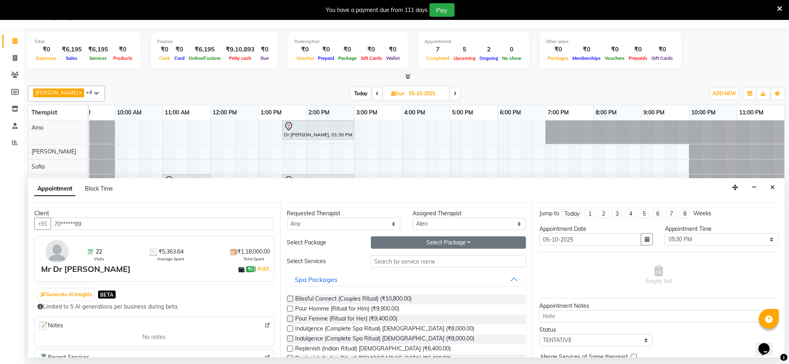
click at [379, 240] on button "Select Package Toggle Dropdown" at bounding box center [448, 242] width 155 height 12
click at [379, 260] on li "PALLADIUM_ALL" at bounding box center [403, 260] width 64 height 12
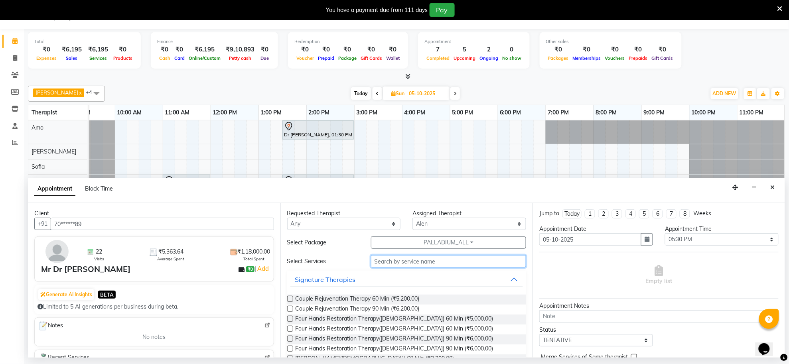
click at [383, 264] on input "text" at bounding box center [448, 261] width 155 height 12
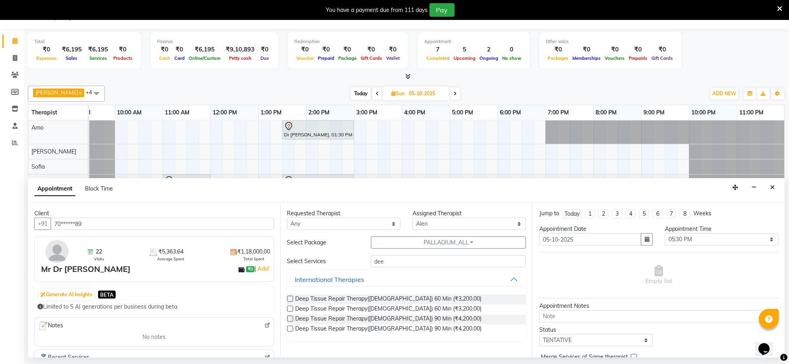
click at [290, 321] on label at bounding box center [290, 319] width 6 height 6
click at [290, 321] on input "checkbox" at bounding box center [289, 319] width 5 height 5
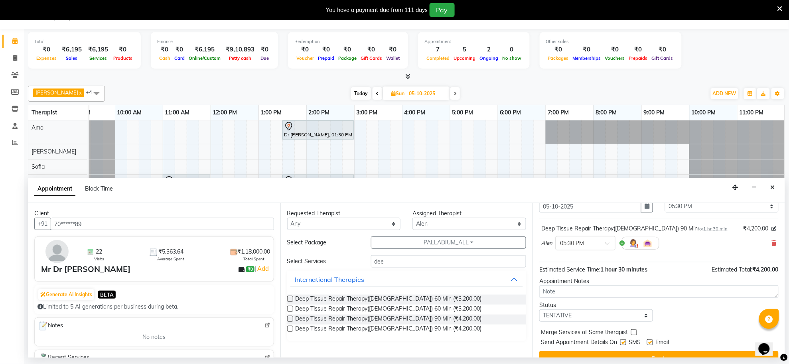
scroll to position [48, 0]
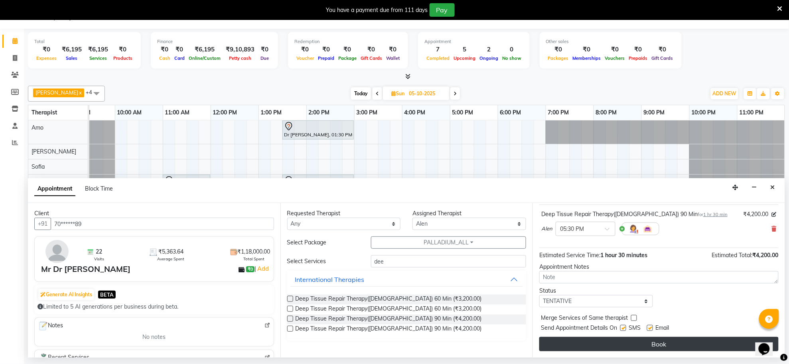
click at [578, 343] on button "Book" at bounding box center [658, 344] width 239 height 14
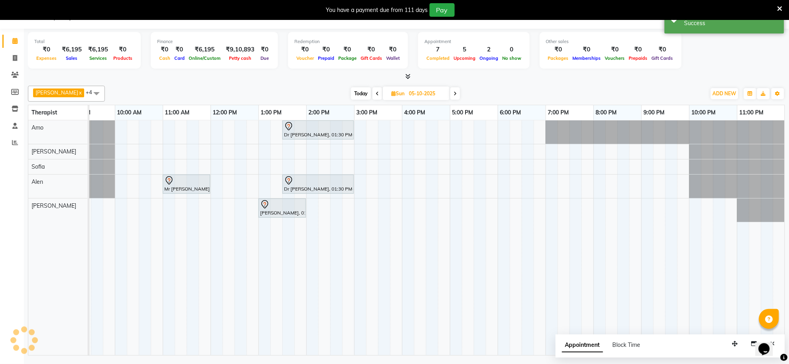
scroll to position [0, 0]
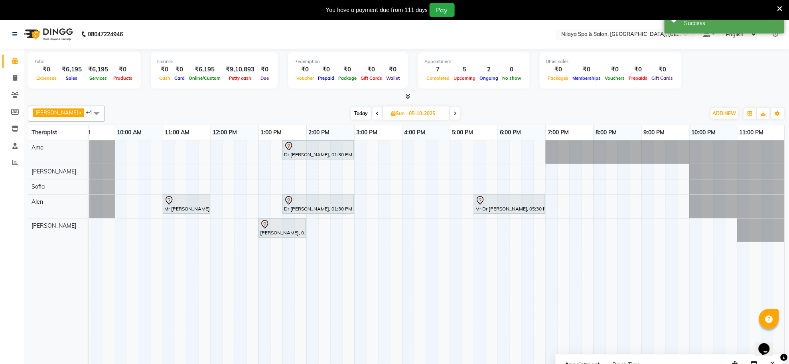
click at [372, 110] on span at bounding box center [377, 113] width 10 height 12
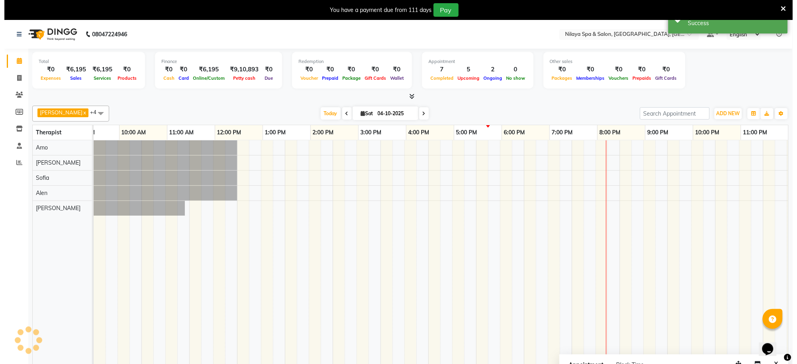
scroll to position [0, 118]
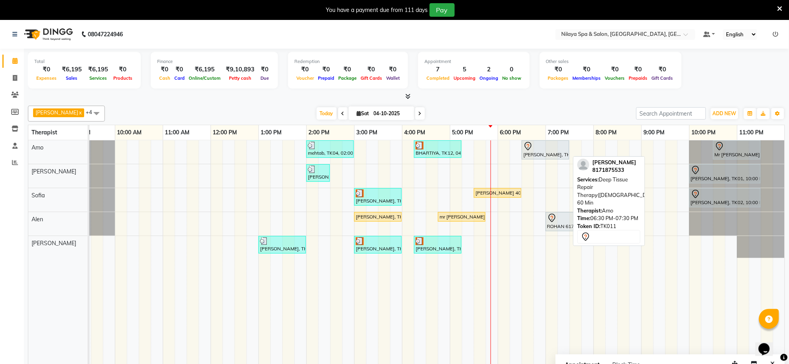
click at [545, 156] on div "[PERSON_NAME], TK11, 06:30 PM-07:30 PM, Deep Tissue Repair Therapy([DEMOGRAPHIC…" at bounding box center [545, 150] width 46 height 17
drag, startPoint x: 553, startPoint y: 151, endPoint x: 520, endPoint y: 250, distance: 103.8
click at [520, 250] on tbody "mehtab, TK04, 02:00 PM-03:00 PM, Traditional Swedish Relaxation Therapy([DEMOGR…" at bounding box center [377, 199] width 813 height 118
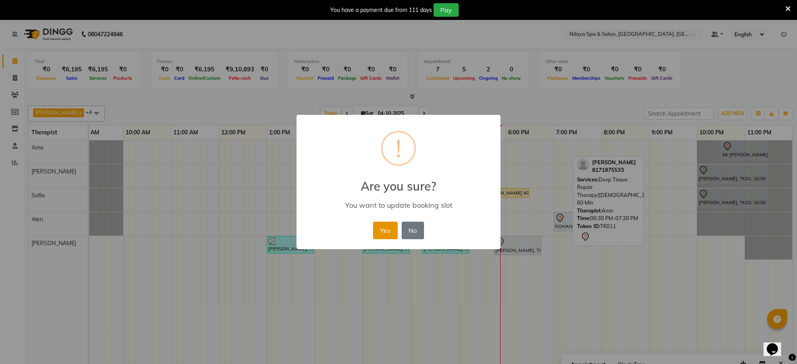
click at [384, 225] on button "Yes" at bounding box center [385, 231] width 24 height 18
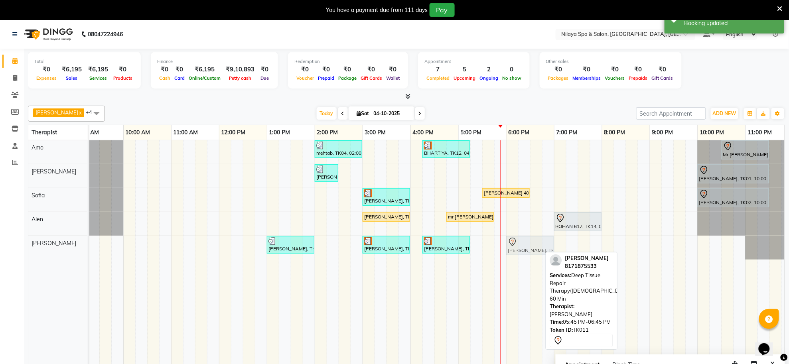
drag, startPoint x: 503, startPoint y: 247, endPoint x: 510, endPoint y: 247, distance: 6.4
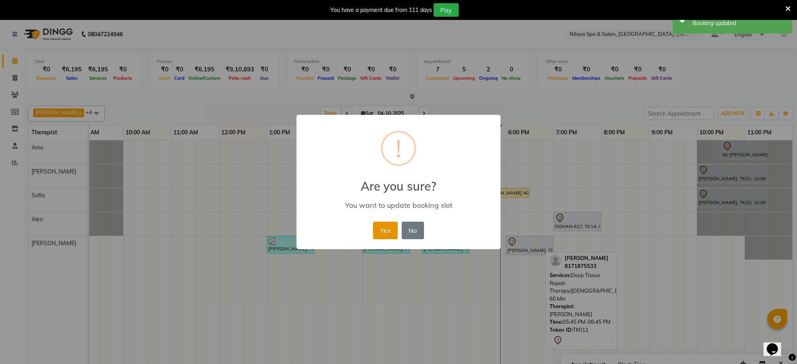
click at [385, 228] on button "Yes" at bounding box center [385, 231] width 24 height 18
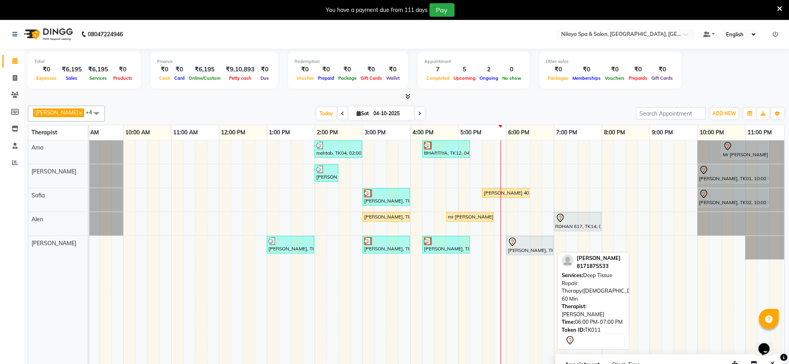
click at [521, 246] on div at bounding box center [530, 242] width 44 height 10
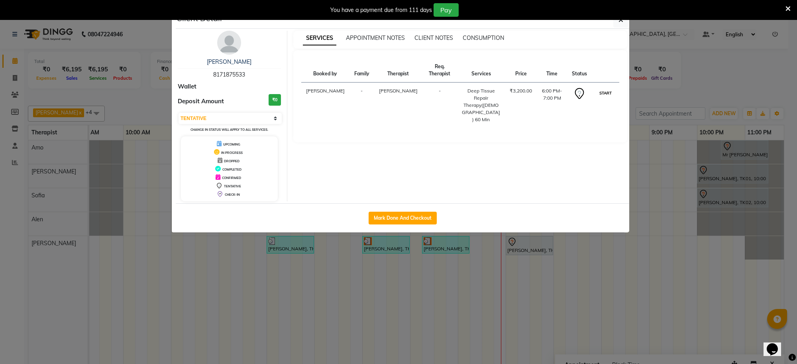
click at [612, 94] on button "START" at bounding box center [606, 93] width 16 height 10
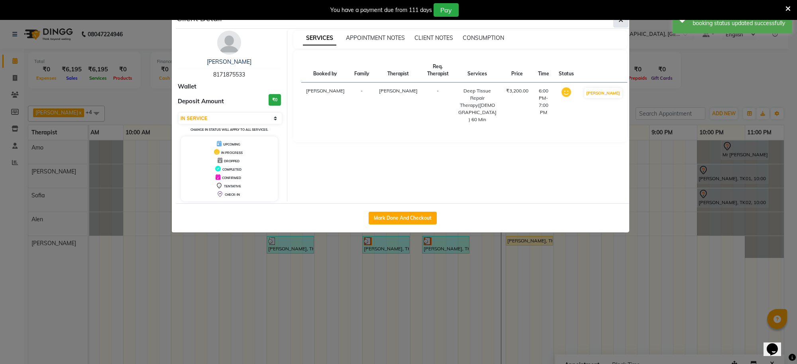
click at [621, 23] on icon "button" at bounding box center [621, 20] width 5 height 6
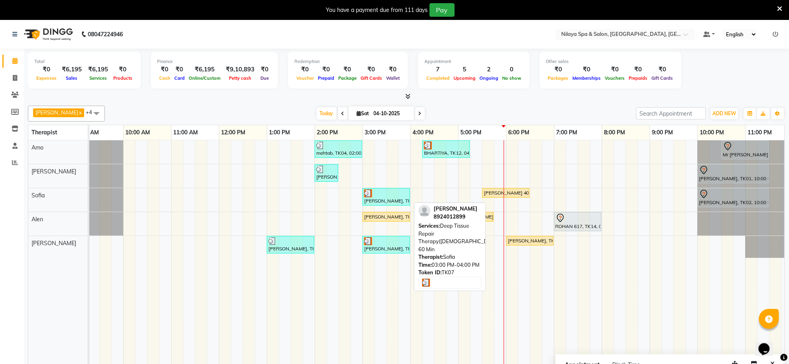
click at [384, 195] on div at bounding box center [386, 193] width 44 height 8
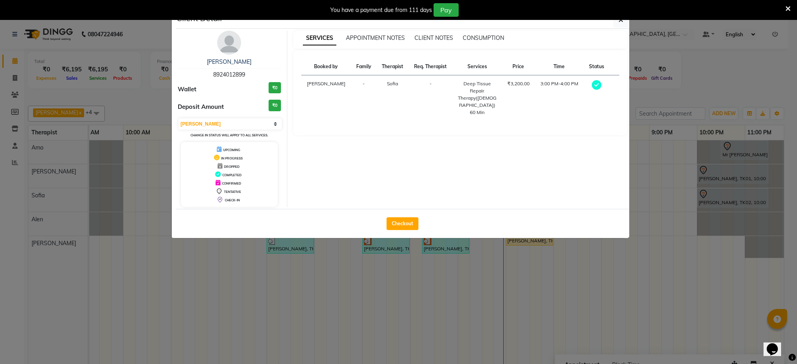
click at [463, 169] on div "SERVICES APPOINTMENT NOTES CLIENT NOTES CONSUMPTION Booked by Family Therapist …" at bounding box center [460, 119] width 346 height 176
click at [509, 299] on ngb-modal-window "Client Detail [PERSON_NAME] 8924012899 Wallet ₹0 Deposit Amount ₹0 Select MARK …" at bounding box center [398, 182] width 797 height 364
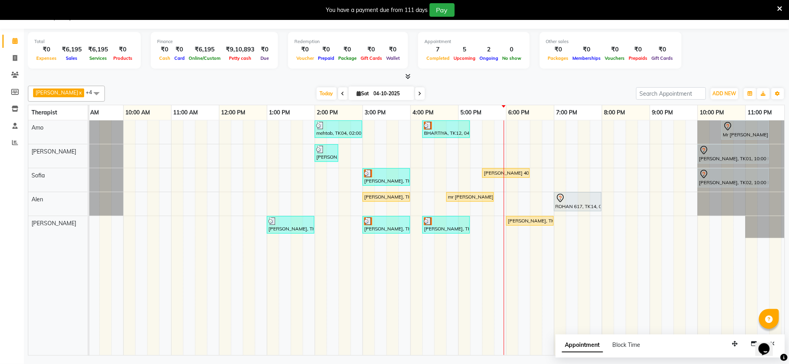
scroll to position [0, 0]
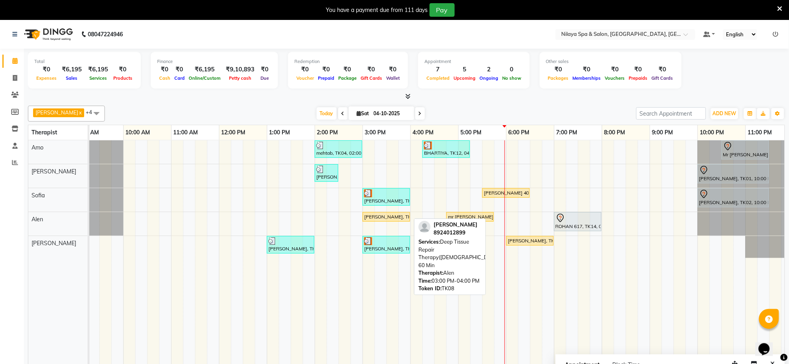
click at [381, 216] on div "[PERSON_NAME], TK08, 03:00 PM-04:00 PM, Deep Tissue Repair Therapy([DEMOGRAPHIC…" at bounding box center [386, 216] width 46 height 7
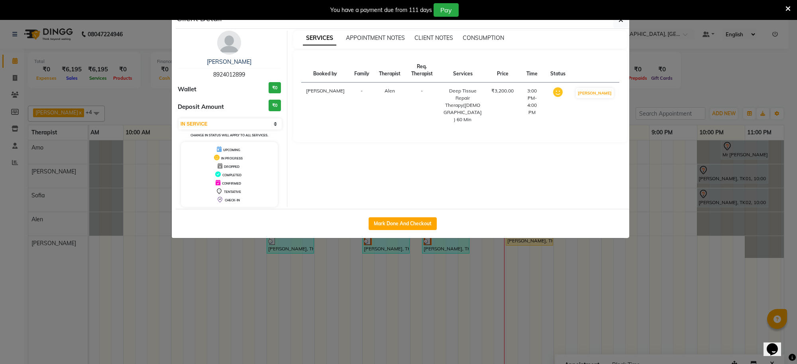
click at [581, 293] on ngb-modal-window "Client Detail [PERSON_NAME] 8924012899 Wallet ₹0 Deposit Amount ₹0 Select IN SE…" at bounding box center [398, 182] width 797 height 364
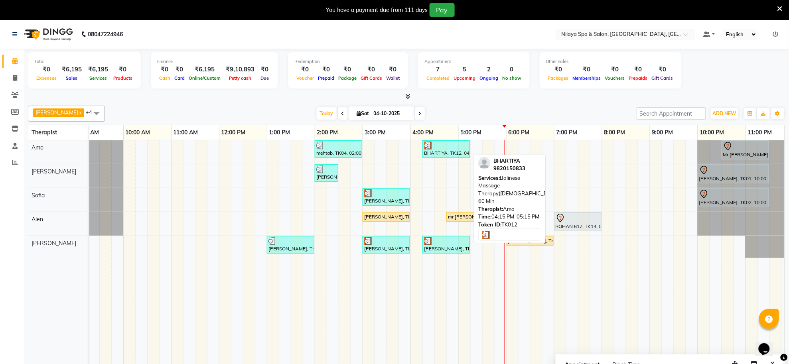
click at [453, 153] on div "BHARTIYA, TK12, 04:15 PM-05:15 PM, Balinese Massage Therapy([DEMOGRAPHIC_DATA])…" at bounding box center [446, 149] width 46 height 15
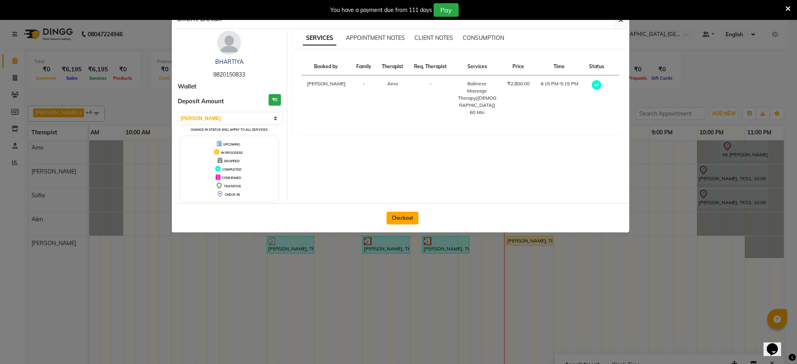
click at [399, 221] on button "Checkout" at bounding box center [403, 218] width 32 height 13
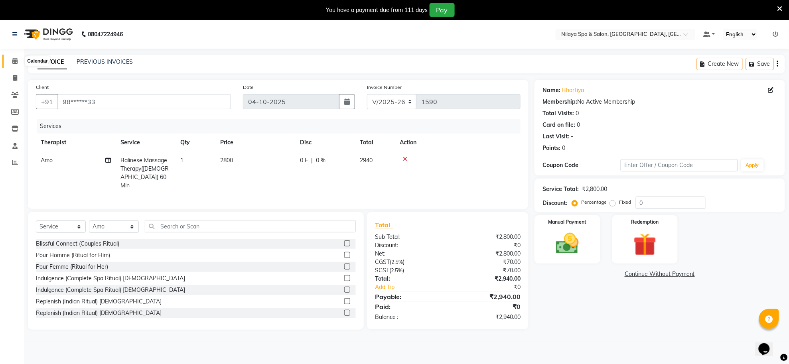
click at [14, 59] on icon at bounding box center [14, 61] width 5 height 6
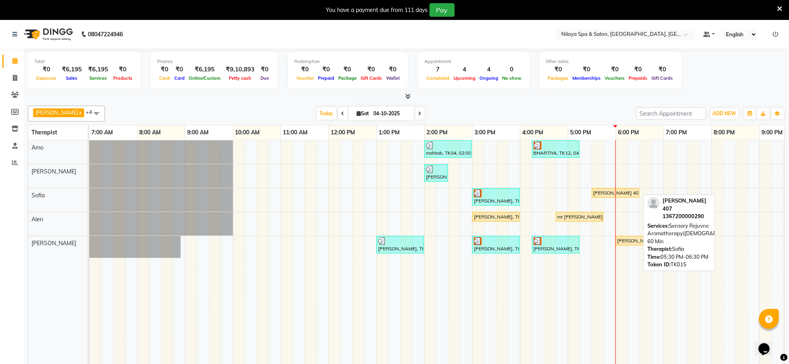
click at [601, 192] on div "[PERSON_NAME] 407, TK15, 05:30 PM-06:30 PM, Sensory Rejuvne Aromatherapy([DEMOG…" at bounding box center [615, 192] width 46 height 7
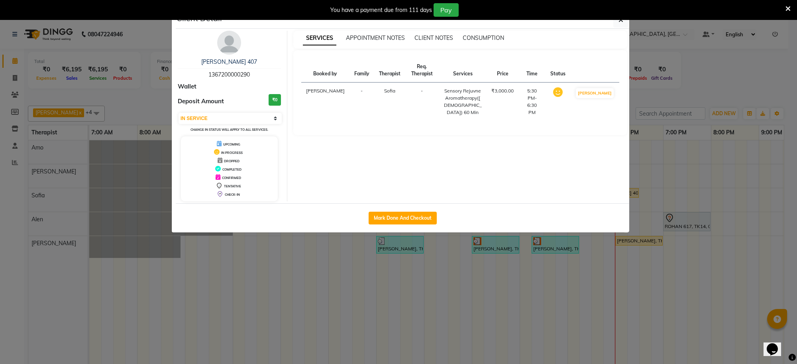
click at [581, 274] on ngb-modal-window "Client Detail [PERSON_NAME] 407 1367200000290 Wallet Deposit Amount ₹0 Select I…" at bounding box center [398, 182] width 797 height 364
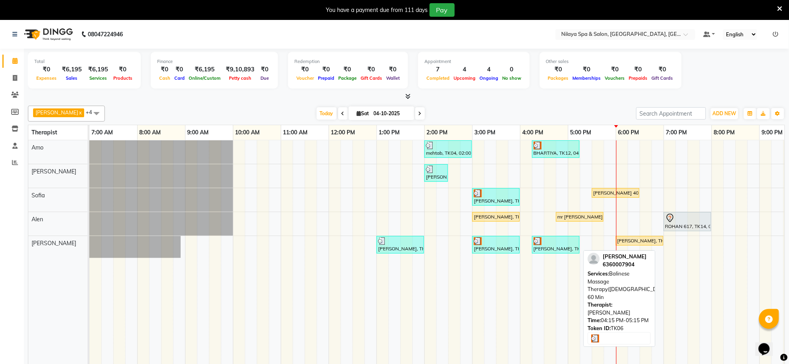
click at [555, 250] on div "[PERSON_NAME], TK06, 04:15 PM-05:15 PM, Balinese Massage Therapy([DEMOGRAPHIC_D…" at bounding box center [556, 244] width 46 height 15
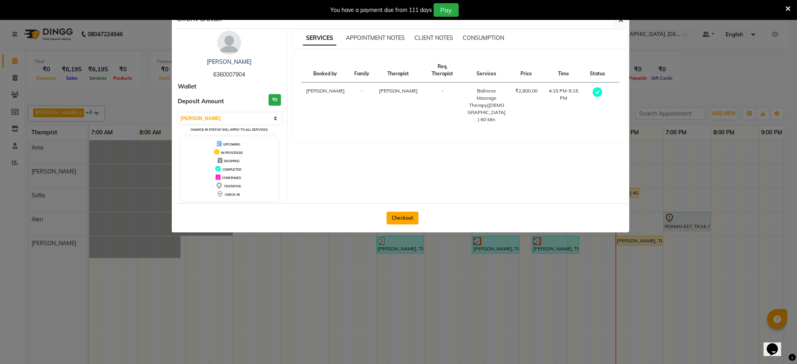
click at [395, 222] on button "Checkout" at bounding box center [403, 218] width 32 height 13
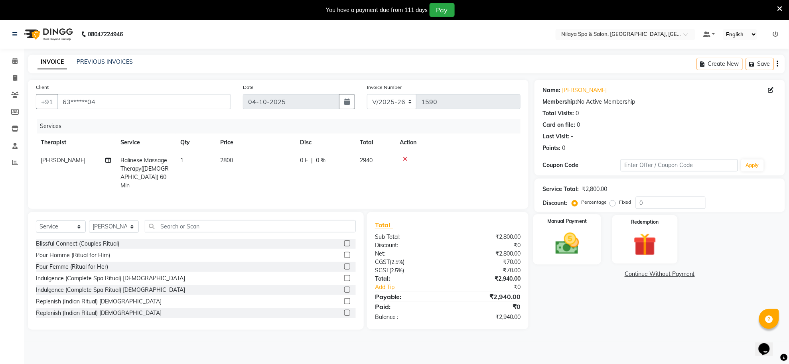
click at [563, 250] on img at bounding box center [567, 244] width 39 height 28
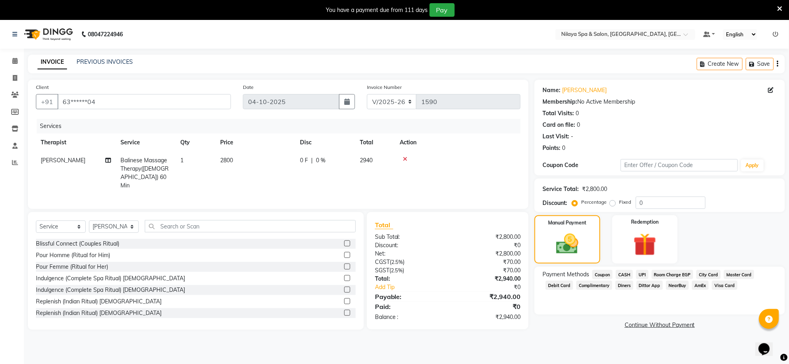
click at [642, 276] on span "UPI" at bounding box center [642, 274] width 12 height 9
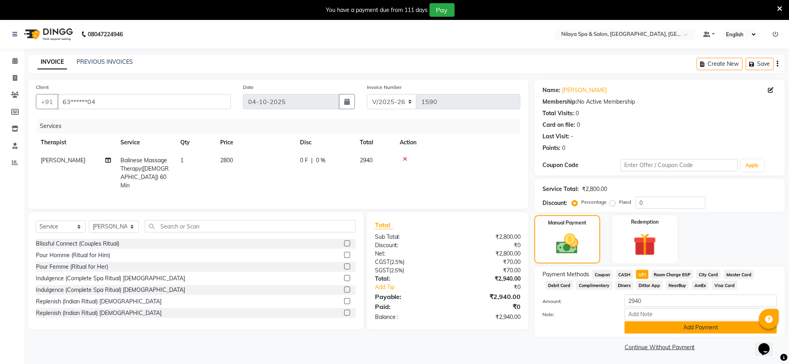
click at [658, 330] on button "Add Payment" at bounding box center [700, 327] width 152 height 12
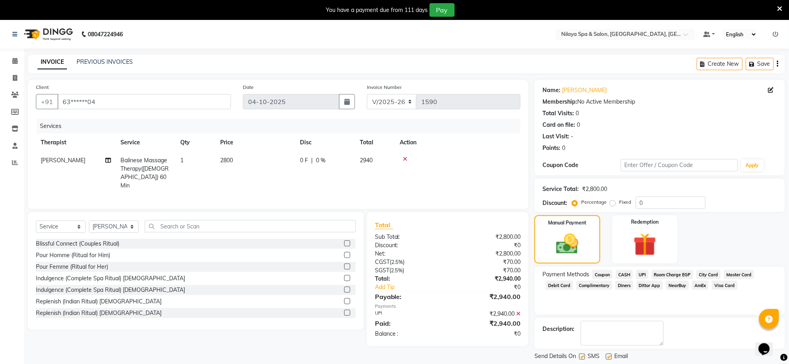
scroll to position [40, 0]
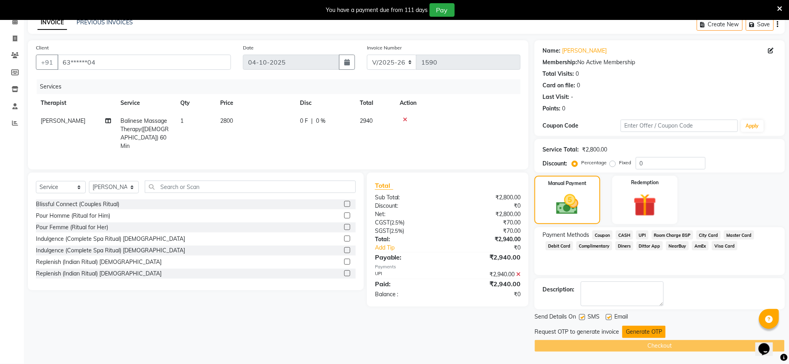
click at [629, 331] on button "Generate OTP" at bounding box center [643, 332] width 43 height 12
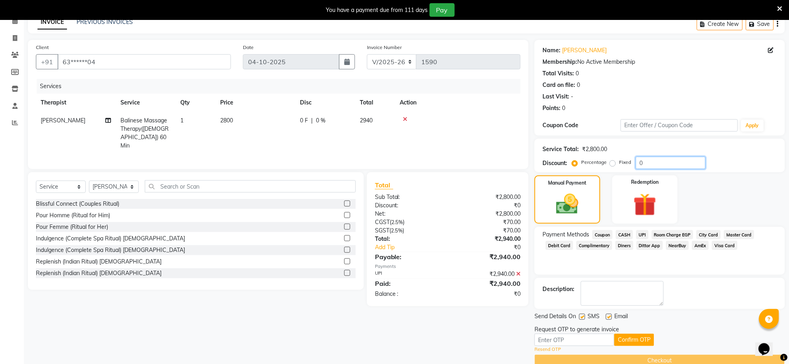
click at [677, 163] on input "0" at bounding box center [670, 163] width 70 height 12
click at [644, 236] on span "UPI" at bounding box center [642, 234] width 12 height 9
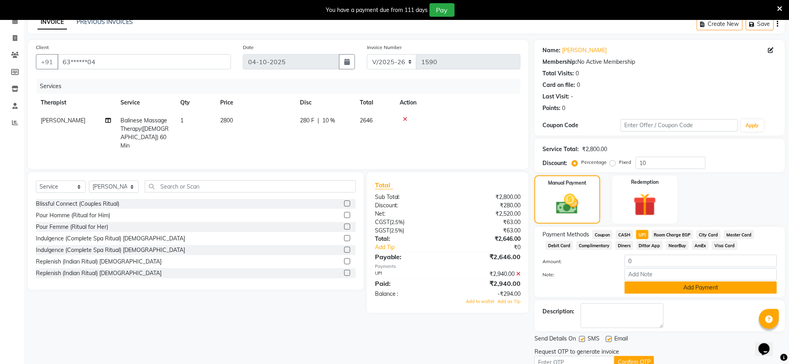
click at [675, 289] on button "Add Payment" at bounding box center [700, 287] width 152 height 12
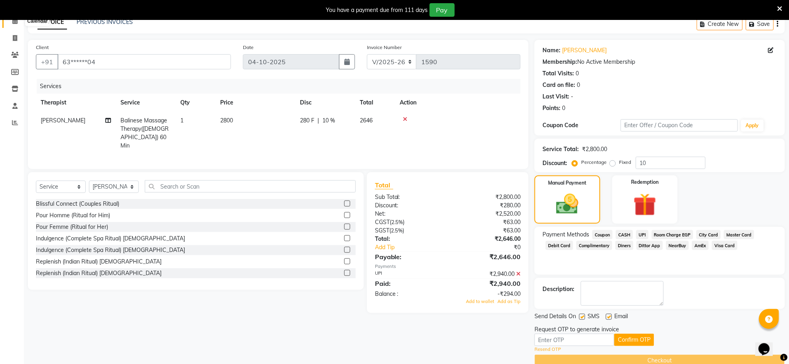
click at [12, 22] on icon at bounding box center [14, 21] width 5 height 6
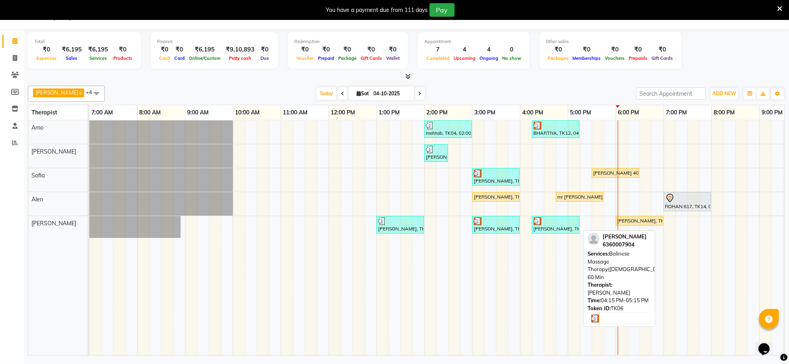
click at [559, 230] on div "[PERSON_NAME], TK06, 04:15 PM-05:15 PM, Balinese Massage Therapy([DEMOGRAPHIC_D…" at bounding box center [556, 224] width 46 height 15
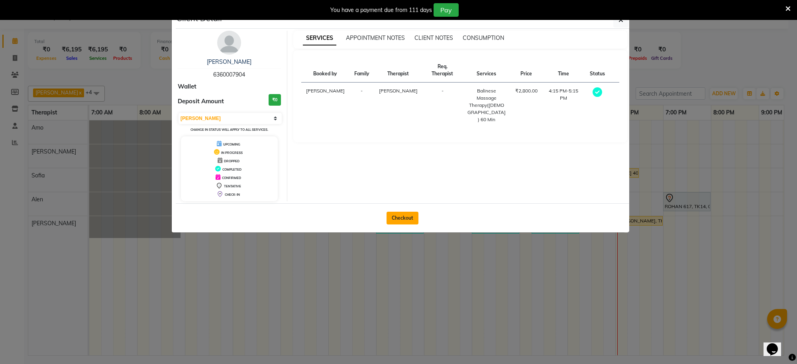
click at [408, 214] on button "Checkout" at bounding box center [403, 218] width 32 height 13
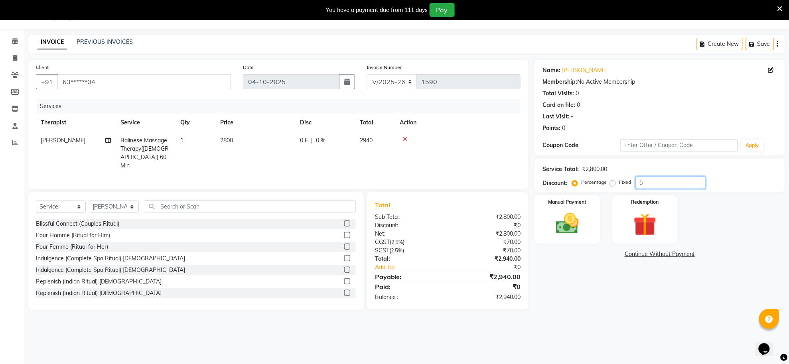
click at [650, 181] on input "0" at bounding box center [670, 183] width 70 height 12
click at [567, 215] on img at bounding box center [567, 224] width 39 height 28
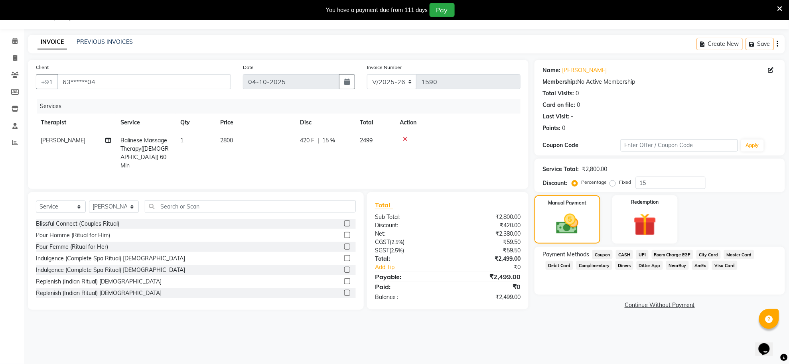
click at [644, 254] on span "UPI" at bounding box center [642, 254] width 12 height 9
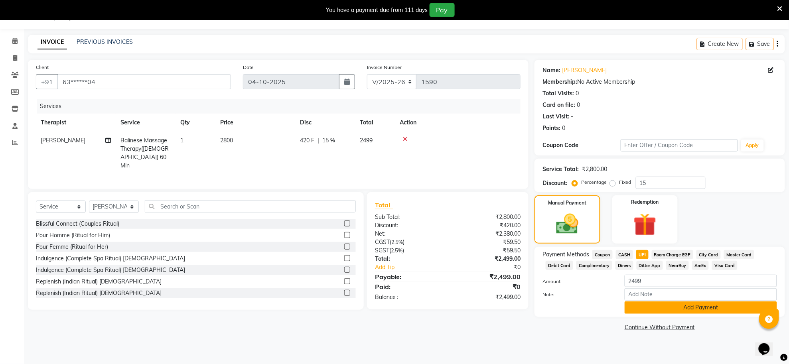
click at [649, 305] on button "Add Payment" at bounding box center [700, 307] width 152 height 12
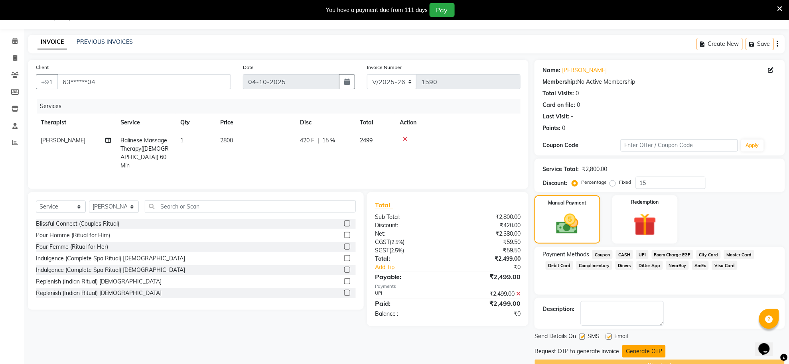
click at [646, 355] on button "Generate OTP" at bounding box center [643, 351] width 43 height 12
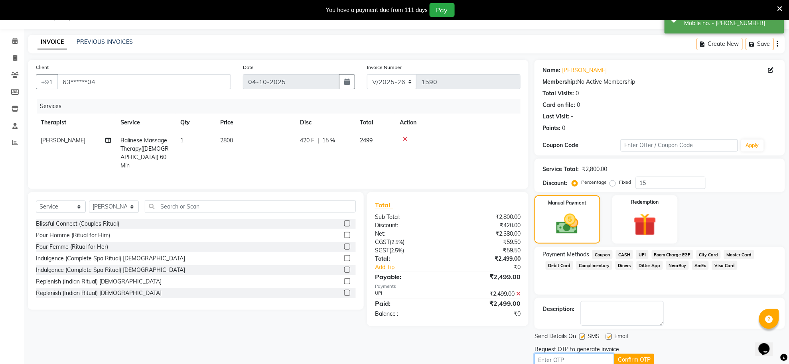
click at [577, 358] on input "text" at bounding box center [574, 360] width 80 height 12
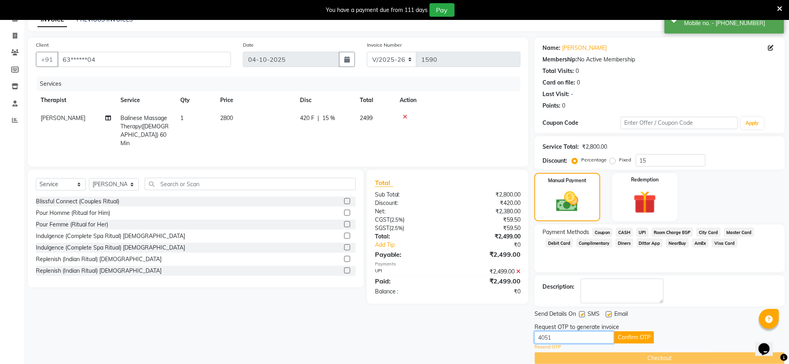
scroll to position [55, 0]
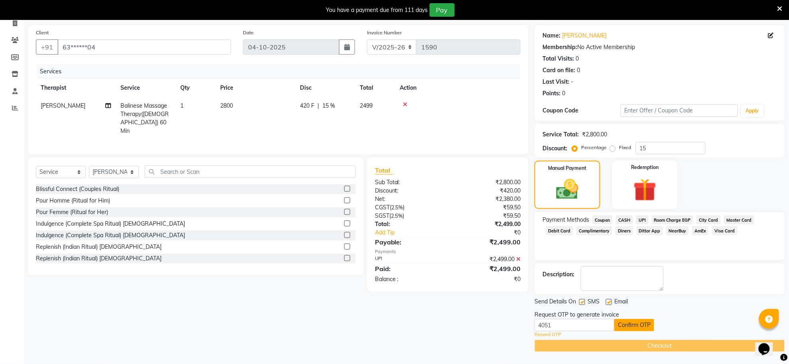
click at [626, 328] on button "Confirm OTP" at bounding box center [634, 325] width 40 height 12
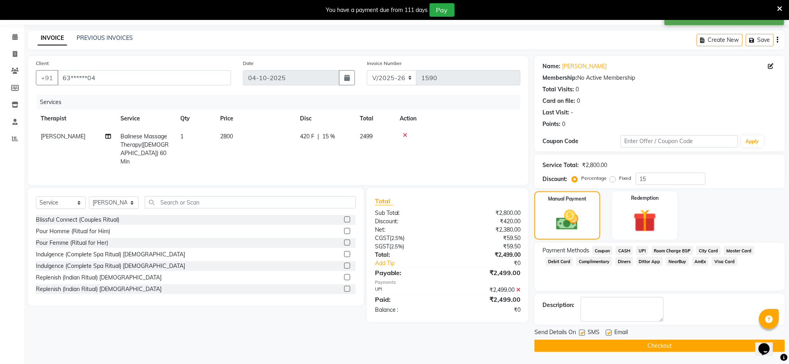
scroll to position [24, 0]
click at [629, 341] on button "Checkout" at bounding box center [659, 346] width 250 height 12
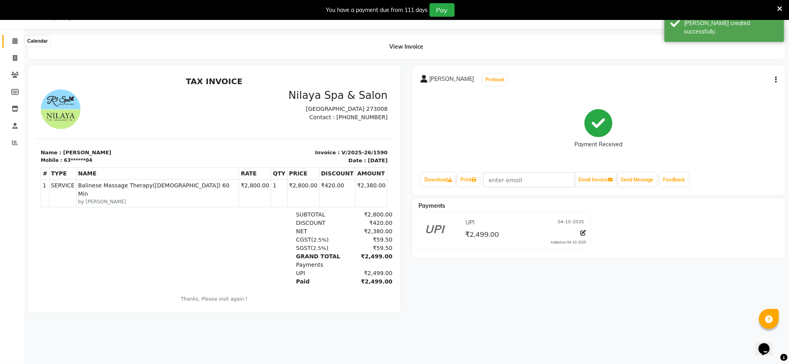
click at [17, 43] on icon at bounding box center [14, 41] width 5 height 6
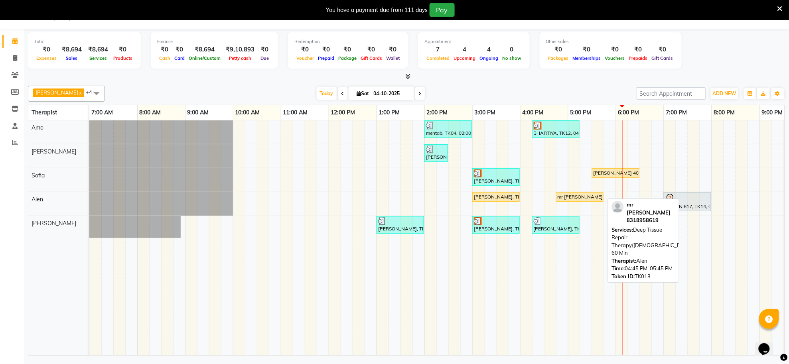
click at [572, 195] on div "mr [PERSON_NAME], TK13, 04:45 PM-05:45 PM, Deep Tissue Repair Therapy([DEMOGRAP…" at bounding box center [580, 196] width 46 height 7
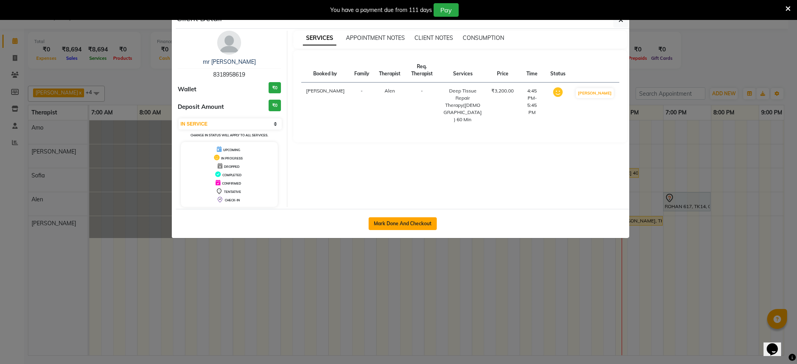
click at [429, 222] on button "Mark Done And Checkout" at bounding box center [403, 223] width 68 height 13
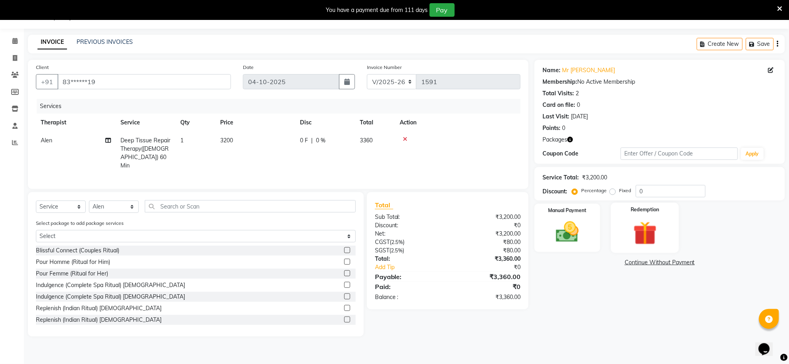
click at [650, 226] on img at bounding box center [644, 233] width 39 height 30
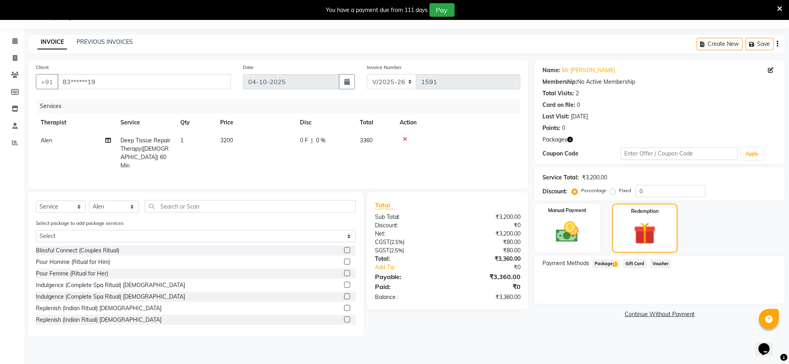
click at [606, 265] on span "Package 1" at bounding box center [606, 263] width 28 height 9
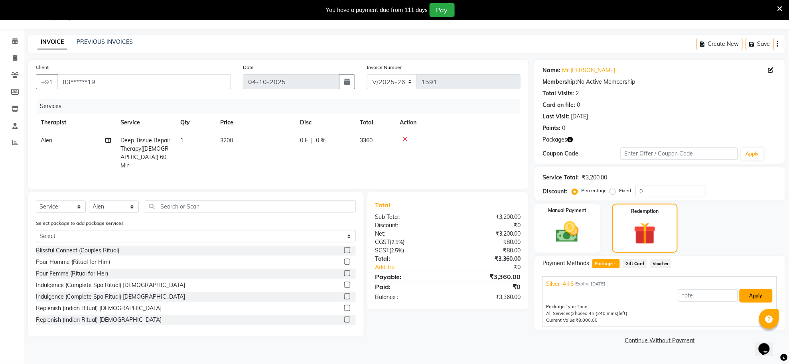
click at [758, 295] on button "Apply" at bounding box center [755, 296] width 33 height 14
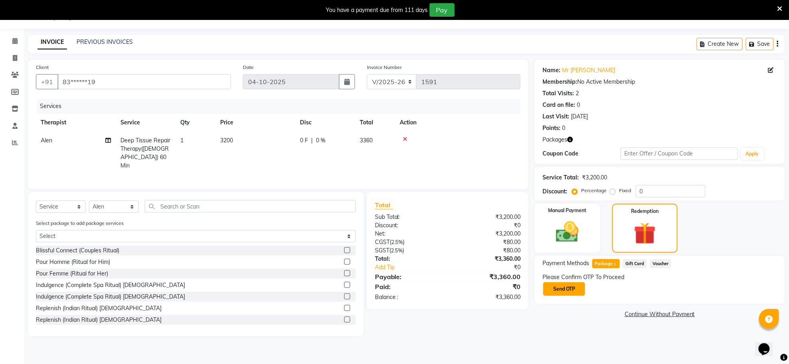
click at [570, 292] on button "Send OTP" at bounding box center [564, 289] width 42 height 14
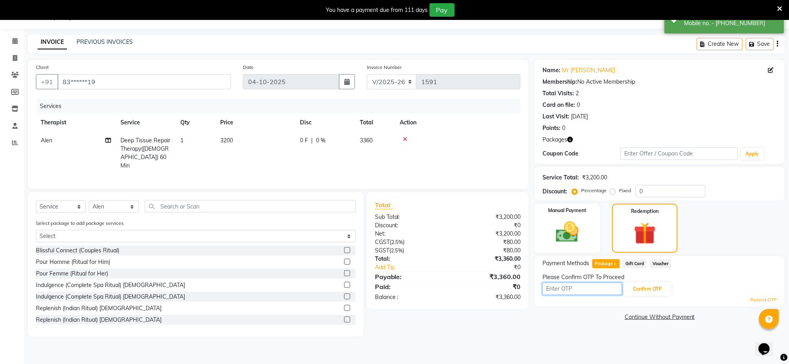
click at [570, 292] on input "text" at bounding box center [582, 289] width 80 height 12
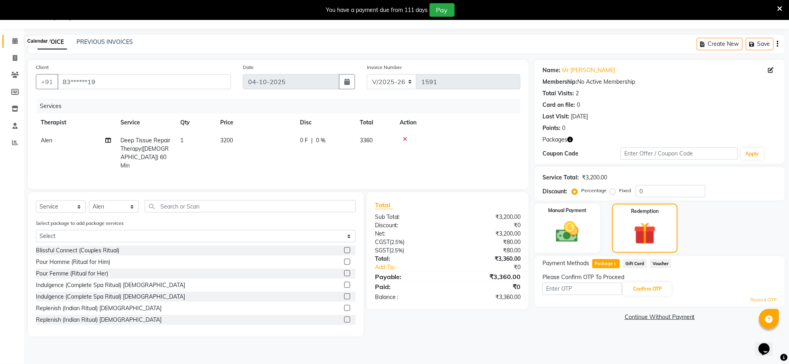
click at [15, 41] on icon at bounding box center [14, 41] width 5 height 6
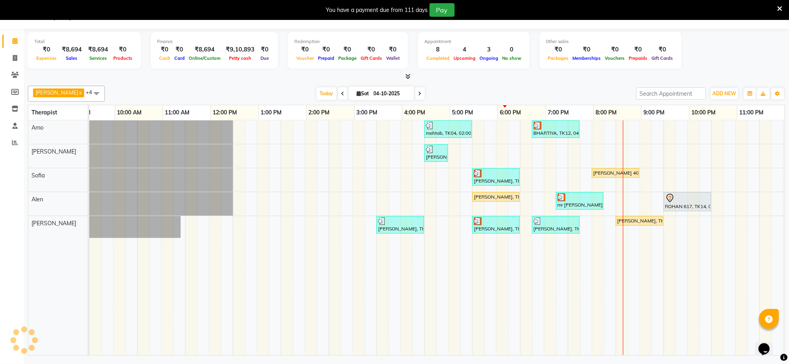
scroll to position [0, 118]
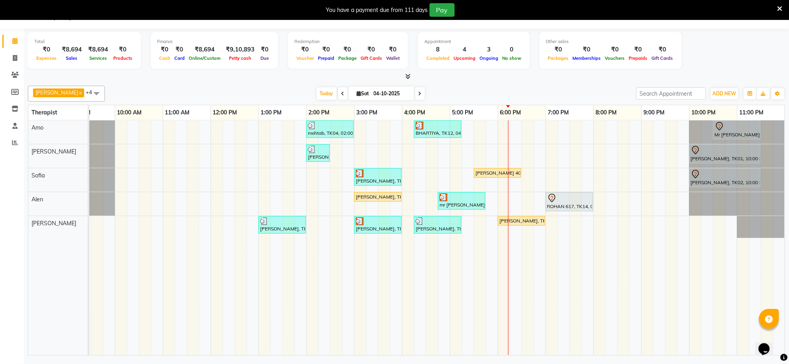
click at [415, 96] on span at bounding box center [420, 93] width 10 height 12
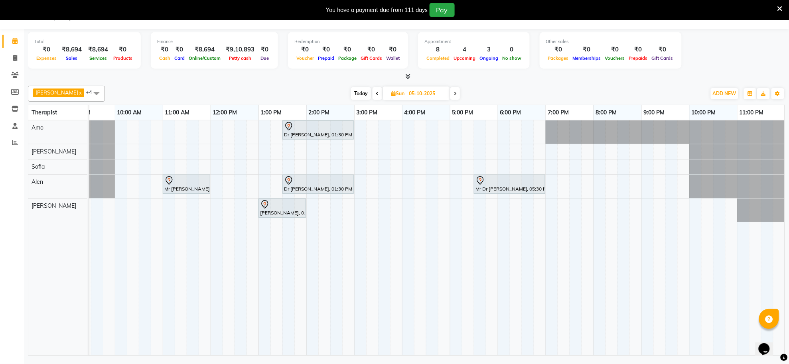
click at [376, 94] on icon at bounding box center [377, 93] width 3 height 5
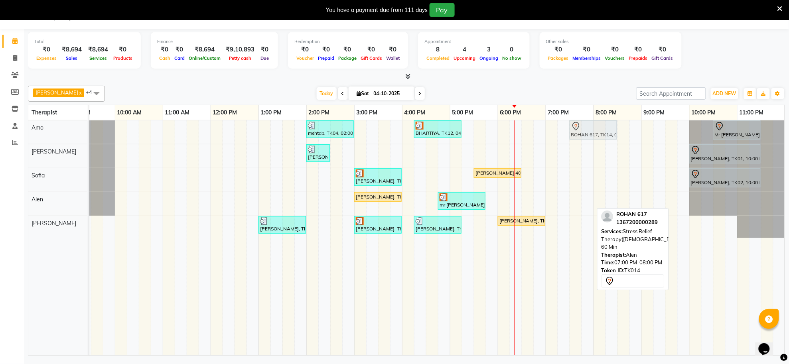
drag, startPoint x: 563, startPoint y: 199, endPoint x: 585, endPoint y: 124, distance: 78.0
click at [585, 124] on tbody "mehtab, TK04, 02:00 PM-03:00 PM, Traditional Swedish Relaxation Therapy([DEMOGR…" at bounding box center [377, 179] width 813 height 118
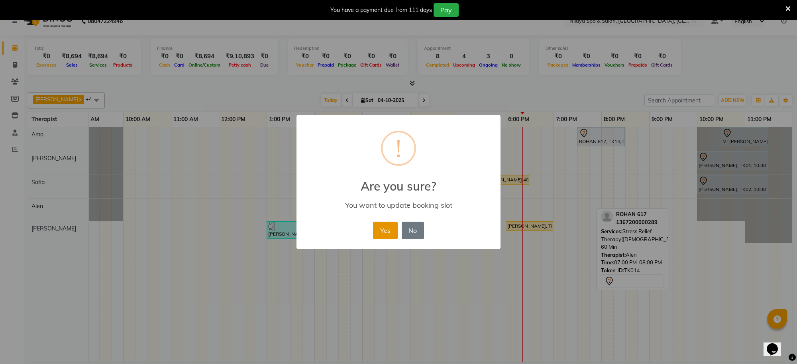
click at [383, 225] on button "Yes" at bounding box center [385, 231] width 24 height 18
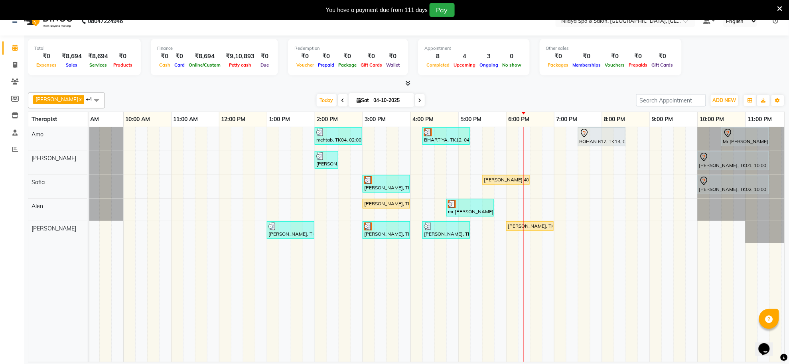
click at [527, 134] on div "mehtab, TK04, 02:00 PM-03:00 PM, Traditional Swedish Relaxation Therapy([DEMOGR…" at bounding box center [386, 244] width 813 height 235
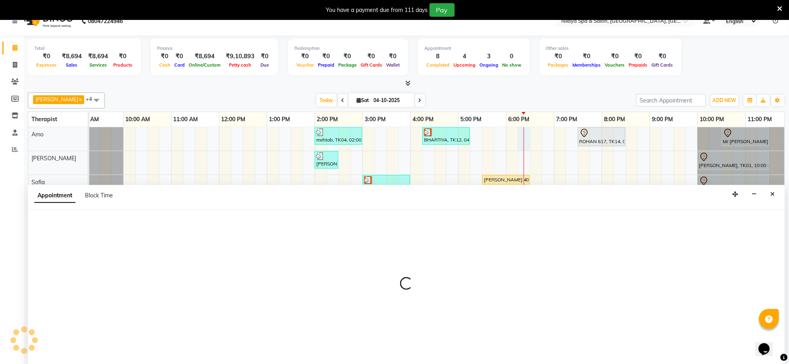
scroll to position [20, 0]
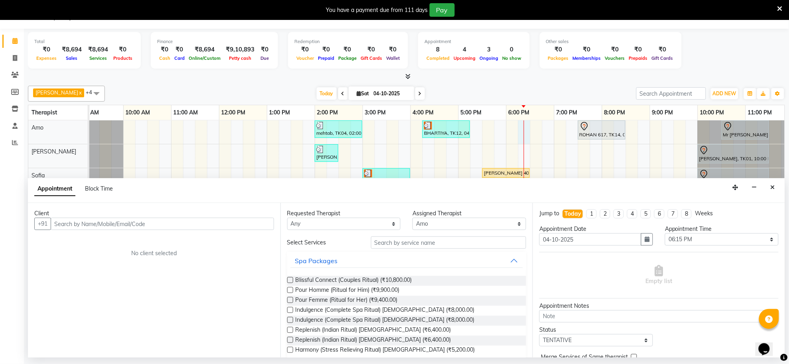
click at [240, 224] on input "text" at bounding box center [162, 224] width 223 height 12
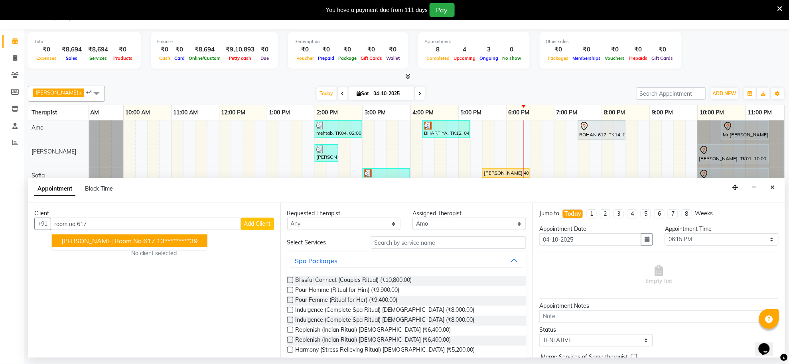
click at [173, 248] on ngb-typeahead-window "[PERSON_NAME] room no 617 13*********39" at bounding box center [129, 241] width 156 height 20
click at [173, 243] on ngb-highlight "13*********39" at bounding box center [177, 241] width 41 height 8
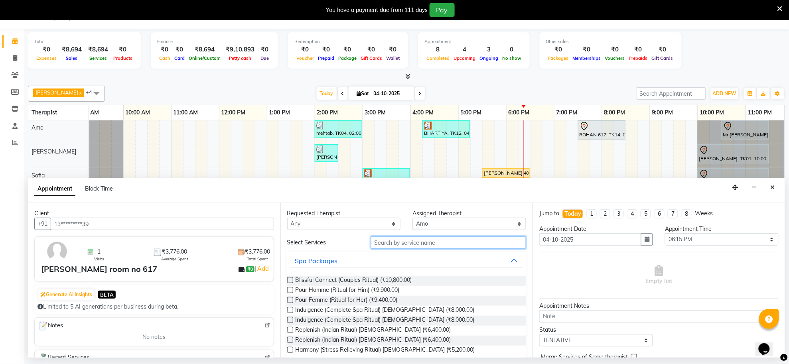
click at [399, 244] on input "text" at bounding box center [448, 242] width 155 height 12
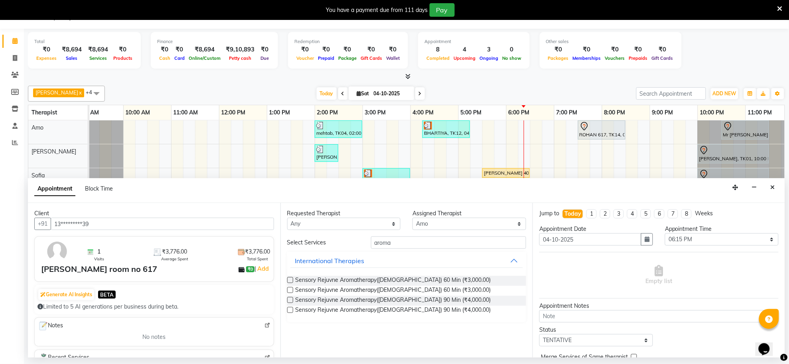
click at [290, 287] on label at bounding box center [290, 290] width 6 height 6
click at [290, 288] on input "checkbox" at bounding box center [289, 290] width 5 height 5
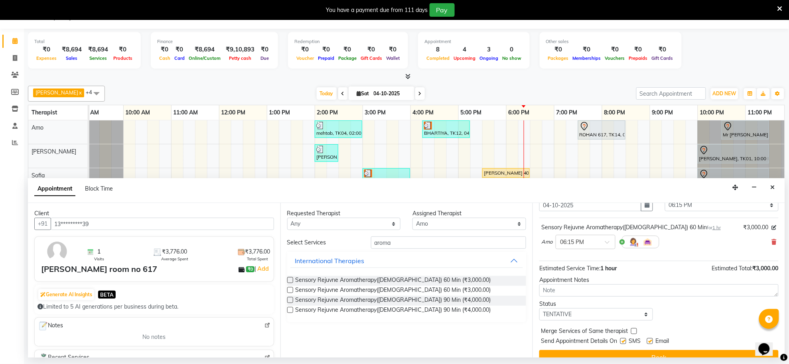
scroll to position [48, 0]
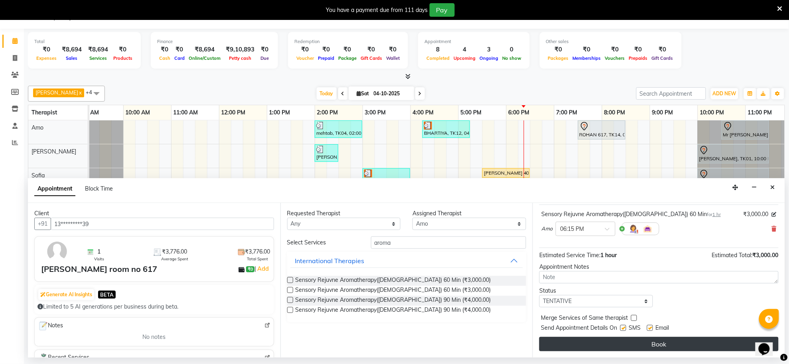
click at [684, 348] on button "Book" at bounding box center [658, 344] width 239 height 14
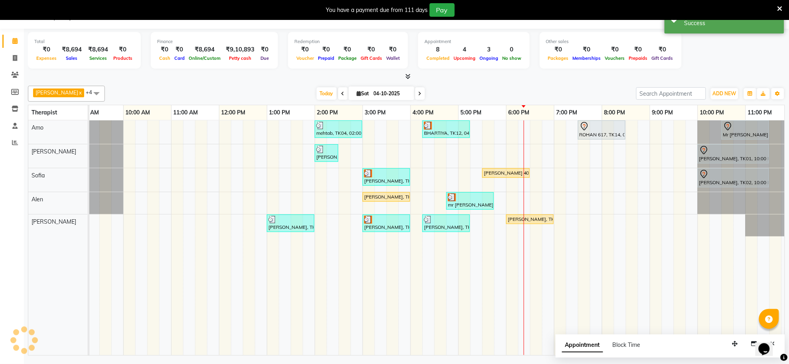
scroll to position [0, 0]
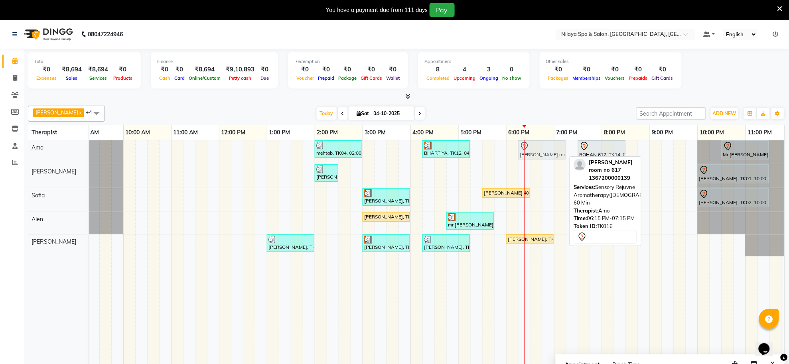
drag, startPoint x: 528, startPoint y: 155, endPoint x: 533, endPoint y: 153, distance: 4.9
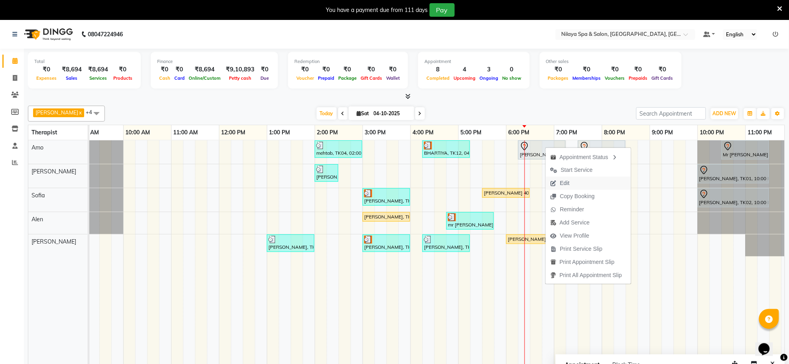
click at [565, 180] on span "Edit" at bounding box center [565, 183] width 10 height 8
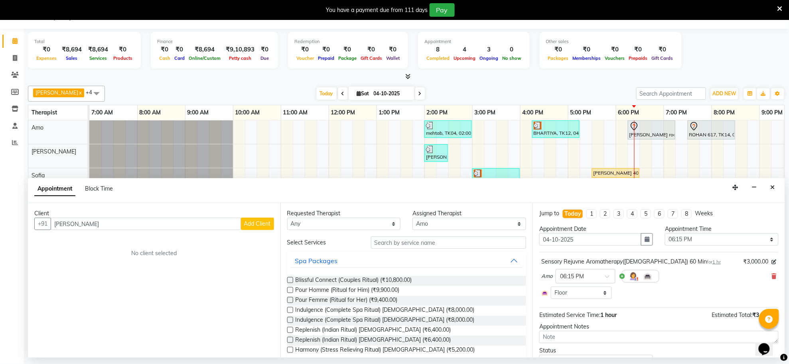
click at [262, 221] on span "Add Client" at bounding box center [257, 223] width 27 height 7
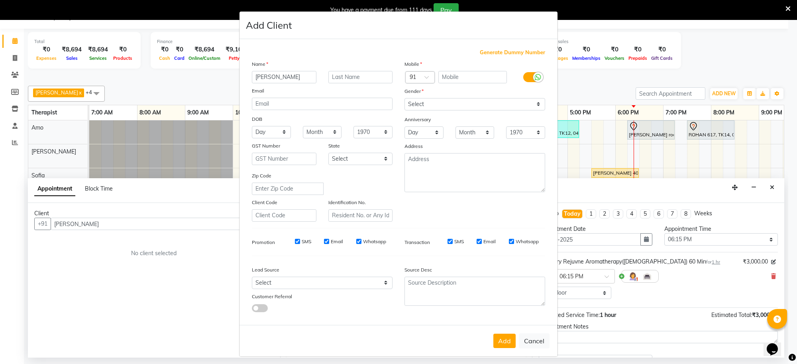
click at [487, 52] on span "Generate Dummy Number" at bounding box center [512, 53] width 65 height 8
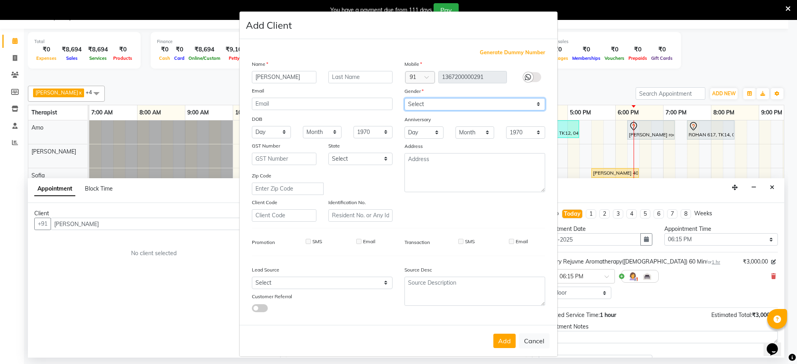
click at [473, 104] on select "Select [DEMOGRAPHIC_DATA] [DEMOGRAPHIC_DATA] Other Prefer Not To Say" at bounding box center [475, 104] width 141 height 12
click at [405, 98] on select "Select [DEMOGRAPHIC_DATA] [DEMOGRAPHIC_DATA] Other Prefer Not To Say" at bounding box center [475, 104] width 141 height 12
click at [498, 334] on button "Add" at bounding box center [505, 341] width 22 height 14
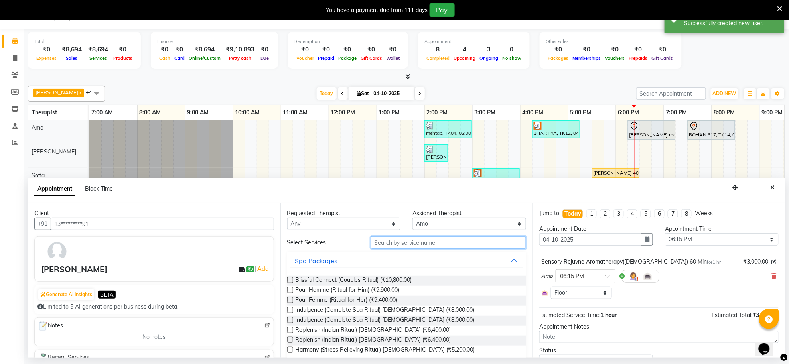
click at [432, 246] on input "text" at bounding box center [448, 242] width 155 height 12
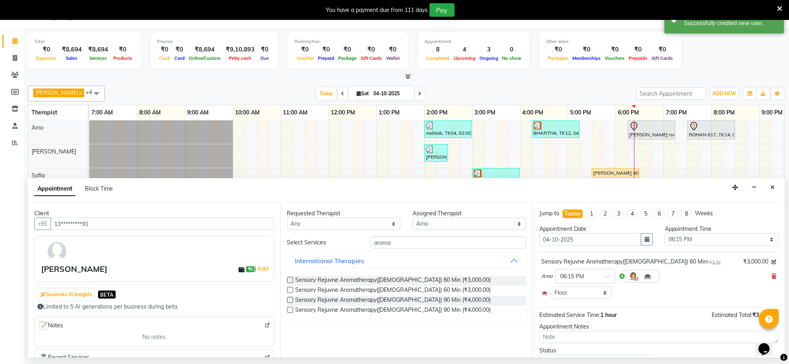
click at [290, 291] on label at bounding box center [290, 290] width 6 height 6
click at [290, 291] on input "checkbox" at bounding box center [289, 290] width 5 height 5
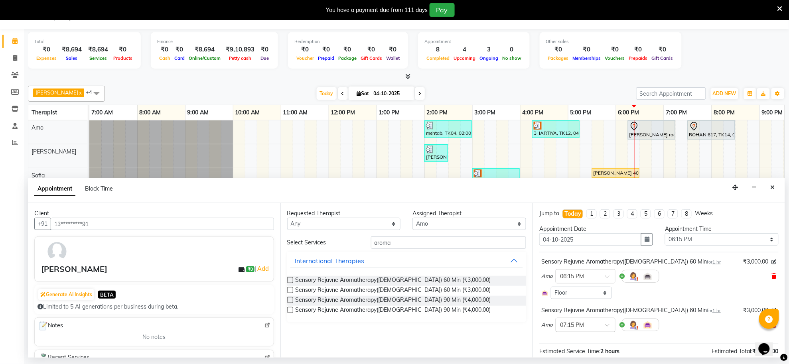
click at [771, 277] on icon at bounding box center [773, 276] width 5 height 6
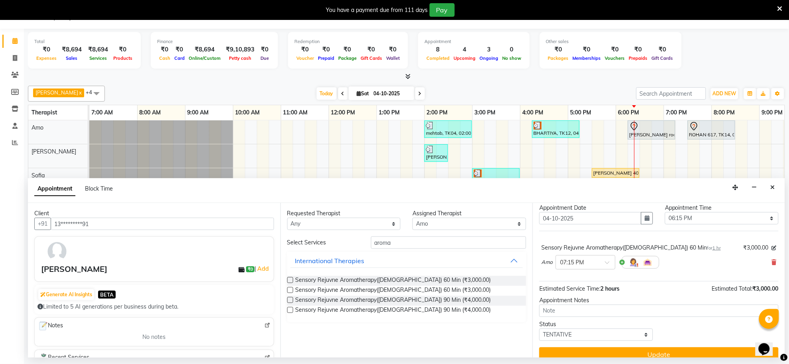
scroll to position [32, 0]
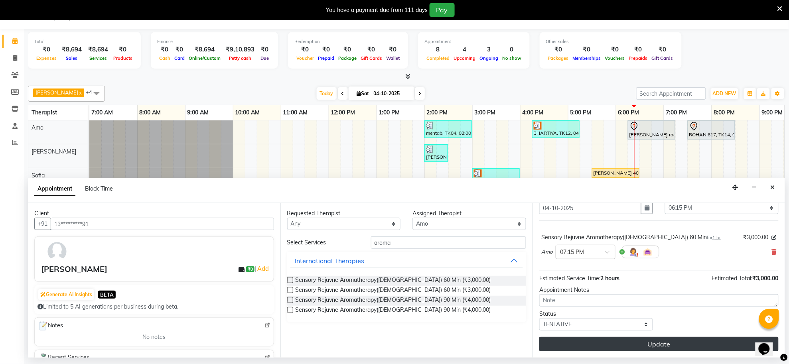
click at [651, 340] on button "Update" at bounding box center [658, 344] width 239 height 14
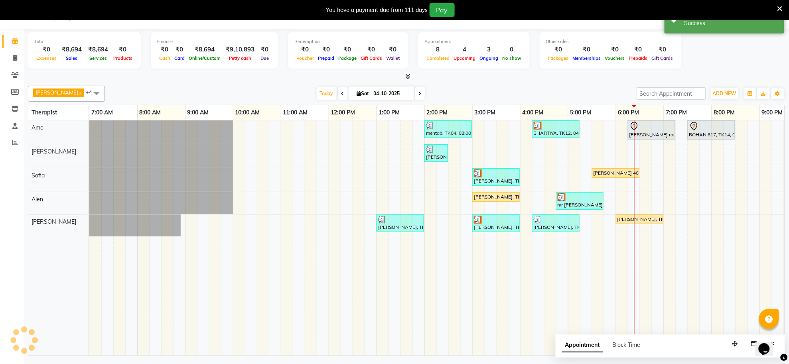
scroll to position [0, 0]
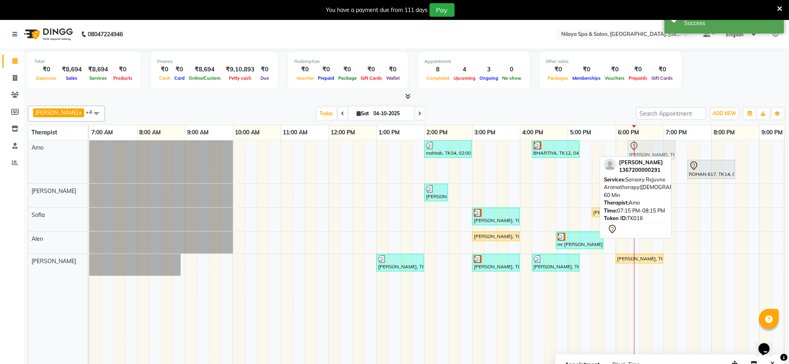
drag, startPoint x: 683, startPoint y: 150, endPoint x: 640, endPoint y: 148, distance: 42.7
click at [89, 148] on div "mehtab, TK04, 02:00 PM-03:00 PM, Traditional Swedish Relaxation Therapy([DEMOGR…" at bounding box center [89, 161] width 0 height 43
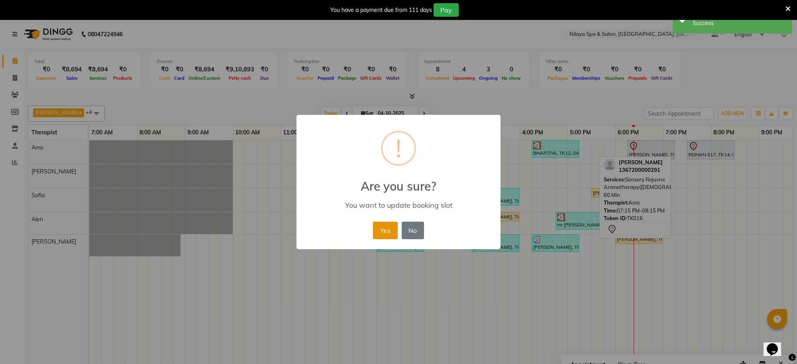
click at [391, 228] on button "Yes" at bounding box center [385, 231] width 24 height 18
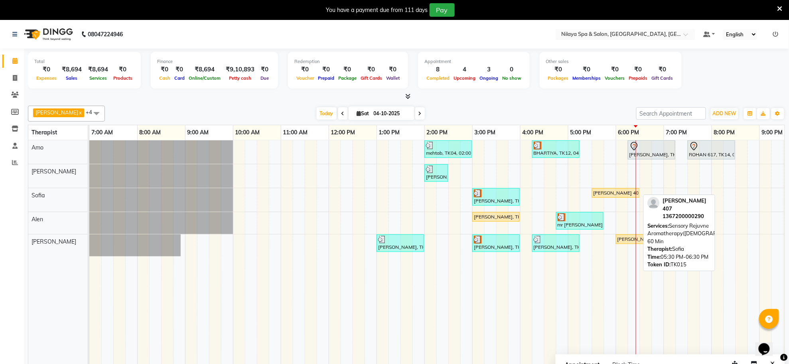
click at [623, 195] on div "[PERSON_NAME] 407, TK15, 05:30 PM-06:30 PM, Sensory Rejuvne Aromatherapy([DEMOG…" at bounding box center [615, 192] width 46 height 7
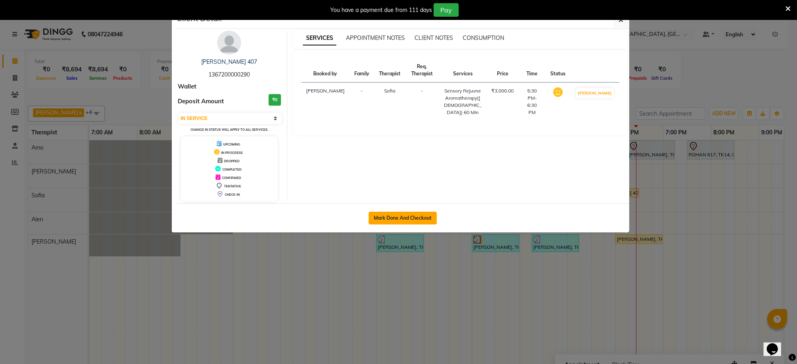
click at [415, 222] on button "Mark Done And Checkout" at bounding box center [403, 218] width 68 height 13
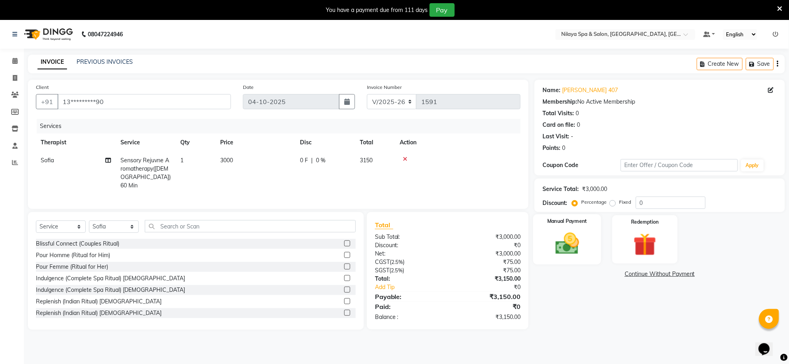
click at [569, 239] on img at bounding box center [567, 244] width 39 height 28
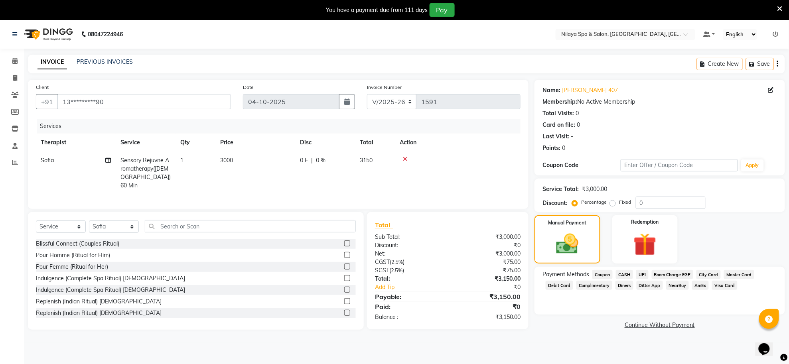
click at [719, 283] on span "Visa Card" at bounding box center [725, 285] width 26 height 9
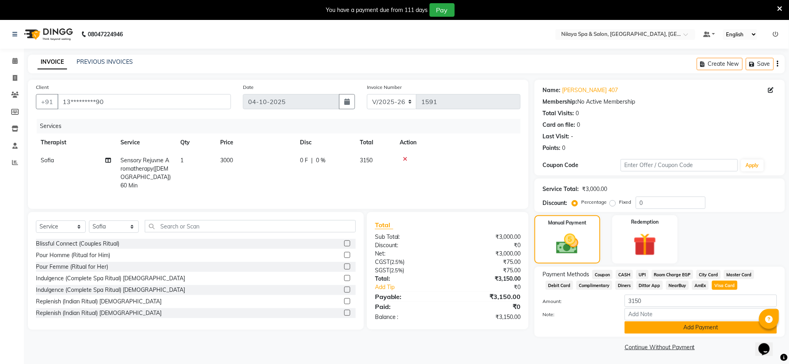
click at [708, 327] on button "Add Payment" at bounding box center [700, 327] width 152 height 12
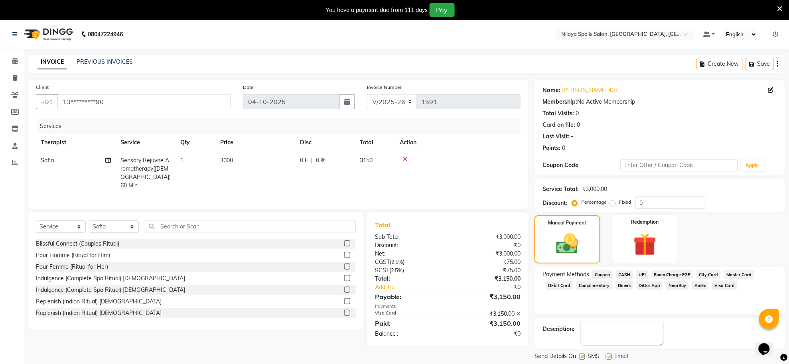
scroll to position [40, 0]
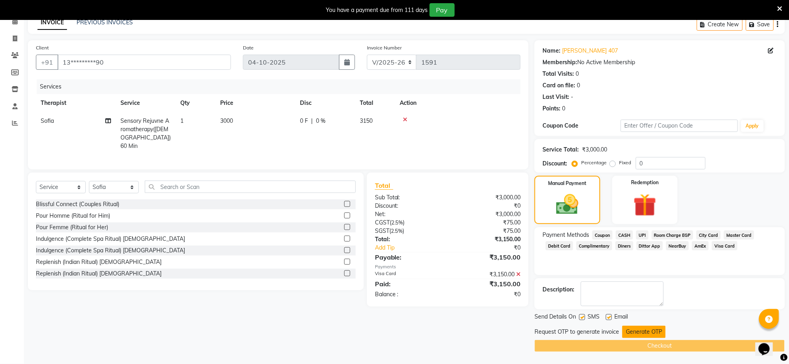
click at [637, 331] on button "Generate OTP" at bounding box center [643, 332] width 43 height 12
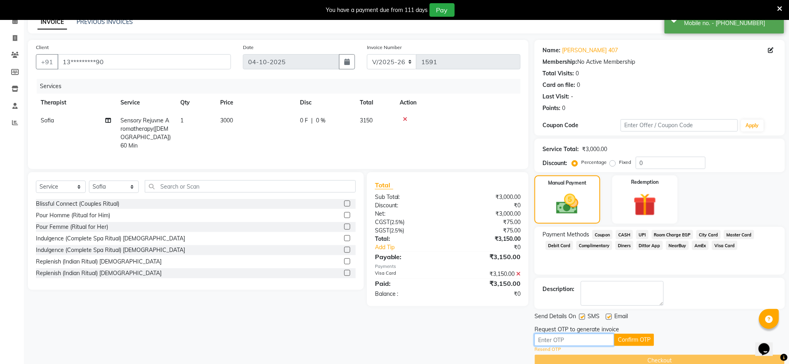
click at [564, 340] on input "text" at bounding box center [574, 340] width 80 height 12
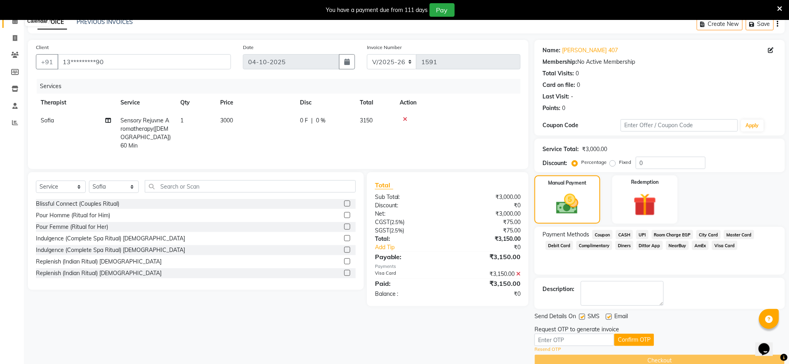
click at [13, 20] on icon at bounding box center [14, 21] width 5 height 6
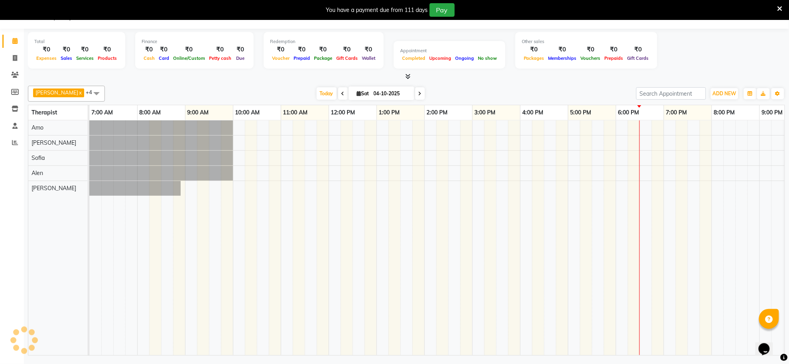
scroll to position [0, 118]
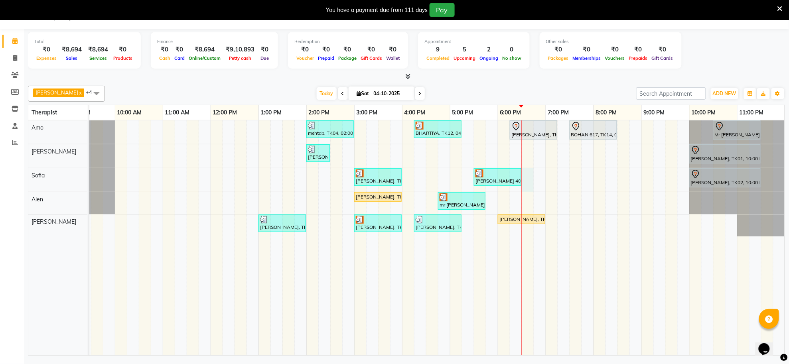
click at [525, 179] on div "mehtab, TK04, 02:00 PM-03:00 PM, Traditional Swedish Relaxation Therapy([DEMOGR…" at bounding box center [377, 237] width 813 height 235
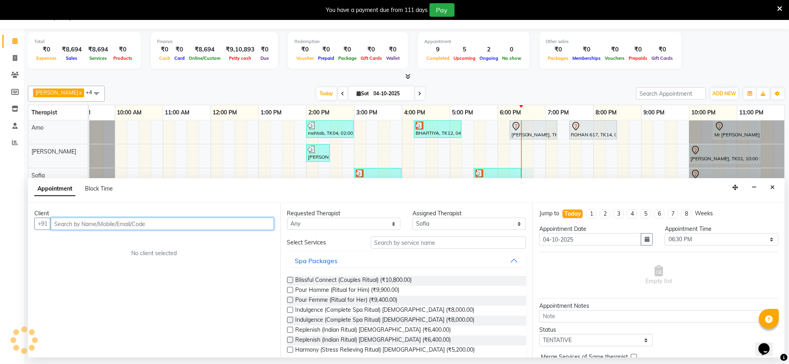
click at [216, 222] on input "text" at bounding box center [162, 224] width 223 height 12
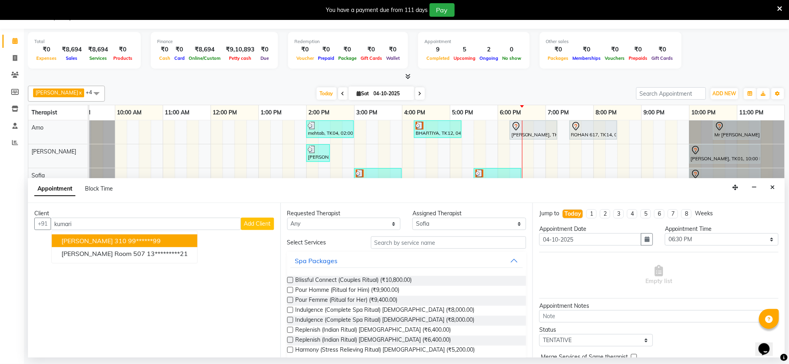
click at [252, 223] on span "Add Client" at bounding box center [257, 223] width 27 height 7
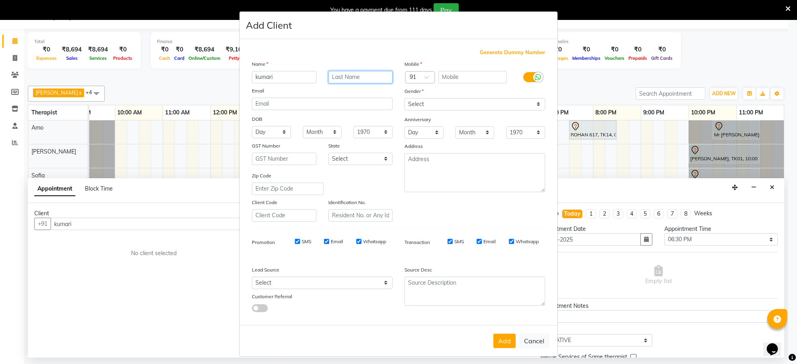
click at [331, 76] on input "text" at bounding box center [361, 77] width 65 height 12
click at [487, 52] on span "Generate Dummy Number" at bounding box center [512, 53] width 65 height 8
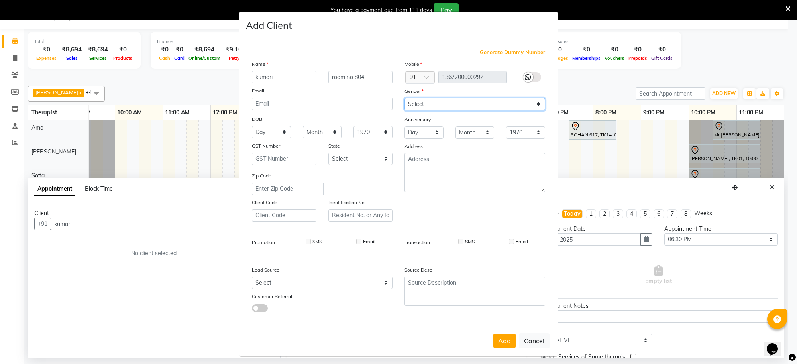
click at [484, 106] on select "Select [DEMOGRAPHIC_DATA] [DEMOGRAPHIC_DATA] Other Prefer Not To Say" at bounding box center [475, 104] width 141 height 12
click at [405, 98] on select "Select [DEMOGRAPHIC_DATA] [DEMOGRAPHIC_DATA] Other Prefer Not To Say" at bounding box center [475, 104] width 141 height 12
click at [494, 334] on button "Add" at bounding box center [505, 341] width 22 height 14
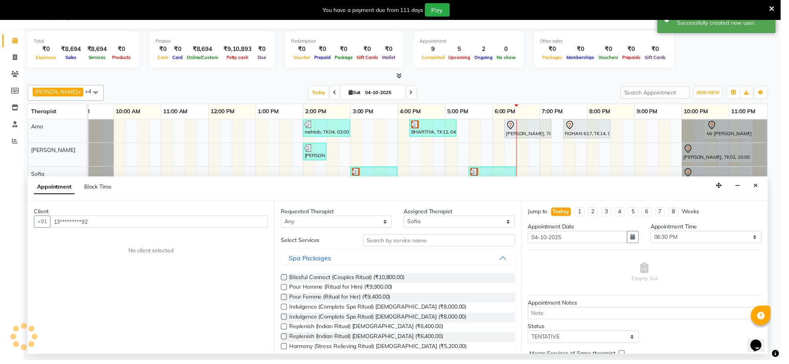
scroll to position [0, 110]
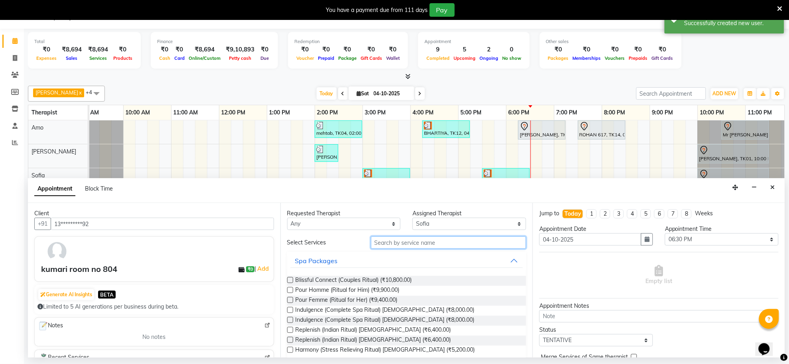
click at [451, 237] on input "text" at bounding box center [448, 242] width 155 height 12
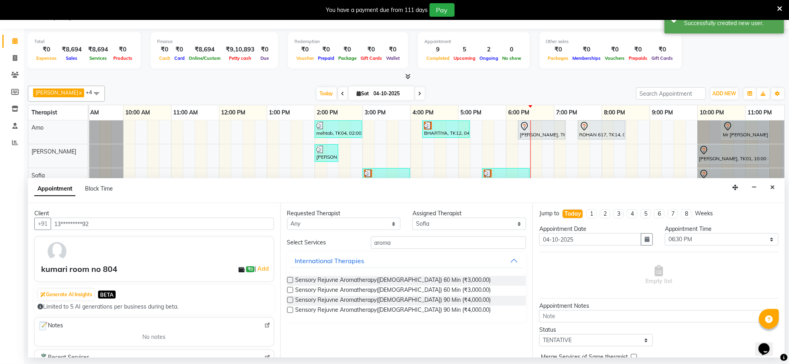
click at [290, 289] on label at bounding box center [290, 290] width 6 height 6
click at [290, 289] on input "checkbox" at bounding box center [289, 290] width 5 height 5
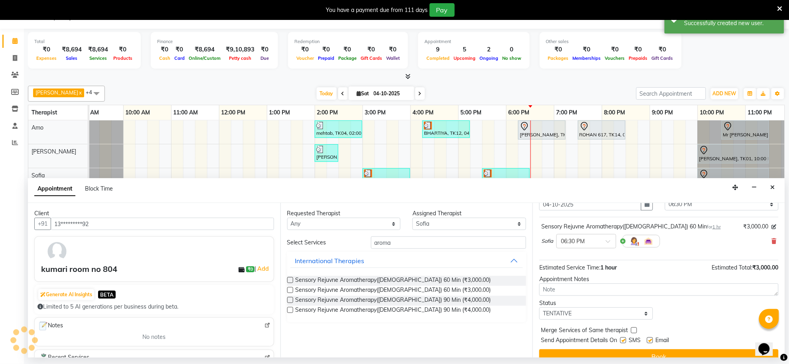
scroll to position [48, 0]
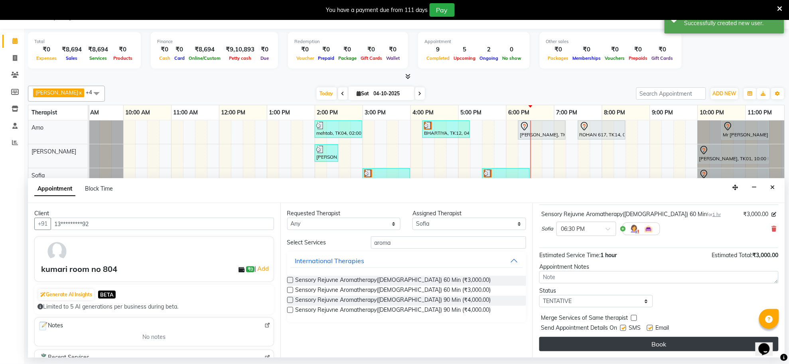
click at [600, 343] on button "Book" at bounding box center [658, 344] width 239 height 14
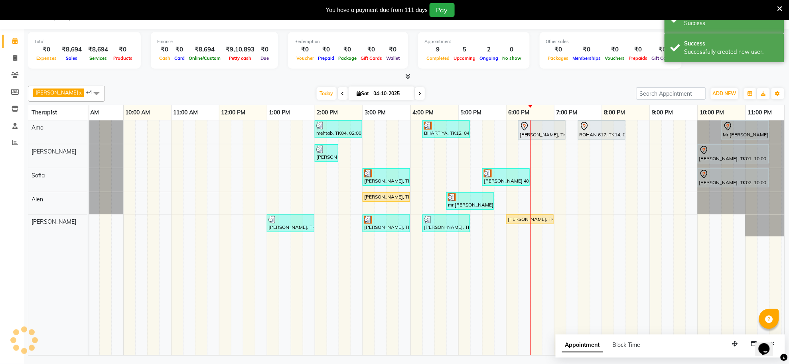
scroll to position [0, 0]
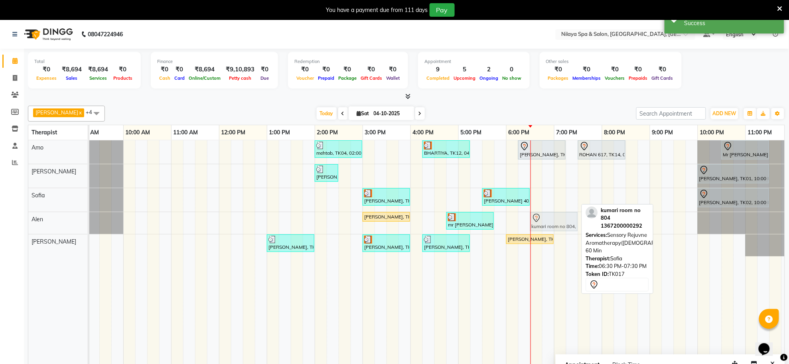
drag, startPoint x: 554, startPoint y: 204, endPoint x: 555, endPoint y: 222, distance: 18.4
click at [555, 222] on tbody "mehtab, TK04, 02:00 PM-03:00 PM, Traditional Swedish Relaxation Therapy([DEMOGR…" at bounding box center [386, 198] width 813 height 116
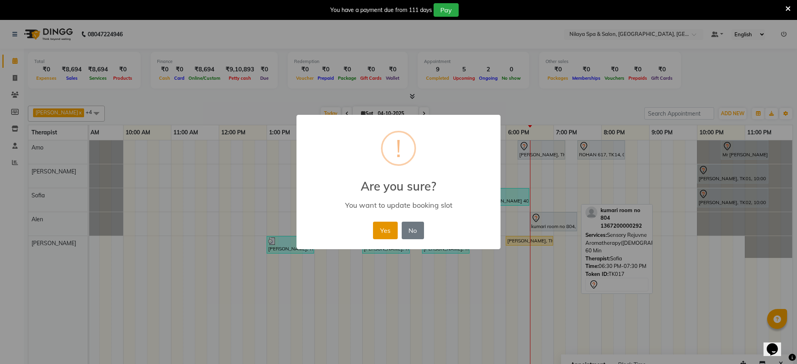
click at [388, 232] on button "Yes" at bounding box center [385, 231] width 24 height 18
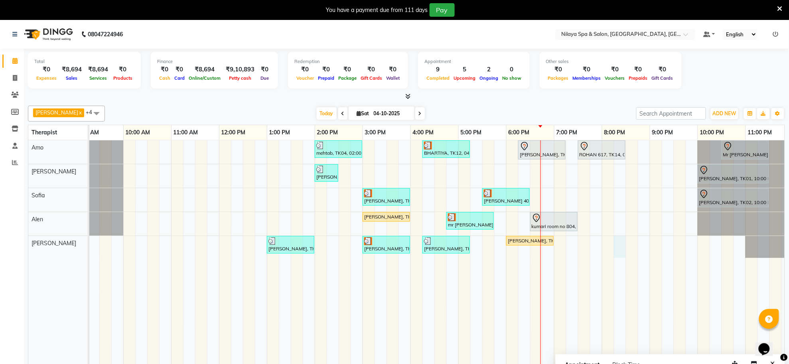
click at [617, 244] on div "mehtab, TK04, 02:00 PM-03:00 PM, Traditional Swedish Relaxation Therapy([DEMOGR…" at bounding box center [386, 257] width 813 height 235
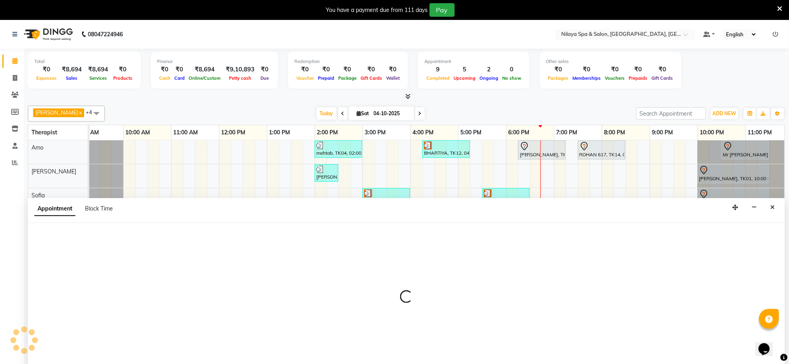
scroll to position [20, 0]
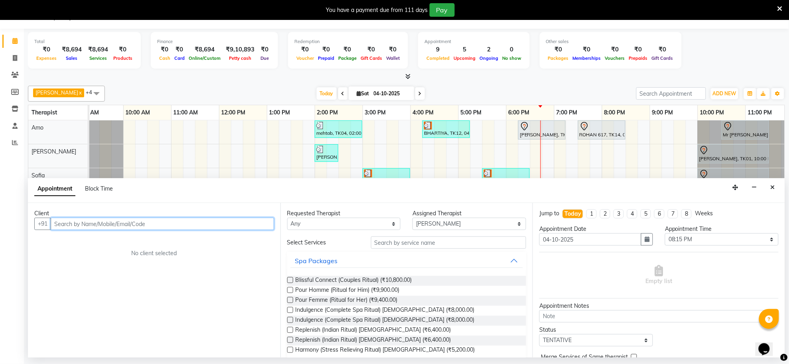
click at [149, 224] on input "text" at bounding box center [162, 224] width 223 height 12
click at [240, 226] on input "text" at bounding box center [162, 224] width 223 height 12
click at [250, 220] on span "Add Client" at bounding box center [257, 223] width 27 height 7
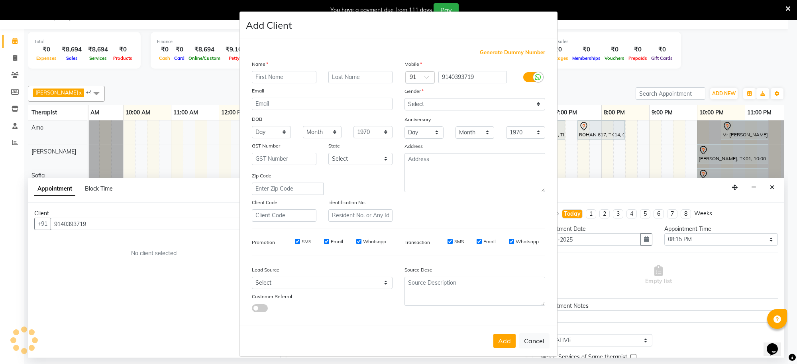
click at [275, 80] on input "text" at bounding box center [284, 77] width 65 height 12
click at [525, 105] on select "Select [DEMOGRAPHIC_DATA] [DEMOGRAPHIC_DATA] Other Prefer Not To Say" at bounding box center [475, 104] width 141 height 12
click at [405, 98] on select "Select [DEMOGRAPHIC_DATA] [DEMOGRAPHIC_DATA] Other Prefer Not To Say" at bounding box center [475, 104] width 141 height 12
click at [499, 340] on button "Add" at bounding box center [505, 341] width 22 height 14
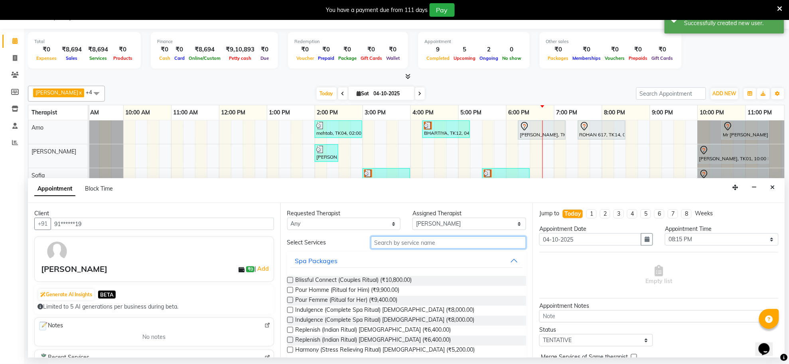
click at [448, 240] on input "text" at bounding box center [448, 242] width 155 height 12
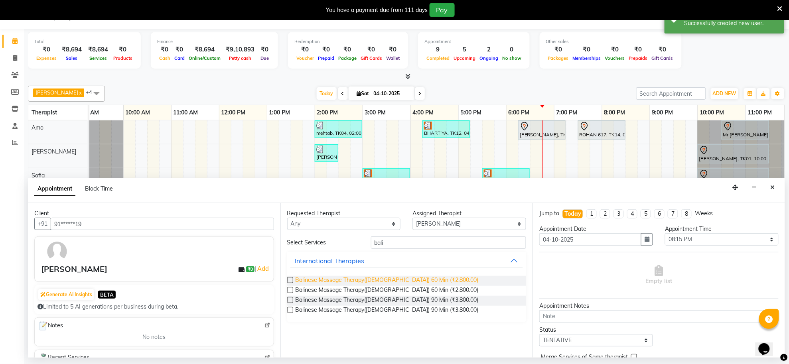
click at [397, 279] on span "Balinese Massage Therapy([DEMOGRAPHIC_DATA]) 60 Min (₹2,800.00)" at bounding box center [386, 281] width 183 height 10
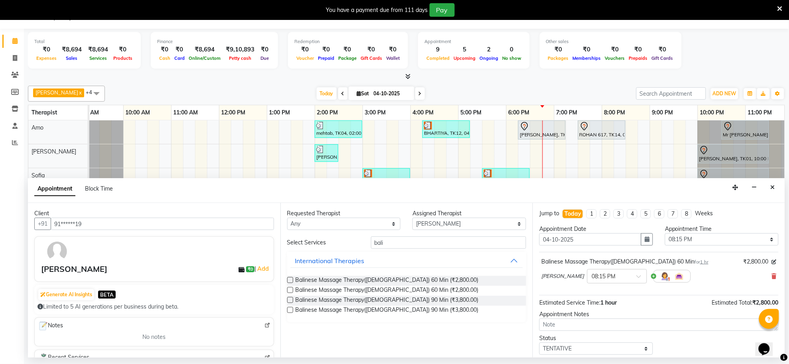
scroll to position [48, 0]
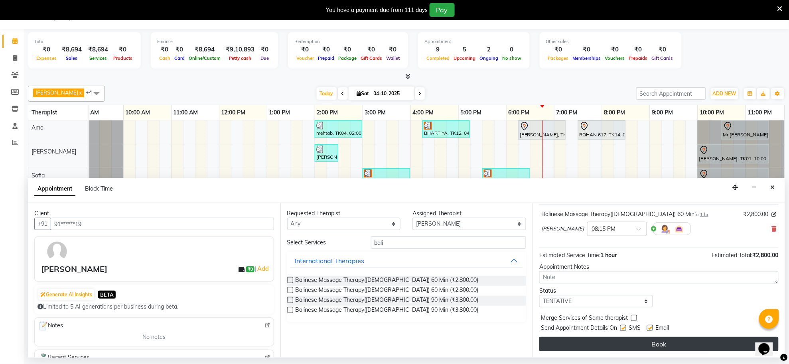
click at [659, 343] on button "Book" at bounding box center [658, 344] width 239 height 14
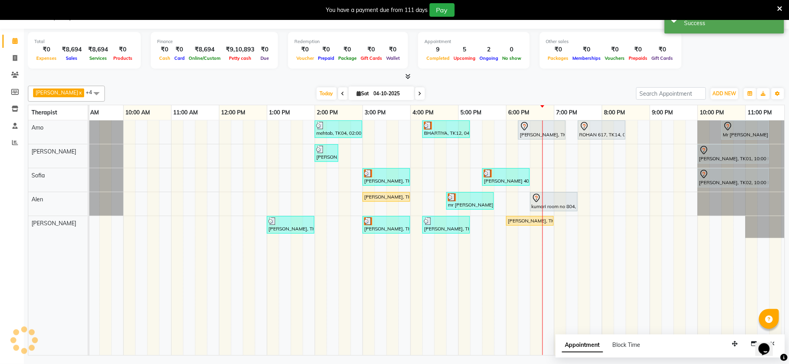
scroll to position [0, 0]
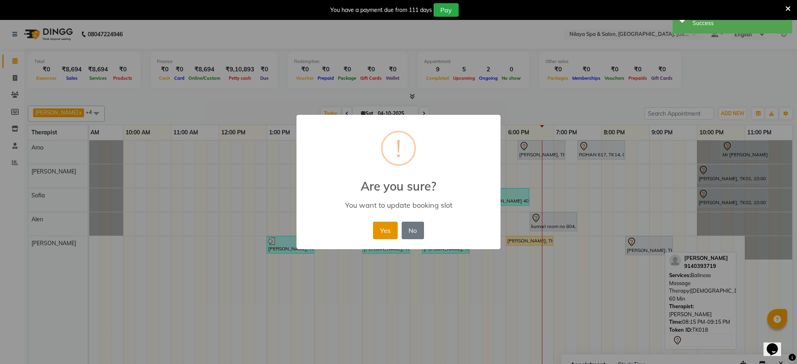
click at [382, 224] on button "Yes" at bounding box center [385, 231] width 24 height 18
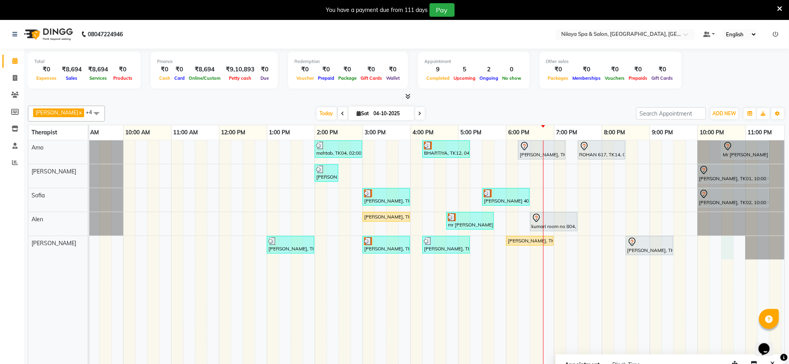
click at [732, 252] on div "mehtab, TK04, 02:00 PM-03:00 PM, Traditional Swedish Relaxation Therapy([DEMOGR…" at bounding box center [386, 257] width 813 height 235
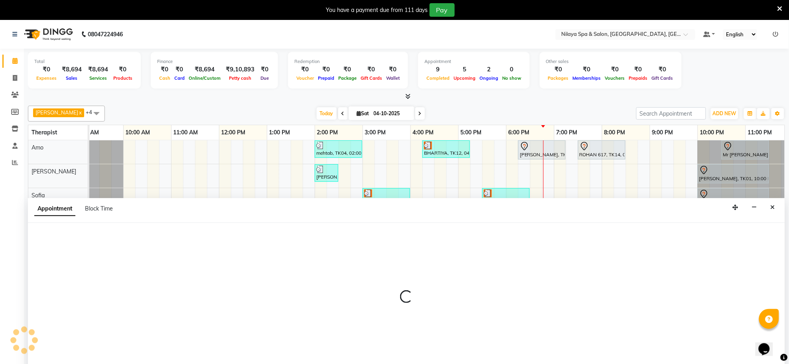
scroll to position [20, 0]
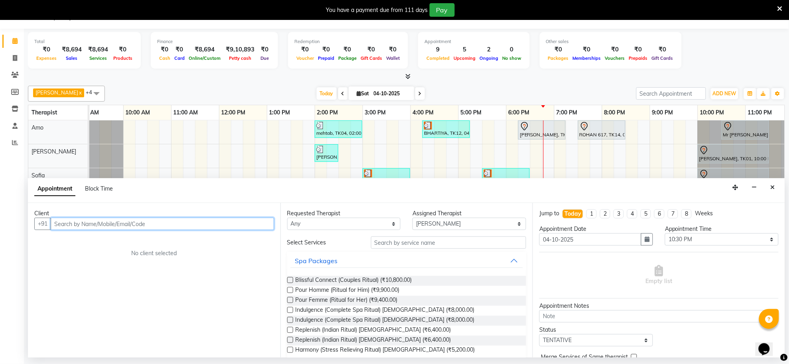
click at [238, 228] on input "text" at bounding box center [162, 224] width 223 height 12
click at [776, 190] on button "Close" at bounding box center [773, 187] width 12 height 12
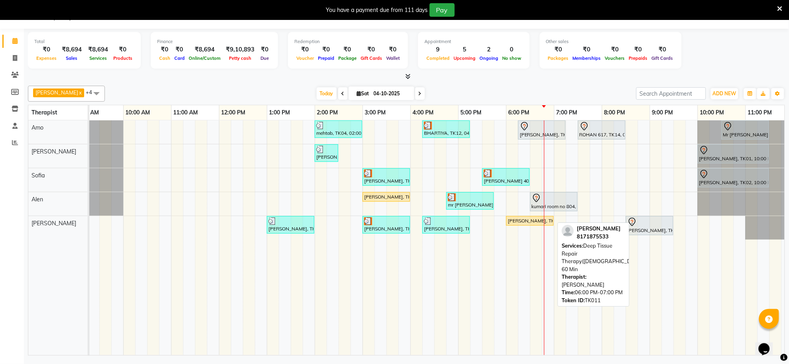
click at [527, 224] on div "[PERSON_NAME], TK11, 06:00 PM-07:00 PM, Deep Tissue Repair Therapy([DEMOGRAPHIC…" at bounding box center [530, 220] width 46 height 7
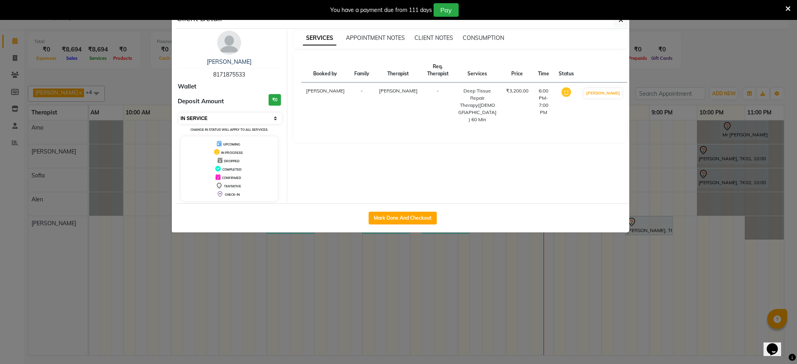
click at [198, 116] on select "Select IN SERVICE CONFIRMED TENTATIVE CHECK IN MARK DONE UPCOMING" at bounding box center [230, 118] width 103 height 11
click at [179, 113] on select "Select IN SERVICE CONFIRMED TENTATIVE CHECK IN MARK DONE UPCOMING" at bounding box center [230, 118] width 103 height 11
click at [621, 25] on button "button" at bounding box center [621, 19] width 15 height 15
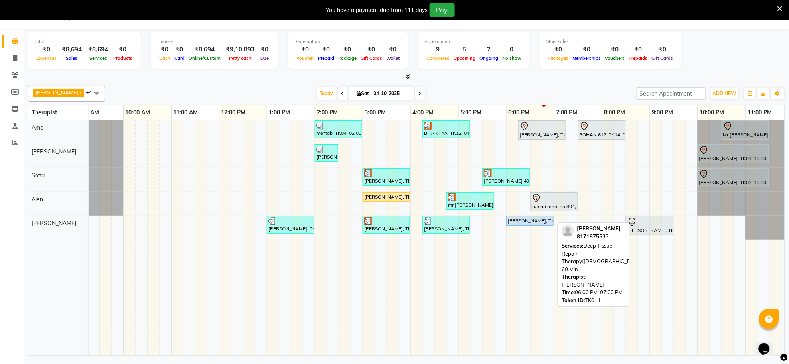
click at [537, 223] on div "[PERSON_NAME], TK11, 06:00 PM-07:00 PM, Deep Tissue Repair Therapy([DEMOGRAPHIC…" at bounding box center [530, 220] width 46 height 7
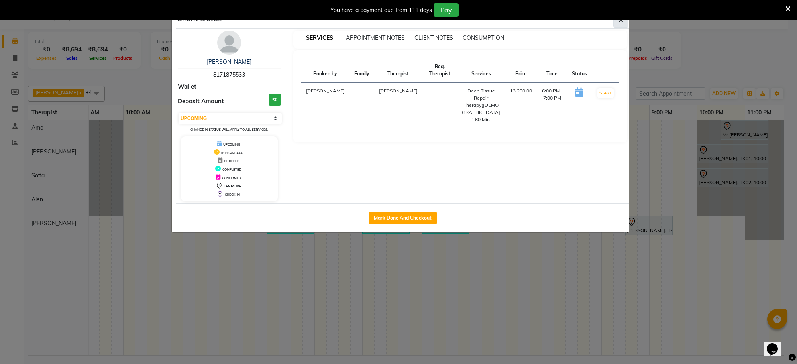
click at [622, 21] on icon "button" at bounding box center [621, 20] width 5 height 6
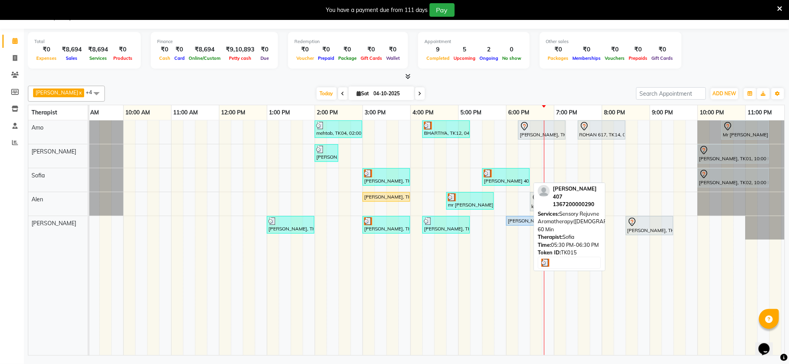
click at [521, 180] on div "[PERSON_NAME] 407, TK15, 05:30 PM-06:30 PM, Sensory Rejuvne Aromatherapy([DEMOG…" at bounding box center [506, 176] width 46 height 15
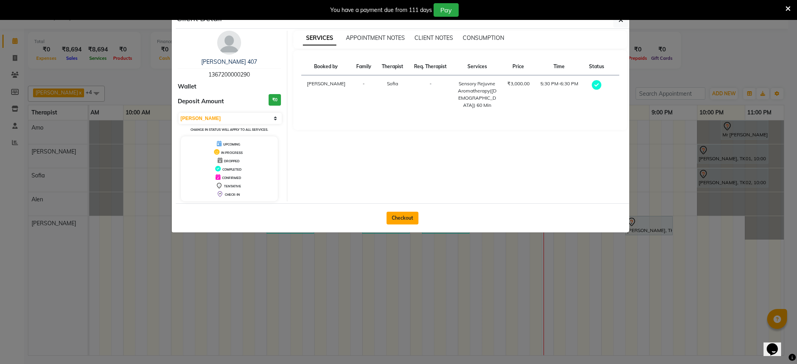
click at [405, 222] on button "Checkout" at bounding box center [403, 218] width 32 height 13
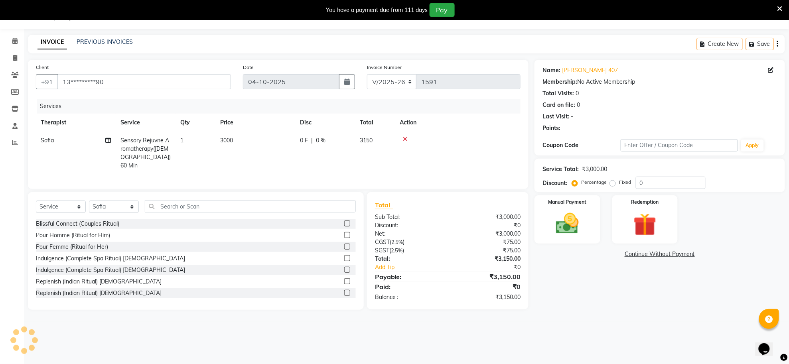
click at [401, 140] on div at bounding box center [457, 139] width 116 height 6
click at [403, 137] on icon at bounding box center [405, 139] width 4 height 6
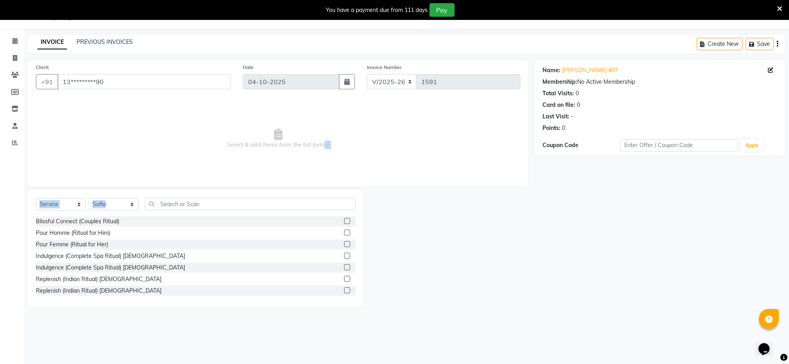
drag, startPoint x: 321, startPoint y: 158, endPoint x: 291, endPoint y: 210, distance: 59.8
click at [291, 210] on div "Client +91 13*********90 Date [DATE] Invoice Number V/2025 V/[PHONE_NUMBER] Sel…" at bounding box center [278, 184] width 512 height 248
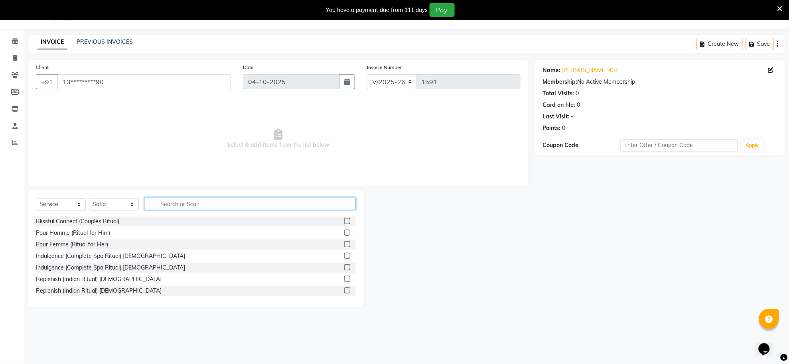
click at [291, 210] on input "text" at bounding box center [250, 204] width 211 height 12
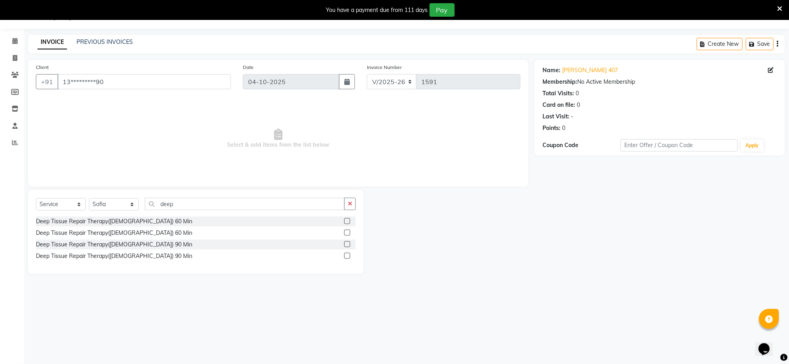
click at [347, 221] on label at bounding box center [347, 221] width 6 height 6
click at [347, 221] on input "checkbox" at bounding box center [346, 221] width 5 height 5
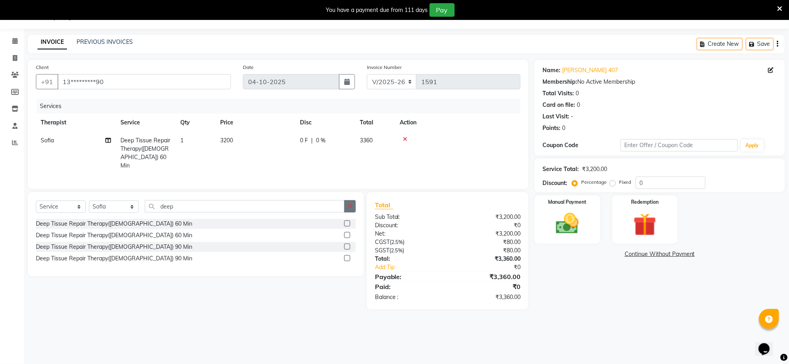
click at [348, 206] on icon "button" at bounding box center [350, 206] width 4 height 6
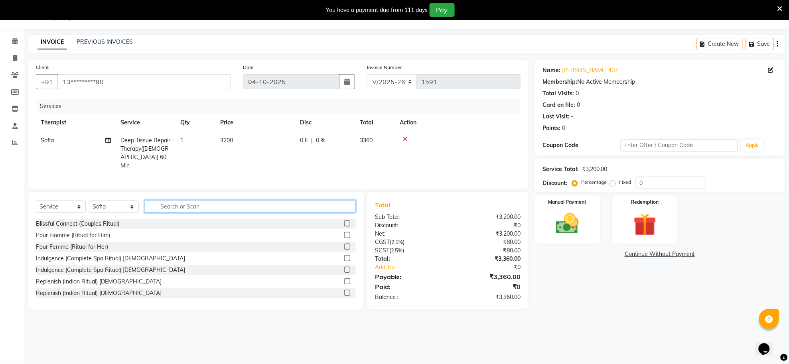
click at [308, 207] on input "text" at bounding box center [250, 206] width 211 height 12
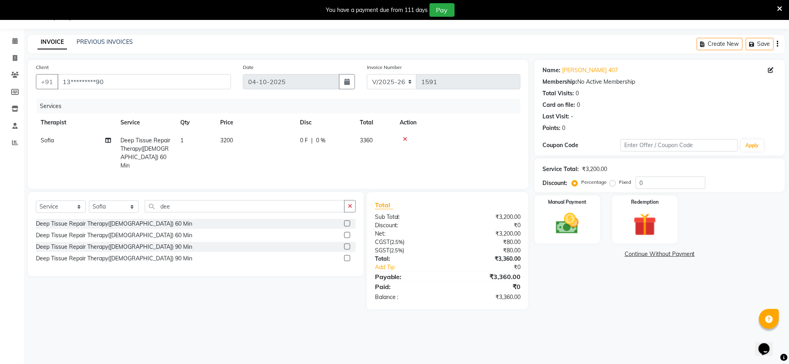
click at [348, 246] on label at bounding box center [347, 247] width 6 height 6
click at [348, 246] on input "checkbox" at bounding box center [346, 246] width 5 height 5
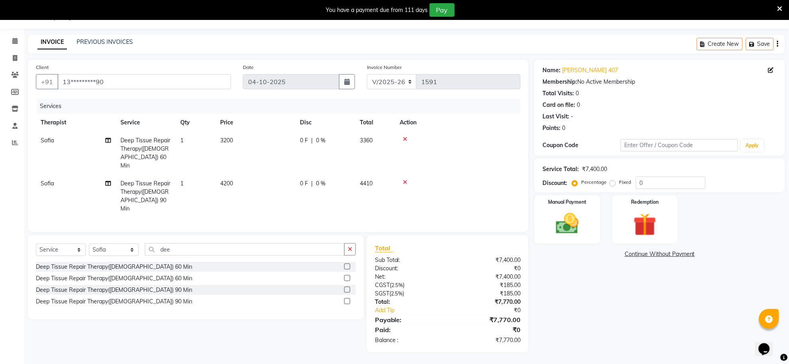
click at [346, 264] on label at bounding box center [347, 267] width 6 height 6
click at [346, 264] on input "checkbox" at bounding box center [346, 266] width 5 height 5
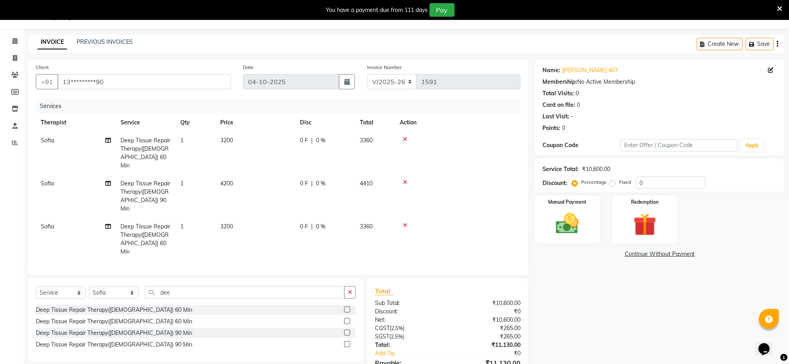
click at [405, 179] on icon at bounding box center [405, 182] width 4 height 6
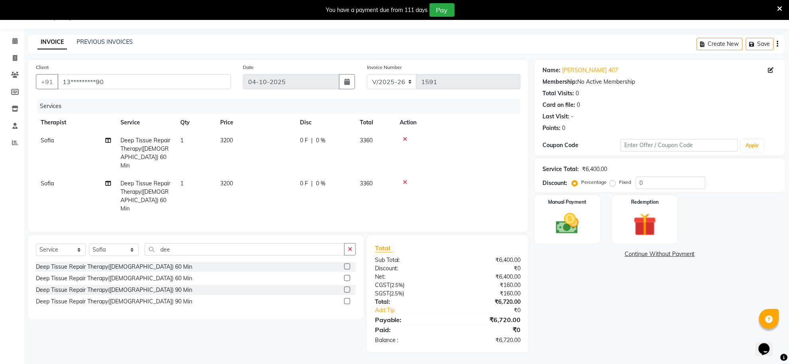
click at [405, 179] on icon at bounding box center [405, 182] width 4 height 6
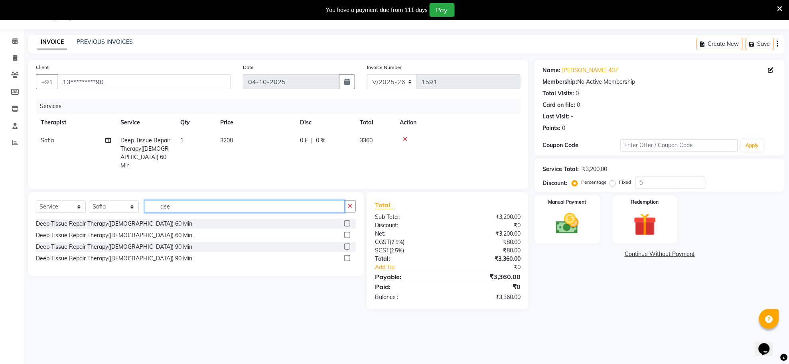
click at [304, 209] on input "dee" at bounding box center [245, 206] width 200 height 12
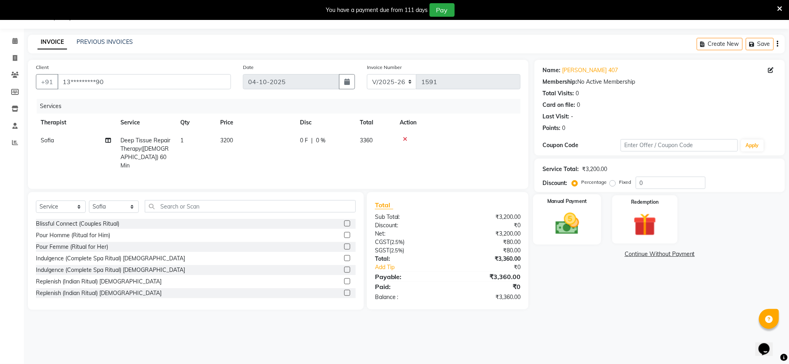
click at [559, 228] on img at bounding box center [567, 224] width 39 height 28
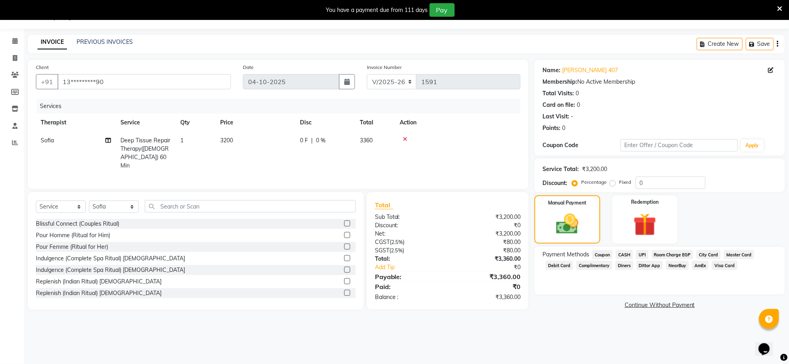
click at [660, 254] on span "Room Charge EGP" at bounding box center [672, 254] width 42 height 9
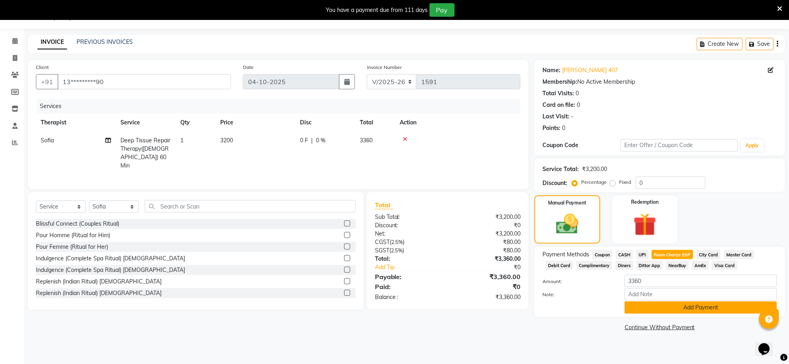
click at [633, 311] on button "Add Payment" at bounding box center [700, 307] width 152 height 12
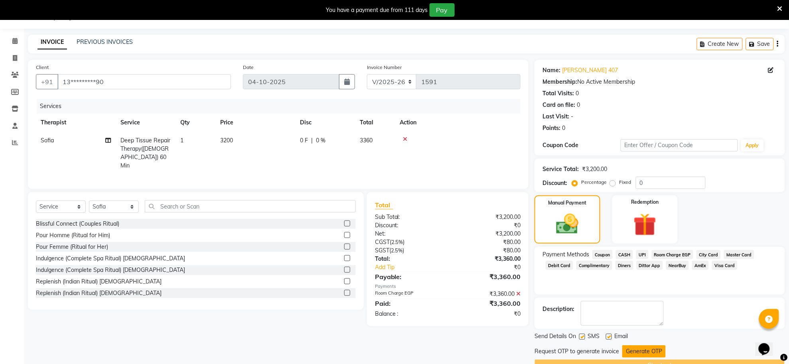
click at [646, 351] on button "Generate OTP" at bounding box center [643, 351] width 43 height 12
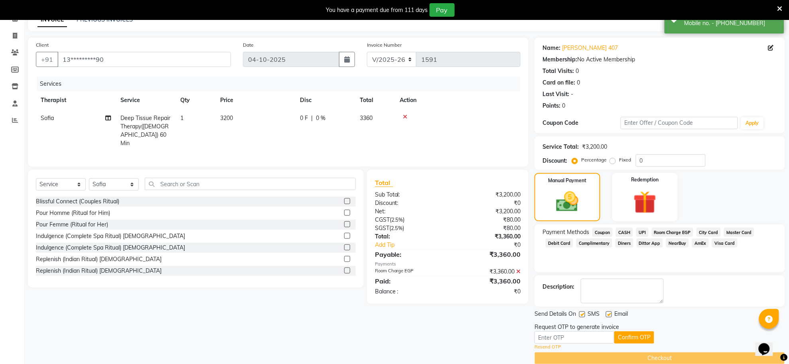
scroll to position [55, 0]
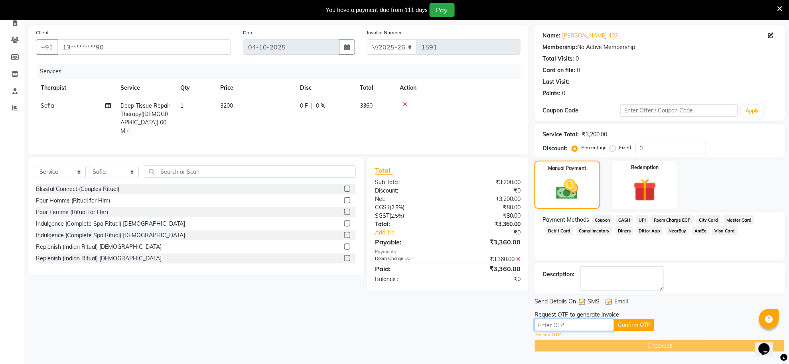
click at [539, 323] on input "text" at bounding box center [574, 325] width 80 height 12
click at [625, 323] on button "Confirm OTP" at bounding box center [634, 325] width 40 height 12
click at [589, 324] on input "4166" at bounding box center [574, 325] width 80 height 12
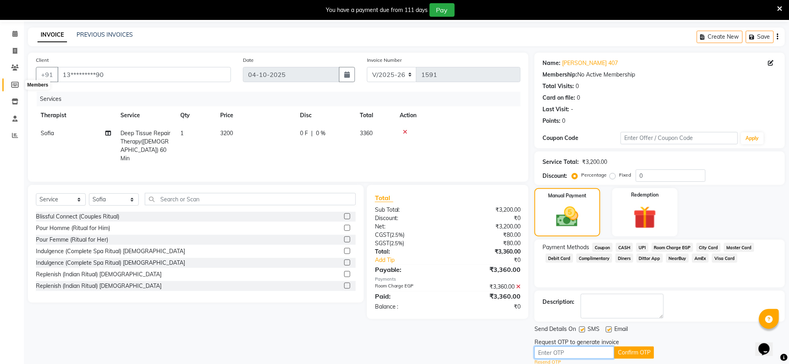
scroll to position [0, 0]
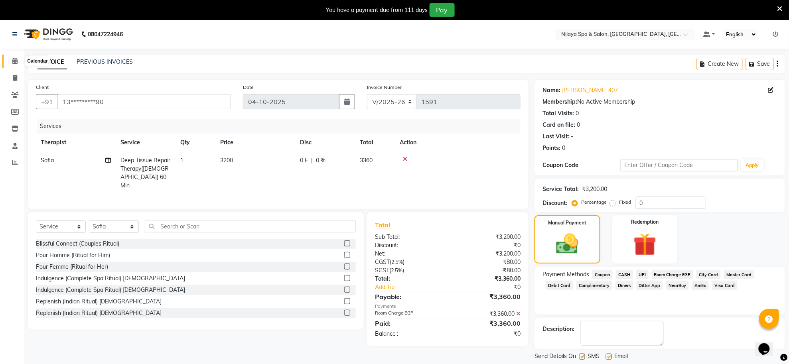
click at [17, 61] on icon at bounding box center [14, 61] width 5 height 6
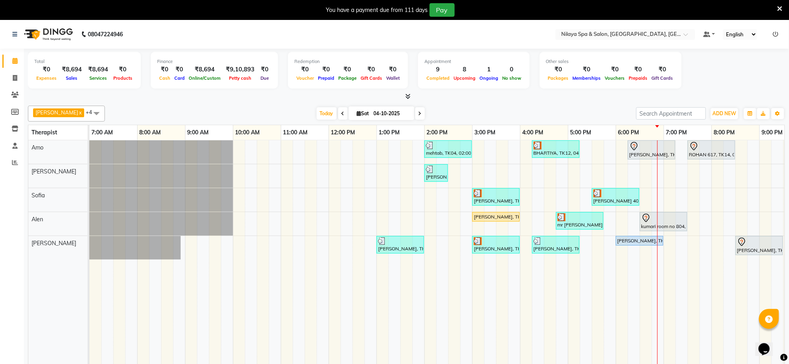
click at [702, 230] on div "mehtab, TK04, 02:00 PM-03:00 PM, Traditional Swedish Relaxation Therapy([DEMOGR…" at bounding box center [495, 257] width 813 height 235
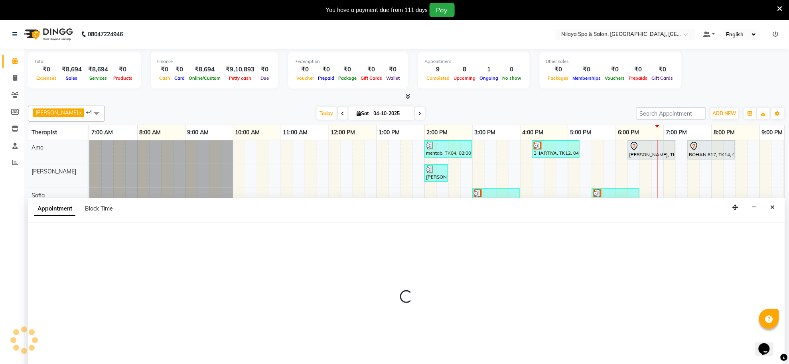
scroll to position [20, 0]
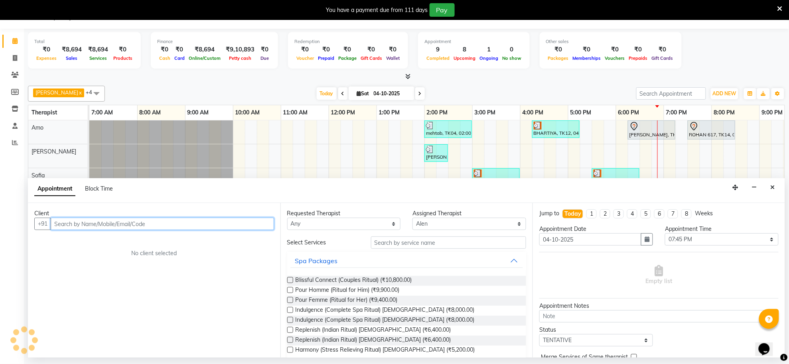
click at [232, 218] on input "text" at bounding box center [162, 224] width 223 height 12
click at [239, 228] on input "text" at bounding box center [162, 224] width 223 height 12
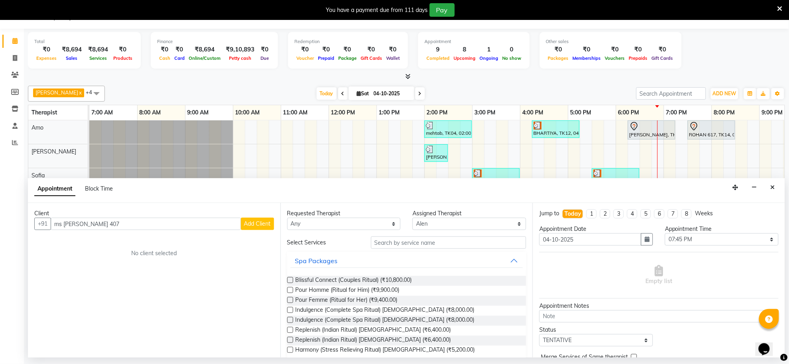
click at [260, 220] on span "Add Client" at bounding box center [257, 223] width 27 height 7
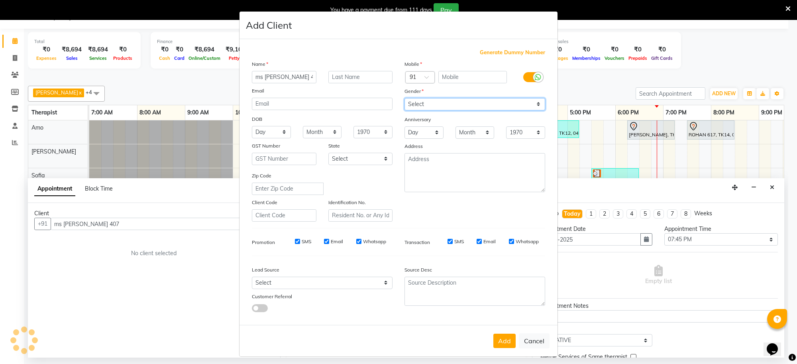
click at [429, 100] on select "Select [DEMOGRAPHIC_DATA] [DEMOGRAPHIC_DATA] Other Prefer Not To Say" at bounding box center [475, 104] width 141 height 12
click at [405, 98] on select "Select [DEMOGRAPHIC_DATA] [DEMOGRAPHIC_DATA] Other Prefer Not To Say" at bounding box center [475, 104] width 141 height 12
click at [504, 337] on button "Add" at bounding box center [505, 341] width 22 height 14
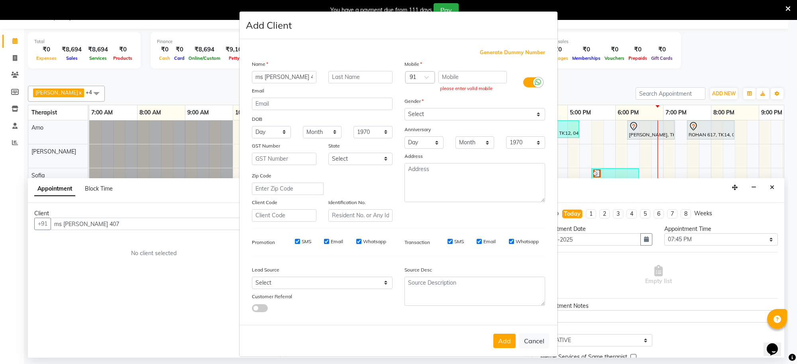
click at [499, 49] on span "Generate Dummy Number" at bounding box center [512, 53] width 65 height 8
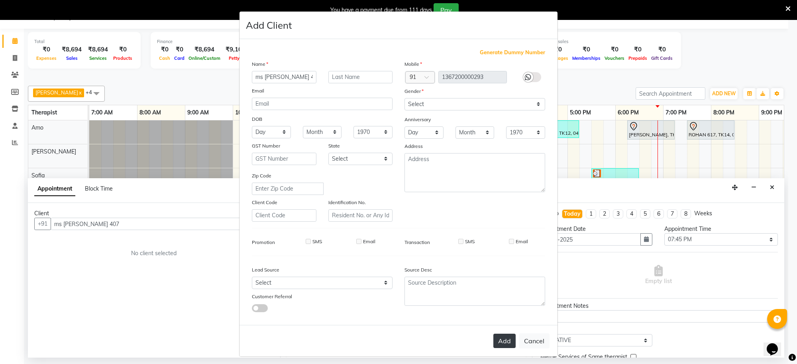
click at [499, 337] on button "Add" at bounding box center [505, 341] width 22 height 14
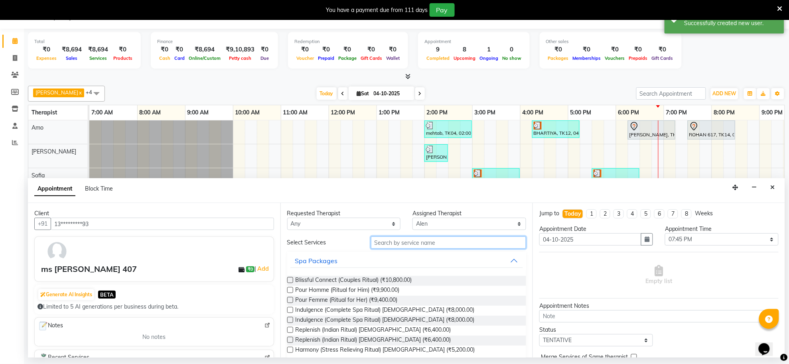
click at [451, 242] on input "text" at bounding box center [448, 242] width 155 height 12
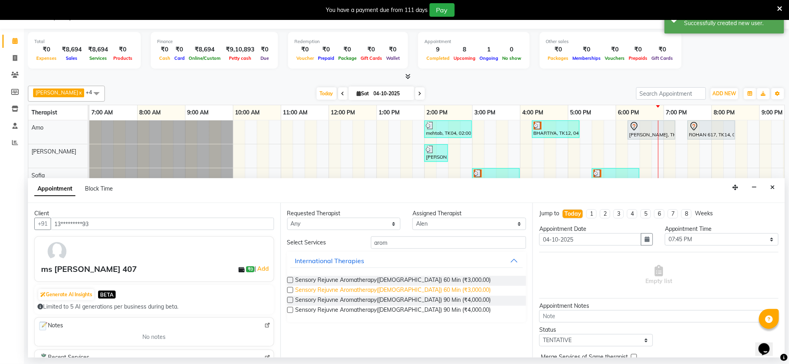
click at [427, 293] on span "Sensory Rejuvne Aromatherapy([DEMOGRAPHIC_DATA]) 60 Min (₹3,000.00)" at bounding box center [392, 291] width 195 height 10
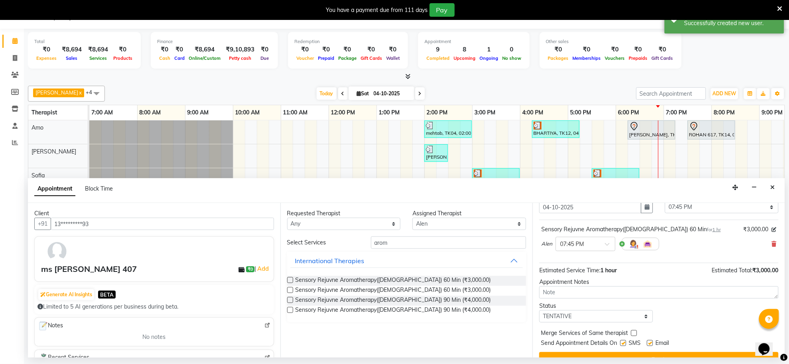
scroll to position [48, 0]
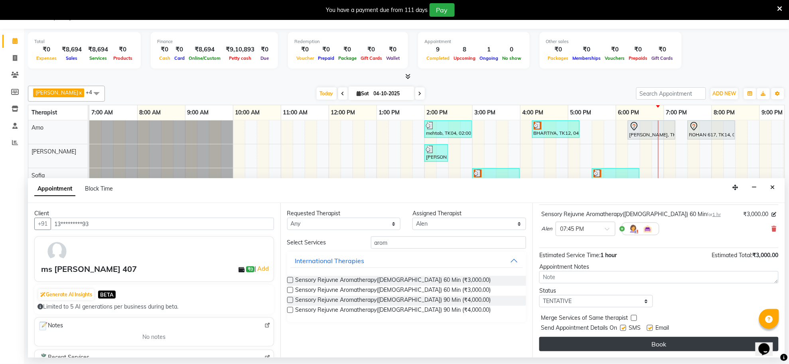
click at [599, 347] on button "Book" at bounding box center [658, 344] width 239 height 14
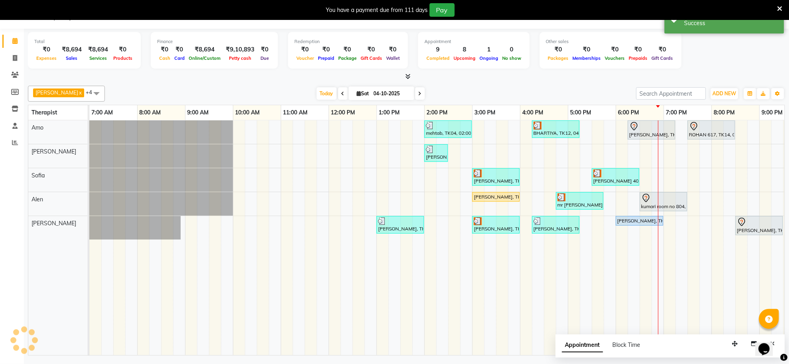
scroll to position [0, 0]
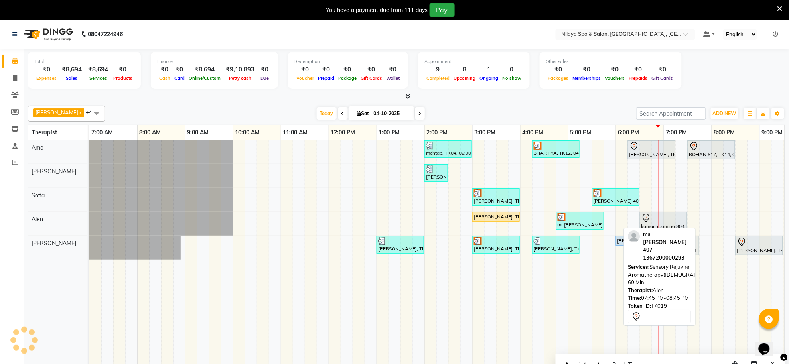
drag, startPoint x: 722, startPoint y: 220, endPoint x: 676, endPoint y: 251, distance: 55.5
click at [676, 251] on div "Vijay x Sofia x Amo x [PERSON_NAME] x +4 Select All [PERSON_NAME] [PERSON_NAME]…" at bounding box center [406, 238] width 757 height 273
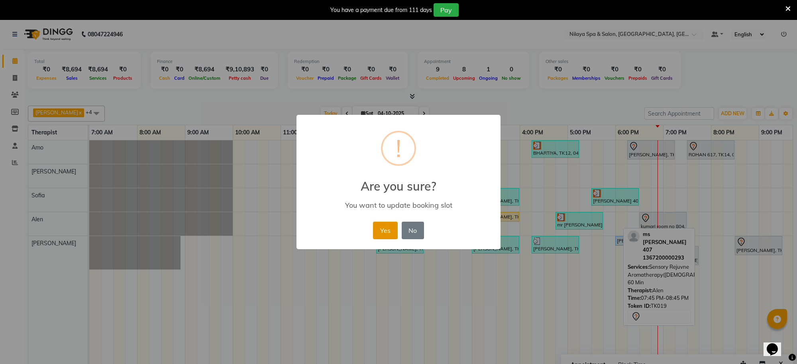
click at [382, 239] on button "Yes" at bounding box center [385, 231] width 24 height 18
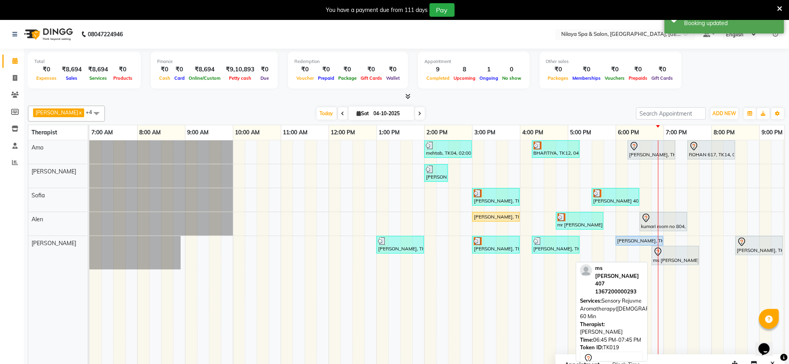
click at [656, 256] on icon at bounding box center [658, 252] width 10 height 10
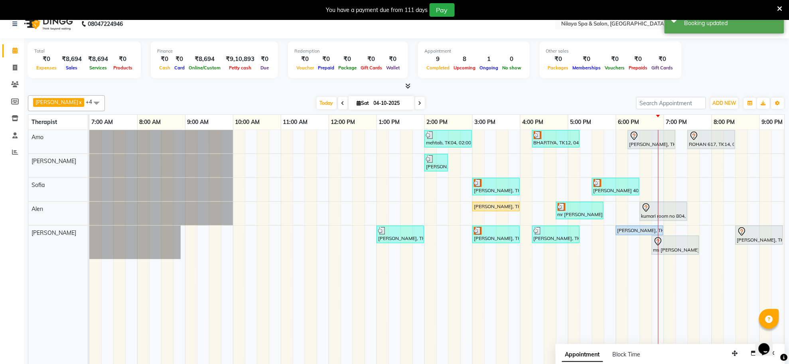
scroll to position [20, 0]
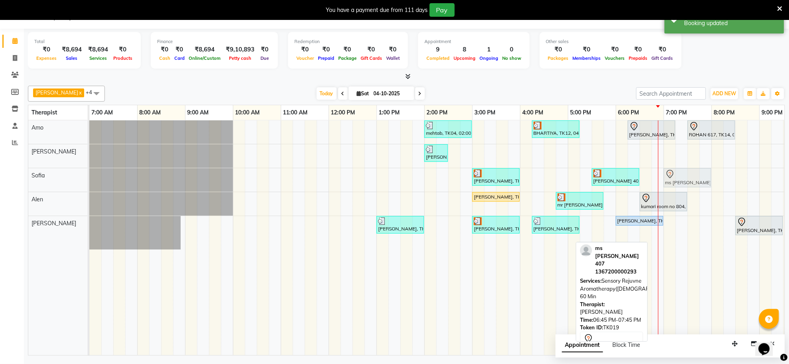
drag, startPoint x: 667, startPoint y: 240, endPoint x: 677, endPoint y: 181, distance: 60.3
click at [677, 181] on tbody "mehtab, TK04, 02:00 PM-03:00 PM, Traditional Swedish Relaxation Therapy([DEMOGR…" at bounding box center [495, 184] width 813 height 129
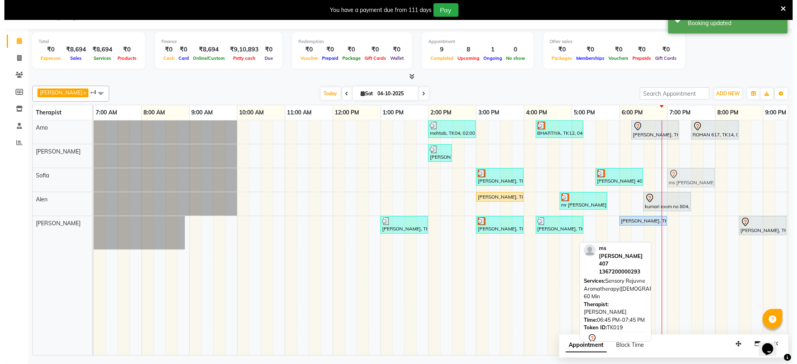
scroll to position [13, 0]
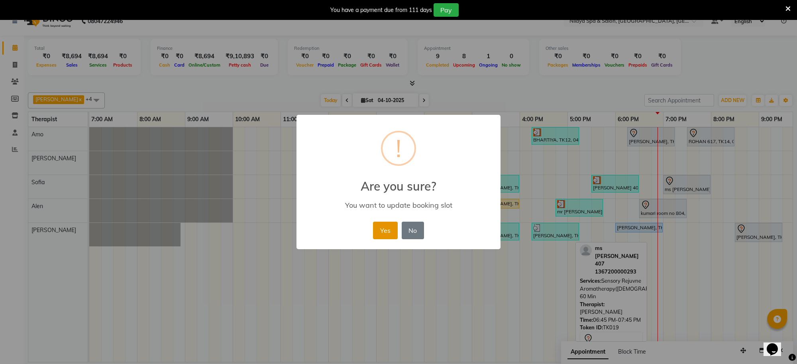
click at [391, 231] on button "Yes" at bounding box center [385, 231] width 24 height 18
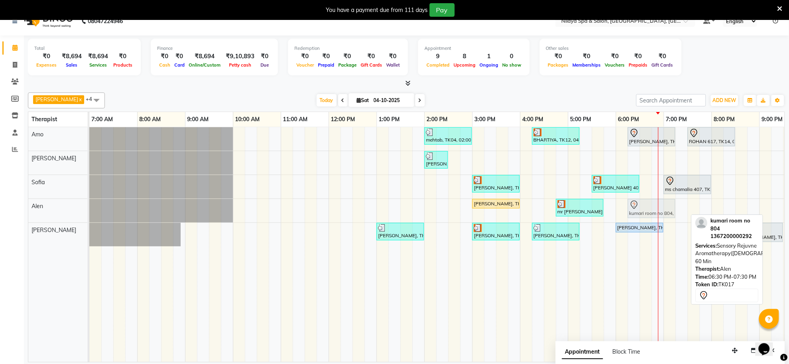
drag, startPoint x: 661, startPoint y: 207, endPoint x: 647, endPoint y: 210, distance: 14.3
click at [89, 210] on div "[PERSON_NAME], TK08, 03:00 PM-04:00 PM, Deep Tissue Repair Therapy([DEMOGRAPHIC…" at bounding box center [89, 211] width 0 height 24
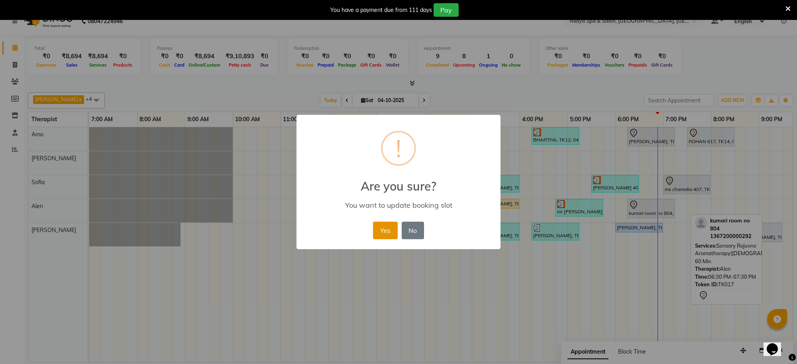
click at [385, 228] on button "Yes" at bounding box center [385, 231] width 24 height 18
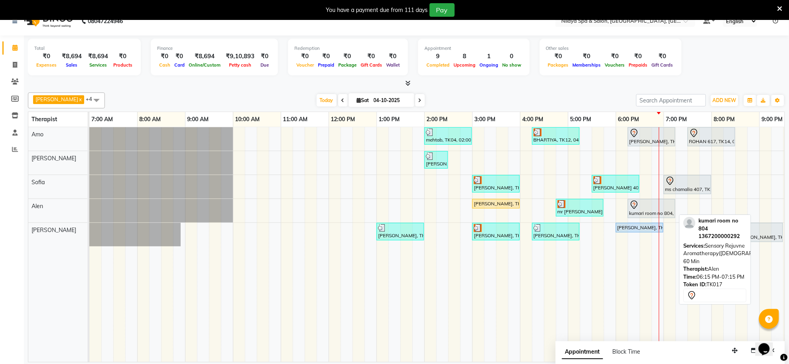
click at [637, 206] on icon at bounding box center [633, 205] width 7 height 8
click at [646, 205] on div at bounding box center [651, 205] width 44 height 10
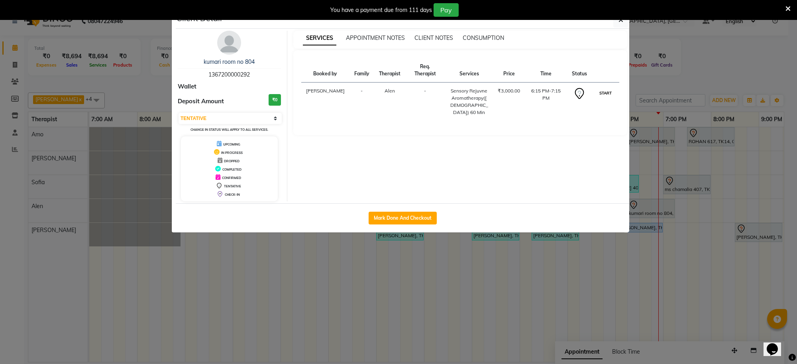
click at [607, 94] on button "START" at bounding box center [606, 93] width 16 height 10
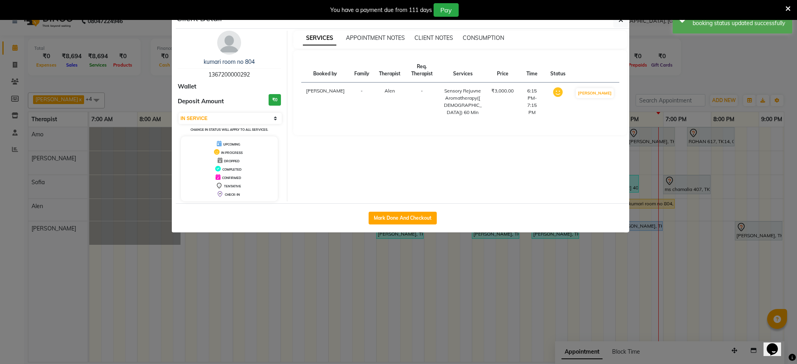
click at [624, 17] on div "You have a payment due from 111 days Pay" at bounding box center [398, 10] width 797 height 20
click at [622, 21] on icon "button" at bounding box center [621, 20] width 5 height 6
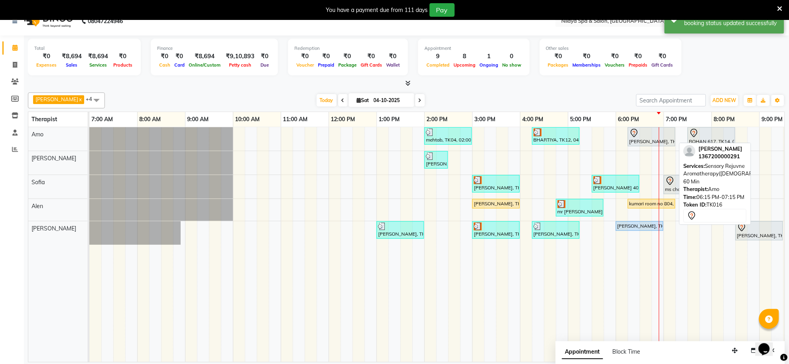
click at [642, 138] on div "[PERSON_NAME], TK16, 06:15 PM-07:15 PM, Sensory Rejuvne Aromatherapy([DEMOGRAPH…" at bounding box center [651, 136] width 46 height 17
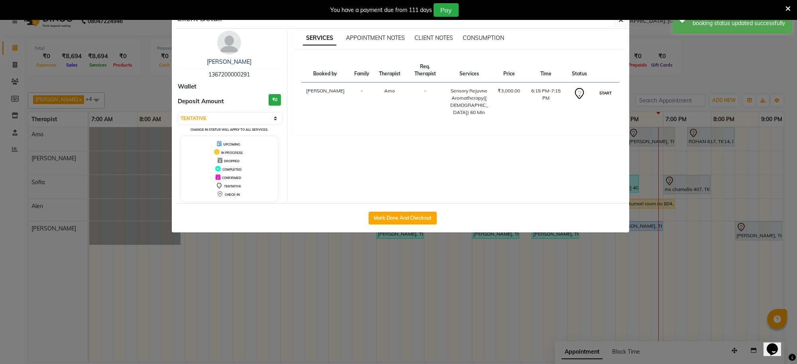
click at [606, 94] on button "START" at bounding box center [606, 93] width 16 height 10
click at [621, 24] on button "button" at bounding box center [621, 19] width 15 height 15
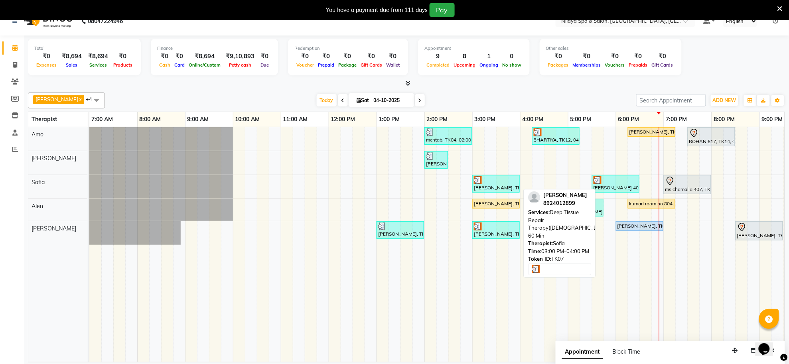
click at [511, 188] on div "[PERSON_NAME], TK07, 03:00 PM-04:00 PM, Deep Tissue Repair Therapy([DEMOGRAPHIC…" at bounding box center [496, 183] width 46 height 15
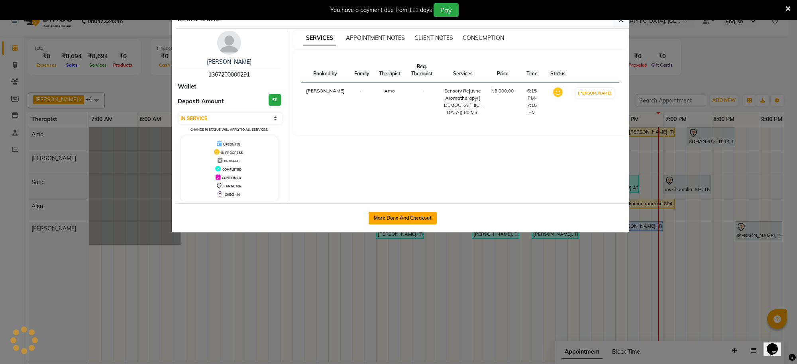
click at [377, 218] on button "Mark Done And Checkout" at bounding box center [403, 218] width 68 height 13
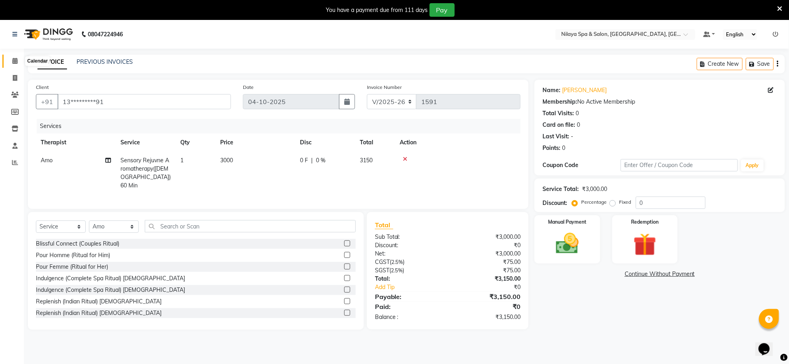
click at [14, 61] on icon at bounding box center [14, 61] width 5 height 6
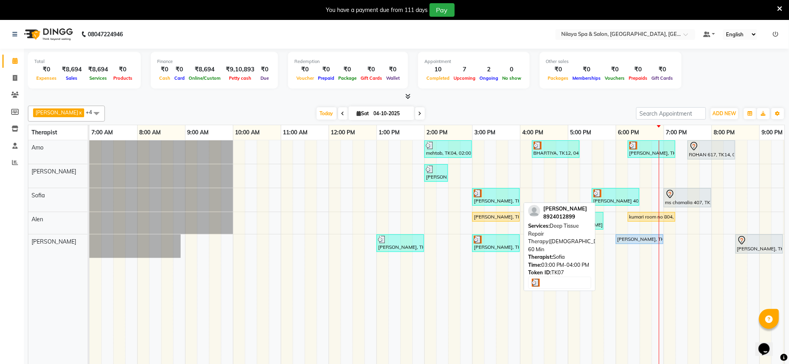
click at [490, 199] on div "[PERSON_NAME], TK07, 03:00 PM-04:00 PM, Deep Tissue Repair Therapy([DEMOGRAPHIC…" at bounding box center [496, 196] width 46 height 15
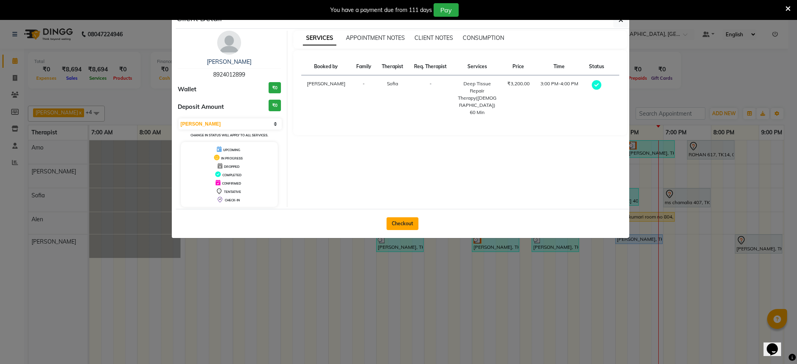
click at [409, 222] on button "Checkout" at bounding box center [403, 223] width 32 height 13
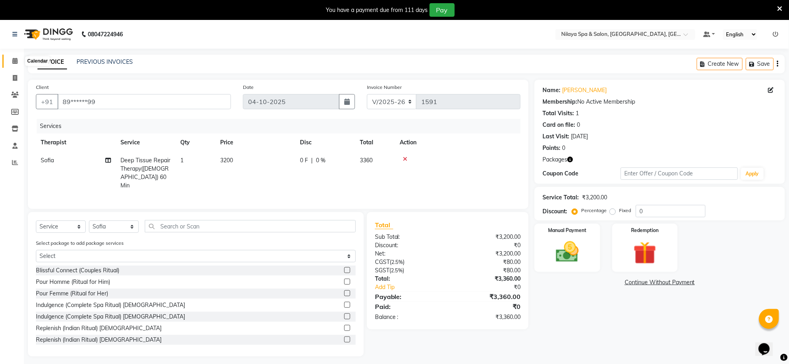
click at [15, 60] on icon at bounding box center [14, 61] width 5 height 6
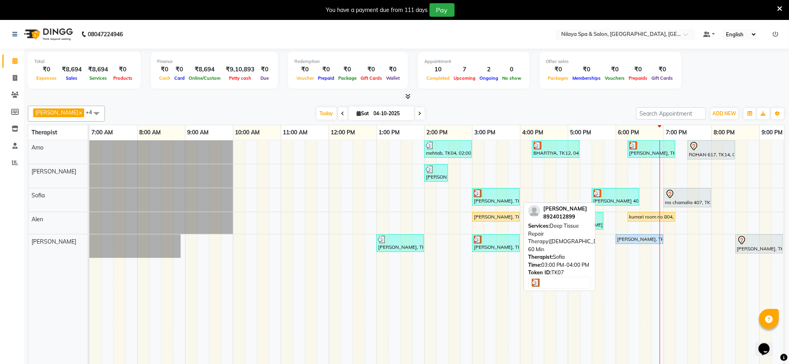
click at [489, 193] on div at bounding box center [496, 193] width 44 height 8
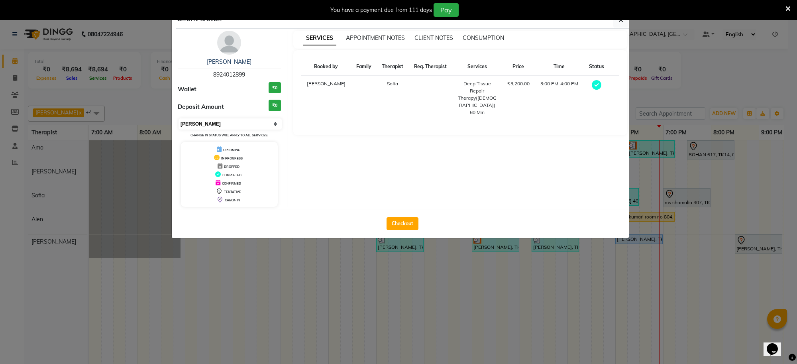
click at [232, 119] on select "Select MARK DONE UPCOMING" at bounding box center [230, 123] width 103 height 11
click at [179, 118] on select "Select MARK DONE UPCOMING" at bounding box center [230, 123] width 103 height 11
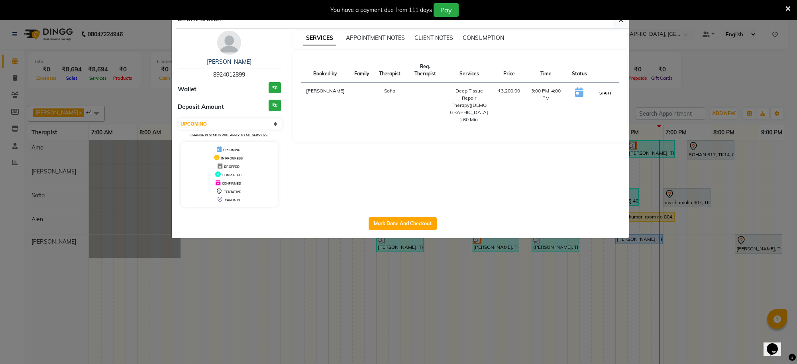
click at [604, 94] on button "START" at bounding box center [606, 93] width 16 height 10
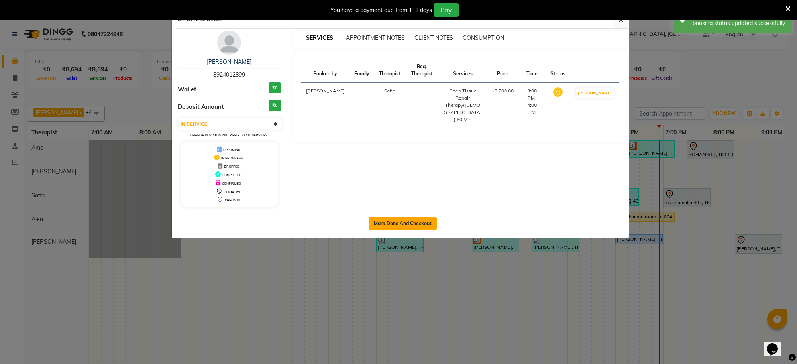
click at [407, 220] on button "Mark Done And Checkout" at bounding box center [403, 223] width 68 height 13
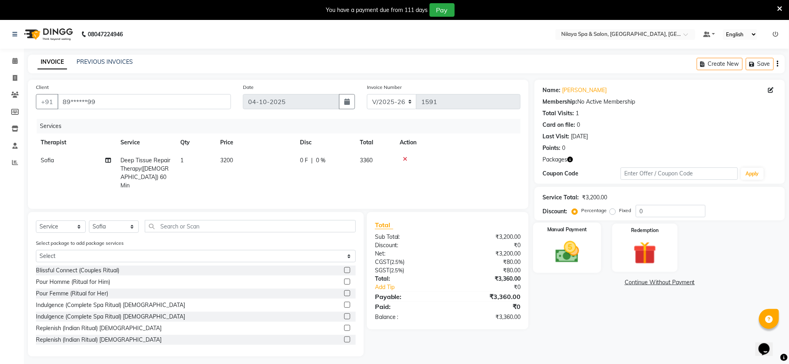
click at [549, 253] on img at bounding box center [567, 252] width 39 height 28
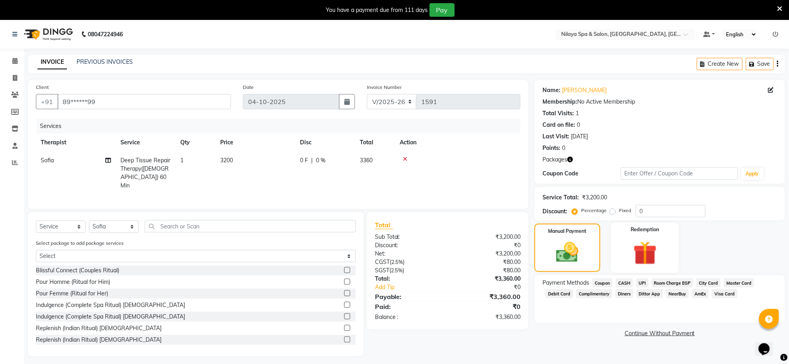
click at [652, 258] on img at bounding box center [644, 253] width 39 height 30
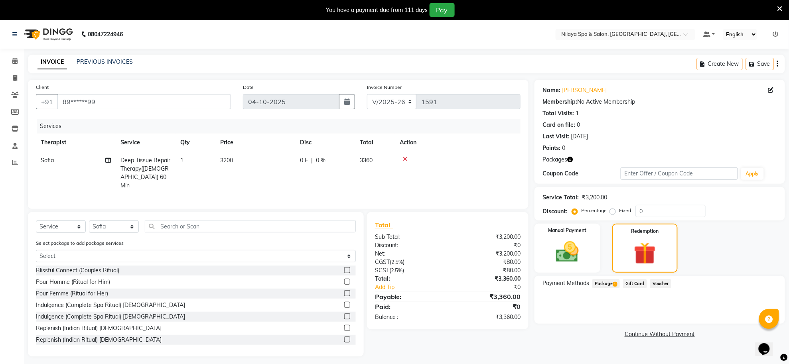
click at [616, 286] on span "Package 1" at bounding box center [606, 283] width 28 height 9
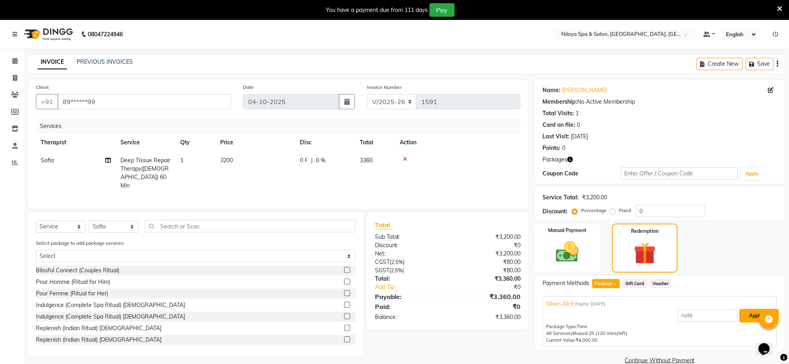
click at [744, 310] on button "Apply" at bounding box center [755, 316] width 33 height 14
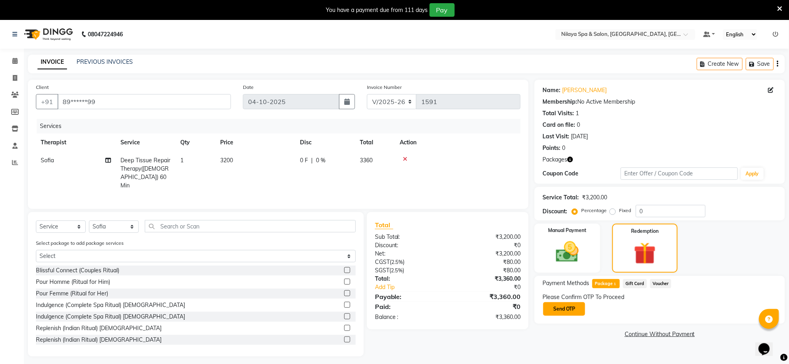
click at [567, 311] on button "Send OTP" at bounding box center [564, 309] width 42 height 14
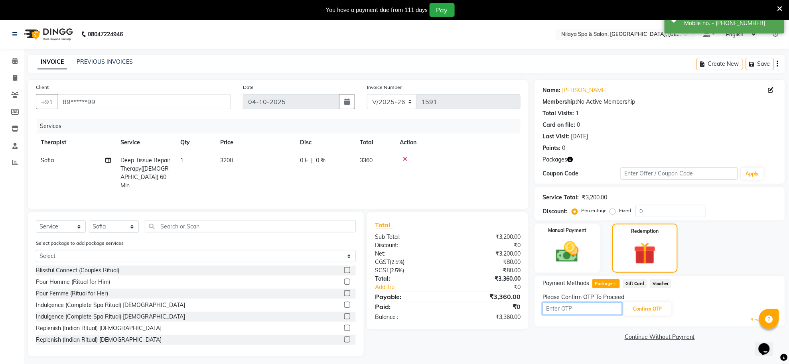
click at [594, 314] on input "text" at bounding box center [582, 309] width 80 height 12
click at [646, 307] on button "Confirm OTP" at bounding box center [647, 309] width 49 height 14
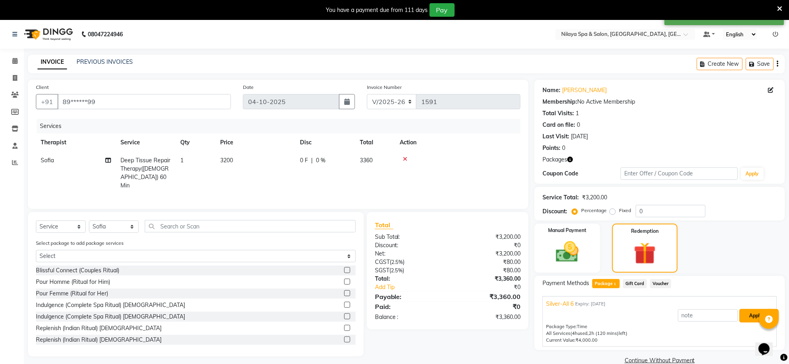
click at [753, 314] on button "Apply" at bounding box center [755, 316] width 33 height 14
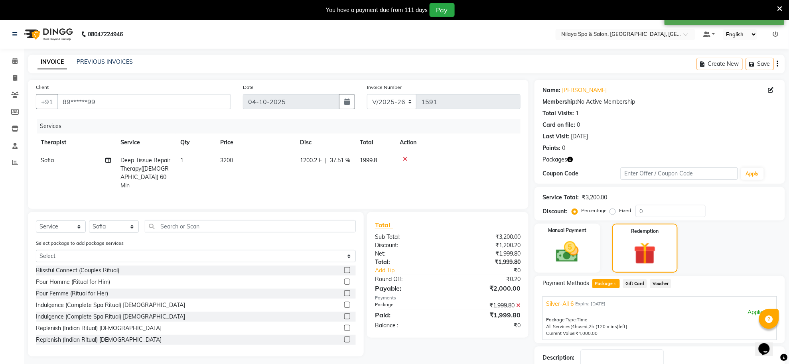
scroll to position [53, 0]
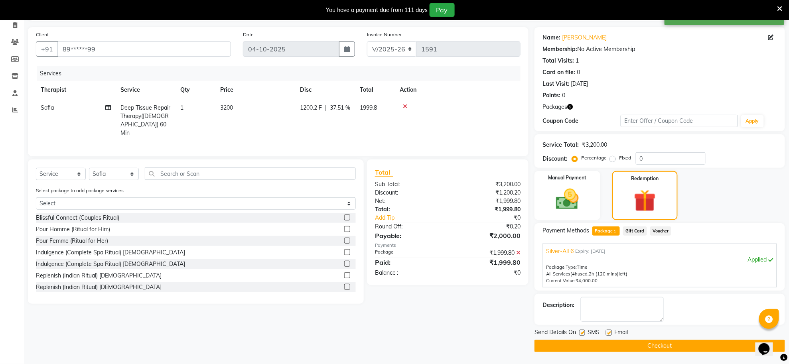
click at [614, 348] on button "Checkout" at bounding box center [659, 346] width 250 height 12
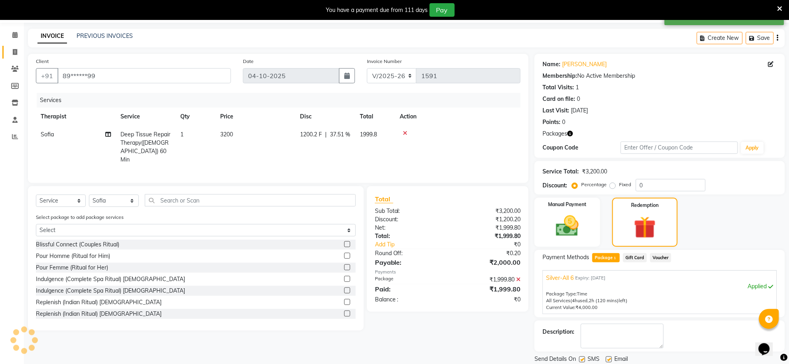
scroll to position [6, 0]
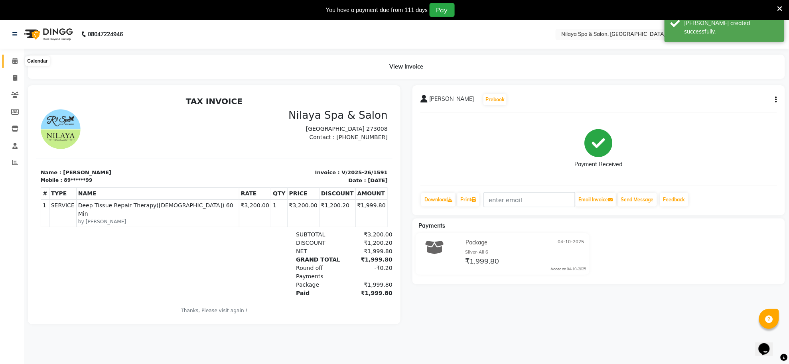
click at [14, 58] on icon at bounding box center [14, 61] width 5 height 6
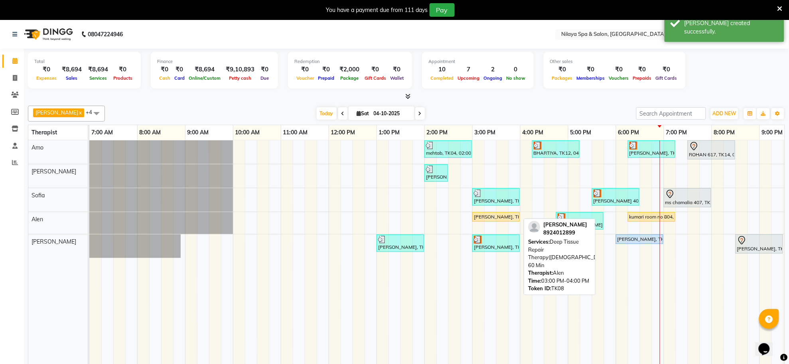
click at [493, 218] on div "[PERSON_NAME], TK08, 03:00 PM-04:00 PM, Deep Tissue Repair Therapy([DEMOGRAPHIC…" at bounding box center [496, 216] width 46 height 7
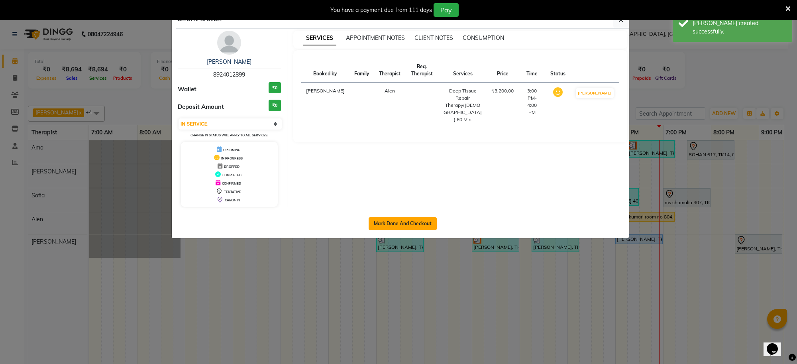
click at [417, 229] on button "Mark Done And Checkout" at bounding box center [403, 223] width 68 height 13
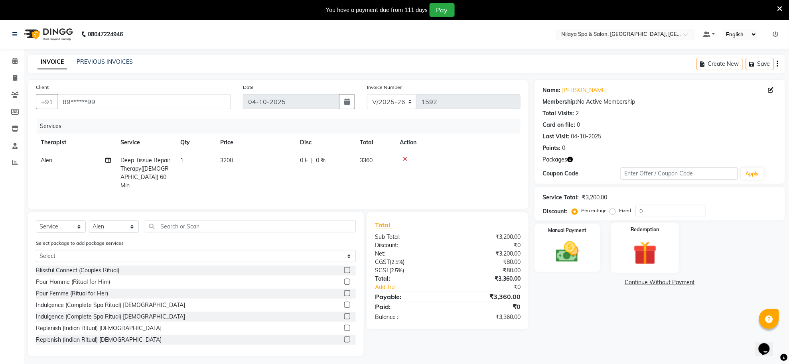
click at [646, 234] on div "Redemption" at bounding box center [644, 248] width 68 height 50
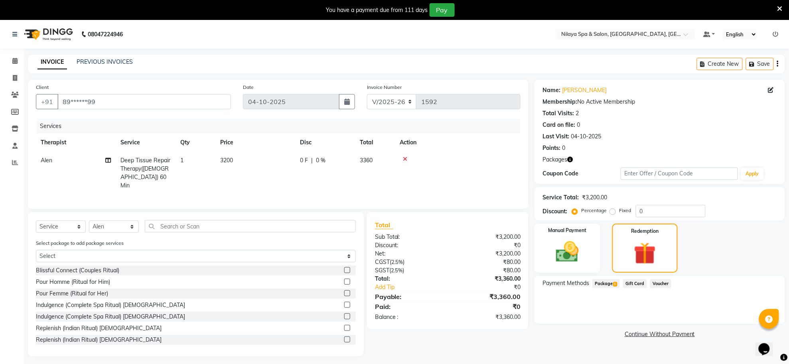
click at [607, 280] on span "Package 1" at bounding box center [606, 283] width 28 height 9
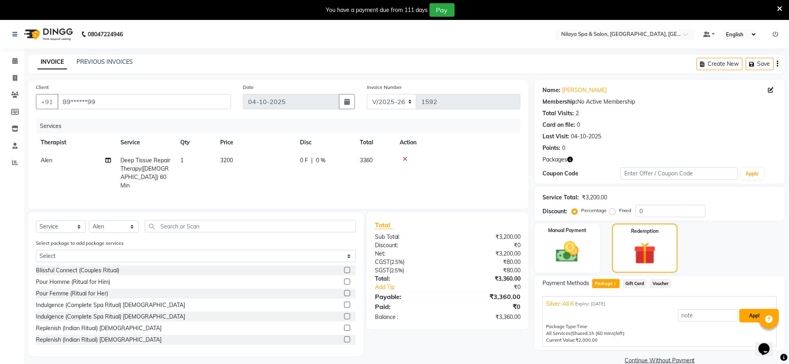
click at [742, 315] on button "Apply" at bounding box center [755, 316] width 33 height 14
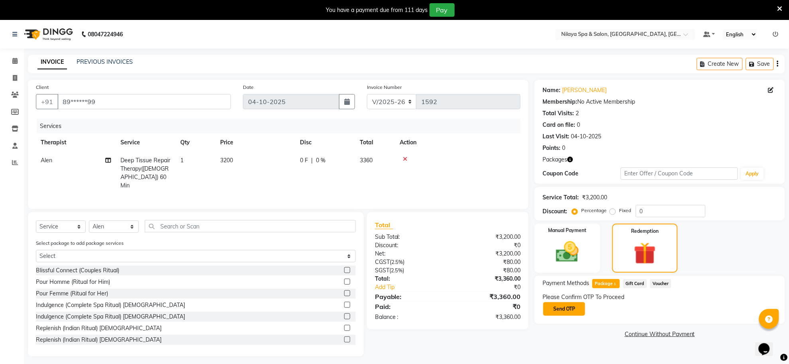
click at [574, 308] on button "Send OTP" at bounding box center [564, 309] width 42 height 14
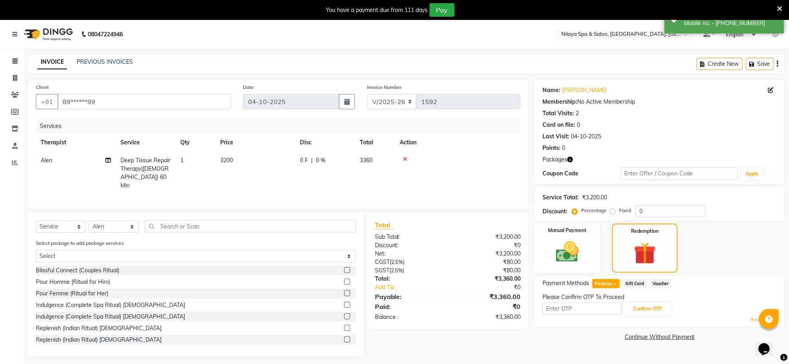
click at [602, 301] on div "Please Confirm OTP To Proceed" at bounding box center [659, 297] width 234 height 8
click at [602, 307] on input "text" at bounding box center [582, 309] width 80 height 12
click at [643, 314] on button "Confirm OTP" at bounding box center [647, 309] width 49 height 14
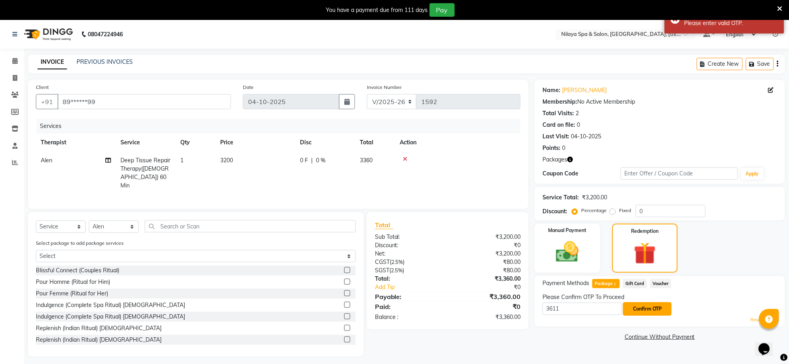
click at [648, 307] on button "Confirm OTP" at bounding box center [647, 309] width 49 height 14
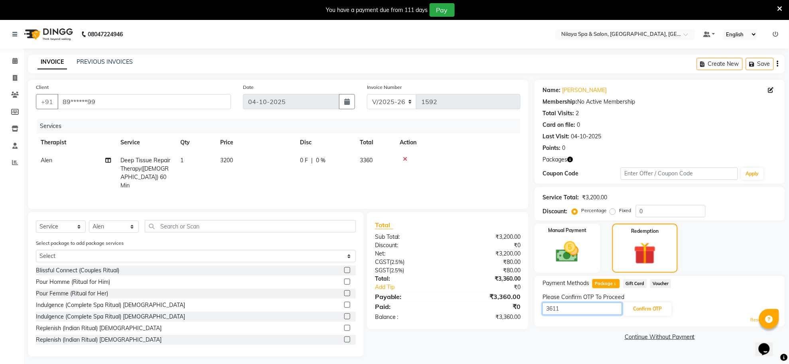
click at [570, 308] on input "3611" at bounding box center [582, 309] width 80 height 12
click at [637, 309] on button "Confirm OTP" at bounding box center [647, 309] width 49 height 14
click at [588, 309] on input "3611" at bounding box center [582, 309] width 80 height 12
click at [14, 60] on icon at bounding box center [14, 61] width 5 height 6
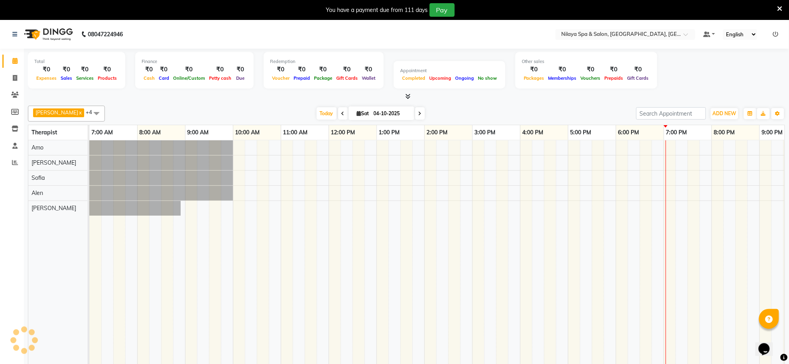
scroll to position [0, 118]
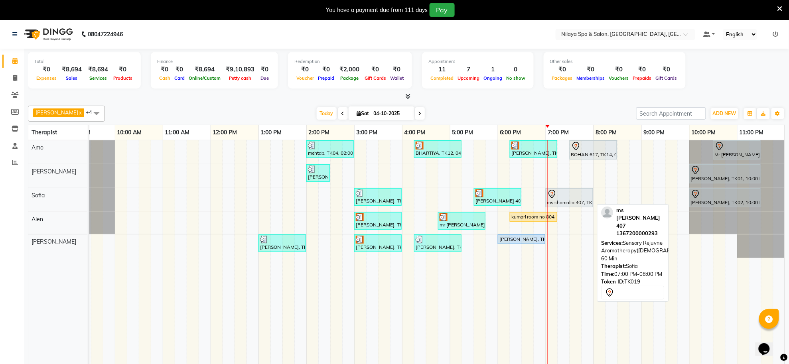
click at [580, 193] on div at bounding box center [569, 194] width 44 height 10
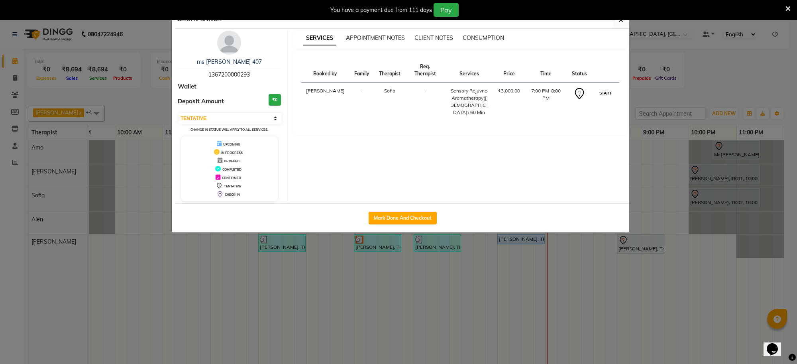
click at [605, 92] on button "START" at bounding box center [606, 93] width 16 height 10
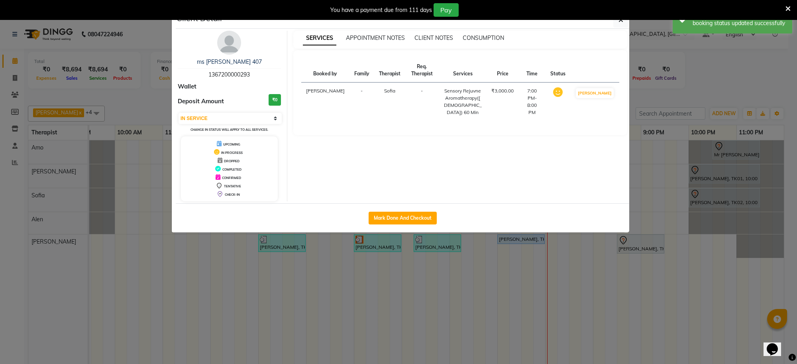
click at [575, 297] on ngb-modal-window "Client Detail ms chamalia 407 1367200000293 Wallet Deposit Amount ₹0 Select IN …" at bounding box center [398, 182] width 797 height 364
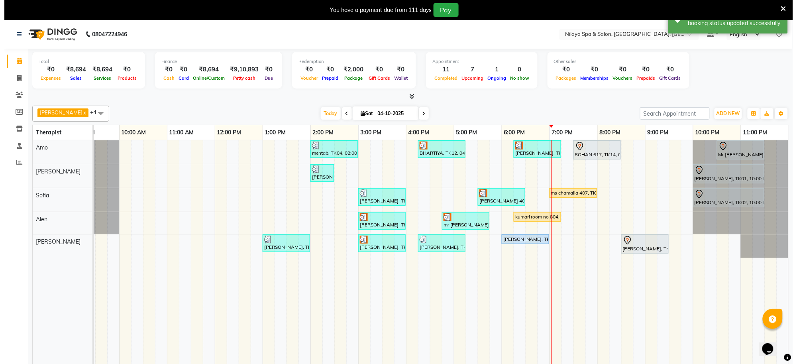
scroll to position [0, 110]
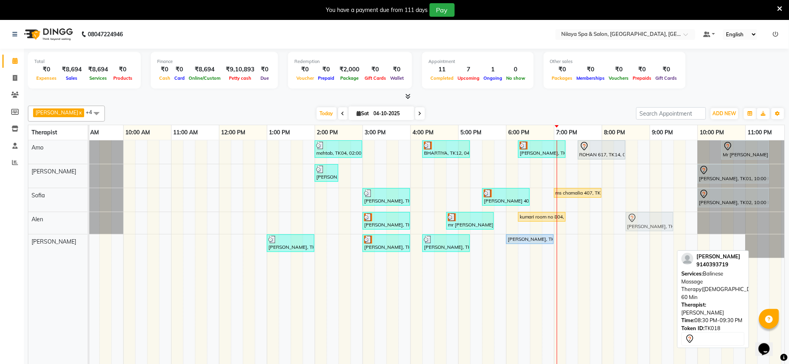
drag, startPoint x: 650, startPoint y: 250, endPoint x: 646, endPoint y: 222, distance: 27.8
click at [646, 222] on tbody "mehtab, TK04, 02:00 PM-03:00 PM, Traditional Swedish Relaxation Therapy([DEMOGR…" at bounding box center [386, 199] width 813 height 118
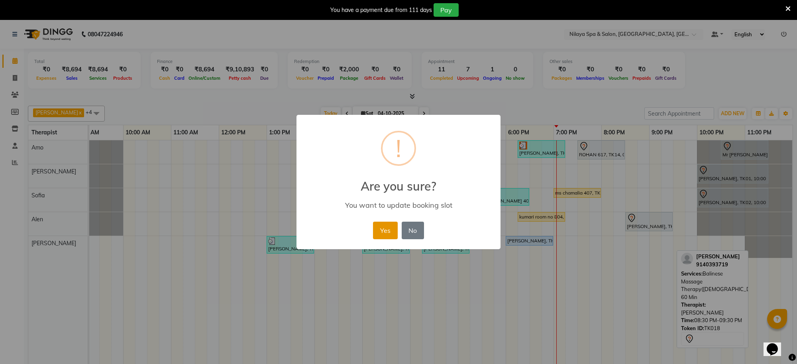
click at [379, 230] on button "Yes" at bounding box center [385, 231] width 24 height 18
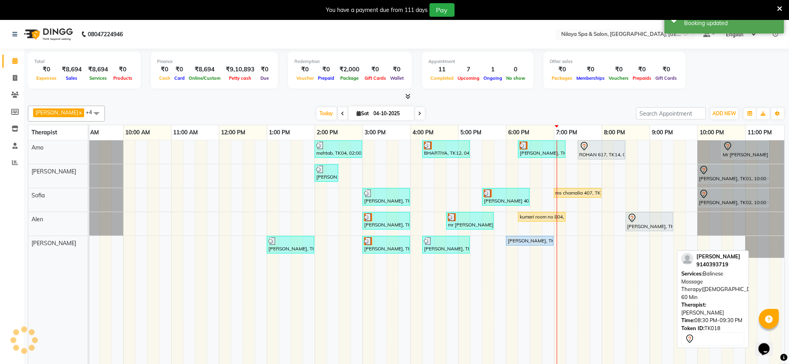
click at [605, 310] on td at bounding box center [608, 257] width 12 height 235
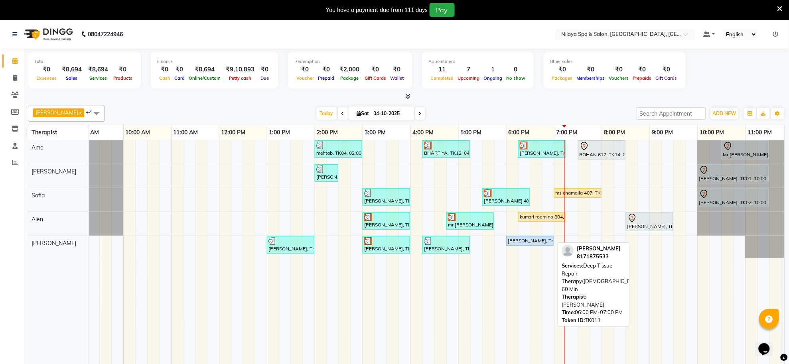
click at [529, 242] on div "[PERSON_NAME], TK11, 06:00 PM-07:00 PM, Deep Tissue Repair Therapy([DEMOGRAPHIC…" at bounding box center [530, 240] width 46 height 7
click at [523, 237] on link "[PERSON_NAME], TK11, 06:00 PM-07:00 PM, Deep Tissue Repair Therapy([DEMOGRAPHIC…" at bounding box center [529, 241] width 47 height 10
click at [527, 244] on div "[PERSON_NAME], TK11, 06:00 PM-07:00 PM, Deep Tissue Repair Therapy([DEMOGRAPHIC…" at bounding box center [530, 240] width 46 height 7
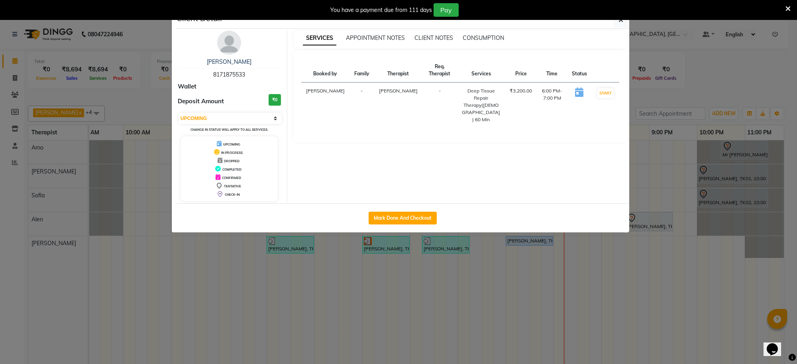
click at [491, 292] on ngb-modal-window "Client Detail [PERSON_NAME] 8171875533 Wallet Deposit Amount ₹0 Select IN SERVI…" at bounding box center [398, 182] width 797 height 364
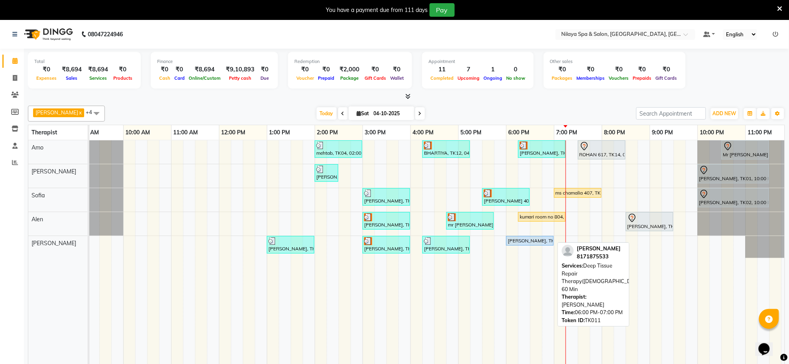
click at [525, 240] on div "[PERSON_NAME], TK11, 06:00 PM-07:00 PM, Deep Tissue Repair Therapy([DEMOGRAPHIC…" at bounding box center [530, 240] width 46 height 7
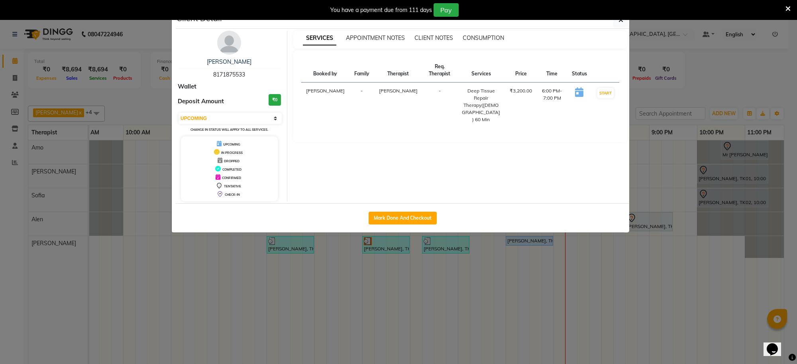
click at [531, 304] on ngb-modal-window "Client Detail [PERSON_NAME] 8171875533 Wallet Deposit Amount ₹0 Select IN SERVI…" at bounding box center [398, 182] width 797 height 364
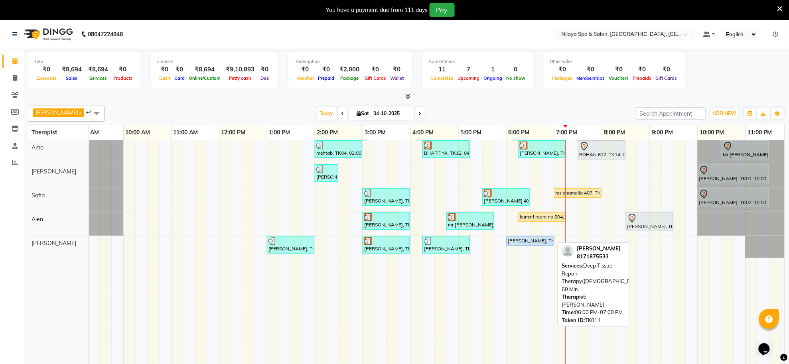
click at [523, 246] on link "[PERSON_NAME], TK11, 06:00 PM-07:00 PM, Deep Tissue Repair Therapy([DEMOGRAPHIC…" at bounding box center [529, 241] width 47 height 10
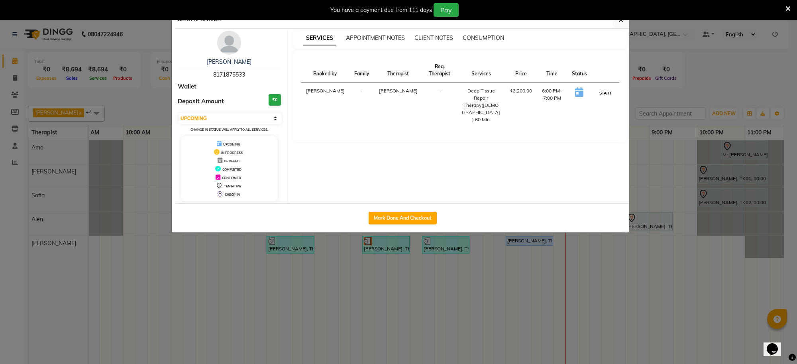
click at [600, 96] on button "START" at bounding box center [606, 93] width 16 height 10
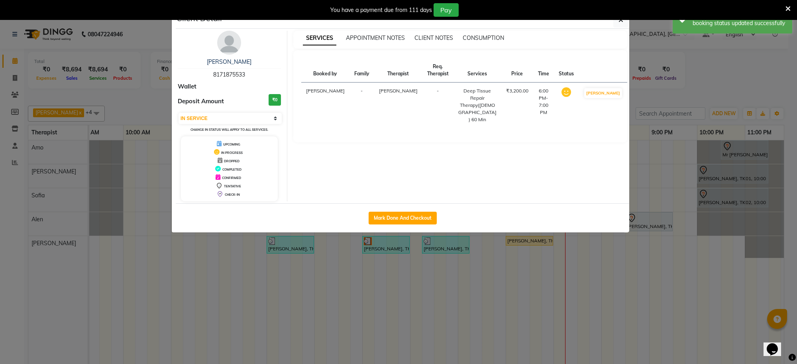
click at [501, 307] on ngb-modal-window "Client Detail [PERSON_NAME] 8171875533 Wallet Deposit Amount ₹0 Select IN SERVI…" at bounding box center [398, 182] width 797 height 364
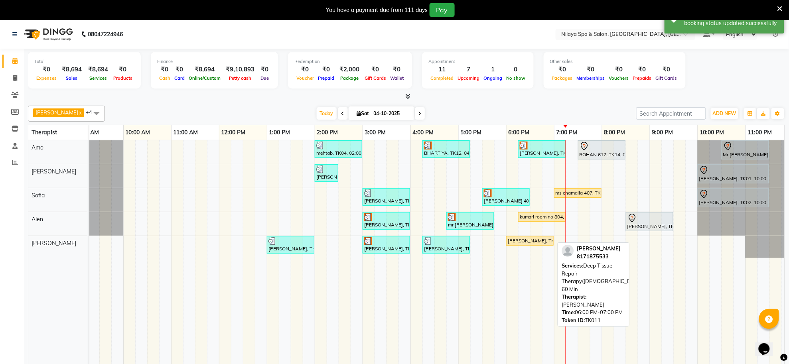
click at [521, 242] on div "[PERSON_NAME], TK11, 06:00 PM-07:00 PM, Deep Tissue Repair Therapy([DEMOGRAPHIC…" at bounding box center [530, 240] width 46 height 7
